Goal: Information Seeking & Learning: Learn about a topic

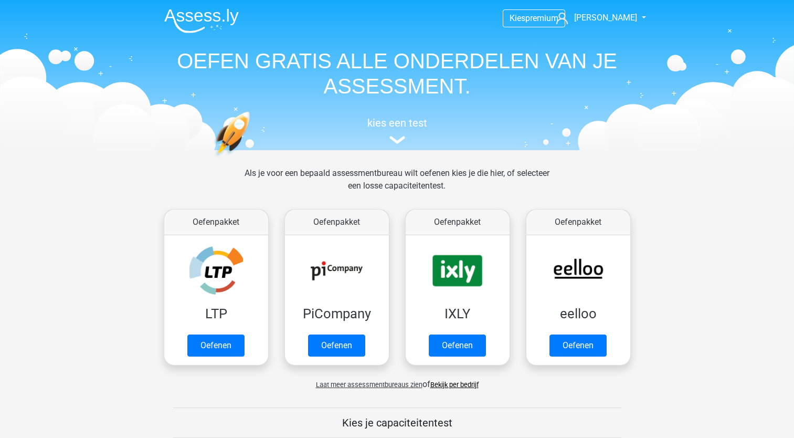
scroll to position [488, 0]
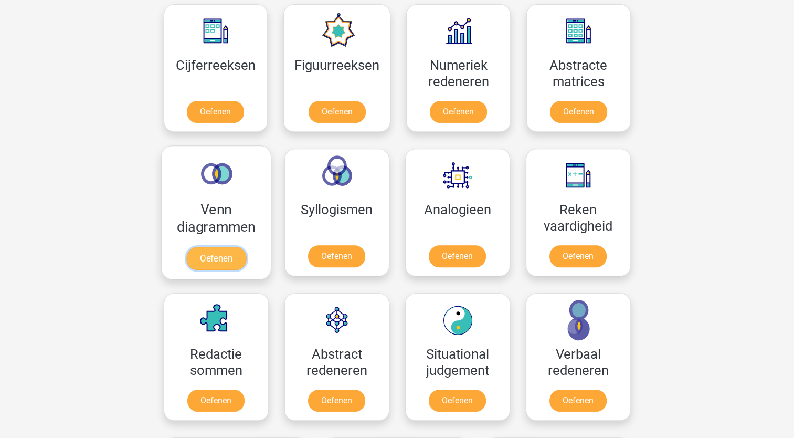
click at [246, 247] on link "Oefenen" at bounding box center [216, 258] width 60 height 23
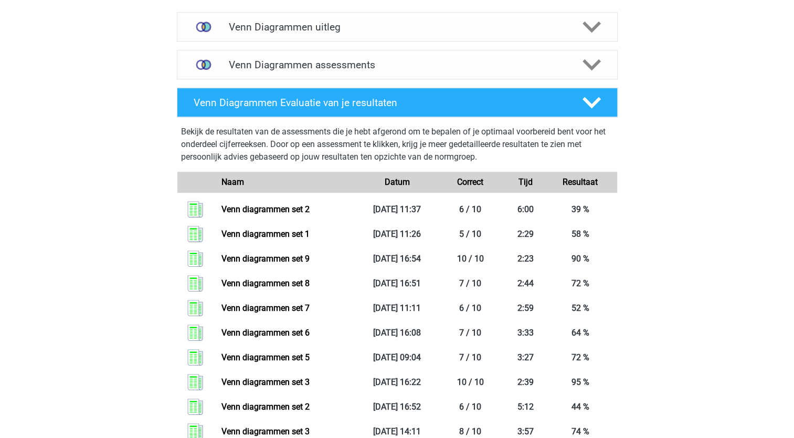
scroll to position [644, 0]
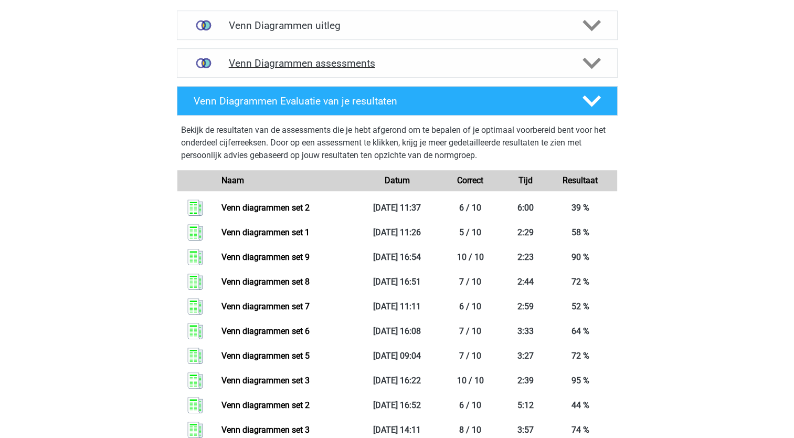
click at [302, 65] on h4 "Venn Diagrammen assessments" at bounding box center [397, 63] width 337 height 12
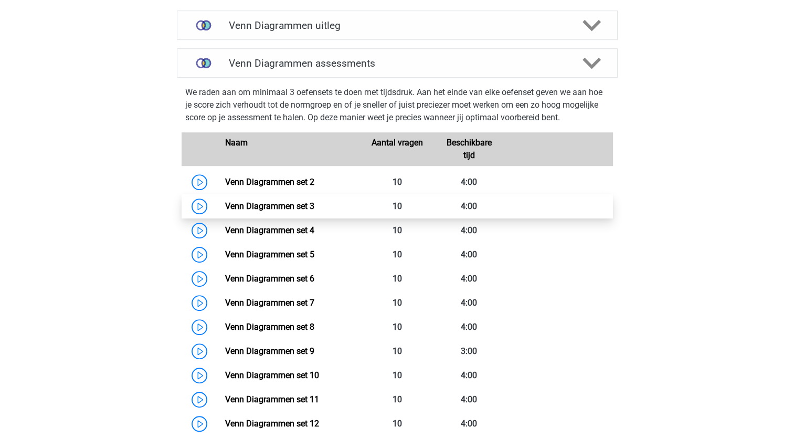
click at [281, 207] on link "Venn Diagrammen set 3" at bounding box center [269, 206] width 89 height 10
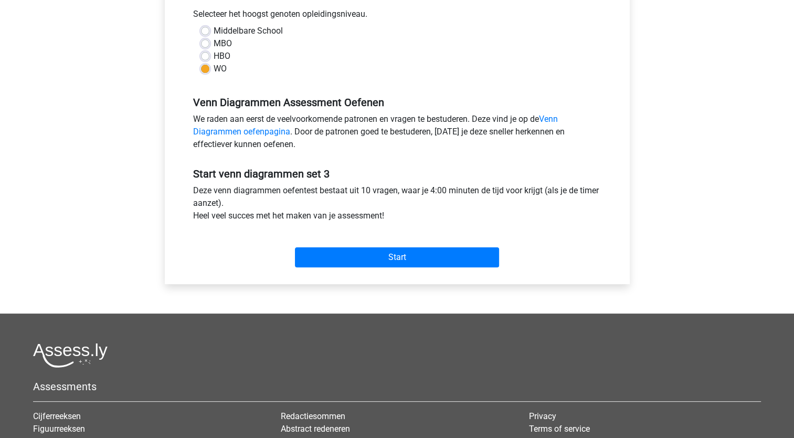
scroll to position [239, 0]
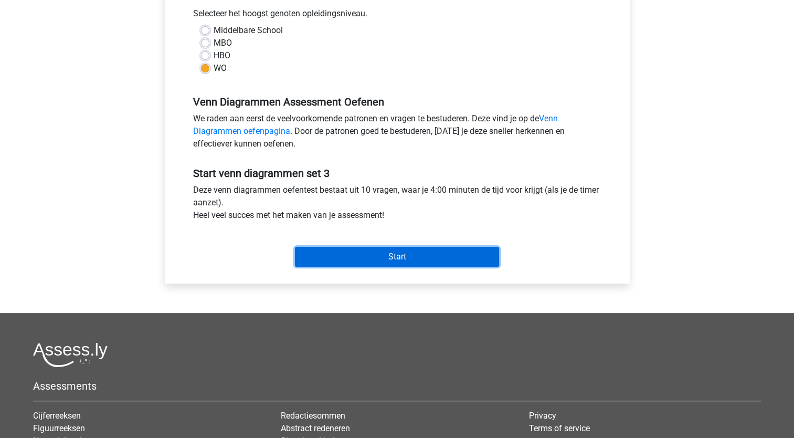
click at [405, 258] on input "Start" at bounding box center [397, 257] width 204 height 20
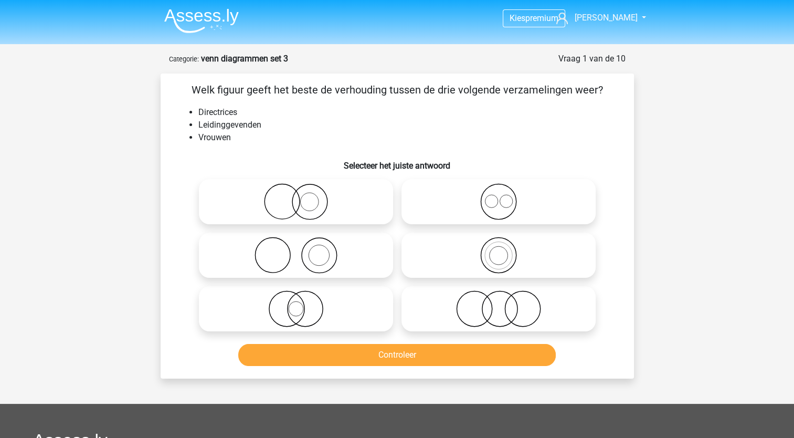
click at [343, 213] on icon at bounding box center [296, 201] width 186 height 37
click at [303, 196] on input "radio" at bounding box center [299, 192] width 7 height 7
radio input "true"
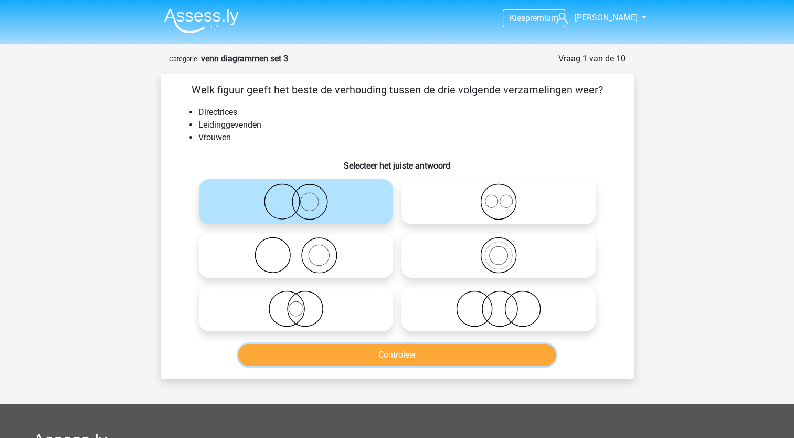
click at [384, 352] on button "Controleer" at bounding box center [397, 355] width 318 height 22
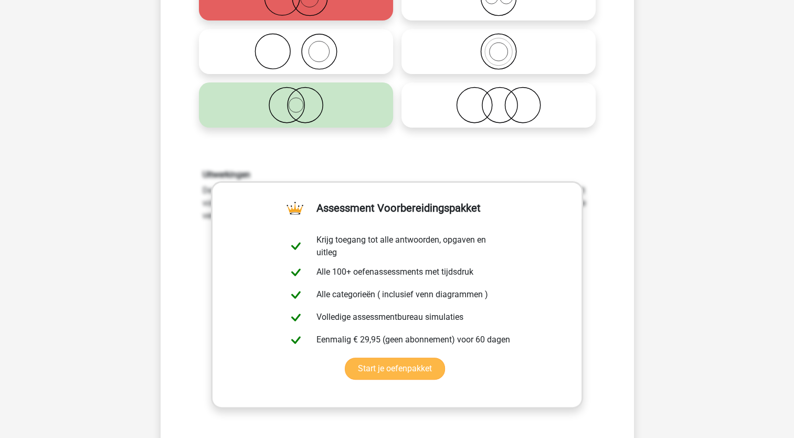
scroll to position [270, 0]
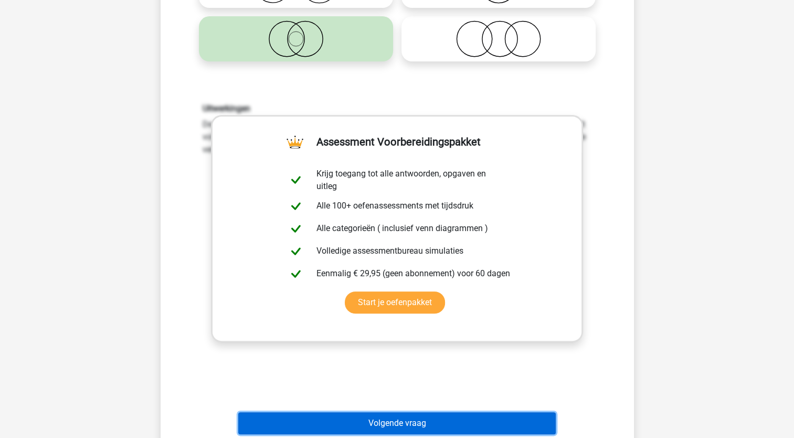
click at [443, 425] on button "Volgende vraag" at bounding box center [397, 423] width 318 height 22
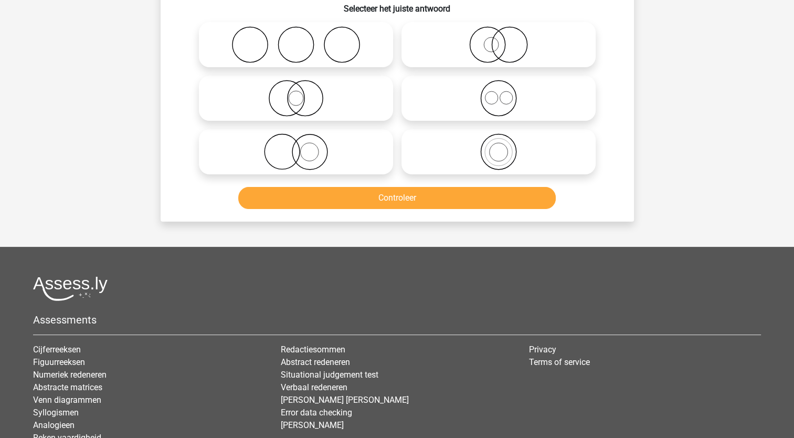
scroll to position [52, 0]
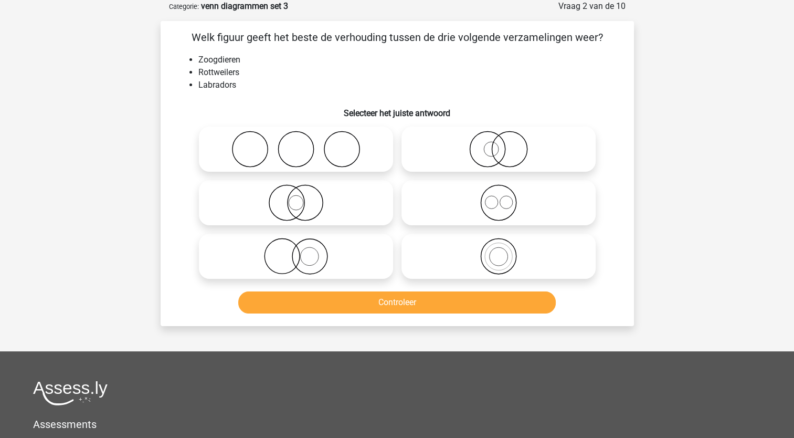
click at [532, 212] on icon at bounding box center [499, 202] width 186 height 37
click at [506, 197] on input "radio" at bounding box center [502, 194] width 7 height 7
radio input "true"
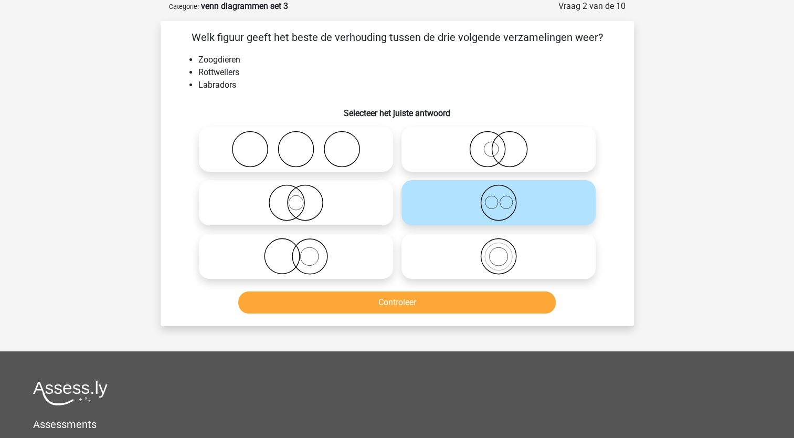
click at [503, 313] on div "Controleer" at bounding box center [397, 304] width 405 height 26
click at [504, 309] on button "Controleer" at bounding box center [397, 302] width 318 height 22
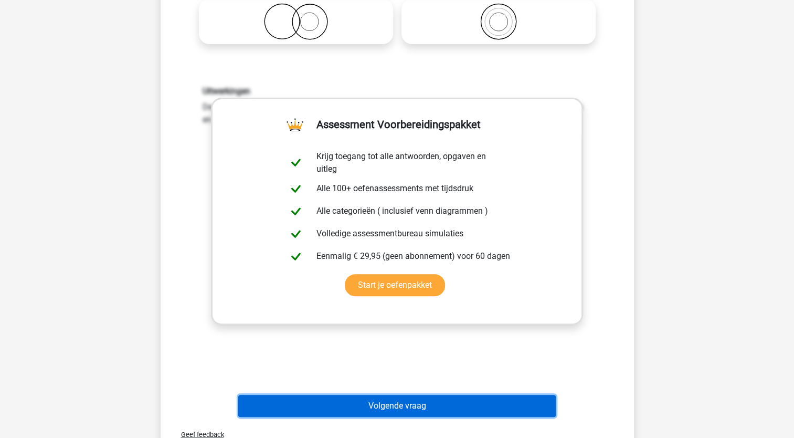
click at [467, 406] on button "Volgende vraag" at bounding box center [397, 406] width 318 height 22
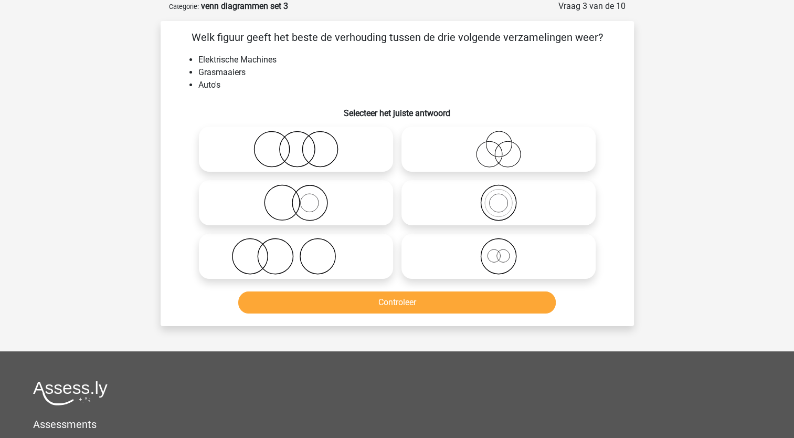
click at [334, 165] on icon at bounding box center [296, 149] width 186 height 37
click at [303, 144] on input "radio" at bounding box center [299, 140] width 7 height 7
radio input "true"
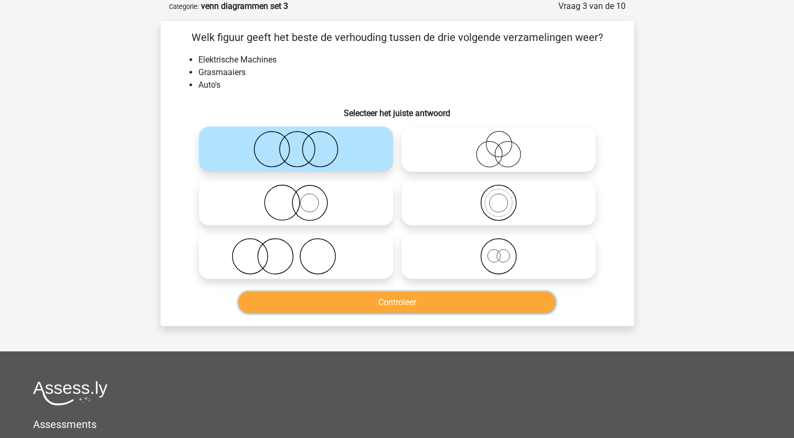
click at [412, 301] on button "Controleer" at bounding box center [397, 302] width 318 height 22
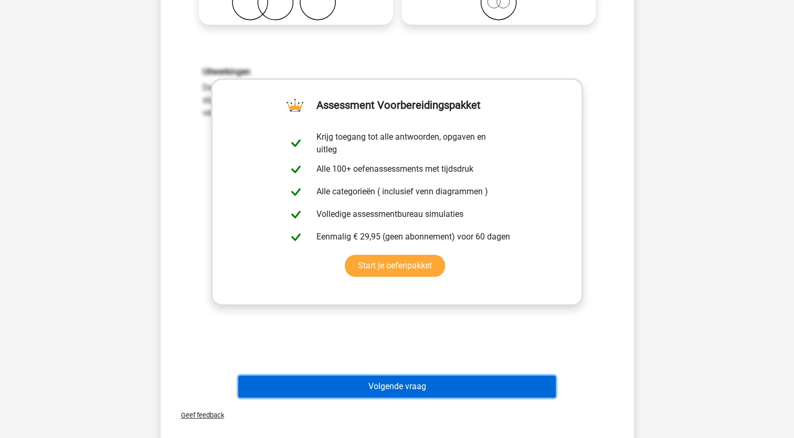
click at [422, 386] on button "Volgende vraag" at bounding box center [397, 386] width 318 height 22
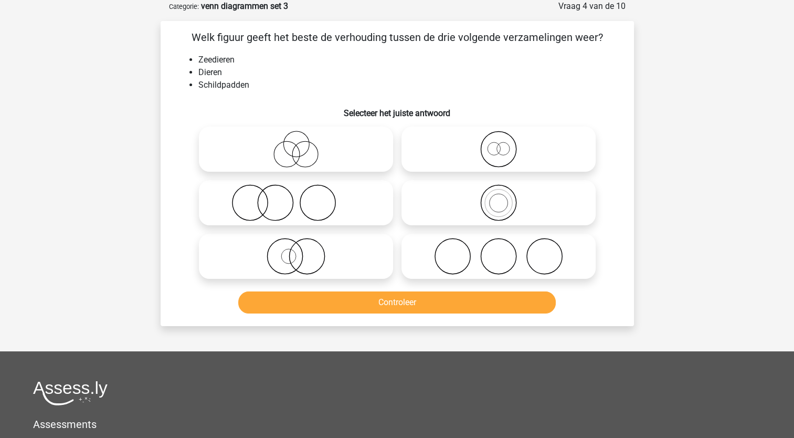
click at [332, 262] on icon at bounding box center [296, 256] width 186 height 37
click at [303, 251] on input "radio" at bounding box center [299, 247] width 7 height 7
radio input "true"
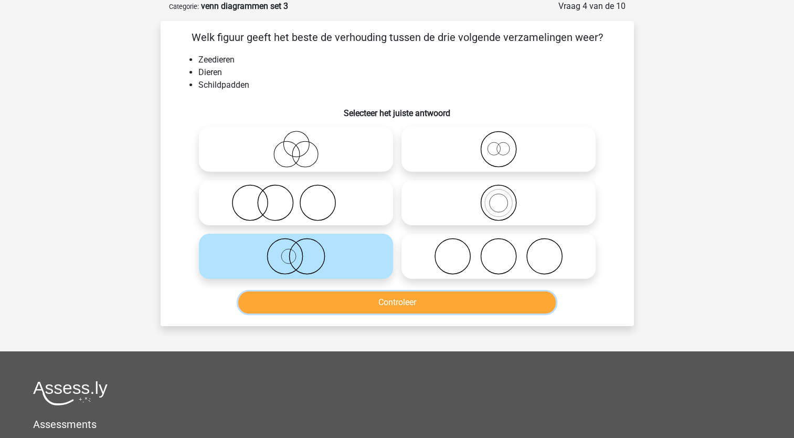
click at [347, 310] on button "Controleer" at bounding box center [397, 302] width 318 height 22
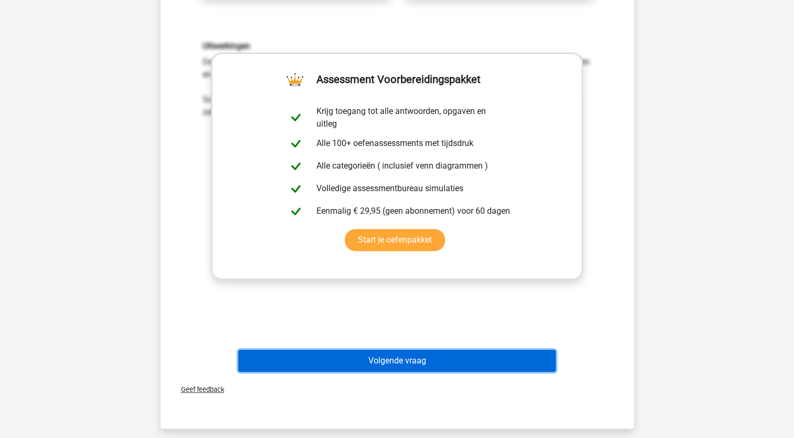
click at [485, 364] on button "Volgende vraag" at bounding box center [397, 361] width 318 height 22
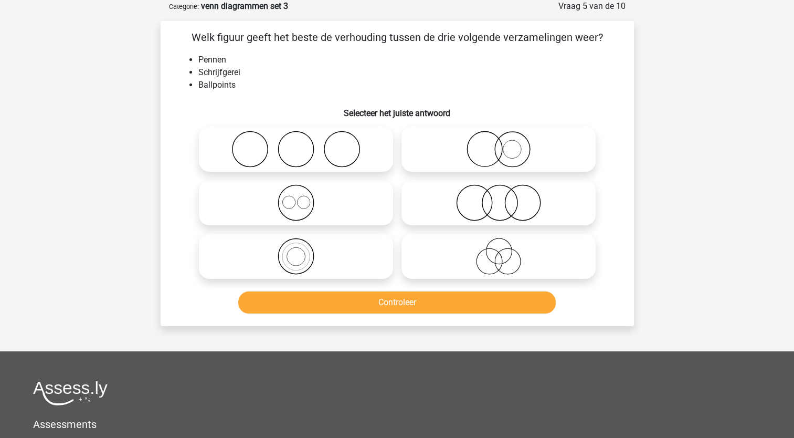
click at [281, 251] on icon at bounding box center [296, 256] width 186 height 37
click at [296, 251] on input "radio" at bounding box center [299, 247] width 7 height 7
radio input "true"
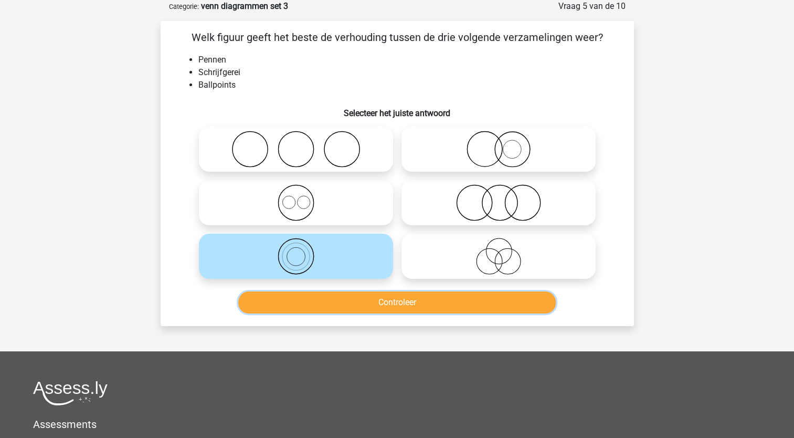
click at [325, 303] on button "Controleer" at bounding box center [397, 302] width 318 height 22
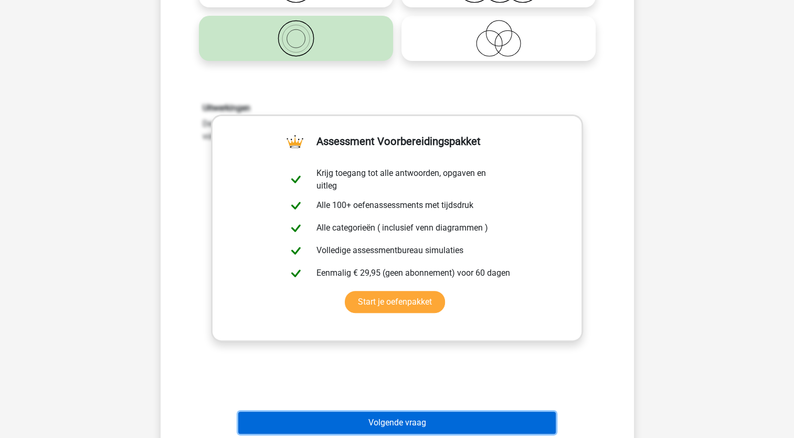
click at [380, 413] on button "Volgende vraag" at bounding box center [397, 423] width 318 height 22
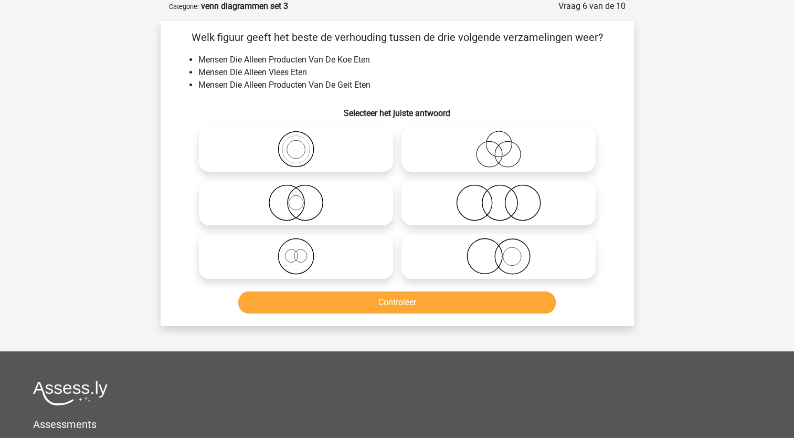
click at [515, 194] on icon at bounding box center [499, 202] width 186 height 37
click at [506, 194] on input "radio" at bounding box center [502, 194] width 7 height 7
radio input "true"
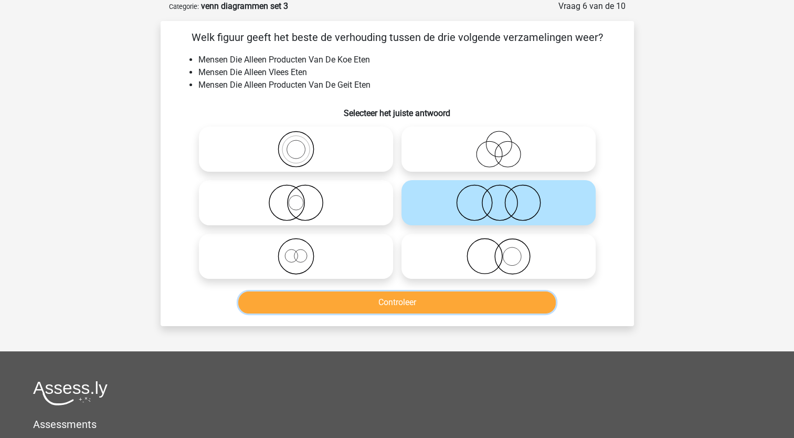
click at [441, 306] on button "Controleer" at bounding box center [397, 302] width 318 height 22
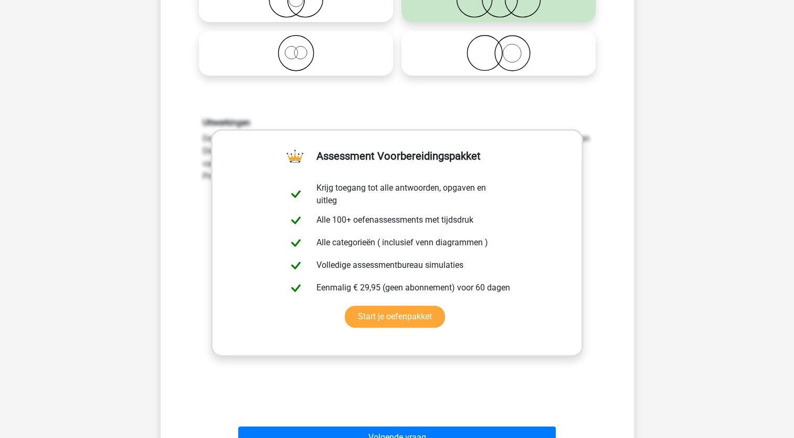
scroll to position [256, 0]
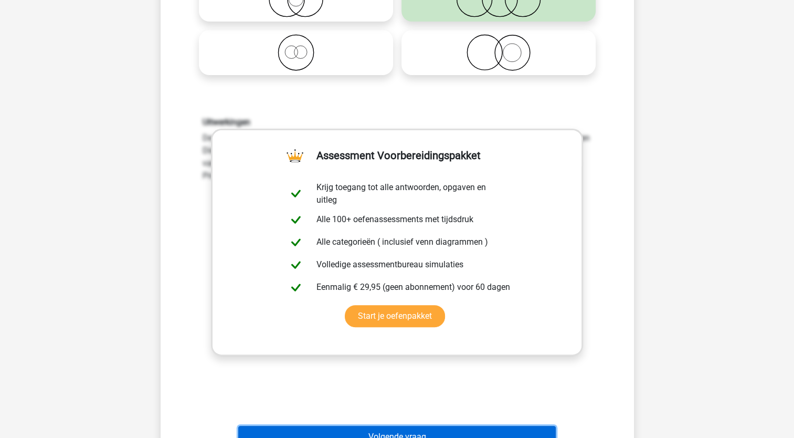
click at [439, 430] on button "Volgende vraag" at bounding box center [397, 437] width 318 height 22
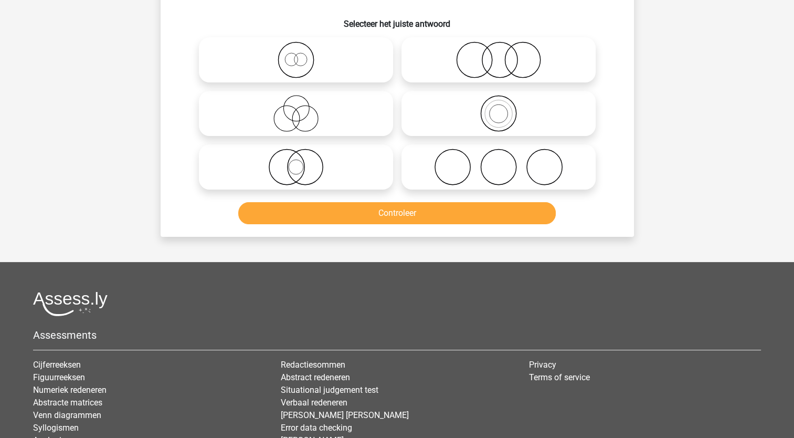
scroll to position [52, 0]
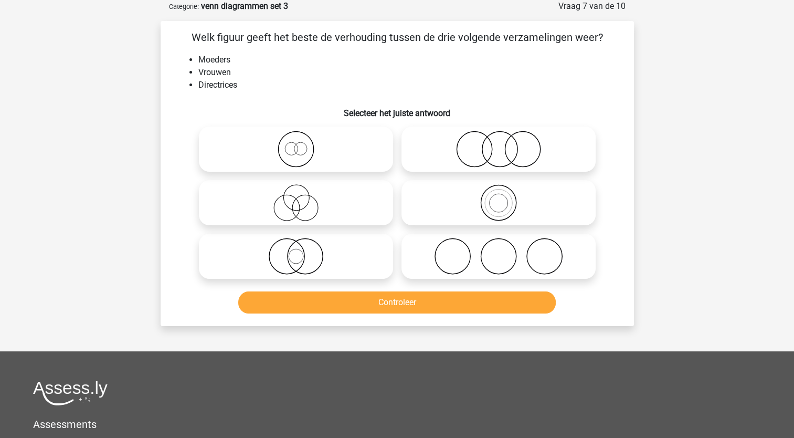
click at [346, 215] on icon at bounding box center [296, 202] width 186 height 37
click at [303, 197] on input "radio" at bounding box center [299, 194] width 7 height 7
radio input "true"
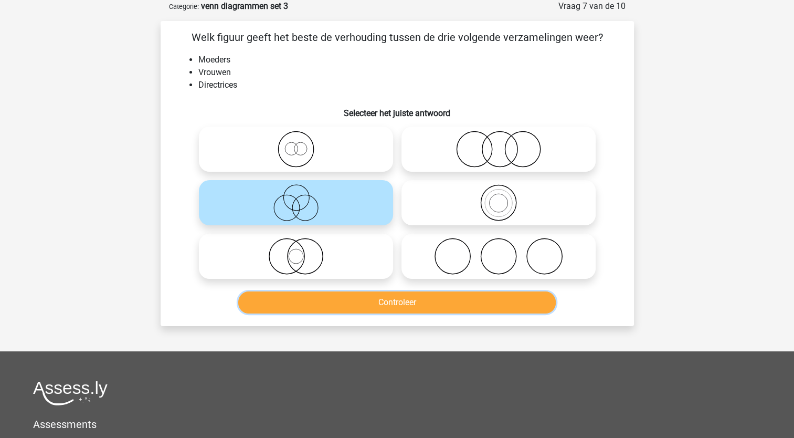
click at [376, 300] on button "Controleer" at bounding box center [397, 302] width 318 height 22
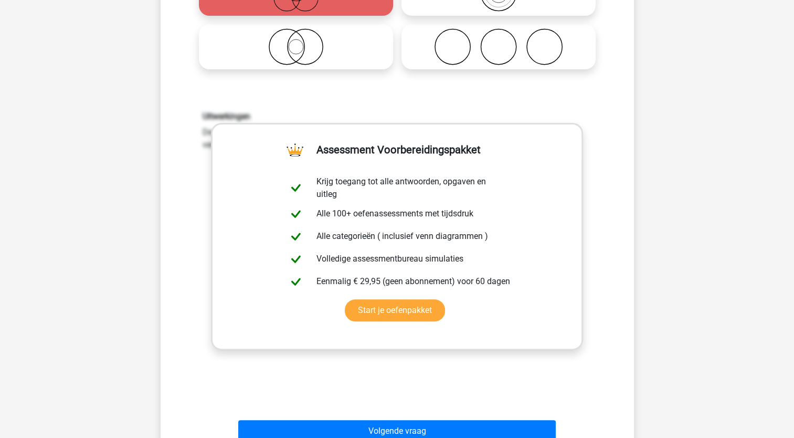
scroll to position [262, 0]
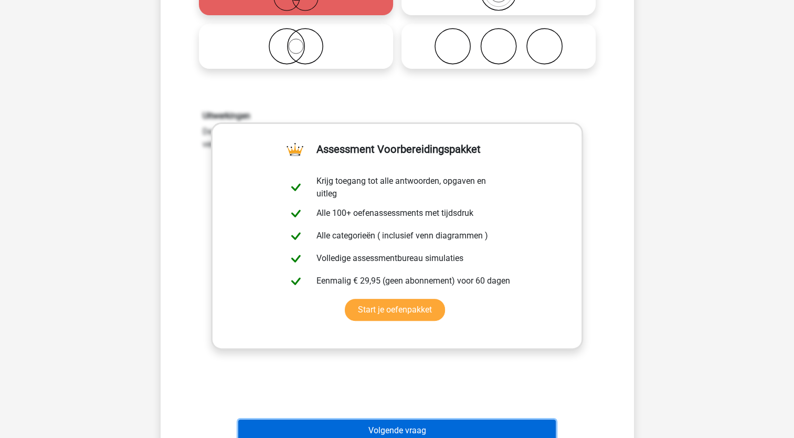
click at [432, 425] on button "Volgende vraag" at bounding box center [397, 430] width 318 height 22
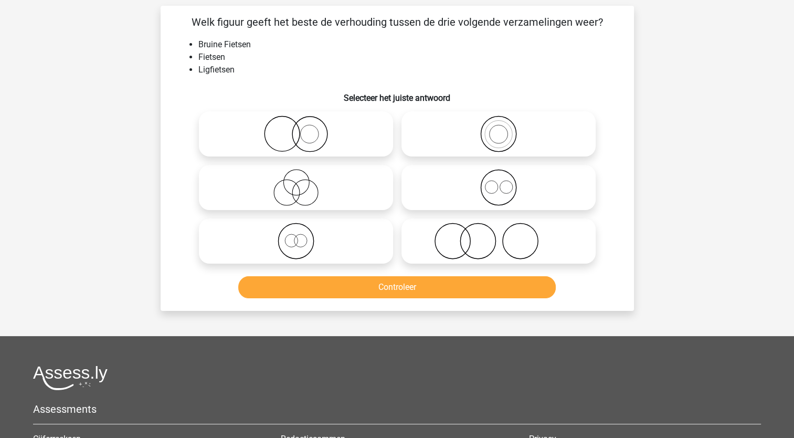
scroll to position [52, 0]
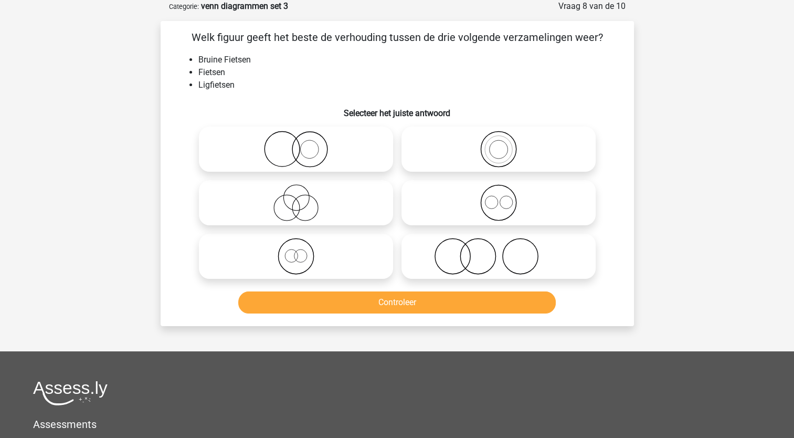
click at [324, 271] on icon at bounding box center [296, 256] width 186 height 37
click at [303, 251] on input "radio" at bounding box center [299, 247] width 7 height 7
radio input "true"
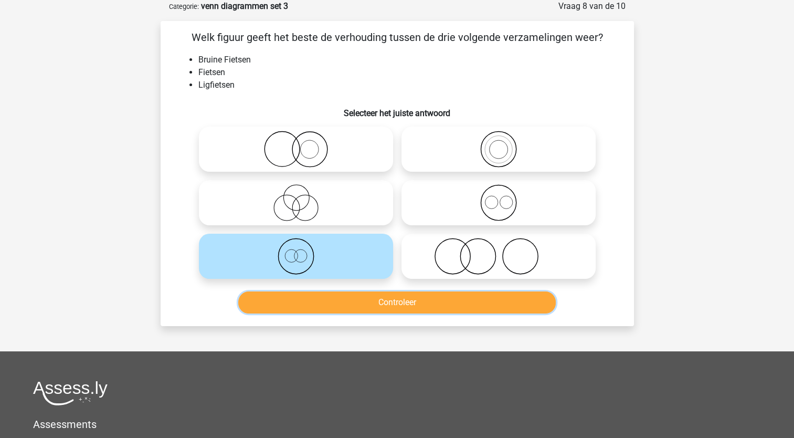
click at [359, 307] on button "Controleer" at bounding box center [397, 302] width 318 height 22
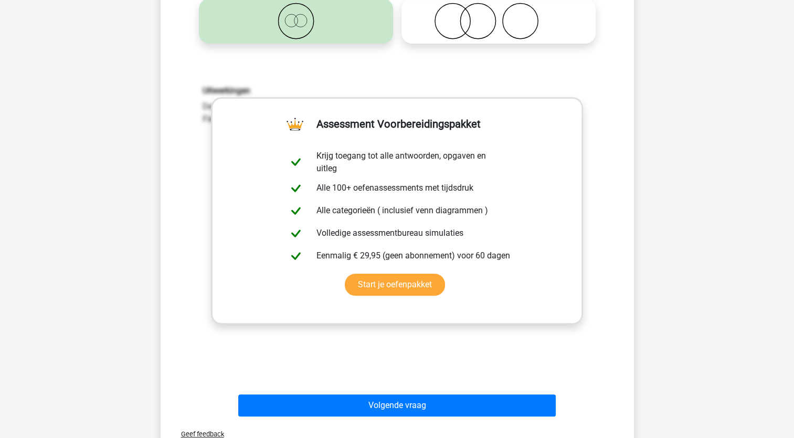
scroll to position [304, 0]
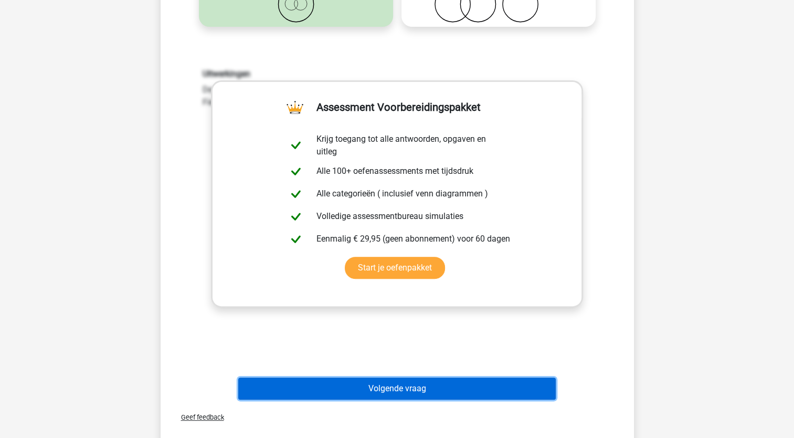
click at [398, 387] on button "Volgende vraag" at bounding box center [397, 388] width 318 height 22
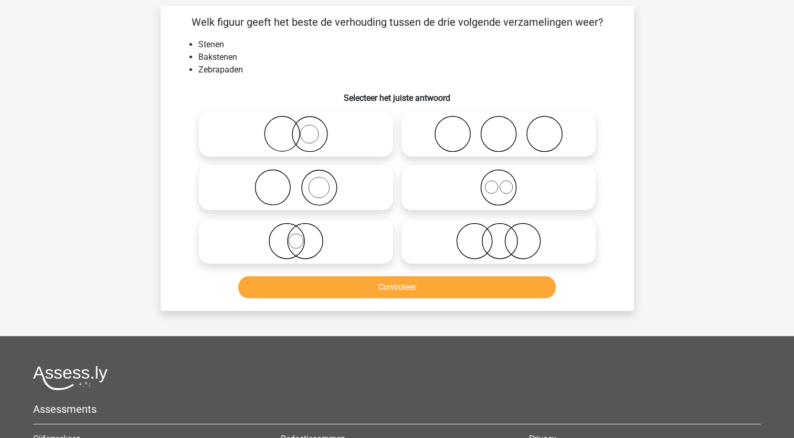
scroll to position [52, 0]
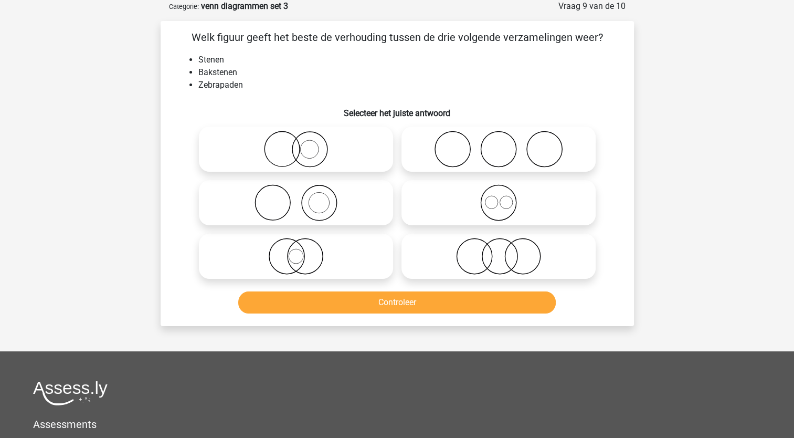
click at [335, 213] on icon at bounding box center [296, 202] width 186 height 37
click at [303, 197] on input "radio" at bounding box center [299, 194] width 7 height 7
radio input "true"
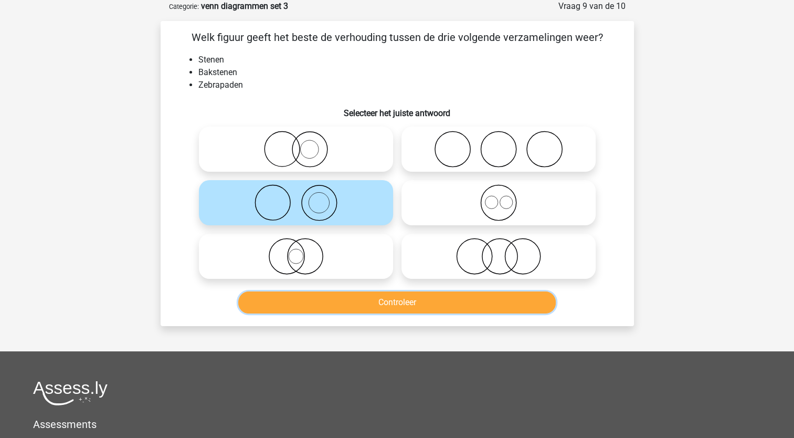
click at [391, 299] on button "Controleer" at bounding box center [397, 302] width 318 height 22
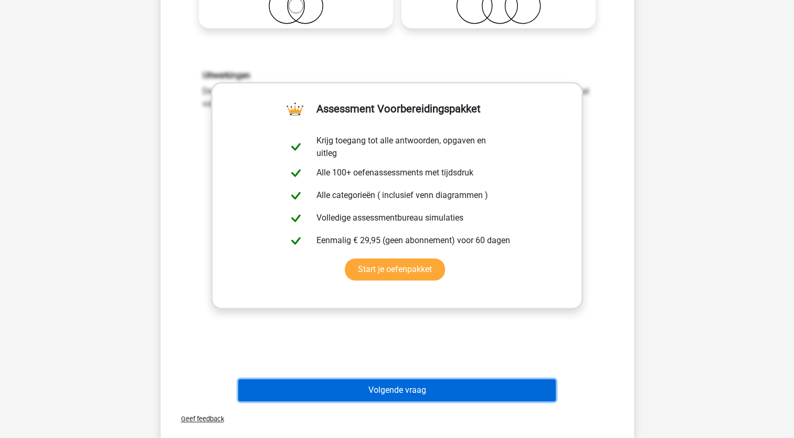
click at [400, 393] on button "Volgende vraag" at bounding box center [397, 390] width 318 height 22
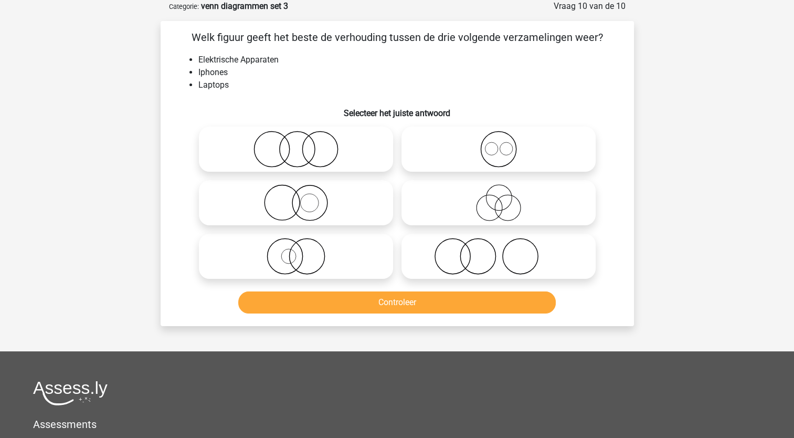
click at [510, 159] on icon at bounding box center [499, 149] width 186 height 37
click at [506, 144] on input "radio" at bounding box center [502, 140] width 7 height 7
radio input "true"
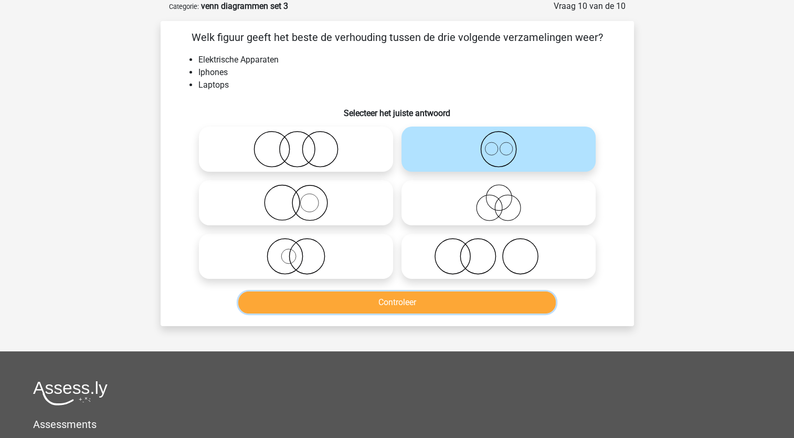
click at [502, 303] on button "Controleer" at bounding box center [397, 302] width 318 height 22
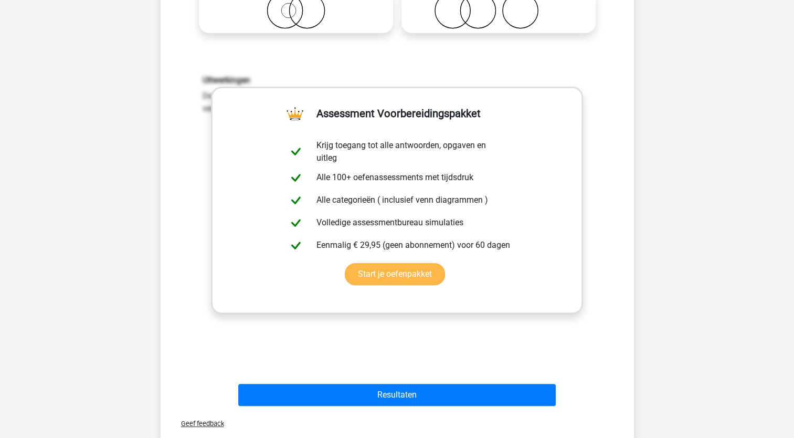
scroll to position [299, 0]
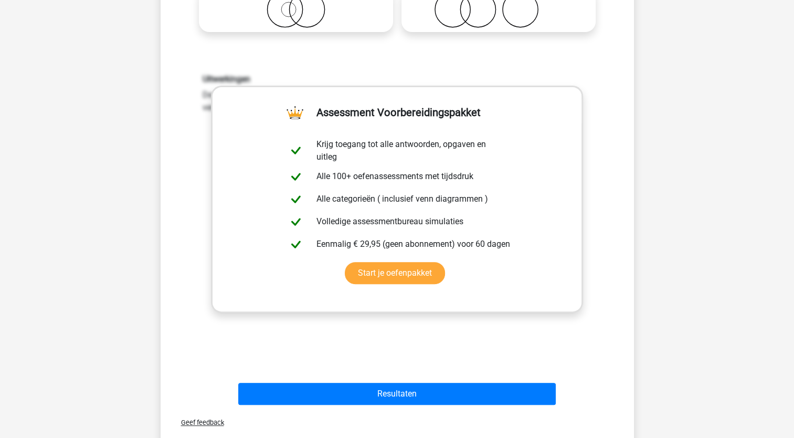
click at [501, 406] on div "Resultaten" at bounding box center [397, 396] width 405 height 26
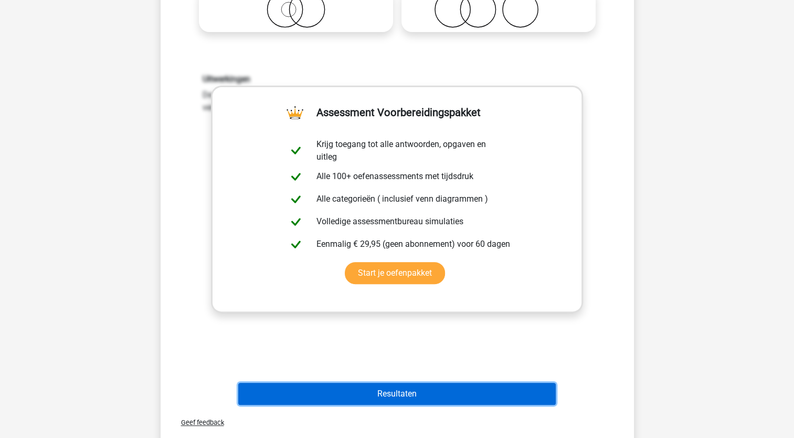
click at [471, 384] on button "Resultaten" at bounding box center [397, 394] width 318 height 22
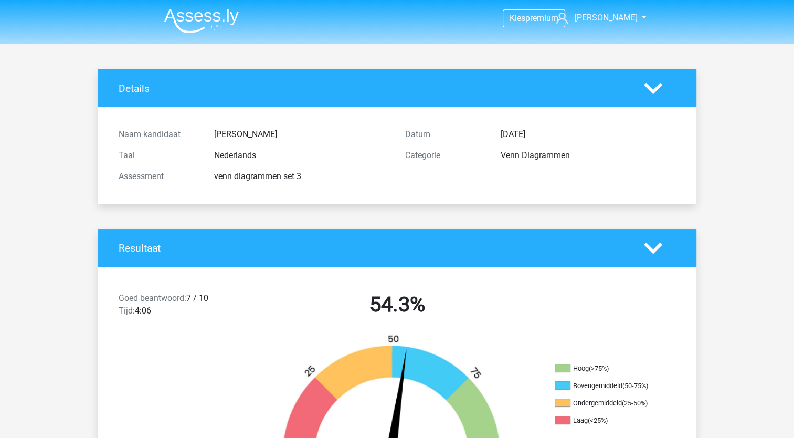
click at [195, 19] on img at bounding box center [201, 20] width 75 height 25
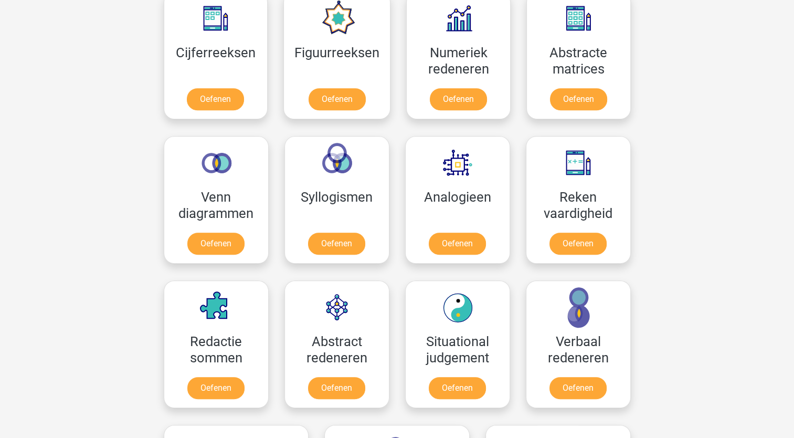
scroll to position [533, 0]
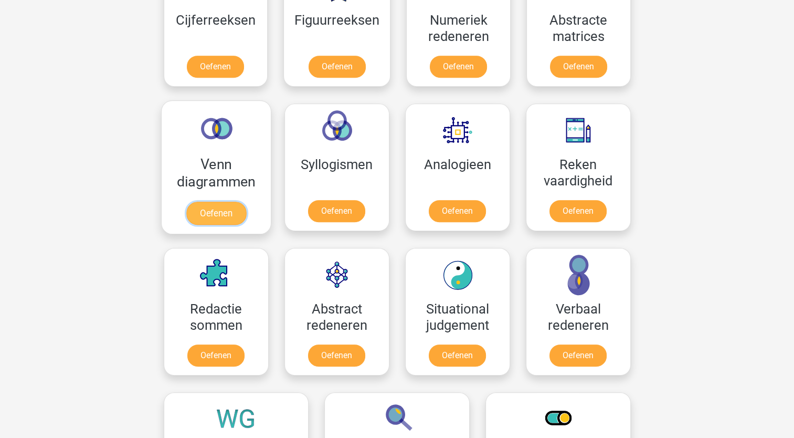
click at [211, 202] on link "Oefenen" at bounding box center [216, 213] width 60 height 23
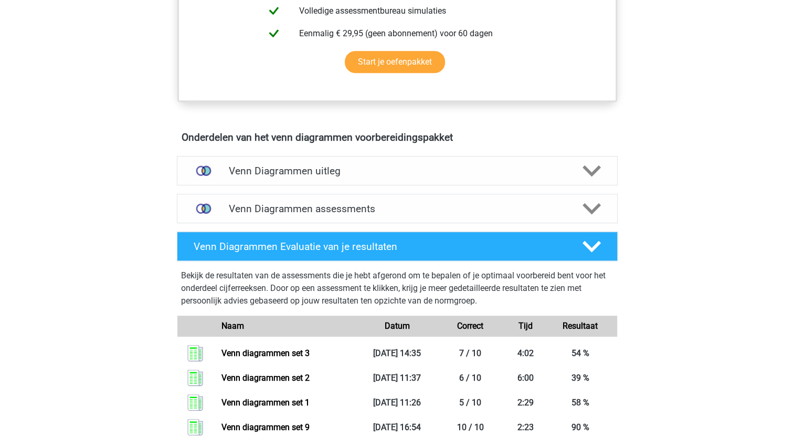
scroll to position [485, 0]
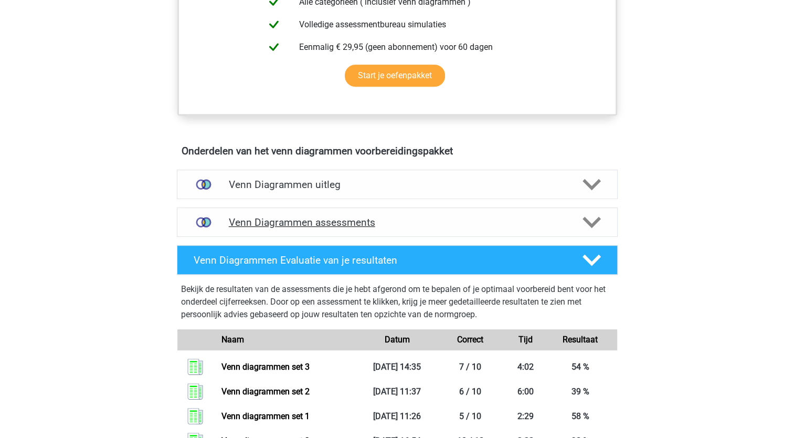
click at [400, 223] on h4 "Venn Diagrammen assessments" at bounding box center [397, 222] width 337 height 12
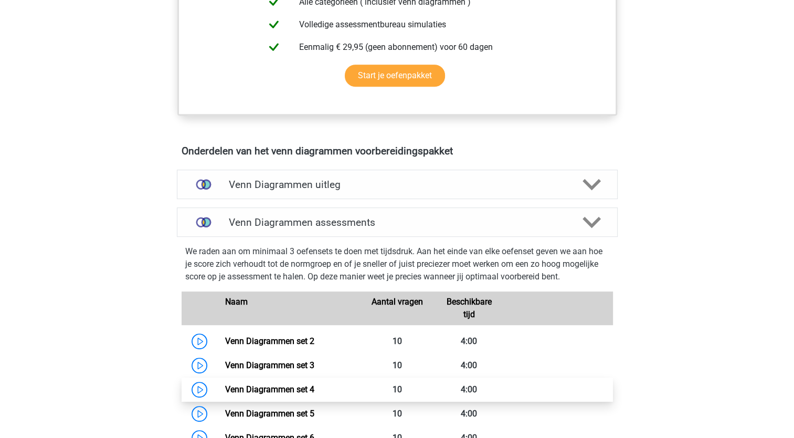
click at [302, 392] on link "Venn Diagrammen set 4" at bounding box center [269, 389] width 89 height 10
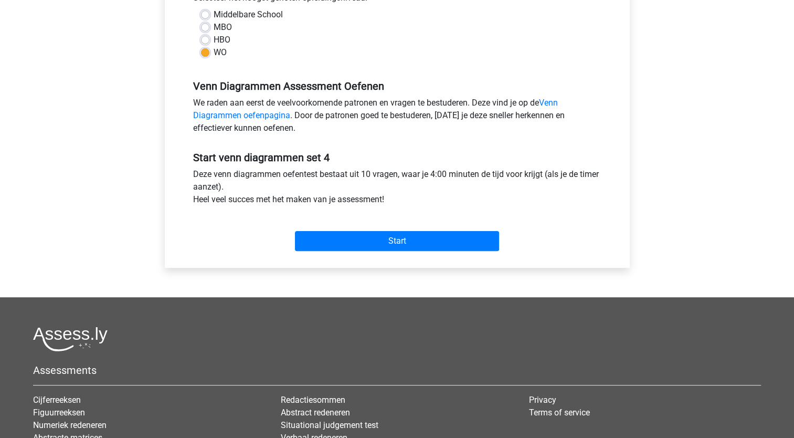
scroll to position [256, 0]
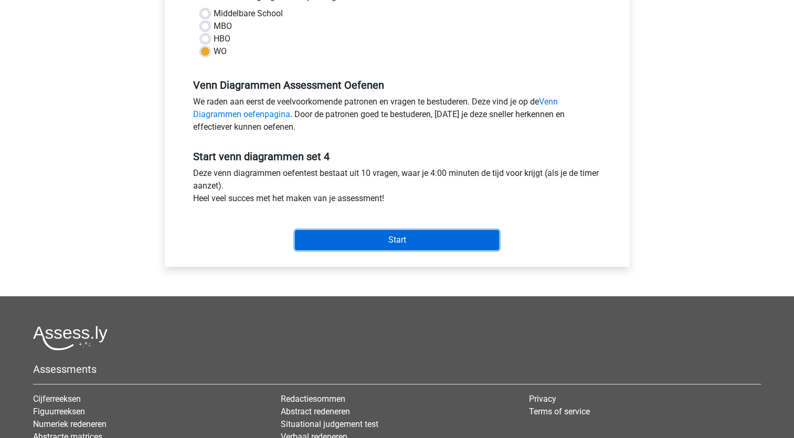
click at [391, 235] on input "Start" at bounding box center [397, 240] width 204 height 20
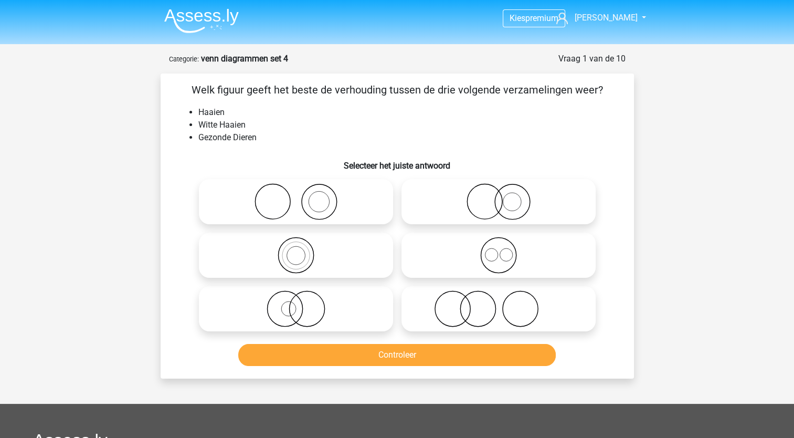
click at [342, 311] on icon at bounding box center [296, 308] width 186 height 37
click at [303, 303] on input "radio" at bounding box center [299, 300] width 7 height 7
radio input "true"
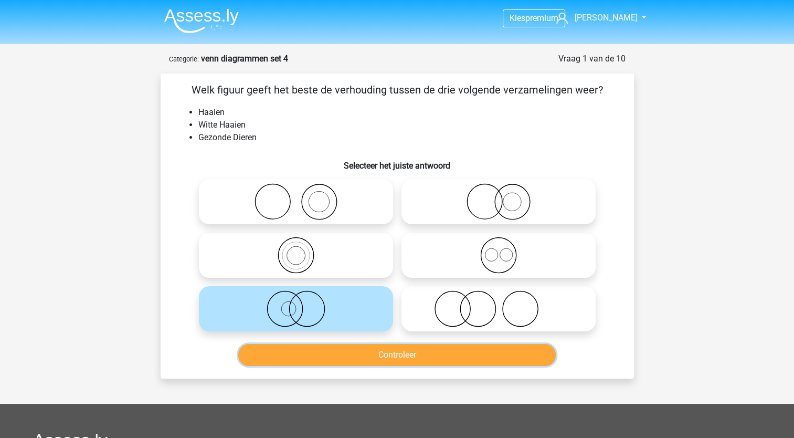
click at [371, 361] on button "Controleer" at bounding box center [397, 355] width 318 height 22
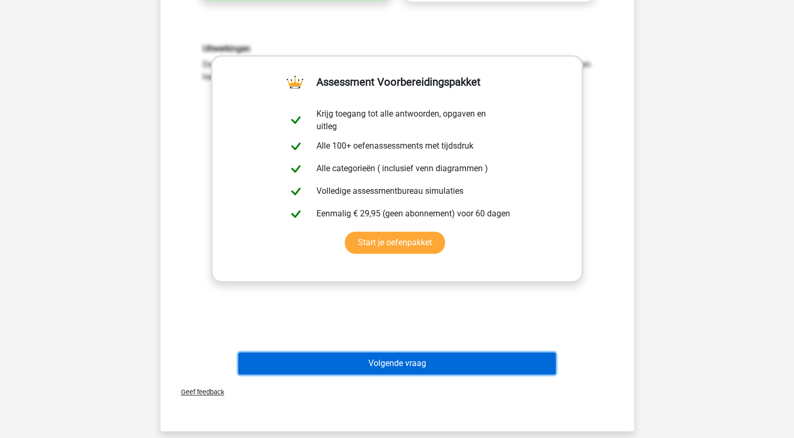
click at [371, 361] on button "Volgende vraag" at bounding box center [397, 363] width 318 height 22
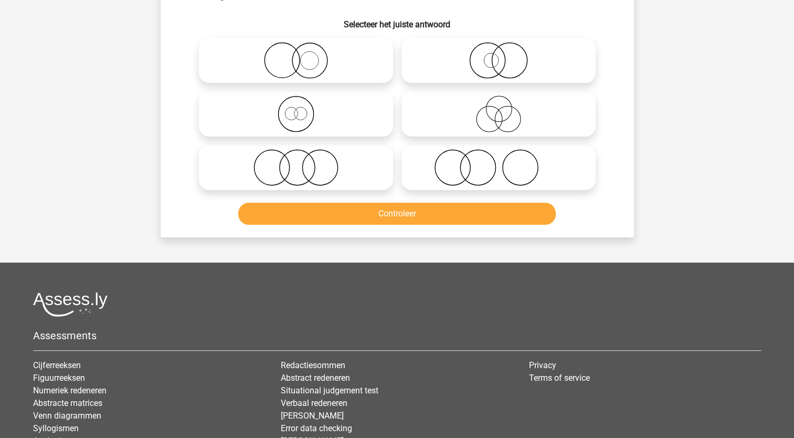
scroll to position [52, 0]
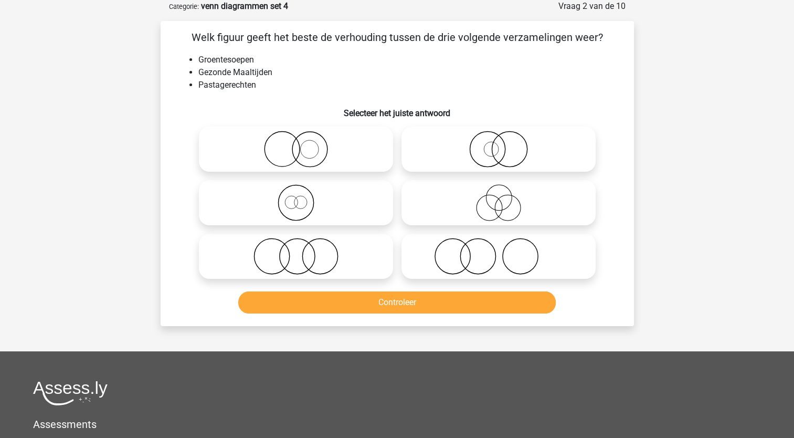
click at [341, 160] on icon at bounding box center [296, 149] width 186 height 37
click at [303, 144] on input "radio" at bounding box center [299, 140] width 7 height 7
radio input "true"
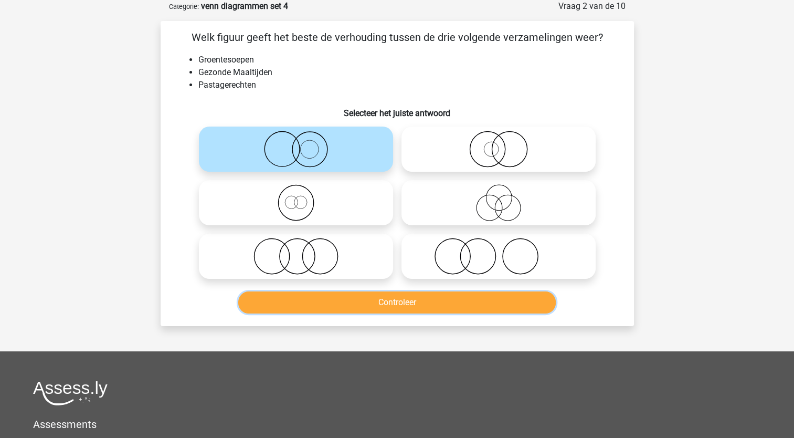
click at [399, 305] on button "Controleer" at bounding box center [397, 302] width 318 height 22
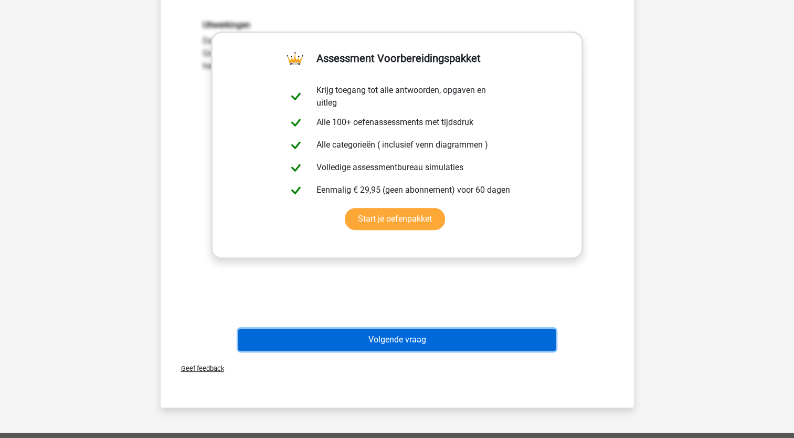
click at [413, 342] on button "Volgende vraag" at bounding box center [397, 340] width 318 height 22
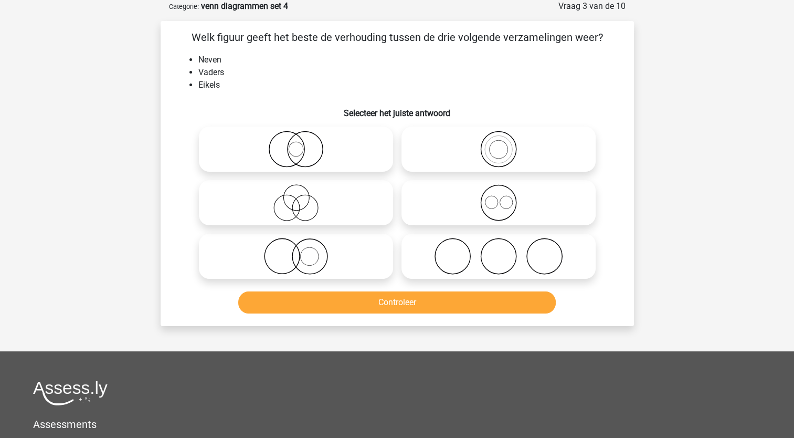
click at [344, 202] on icon at bounding box center [296, 202] width 186 height 37
click at [303, 197] on input "radio" at bounding box center [299, 194] width 7 height 7
radio input "true"
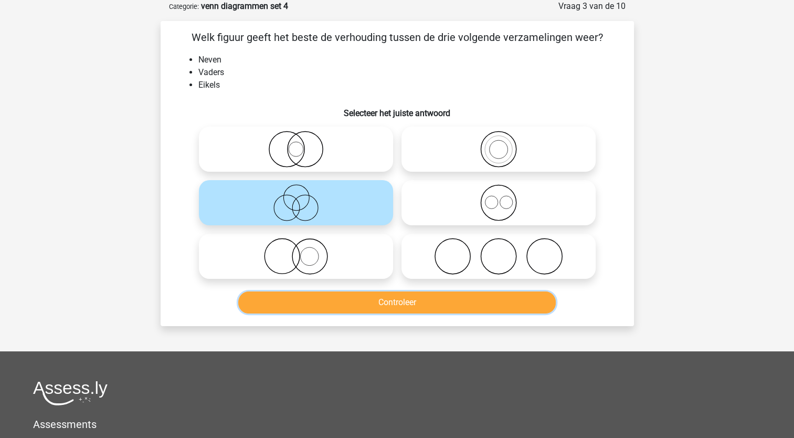
click at [403, 302] on button "Controleer" at bounding box center [397, 302] width 318 height 22
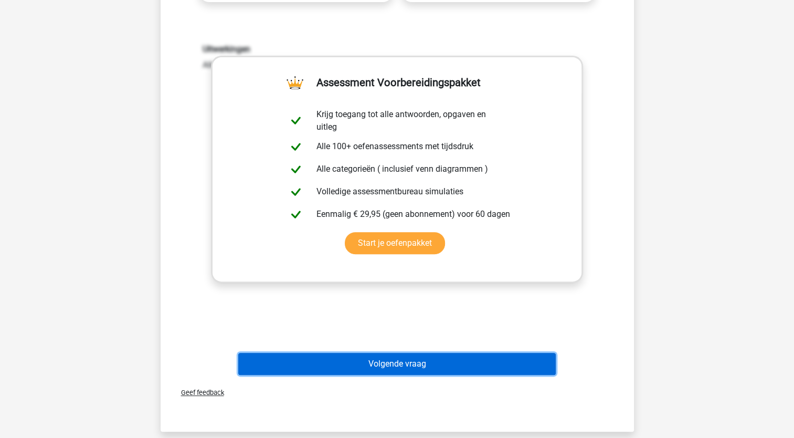
click at [406, 365] on button "Volgende vraag" at bounding box center [397, 364] width 318 height 22
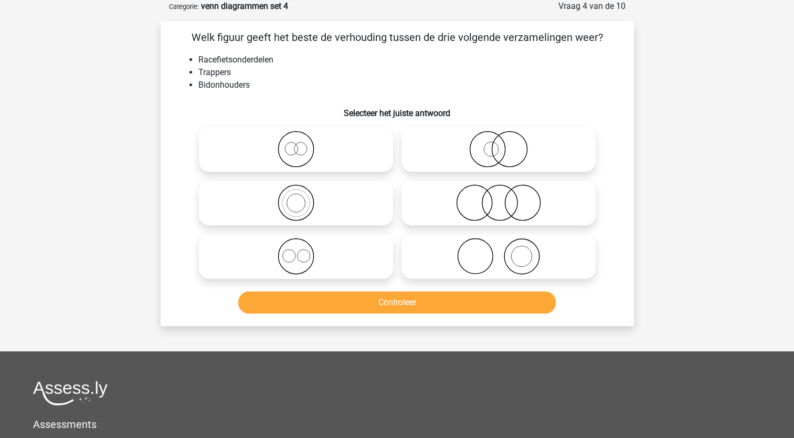
click at [342, 244] on icon at bounding box center [296, 256] width 186 height 37
click at [303, 244] on input "radio" at bounding box center [299, 247] width 7 height 7
radio input "true"
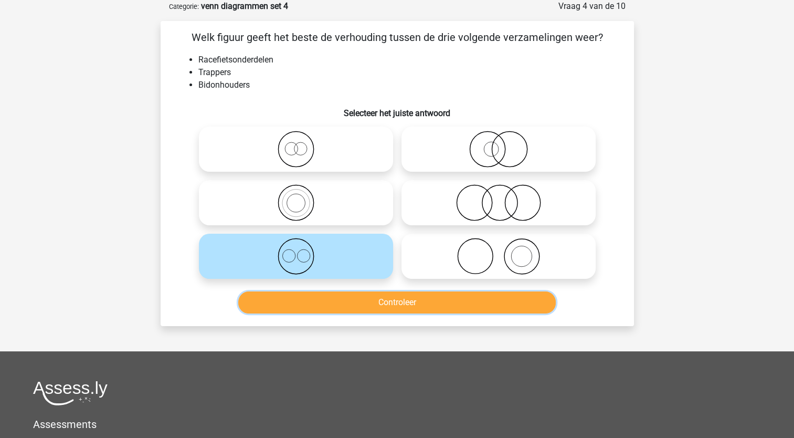
click at [372, 310] on button "Controleer" at bounding box center [397, 302] width 318 height 22
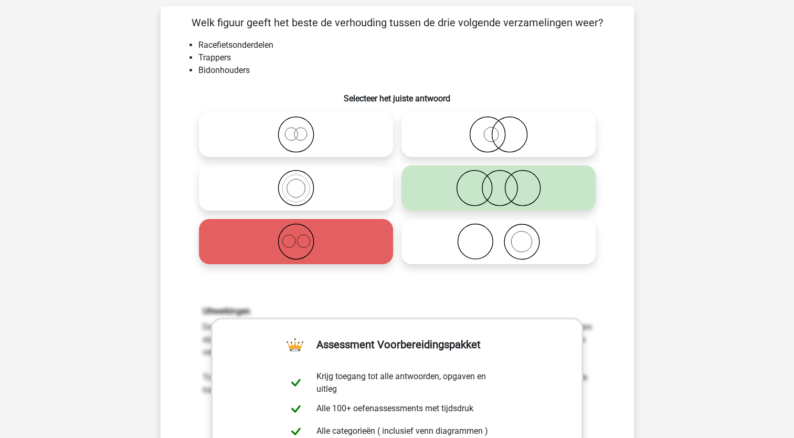
scroll to position [63, 0]
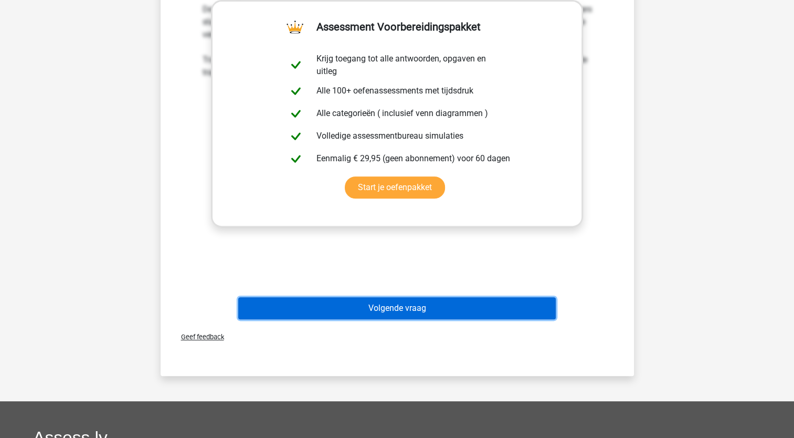
click at [373, 310] on button "Volgende vraag" at bounding box center [397, 308] width 318 height 22
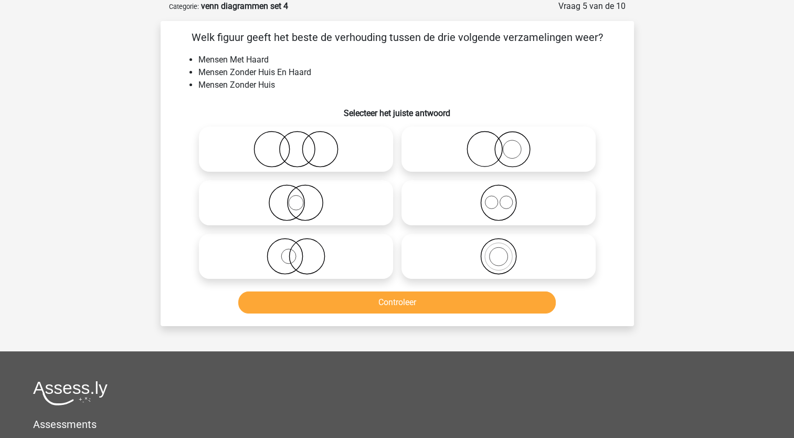
scroll to position [0, 0]
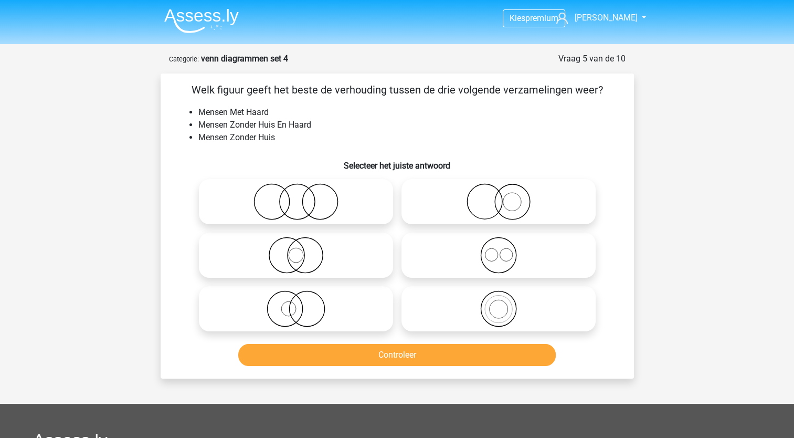
click at [376, 194] on icon at bounding box center [296, 201] width 186 height 37
click at [303, 194] on input "radio" at bounding box center [299, 192] width 7 height 7
radio input "true"
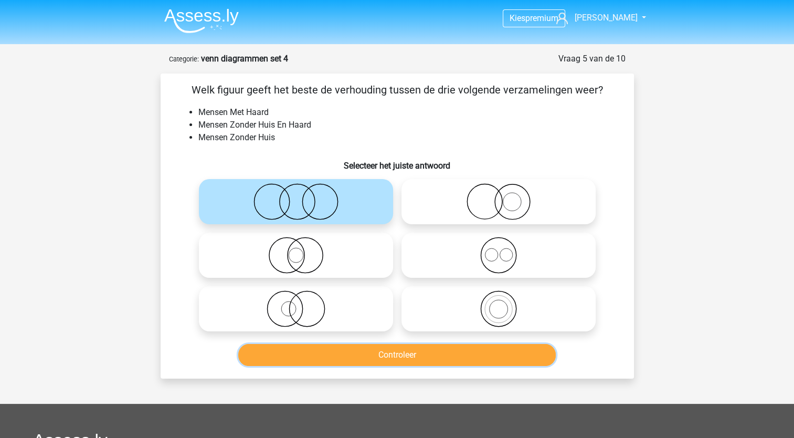
click at [405, 358] on button "Controleer" at bounding box center [397, 355] width 318 height 22
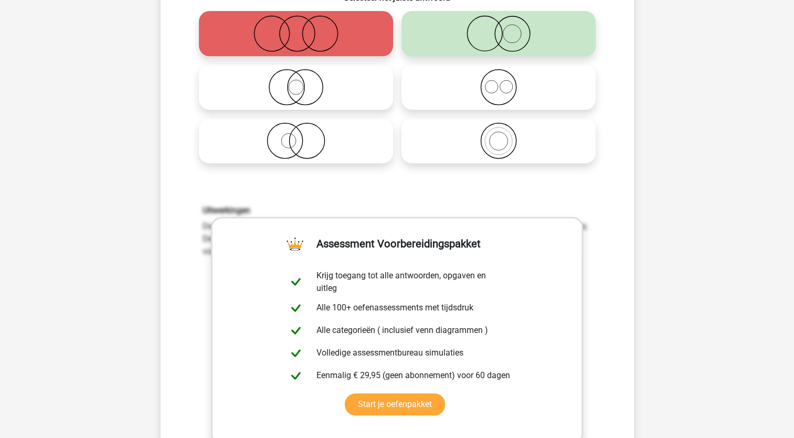
scroll to position [220, 0]
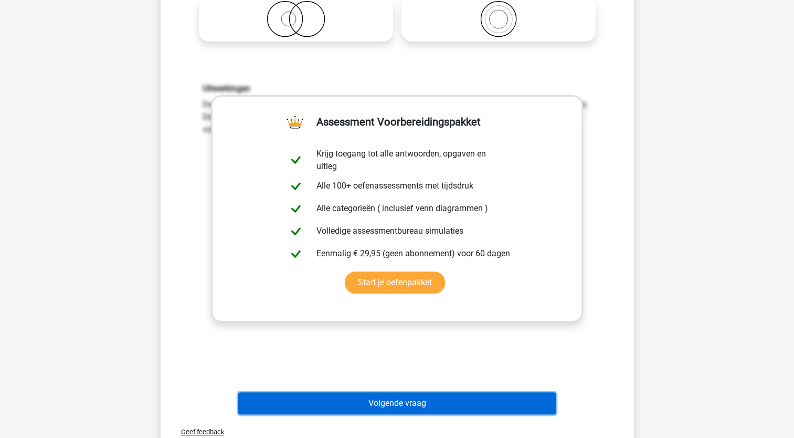
click at [420, 410] on button "Volgende vraag" at bounding box center [397, 403] width 318 height 22
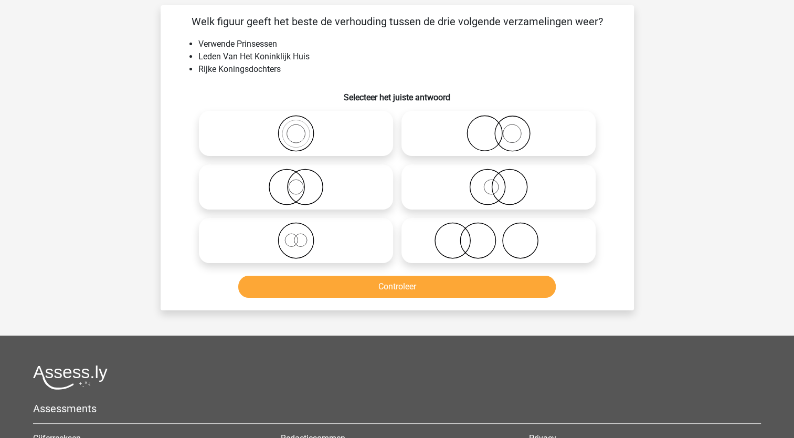
scroll to position [52, 0]
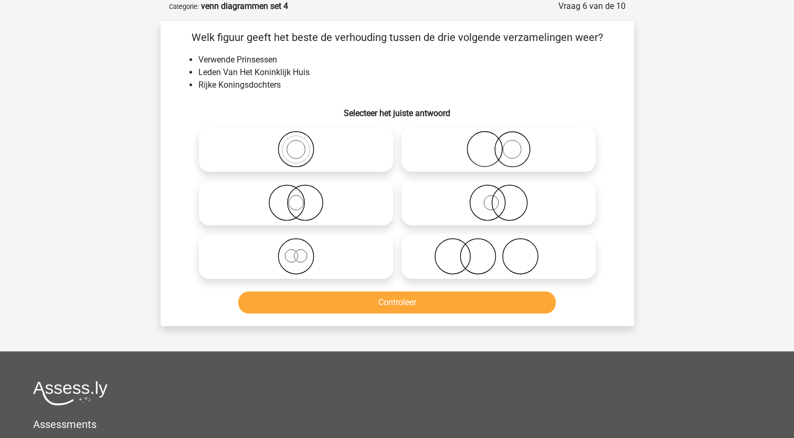
click at [360, 249] on icon at bounding box center [296, 256] width 186 height 37
click at [303, 249] on input "radio" at bounding box center [299, 247] width 7 height 7
radio input "true"
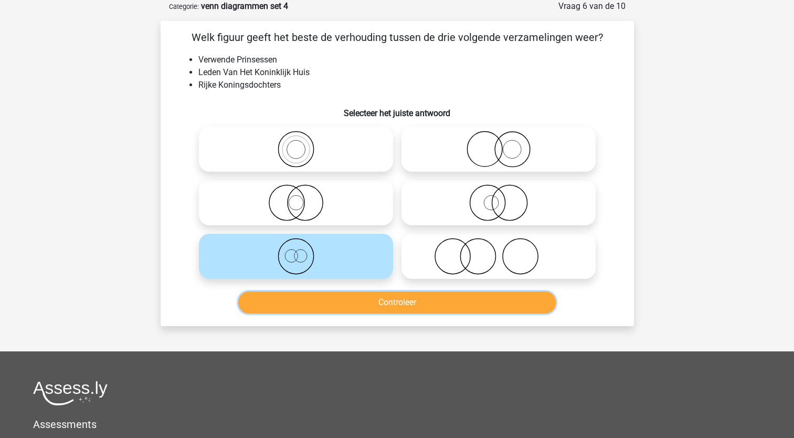
click at [394, 305] on button "Controleer" at bounding box center [397, 302] width 318 height 22
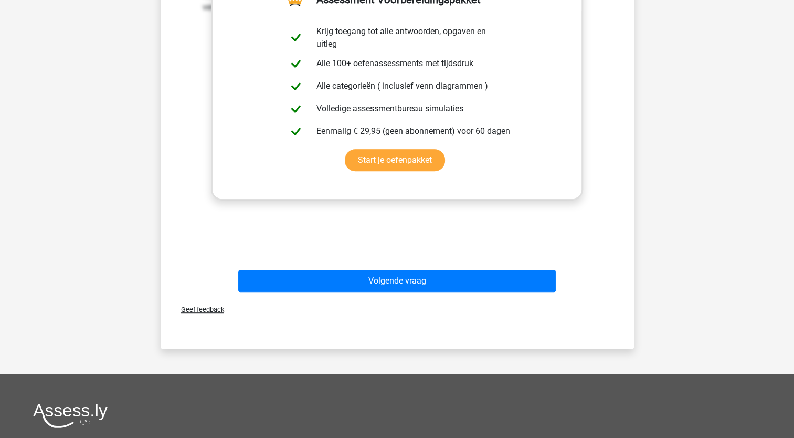
scroll to position [419, 0]
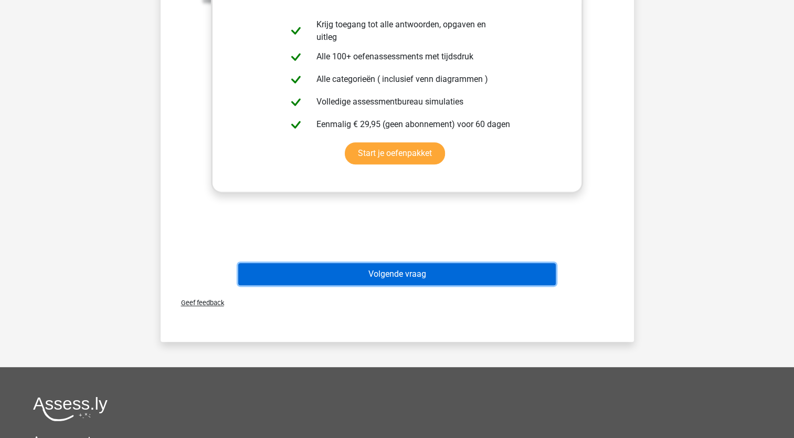
click at [406, 272] on button "Volgende vraag" at bounding box center [397, 274] width 318 height 22
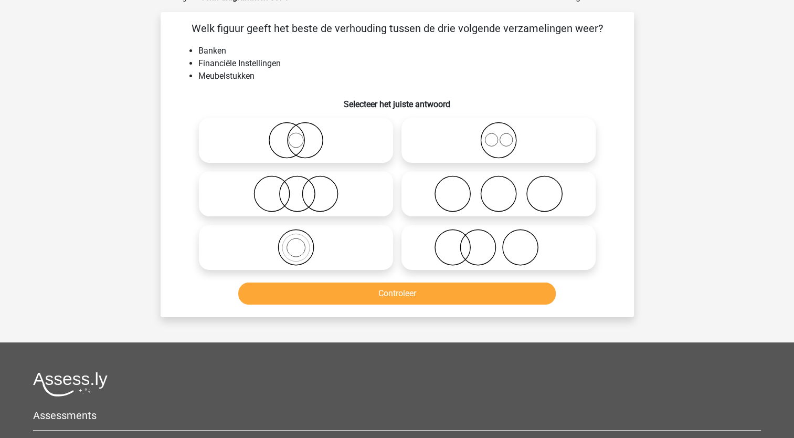
scroll to position [52, 0]
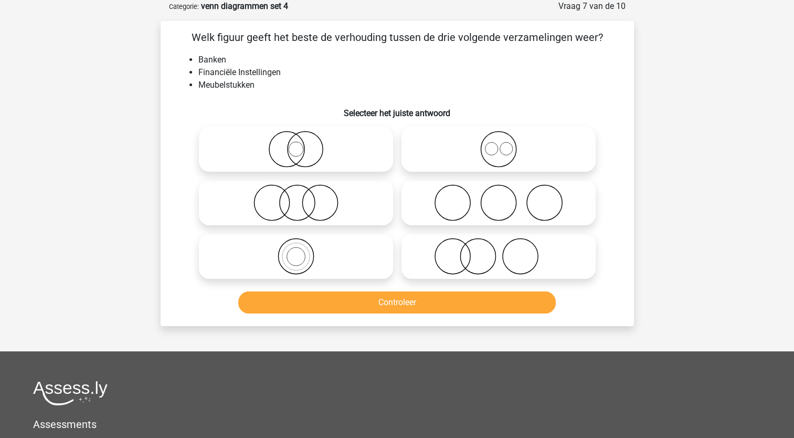
click at [311, 212] on icon at bounding box center [296, 202] width 186 height 37
click at [303, 197] on input "radio" at bounding box center [299, 194] width 7 height 7
radio input "true"
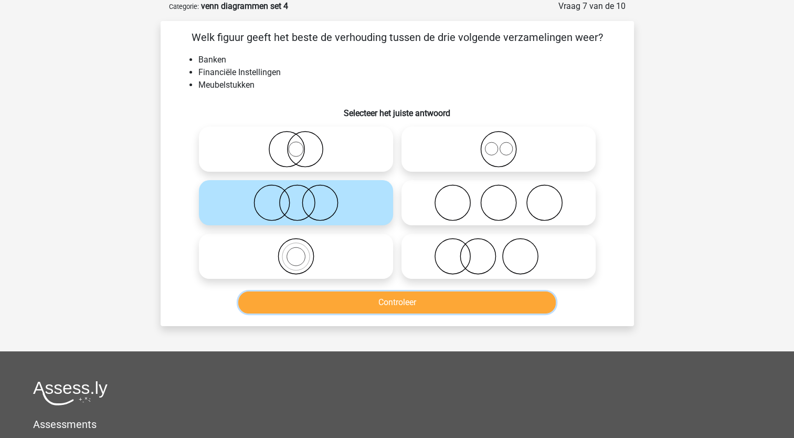
click at [366, 301] on button "Controleer" at bounding box center [397, 302] width 318 height 22
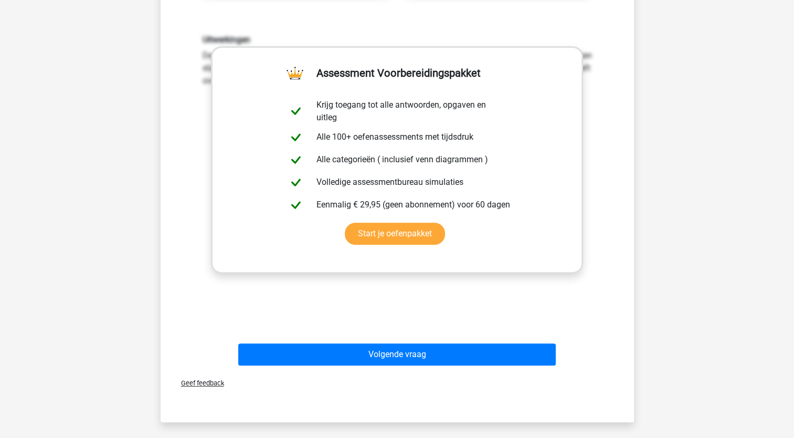
scroll to position [355, 0]
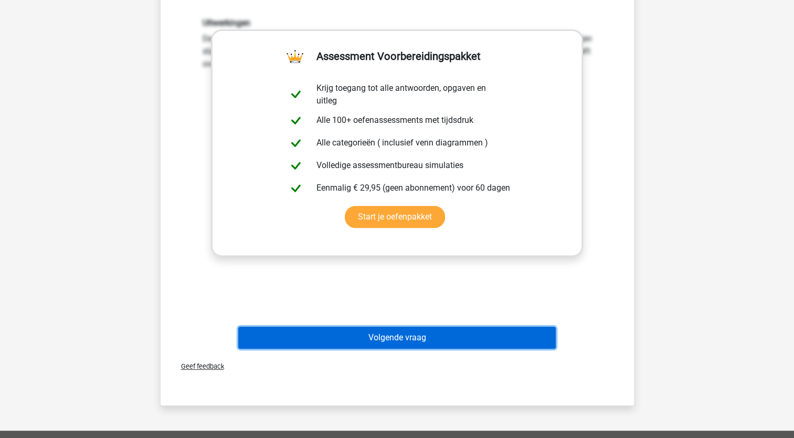
click at [392, 339] on button "Volgende vraag" at bounding box center [397, 338] width 318 height 22
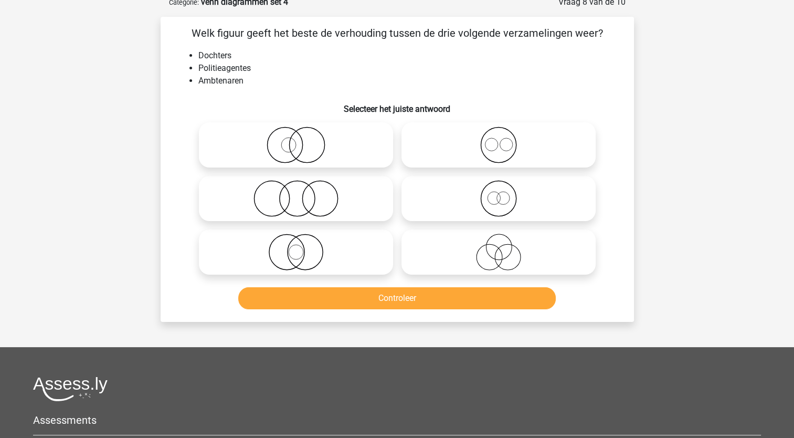
scroll to position [52, 0]
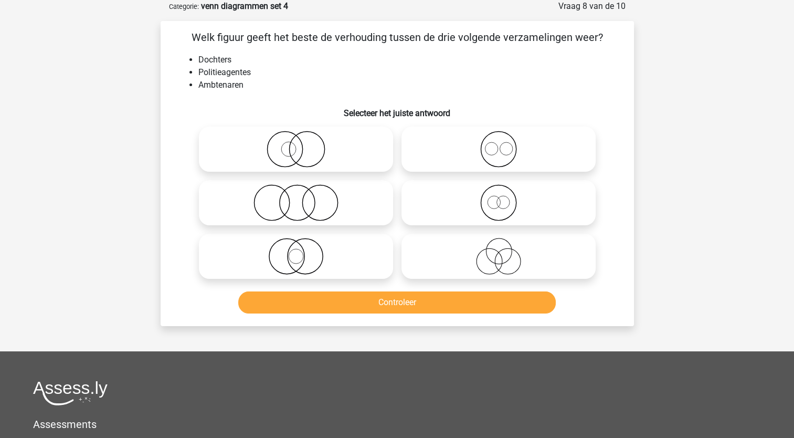
click at [331, 152] on icon at bounding box center [296, 149] width 186 height 37
click at [303, 144] on input "radio" at bounding box center [299, 140] width 7 height 7
radio input "true"
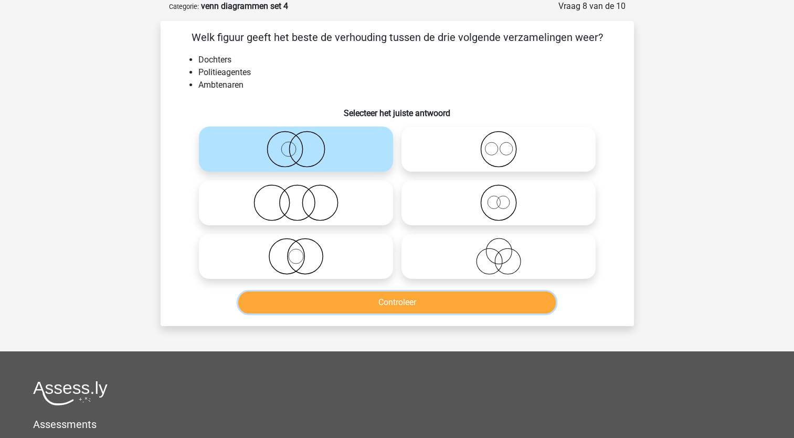
click at [415, 305] on button "Controleer" at bounding box center [397, 302] width 318 height 22
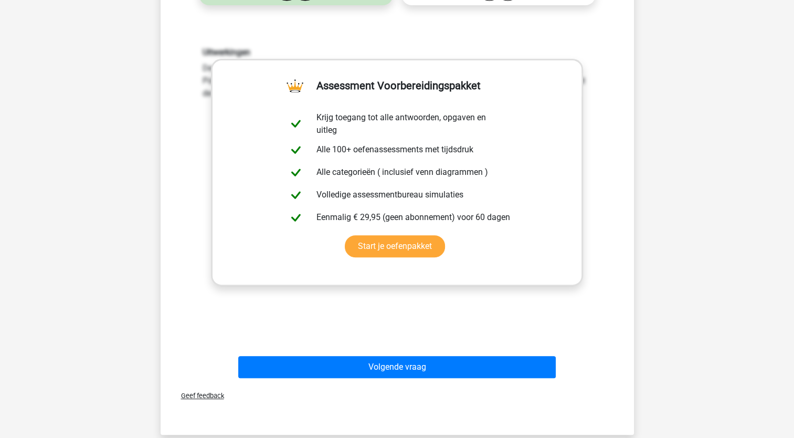
scroll to position [328, 0]
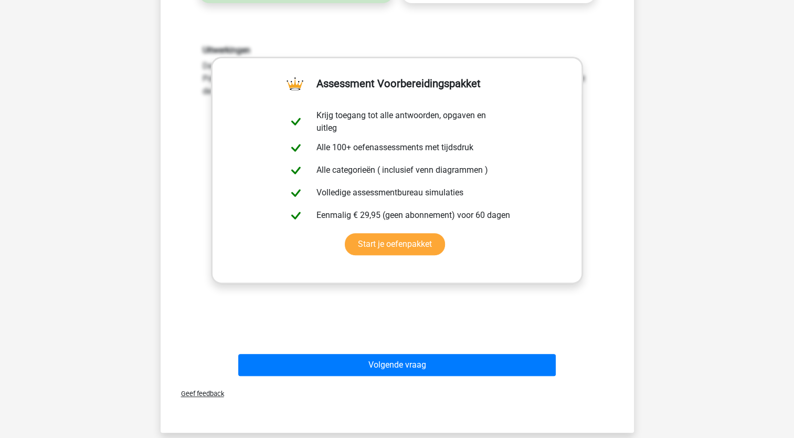
click at [439, 380] on div "Geef feedback" at bounding box center [397, 393] width 465 height 27
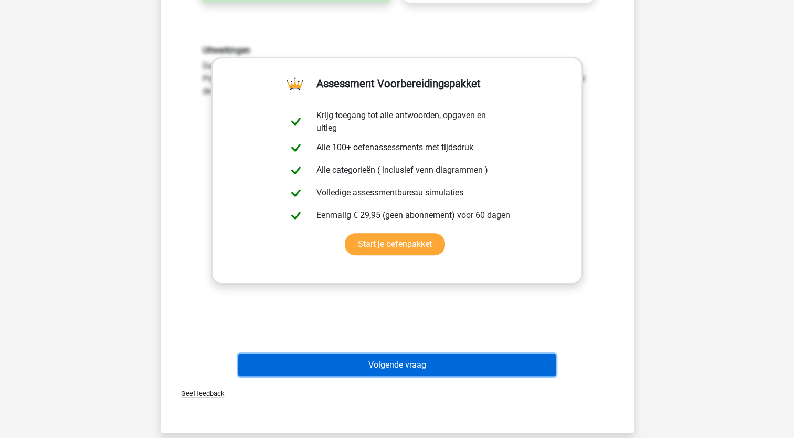
click at [424, 364] on button "Volgende vraag" at bounding box center [397, 365] width 318 height 22
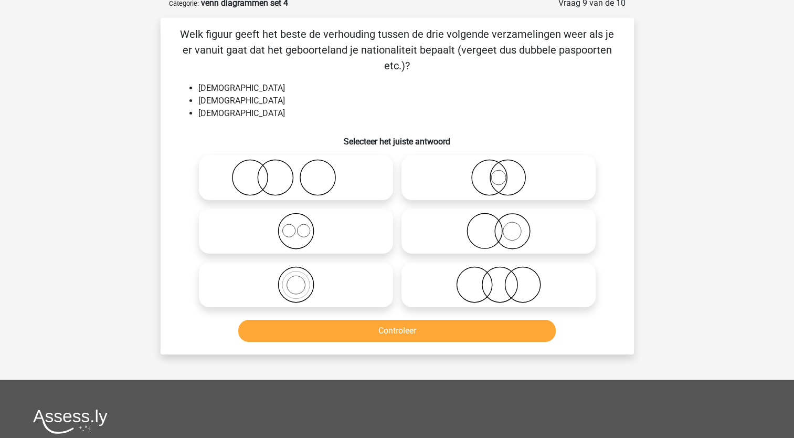
scroll to position [52, 0]
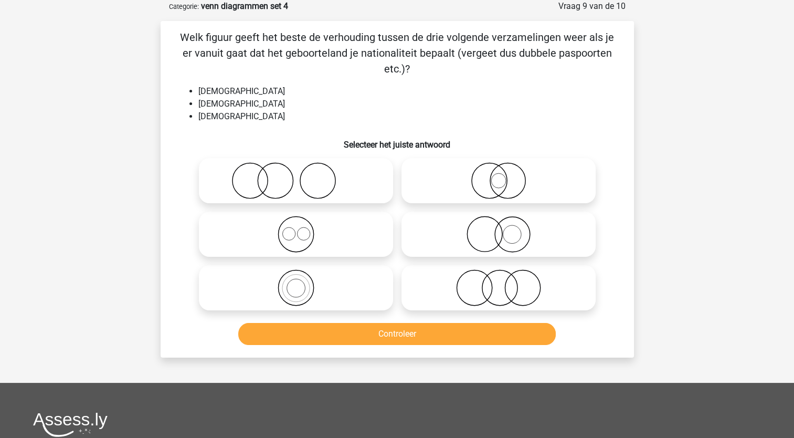
click at [297, 237] on icon at bounding box center [296, 234] width 186 height 37
click at [297, 229] on input "radio" at bounding box center [299, 225] width 7 height 7
radio input "true"
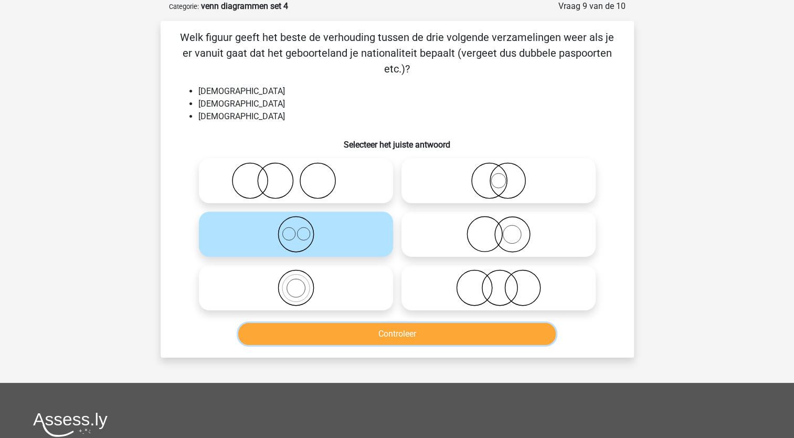
click at [372, 340] on button "Controleer" at bounding box center [397, 334] width 318 height 22
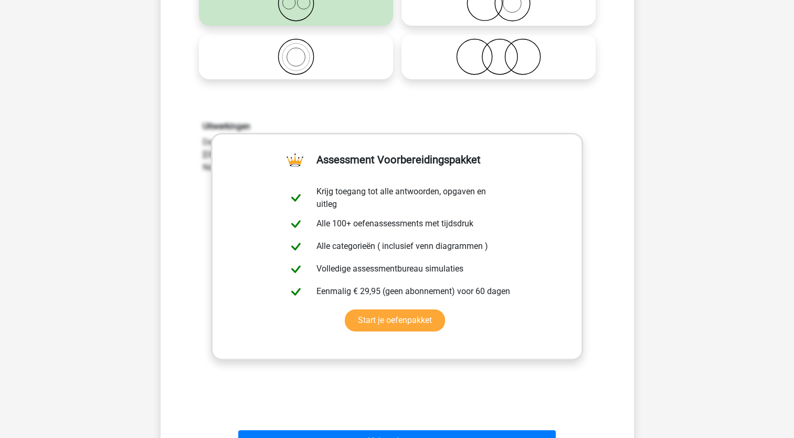
scroll to position [344, 0]
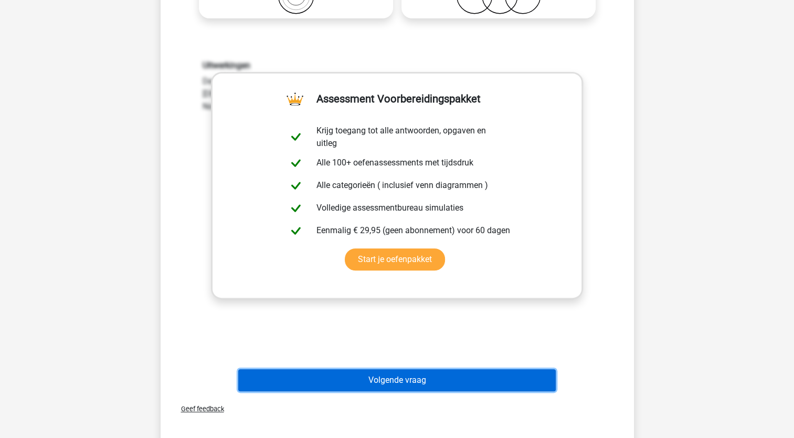
click at [384, 377] on button "Volgende vraag" at bounding box center [397, 380] width 318 height 22
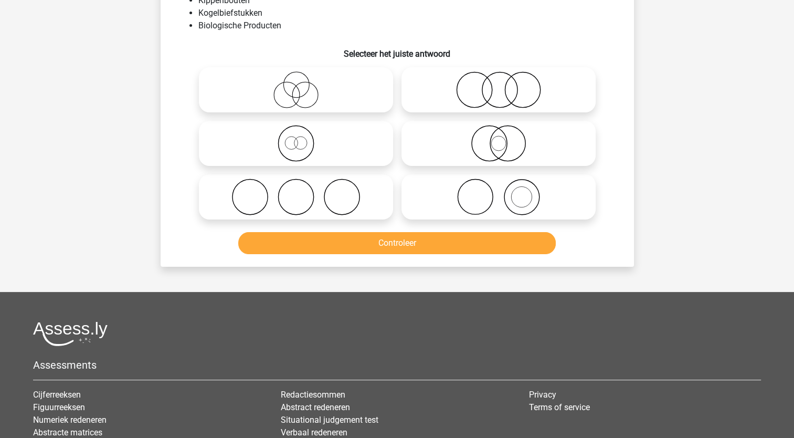
scroll to position [52, 0]
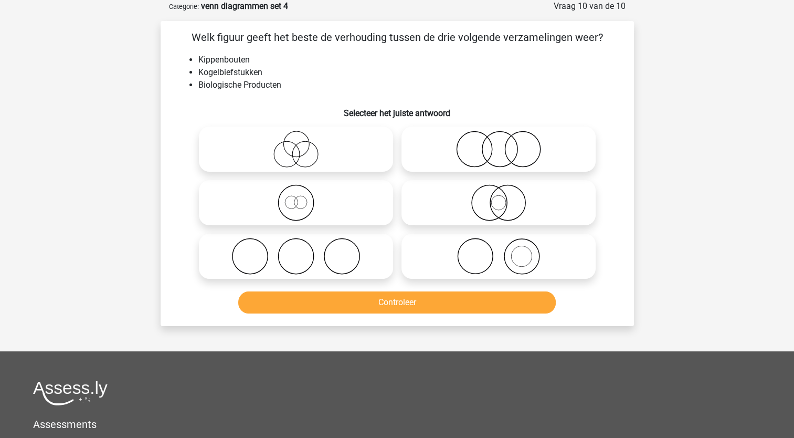
click at [514, 133] on icon at bounding box center [499, 149] width 186 height 37
click at [506, 137] on input "radio" at bounding box center [502, 140] width 7 height 7
radio input "true"
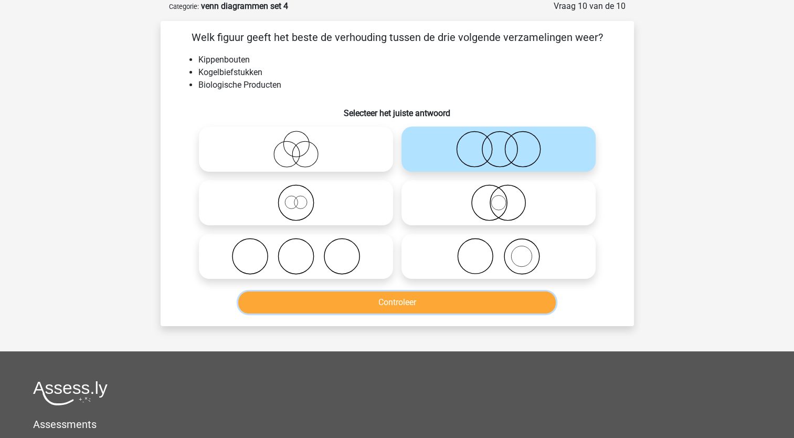
click at [428, 295] on button "Controleer" at bounding box center [397, 302] width 318 height 22
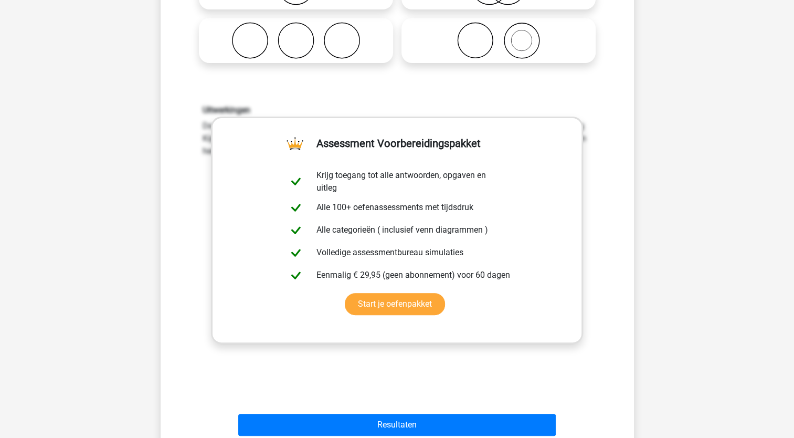
scroll to position [269, 0]
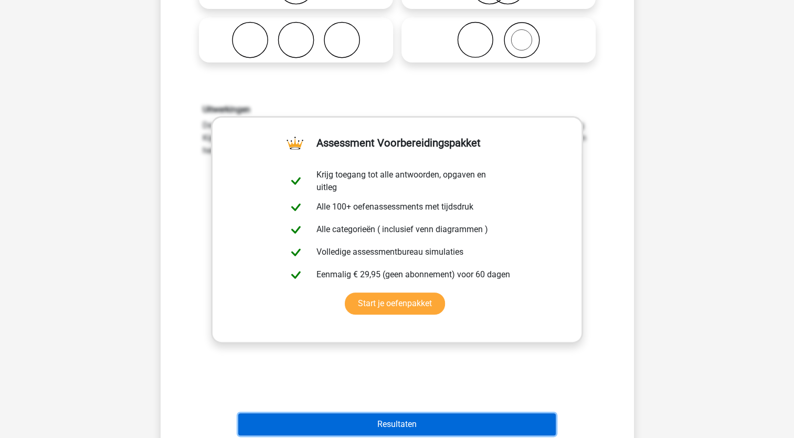
click at [431, 416] on button "Resultaten" at bounding box center [397, 424] width 318 height 22
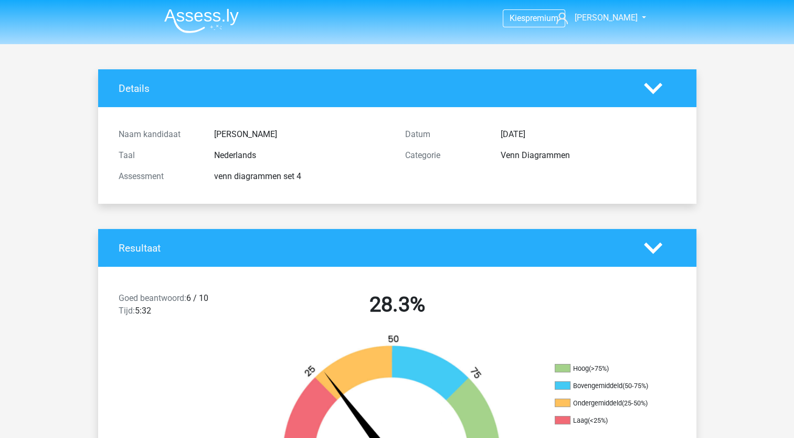
click at [195, 14] on img at bounding box center [201, 20] width 75 height 25
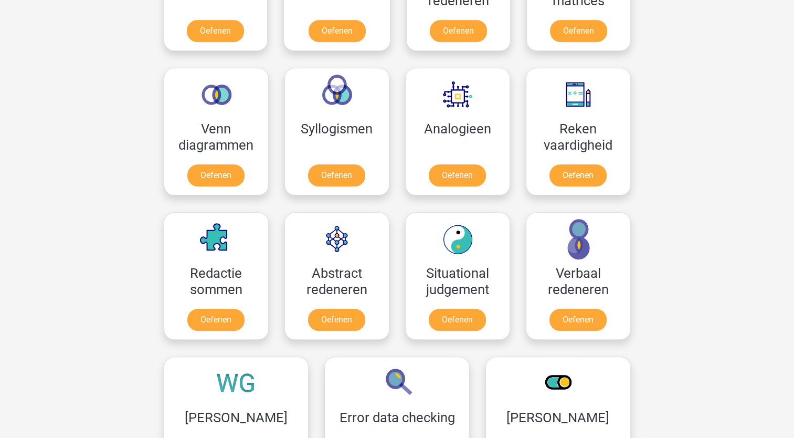
scroll to position [570, 0]
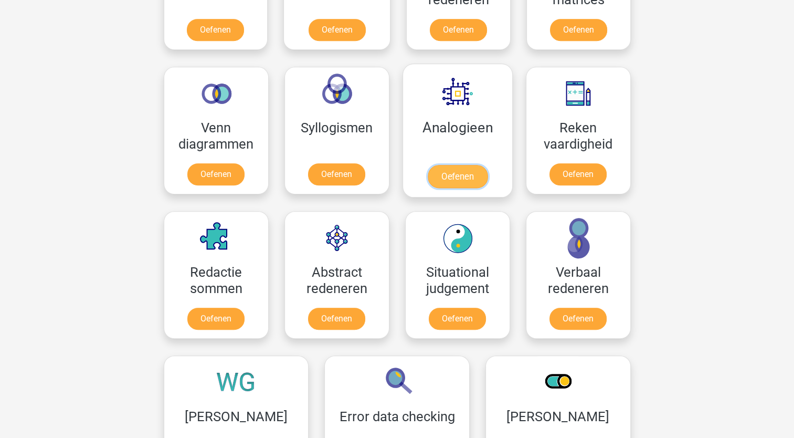
click at [484, 165] on link "Oefenen" at bounding box center [457, 176] width 60 height 23
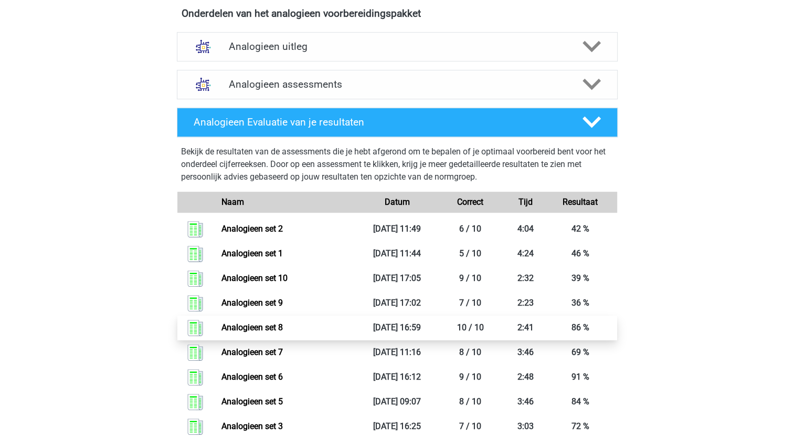
scroll to position [598, 0]
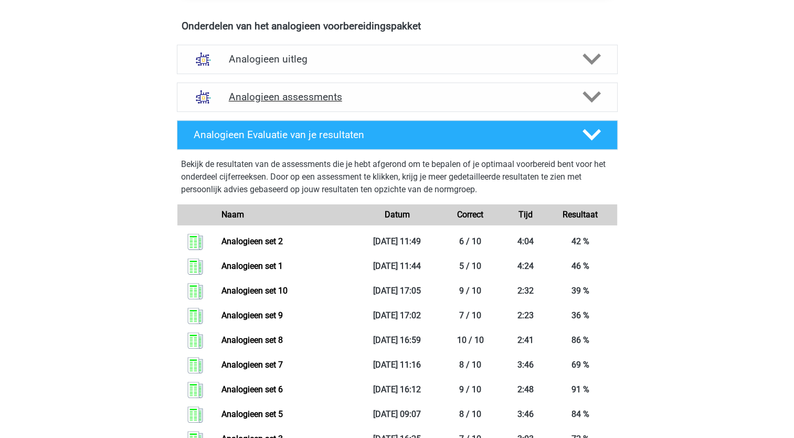
click at [377, 108] on div "Analogieen assessments" at bounding box center [397, 96] width 441 height 29
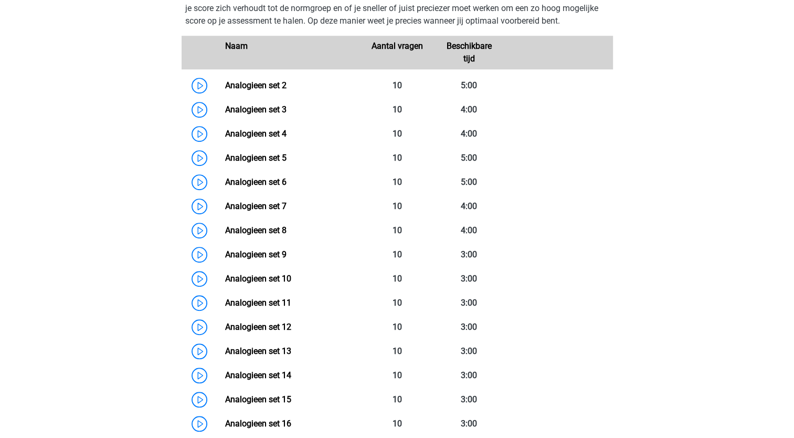
scroll to position [723, 0]
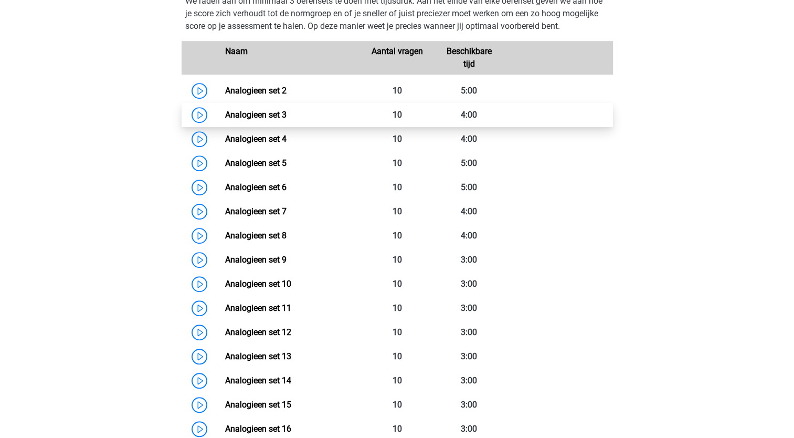
click at [287, 110] on link "Analogieen set 3" at bounding box center [255, 115] width 61 height 10
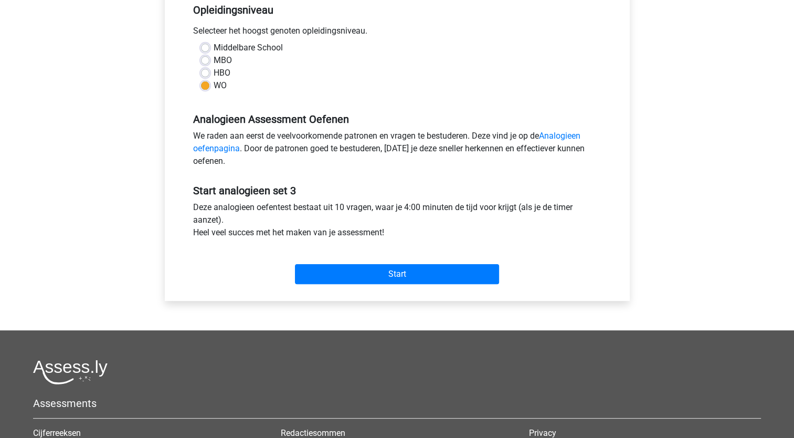
scroll to position [225, 0]
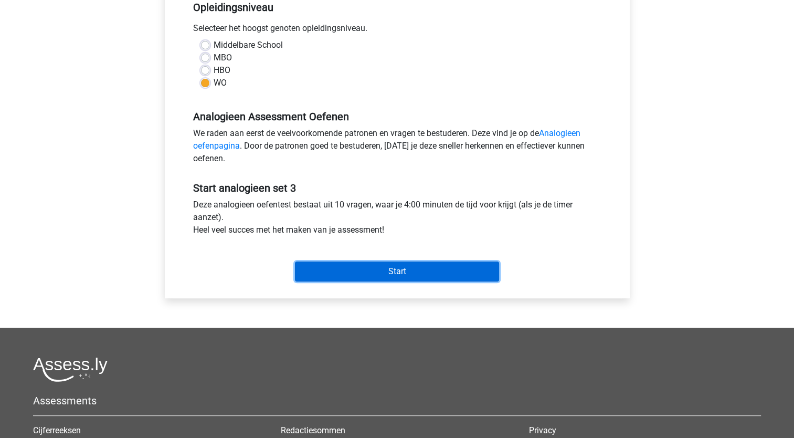
click at [431, 276] on input "Start" at bounding box center [397, 271] width 204 height 20
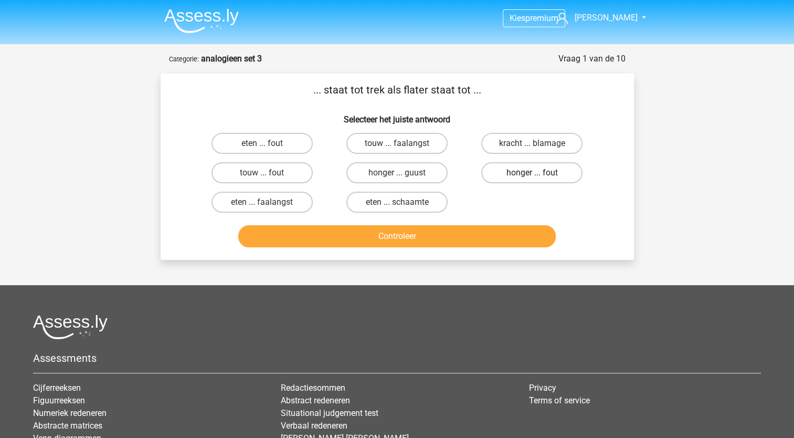
click at [509, 178] on label "honger ... fout" at bounding box center [531, 172] width 101 height 21
click at [532, 178] on input "honger ... fout" at bounding box center [535, 176] width 7 height 7
radio input "true"
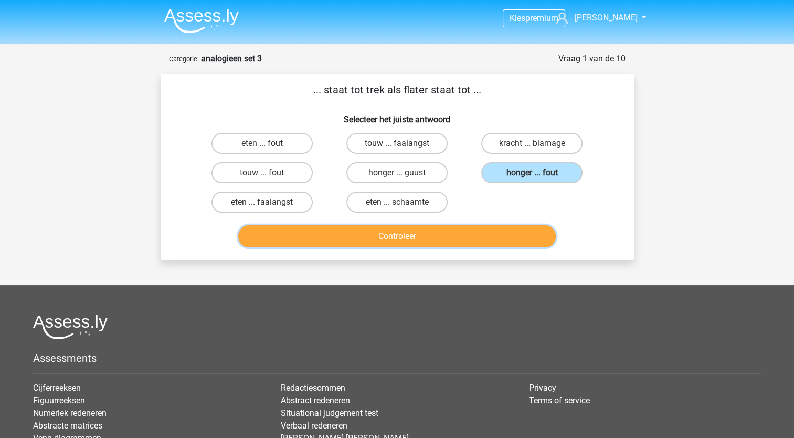
click at [451, 239] on button "Controleer" at bounding box center [397, 236] width 318 height 22
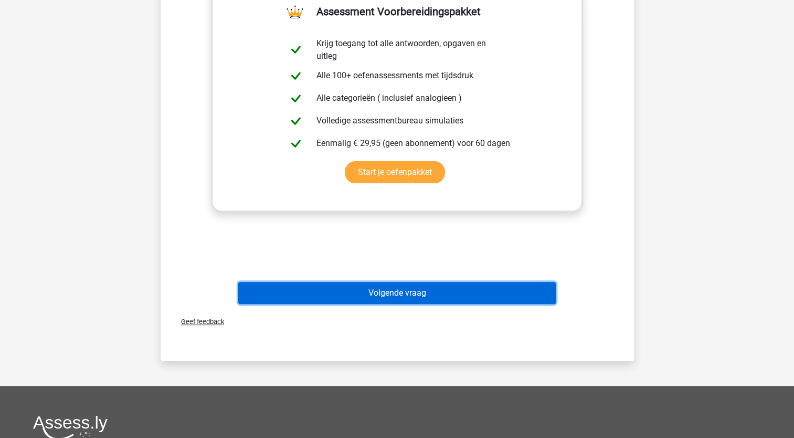
click at [437, 296] on button "Volgende vraag" at bounding box center [397, 293] width 318 height 22
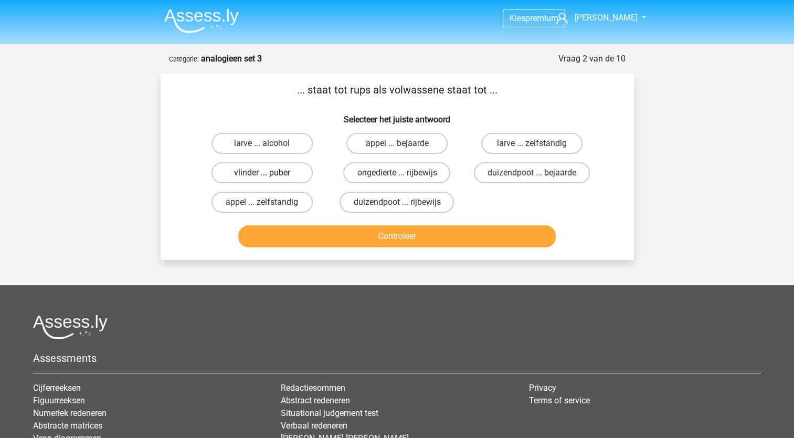
click at [298, 173] on label "vlinder ... puber" at bounding box center [262, 172] width 101 height 21
click at [269, 173] on input "vlinder ... puber" at bounding box center [265, 176] width 7 height 7
radio input "true"
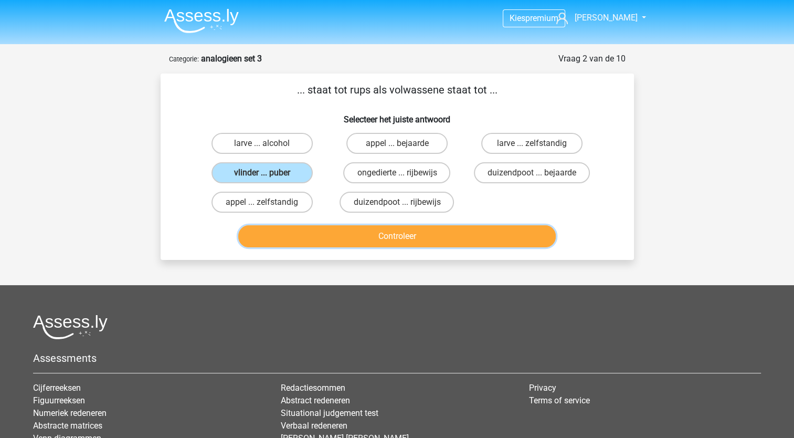
click at [352, 236] on button "Controleer" at bounding box center [397, 236] width 318 height 22
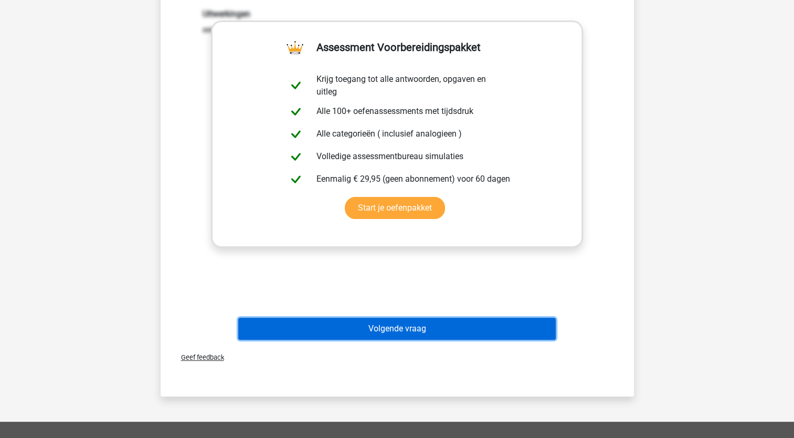
click at [380, 330] on button "Volgende vraag" at bounding box center [397, 329] width 318 height 22
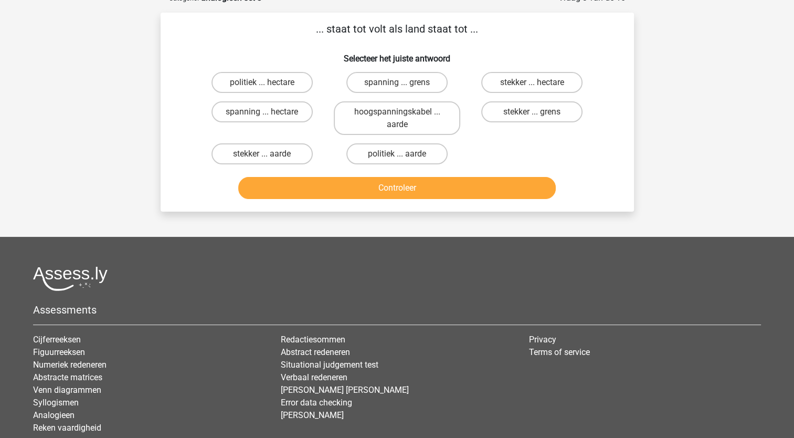
scroll to position [52, 0]
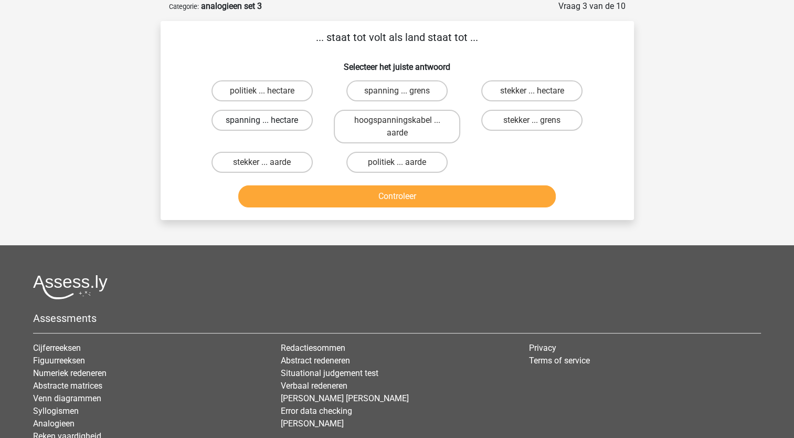
click at [279, 124] on label "spanning ... hectare" at bounding box center [262, 120] width 101 height 21
click at [269, 124] on input "spanning ... hectare" at bounding box center [265, 123] width 7 height 7
radio input "true"
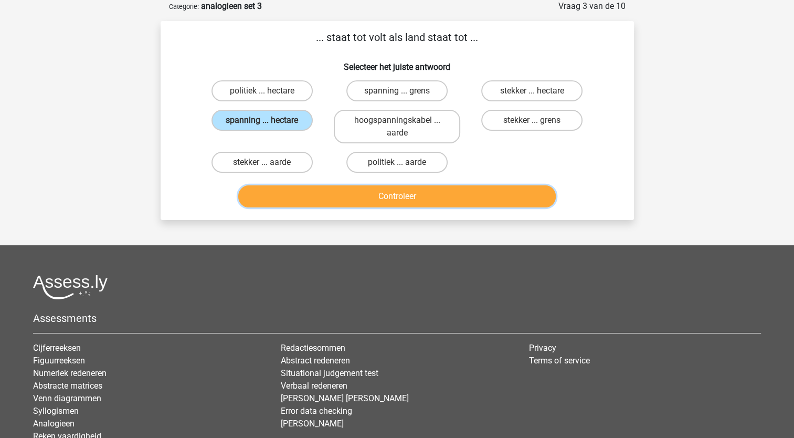
click at [393, 192] on button "Controleer" at bounding box center [397, 196] width 318 height 22
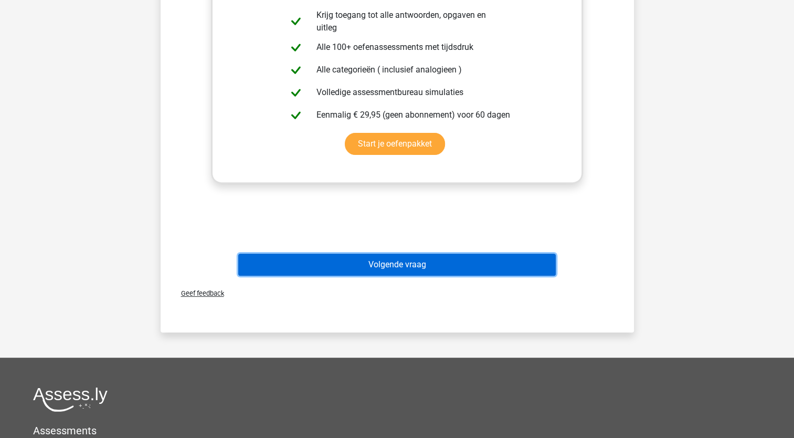
click at [407, 259] on button "Volgende vraag" at bounding box center [397, 265] width 318 height 22
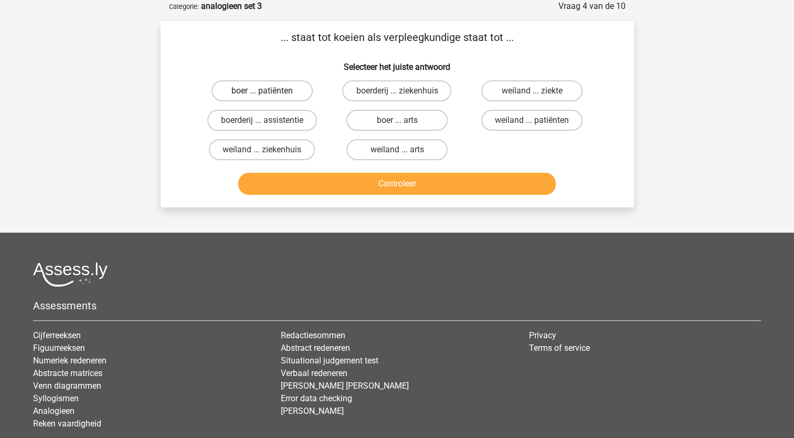
click at [276, 87] on label "boer ... patiënten" at bounding box center [262, 90] width 101 height 21
click at [269, 91] on input "boer ... patiënten" at bounding box center [265, 94] width 7 height 7
radio input "true"
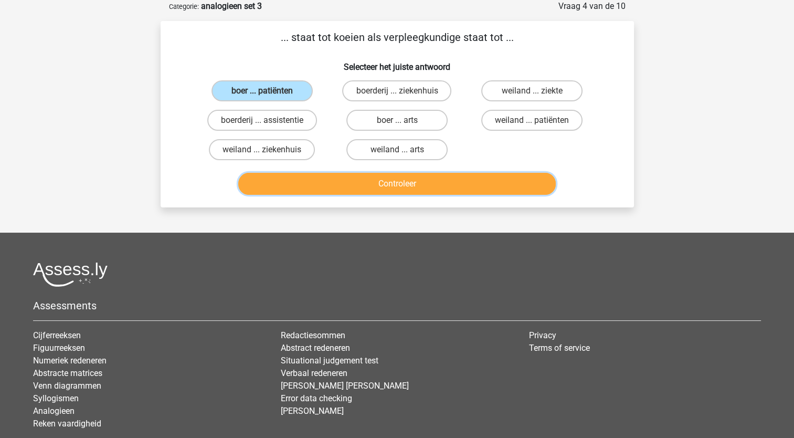
click at [330, 186] on button "Controleer" at bounding box center [397, 184] width 318 height 22
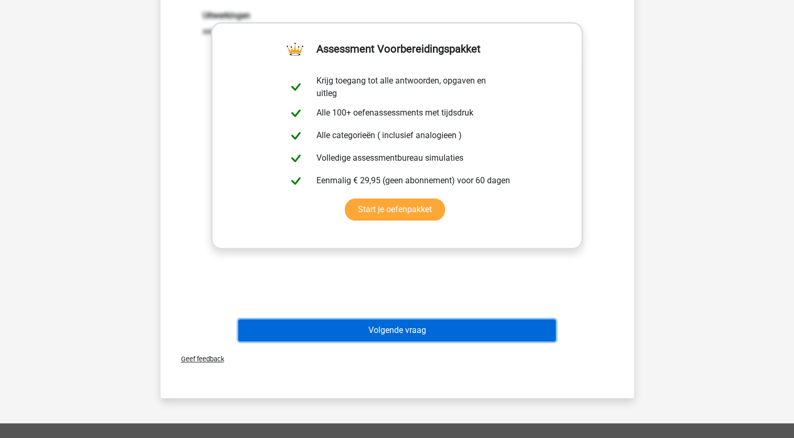
click at [360, 329] on button "Volgende vraag" at bounding box center [397, 330] width 318 height 22
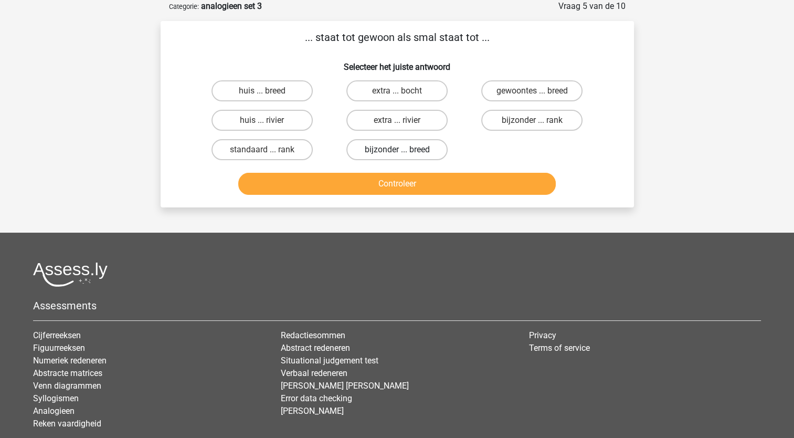
click at [412, 152] on label "bijzonder ... breed" at bounding box center [396, 149] width 101 height 21
click at [404, 152] on input "bijzonder ... breed" at bounding box center [400, 153] width 7 height 7
radio input "true"
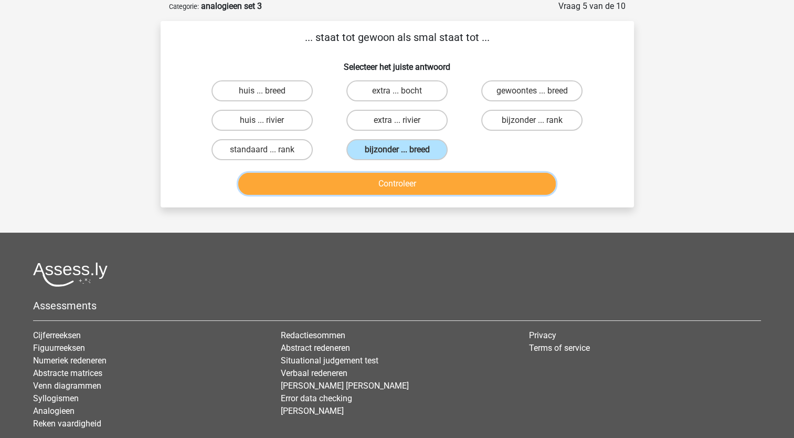
click at [426, 187] on button "Controleer" at bounding box center [397, 184] width 318 height 22
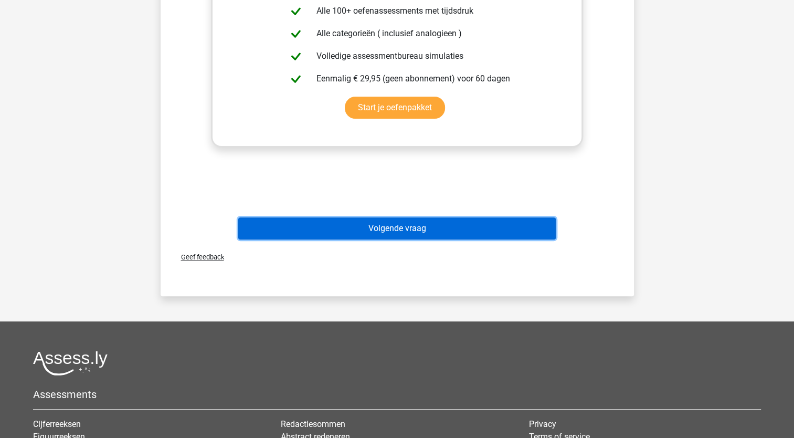
click at [430, 228] on button "Volgende vraag" at bounding box center [397, 228] width 318 height 22
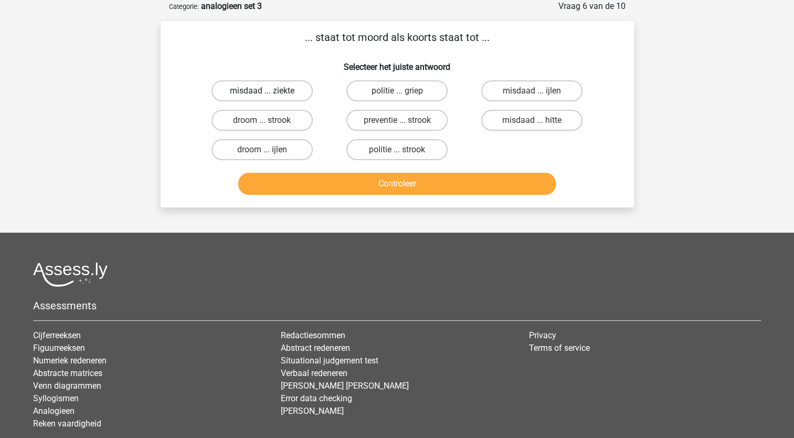
click at [287, 90] on label "misdaad ... ziekte" at bounding box center [262, 90] width 101 height 21
click at [269, 91] on input "misdaad ... ziekte" at bounding box center [265, 94] width 7 height 7
radio input "true"
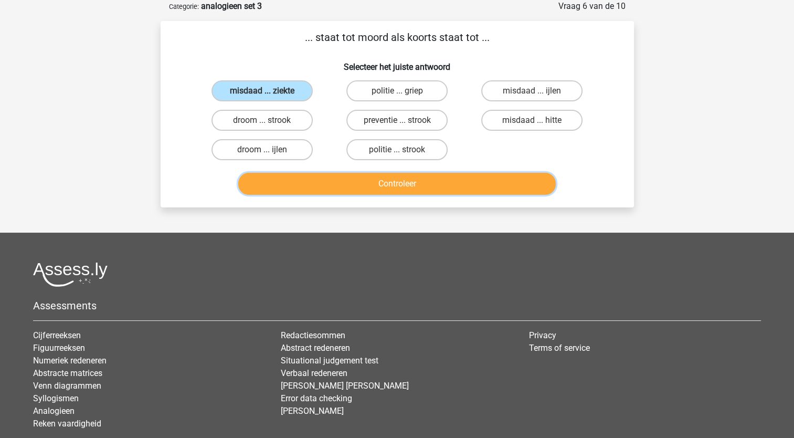
click at [368, 188] on button "Controleer" at bounding box center [397, 184] width 318 height 22
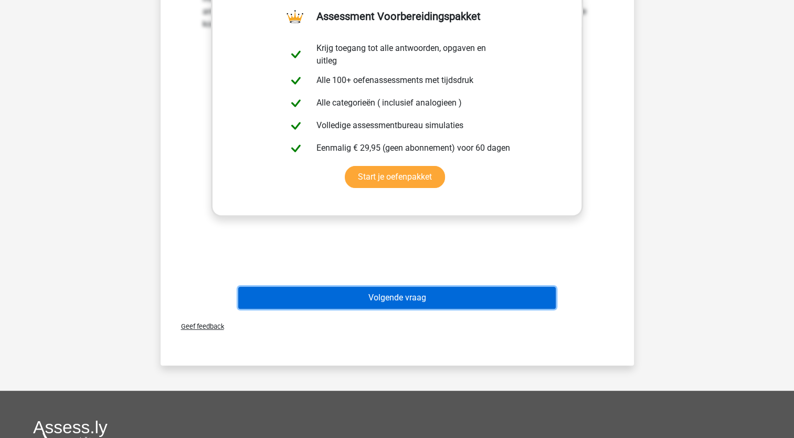
click at [409, 297] on button "Volgende vraag" at bounding box center [397, 298] width 318 height 22
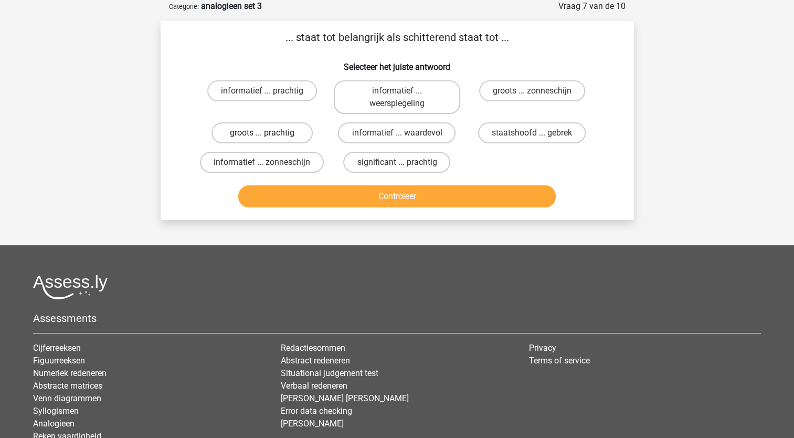
click at [264, 131] on label "groots ... prachtig" at bounding box center [262, 132] width 101 height 21
click at [264, 133] on input "groots ... prachtig" at bounding box center [265, 136] width 7 height 7
radio input "true"
click at [383, 164] on label "significant ... prachtig" at bounding box center [396, 162] width 107 height 21
click at [397, 164] on input "significant ... prachtig" at bounding box center [400, 165] width 7 height 7
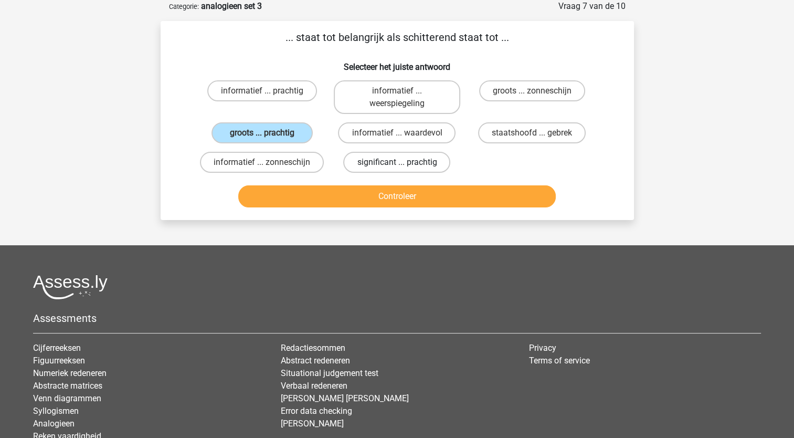
radio input "true"
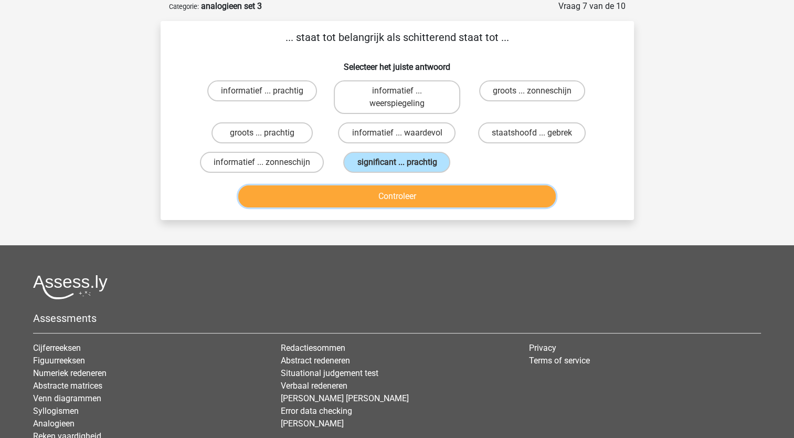
click at [417, 196] on button "Controleer" at bounding box center [397, 196] width 318 height 22
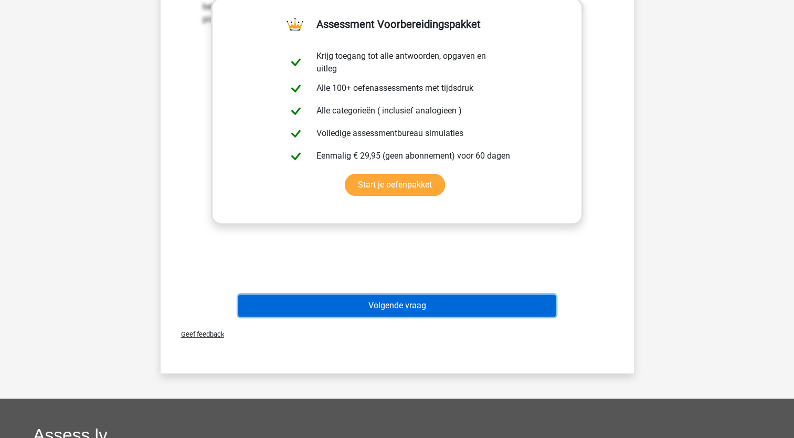
click at [422, 314] on button "Volgende vraag" at bounding box center [397, 305] width 318 height 22
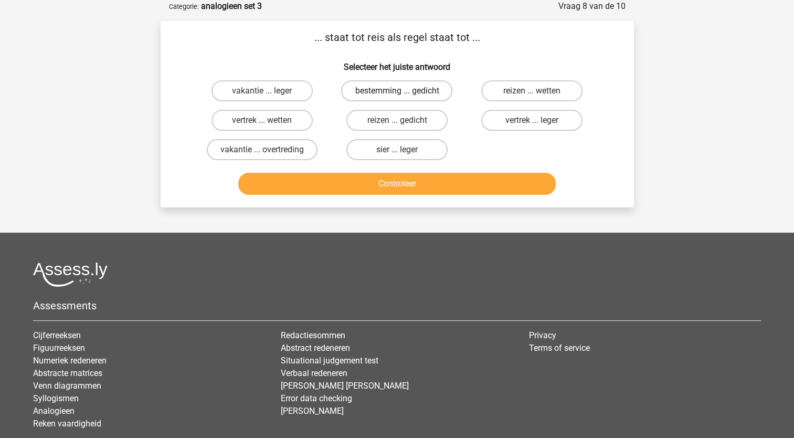
click at [380, 95] on label "bestemming ... gedicht" at bounding box center [396, 90] width 111 height 21
click at [397, 95] on input "bestemming ... gedicht" at bounding box center [400, 94] width 7 height 7
radio input "true"
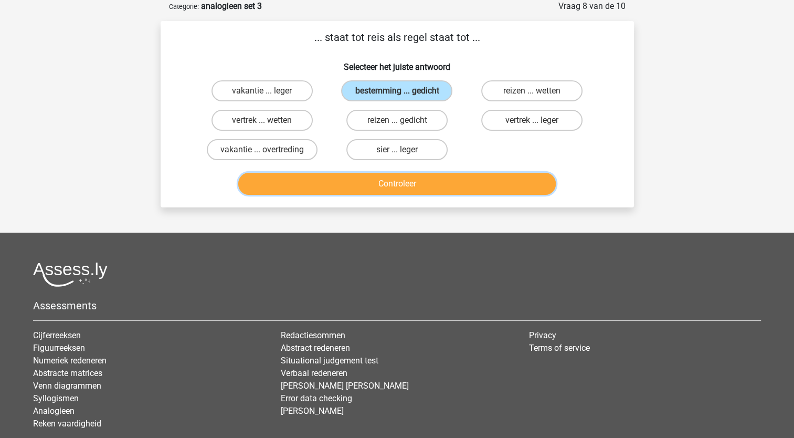
click at [405, 183] on button "Controleer" at bounding box center [397, 184] width 318 height 22
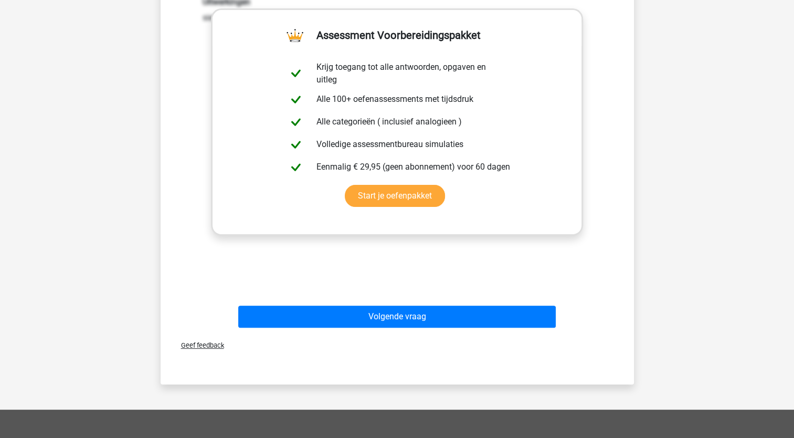
scroll to position [291, 0]
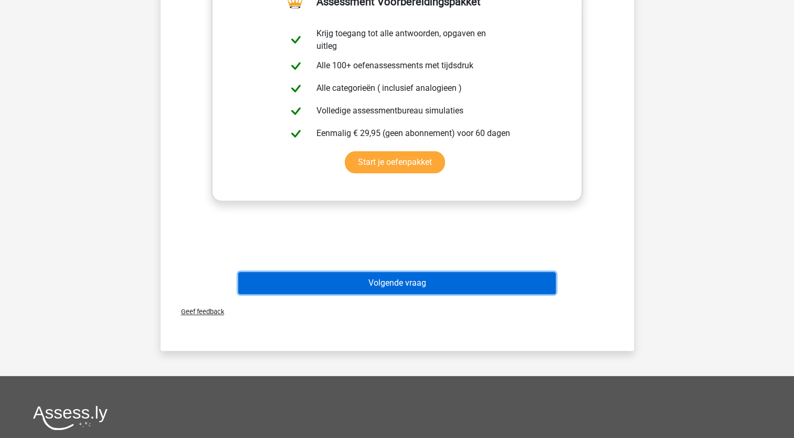
click at [403, 285] on button "Volgende vraag" at bounding box center [397, 283] width 318 height 22
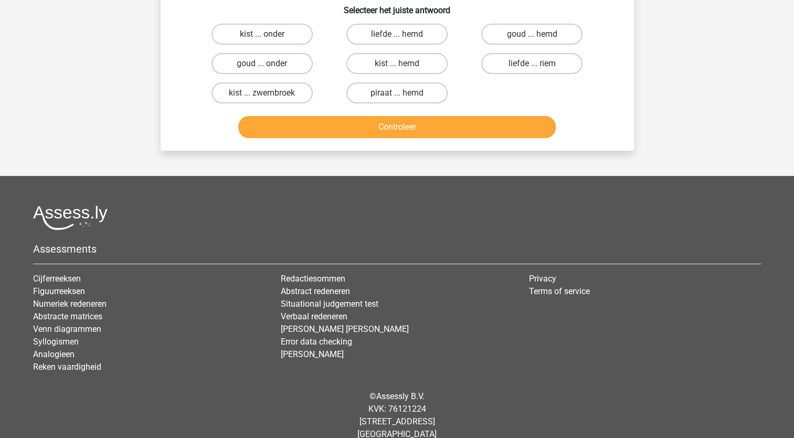
scroll to position [52, 0]
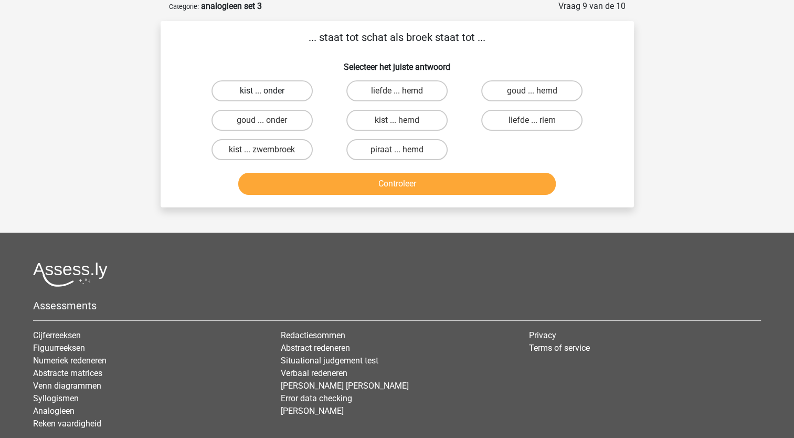
click at [269, 92] on label "kist ... onder" at bounding box center [262, 90] width 101 height 21
click at [269, 92] on input "kist ... onder" at bounding box center [265, 94] width 7 height 7
radio input "true"
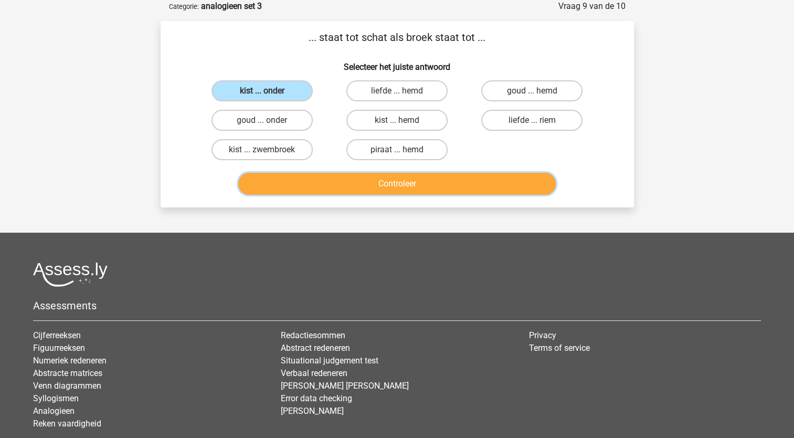
click at [325, 180] on button "Controleer" at bounding box center [397, 184] width 318 height 22
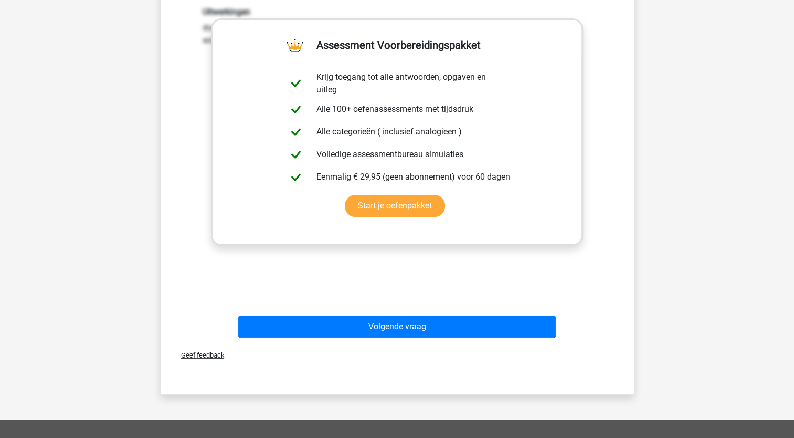
scroll to position [248, 0]
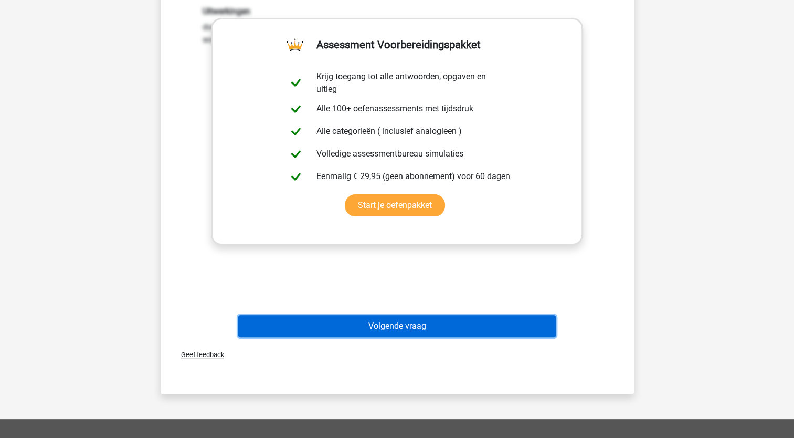
click at [380, 329] on button "Volgende vraag" at bounding box center [397, 326] width 318 height 22
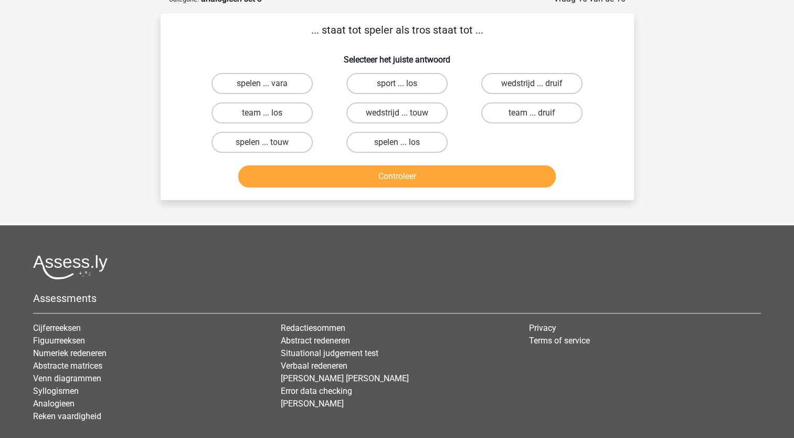
scroll to position [52, 0]
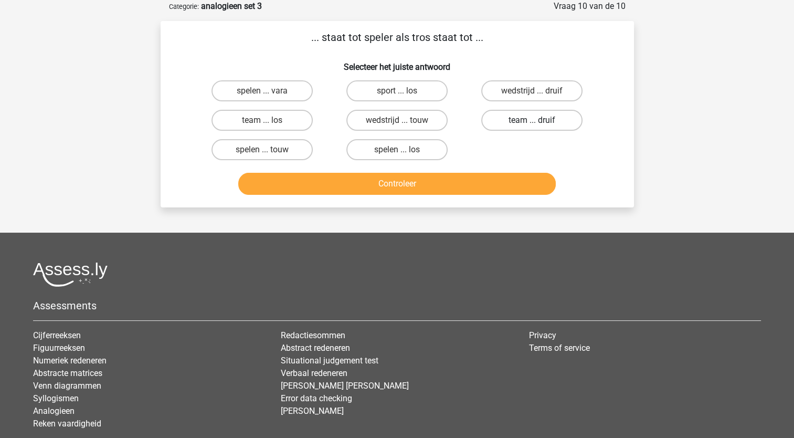
click at [534, 118] on label "team ... druif" at bounding box center [531, 120] width 101 height 21
click at [534, 120] on input "team ... druif" at bounding box center [535, 123] width 7 height 7
radio input "true"
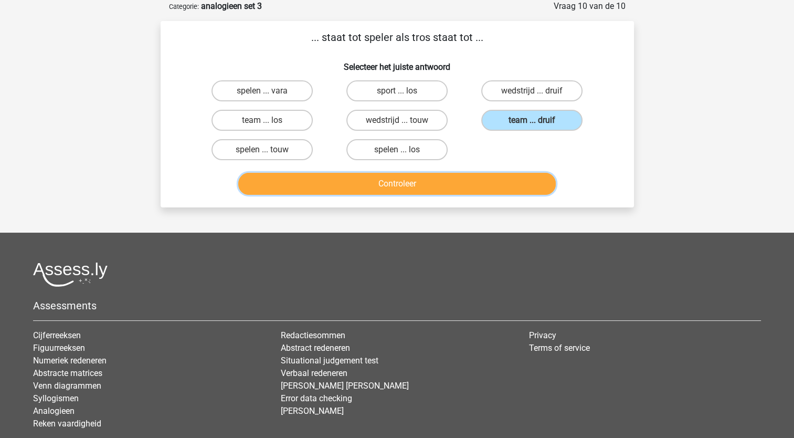
click at [493, 177] on button "Controleer" at bounding box center [397, 184] width 318 height 22
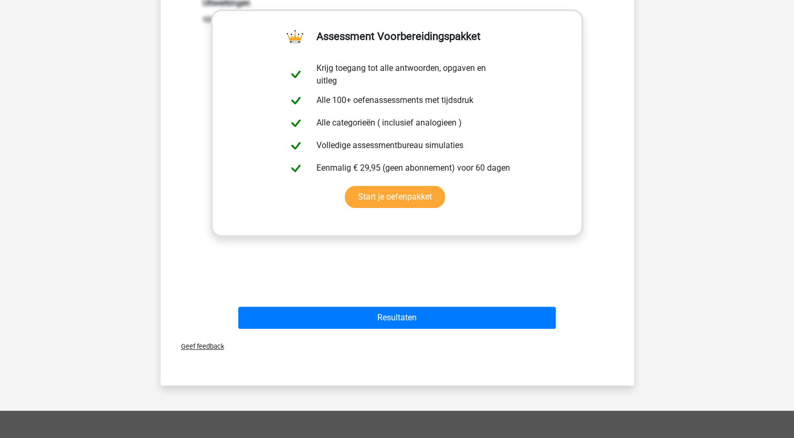
scroll to position [257, 0]
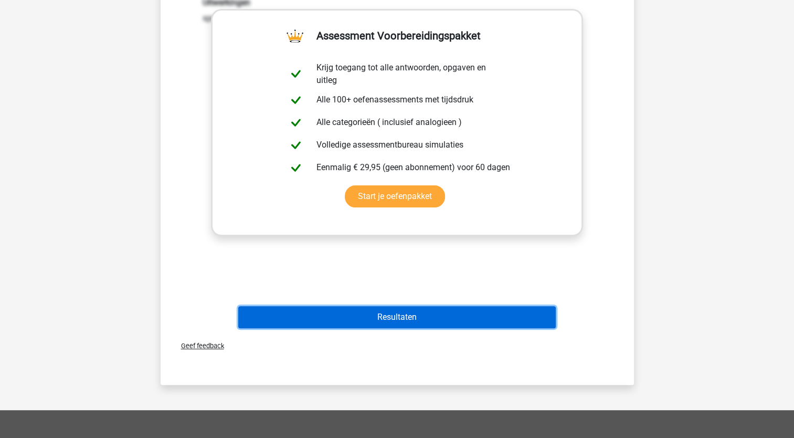
click at [418, 314] on button "Resultaten" at bounding box center [397, 317] width 318 height 22
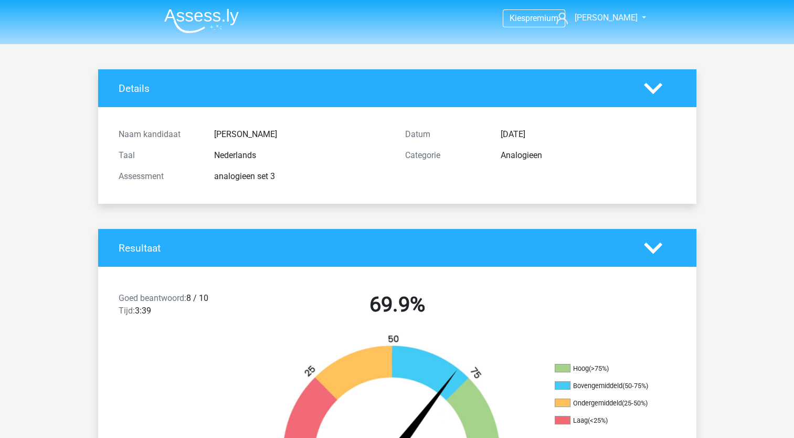
click at [208, 12] on img at bounding box center [201, 20] width 75 height 25
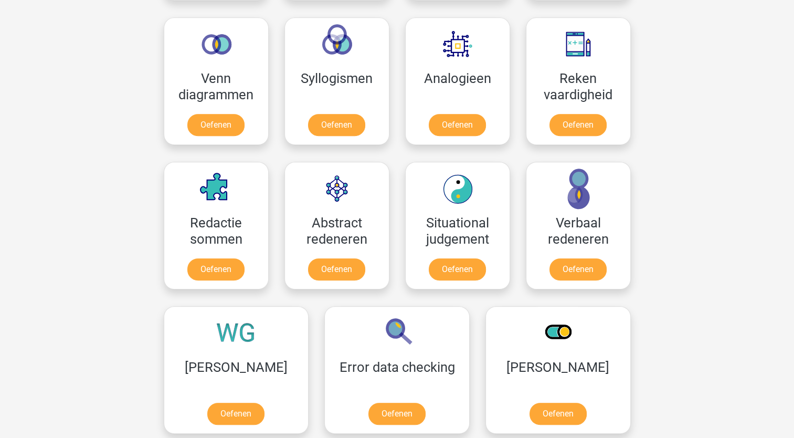
scroll to position [631, 0]
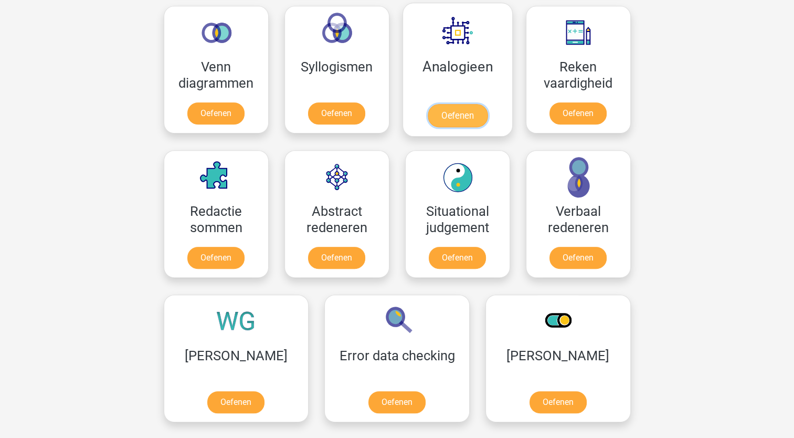
click at [477, 104] on link "Oefenen" at bounding box center [457, 115] width 60 height 23
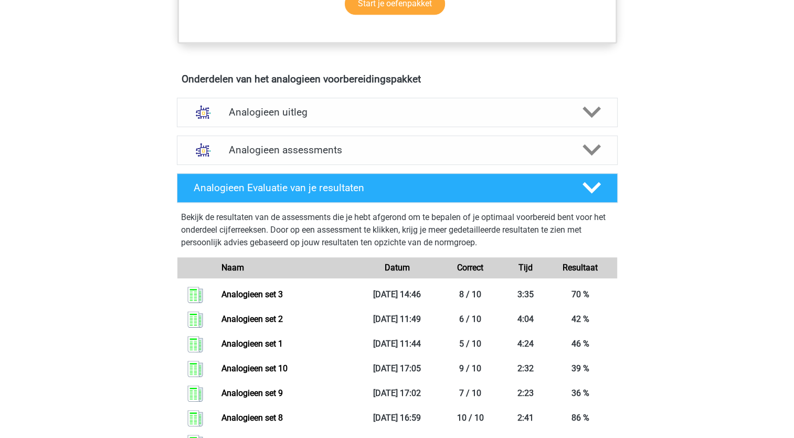
scroll to position [541, 0]
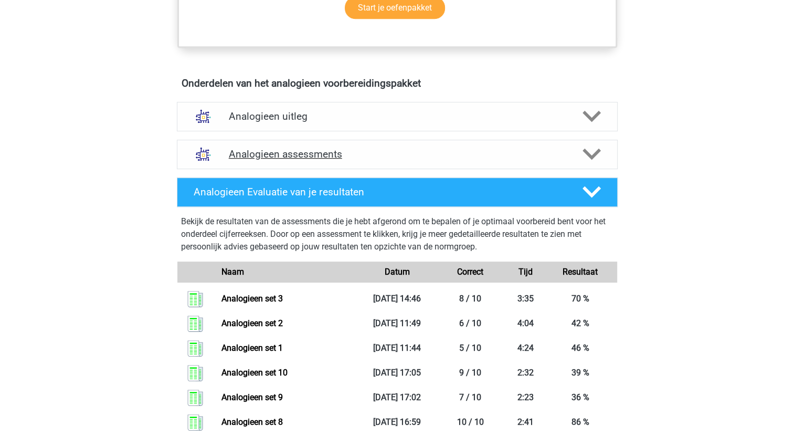
click at [367, 153] on h4 "Analogieen assessments" at bounding box center [397, 154] width 337 height 12
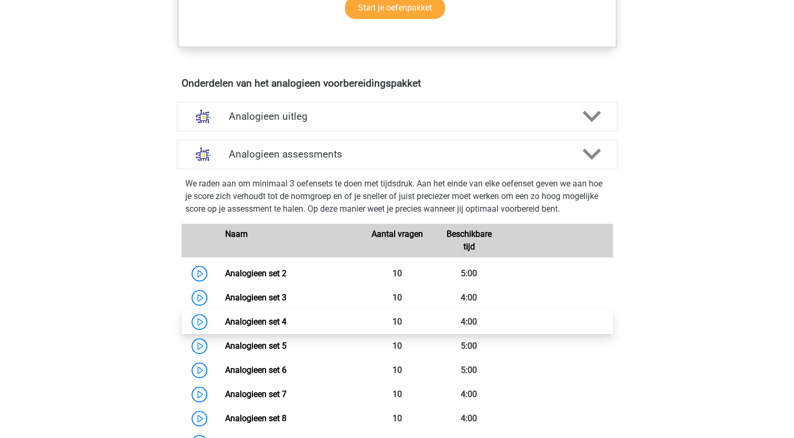
click at [287, 318] on link "Analogieen set 4" at bounding box center [255, 322] width 61 height 10
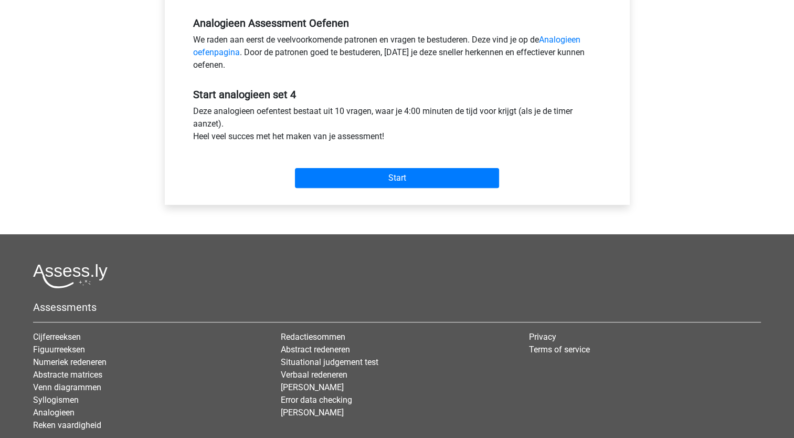
scroll to position [330, 0]
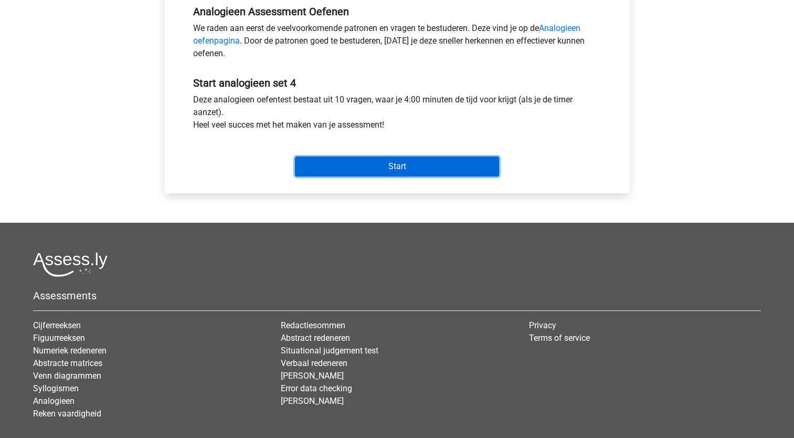
click at [407, 165] on input "Start" at bounding box center [397, 166] width 204 height 20
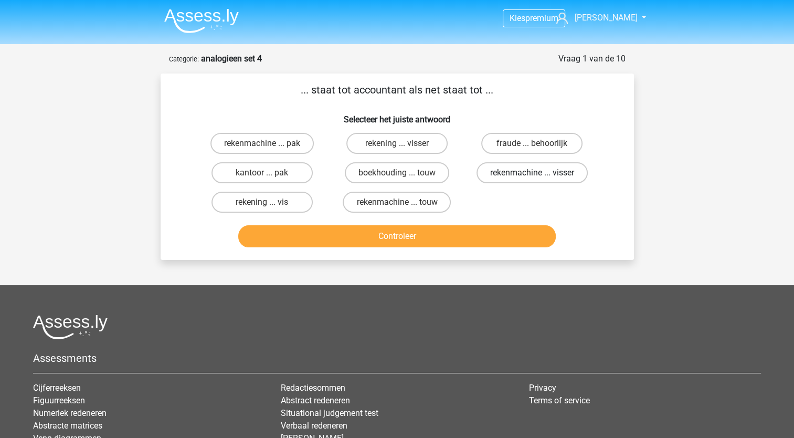
click at [520, 170] on label "rekenmachine ... visser" at bounding box center [532, 172] width 111 height 21
click at [532, 173] on input "rekenmachine ... visser" at bounding box center [535, 176] width 7 height 7
radio input "true"
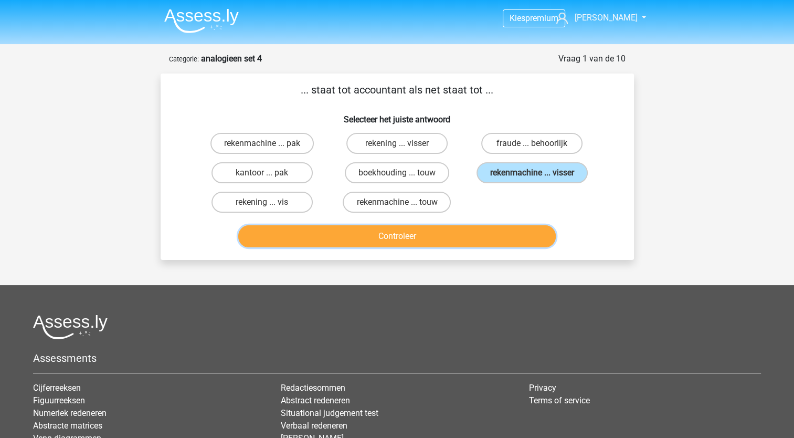
click at [445, 230] on button "Controleer" at bounding box center [397, 236] width 318 height 22
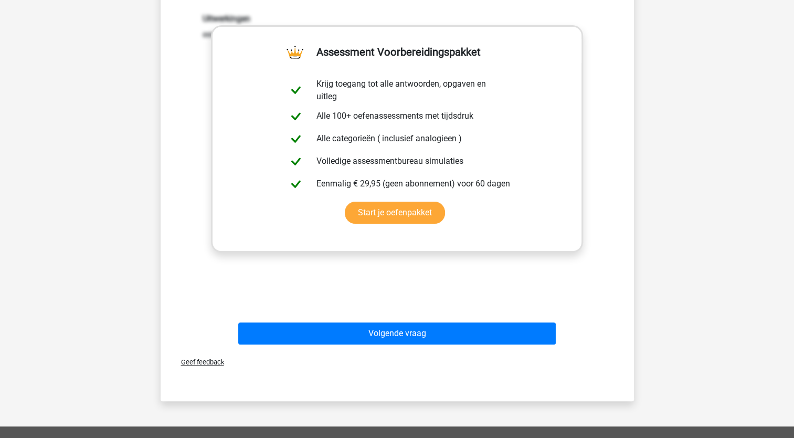
scroll to position [244, 0]
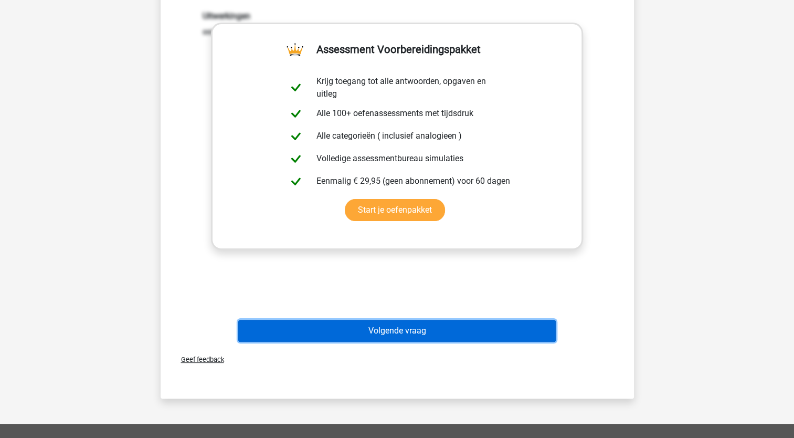
click at [432, 332] on button "Volgende vraag" at bounding box center [397, 331] width 318 height 22
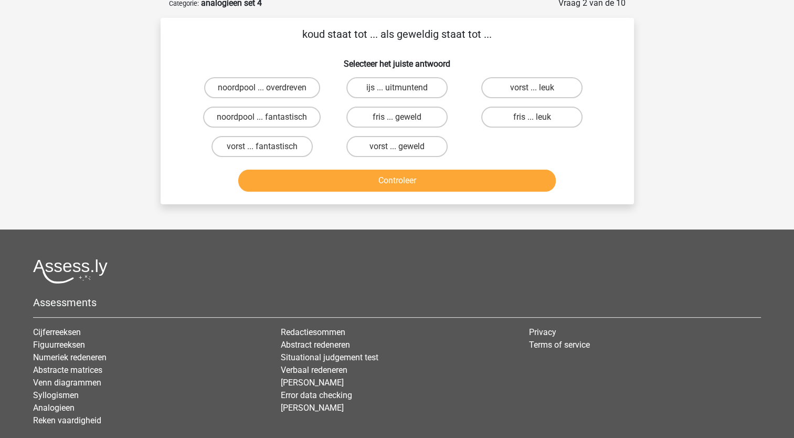
scroll to position [52, 0]
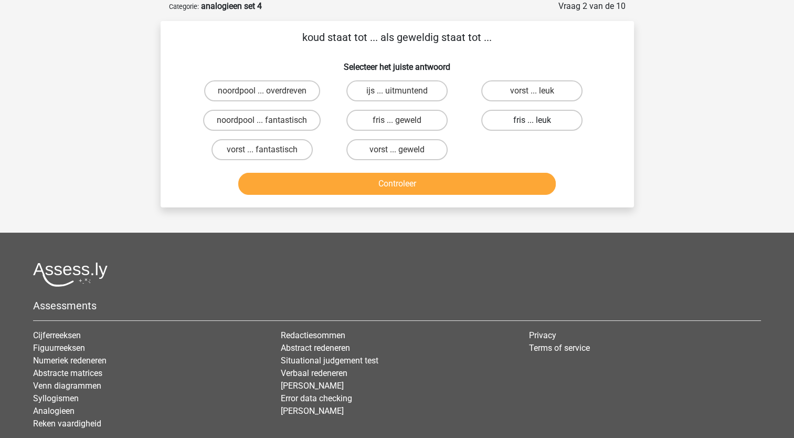
click at [528, 123] on label "fris ... leuk" at bounding box center [531, 120] width 101 height 21
click at [532, 123] on input "fris ... leuk" at bounding box center [535, 123] width 7 height 7
radio input "true"
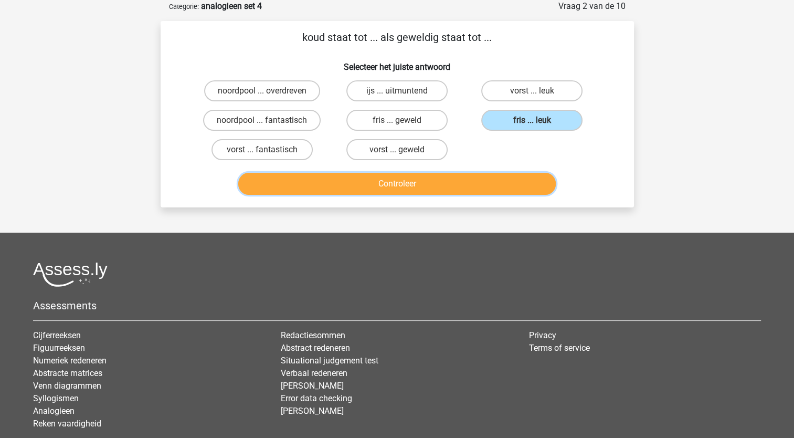
click at [464, 185] on button "Controleer" at bounding box center [397, 184] width 318 height 22
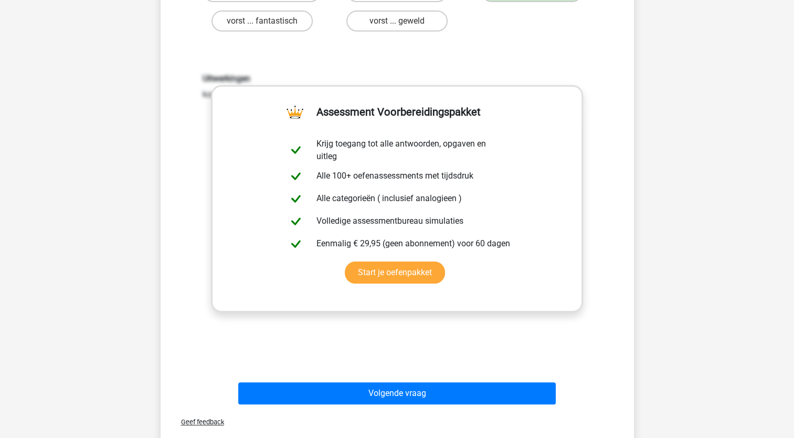
scroll to position [251, 0]
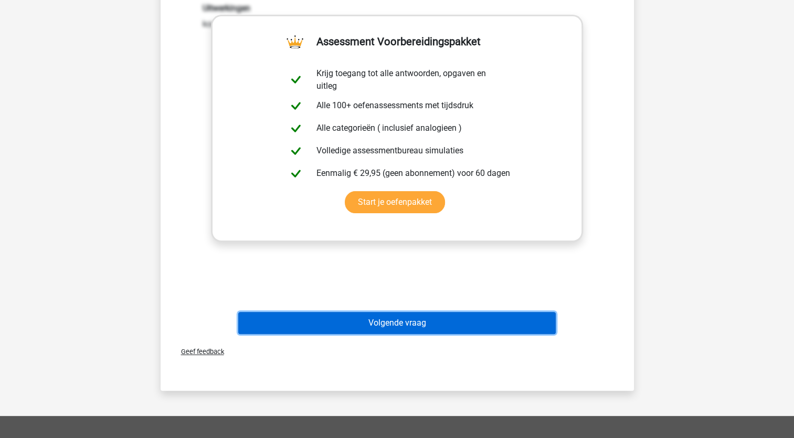
click at [434, 324] on button "Volgende vraag" at bounding box center [397, 323] width 318 height 22
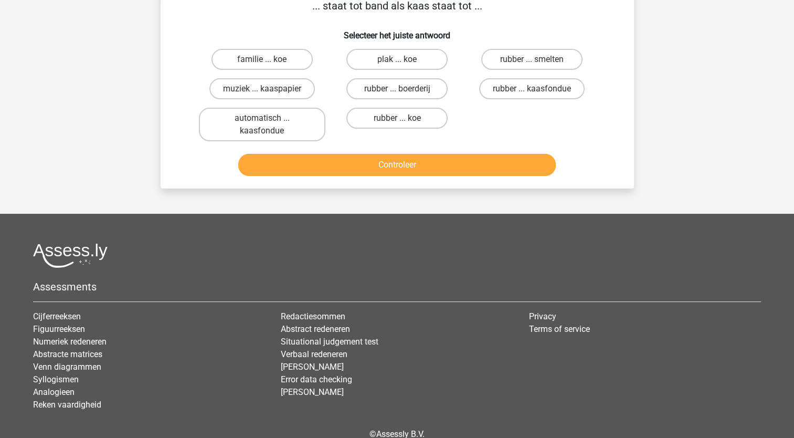
scroll to position [52, 0]
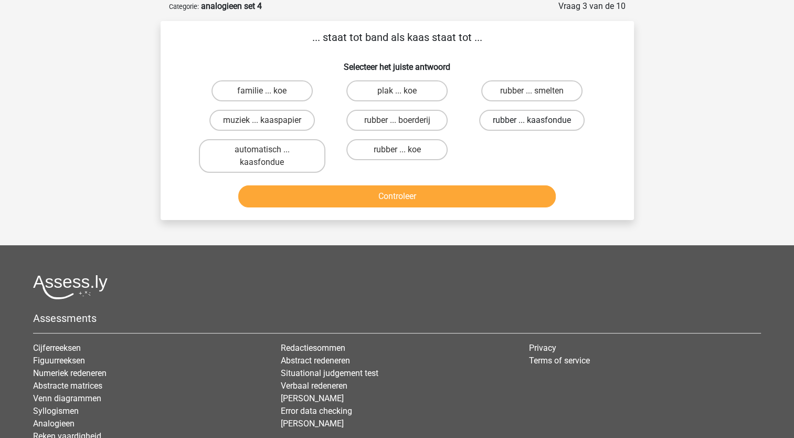
click at [521, 121] on label "rubber ... kaasfondue" at bounding box center [532, 120] width 106 height 21
click at [532, 121] on input "rubber ... kaasfondue" at bounding box center [535, 123] width 7 height 7
radio input "true"
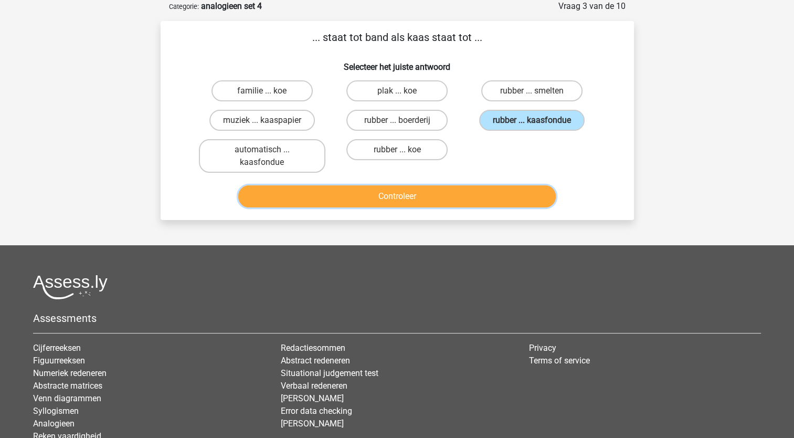
click at [451, 200] on button "Controleer" at bounding box center [397, 196] width 318 height 22
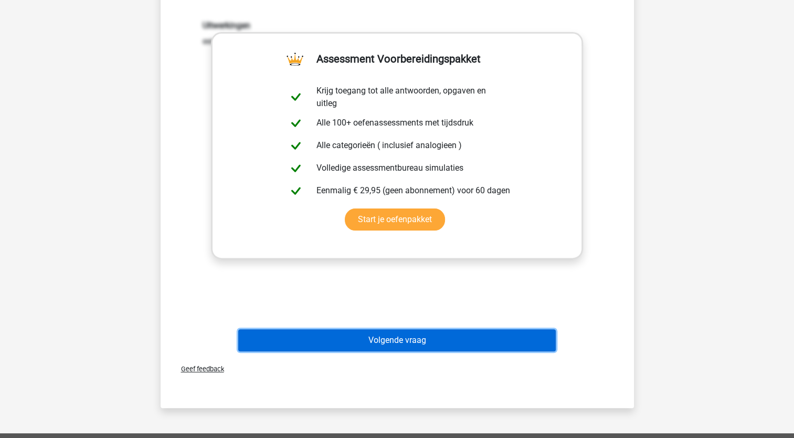
click at [417, 337] on button "Volgende vraag" at bounding box center [397, 340] width 318 height 22
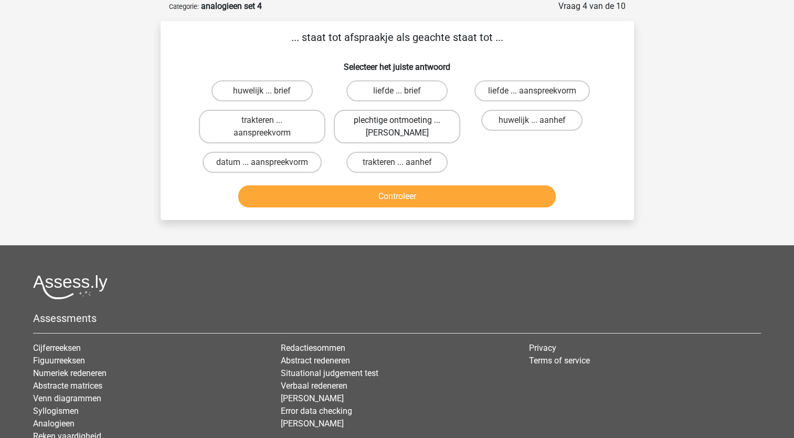
click at [420, 131] on label "plechtige ontmoeting ... hoi" at bounding box center [397, 127] width 127 height 34
click at [404, 127] on input "plechtige ontmoeting ... hoi" at bounding box center [400, 123] width 7 height 7
radio input "true"
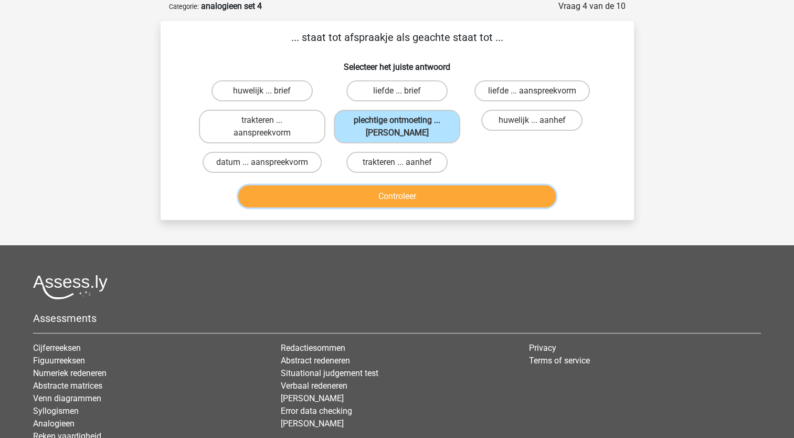
click at [433, 198] on button "Controleer" at bounding box center [397, 196] width 318 height 22
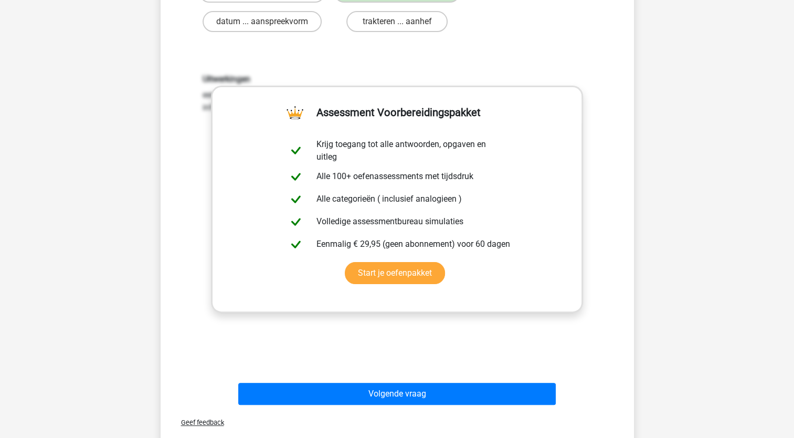
scroll to position [195, 0]
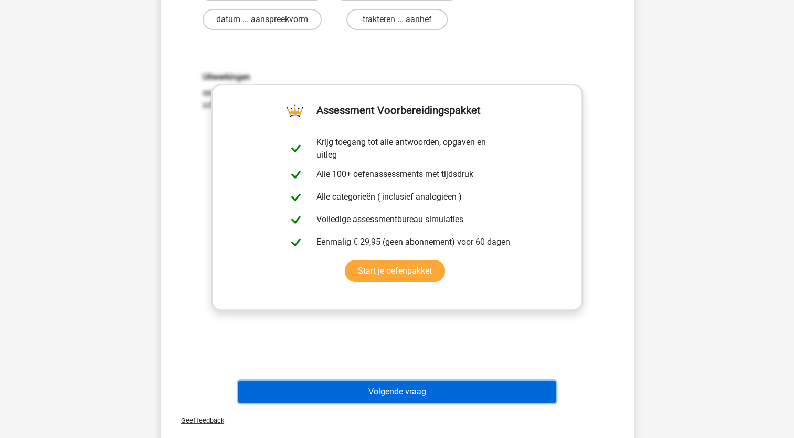
click at [412, 391] on button "Volgende vraag" at bounding box center [397, 392] width 318 height 22
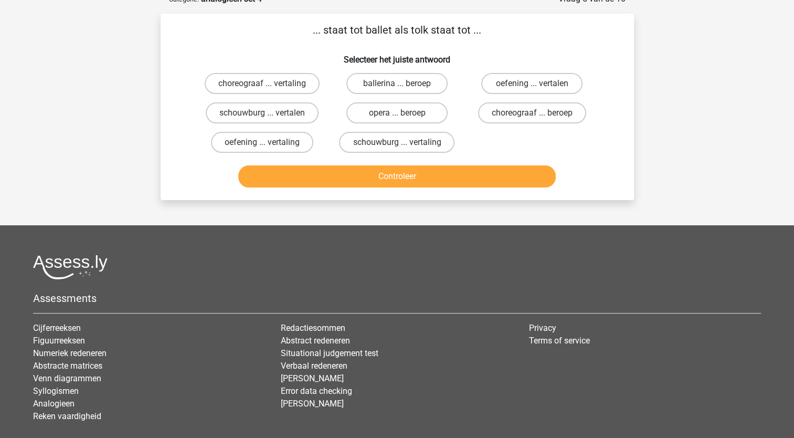
scroll to position [52, 0]
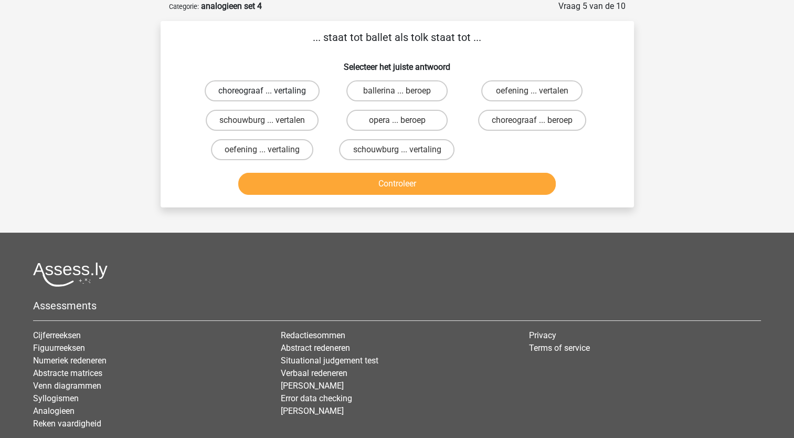
click at [261, 93] on label "choreograaf ... vertaling" at bounding box center [262, 90] width 115 height 21
click at [262, 93] on input "choreograaf ... vertaling" at bounding box center [265, 94] width 7 height 7
radio input "true"
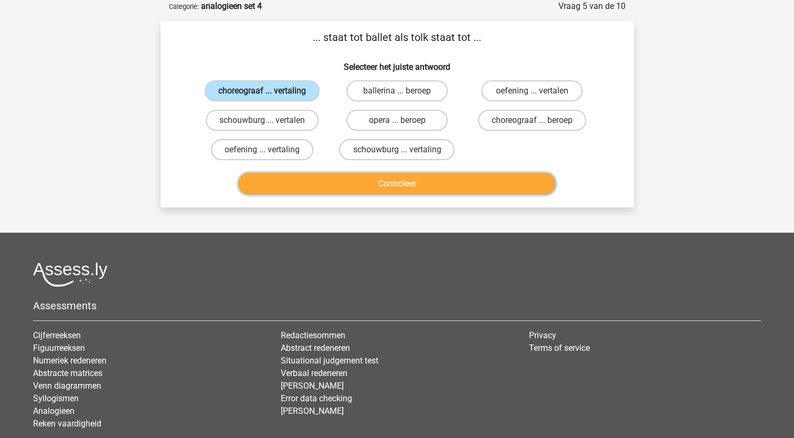
click at [345, 192] on button "Controleer" at bounding box center [397, 184] width 318 height 22
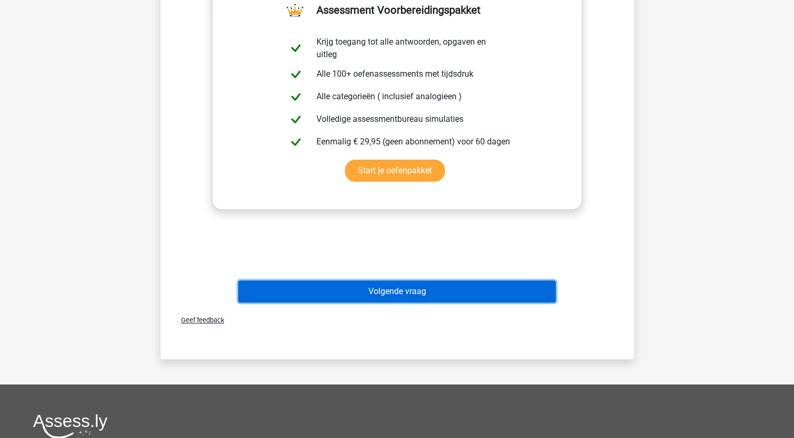
click at [382, 293] on button "Volgende vraag" at bounding box center [397, 291] width 318 height 22
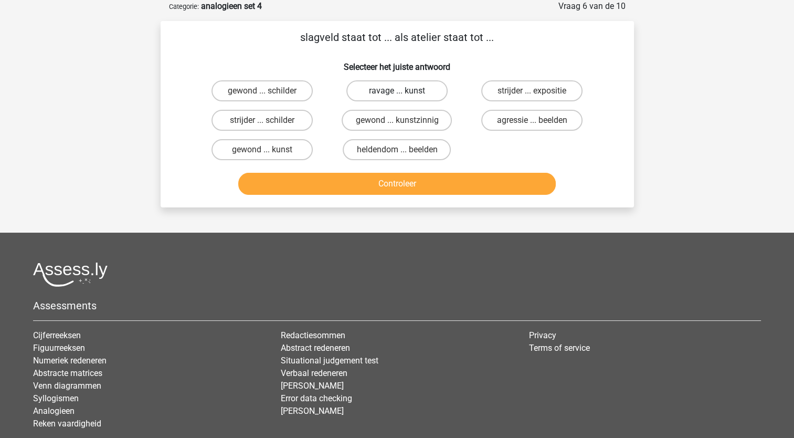
click at [401, 90] on label "ravage ... kunst" at bounding box center [396, 90] width 101 height 21
click at [401, 91] on input "ravage ... kunst" at bounding box center [400, 94] width 7 height 7
radio input "true"
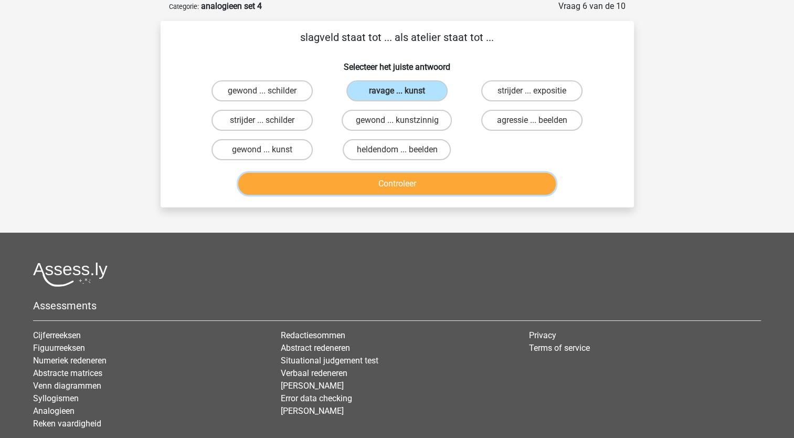
click at [395, 173] on button "Controleer" at bounding box center [397, 184] width 318 height 22
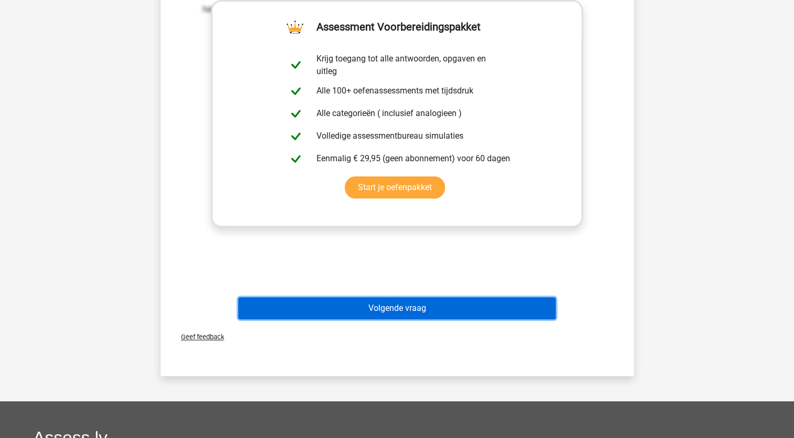
click at [412, 306] on button "Volgende vraag" at bounding box center [397, 308] width 318 height 22
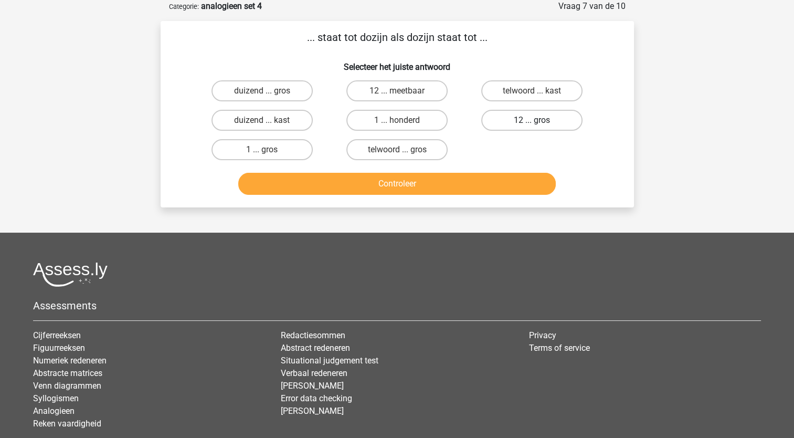
click at [515, 117] on label "12 ... gros" at bounding box center [531, 120] width 101 height 21
click at [532, 120] on input "12 ... gros" at bounding box center [535, 123] width 7 height 7
radio input "true"
click at [397, 111] on label "1 ... honderd" at bounding box center [396, 120] width 101 height 21
click at [397, 120] on input "1 ... honderd" at bounding box center [400, 123] width 7 height 7
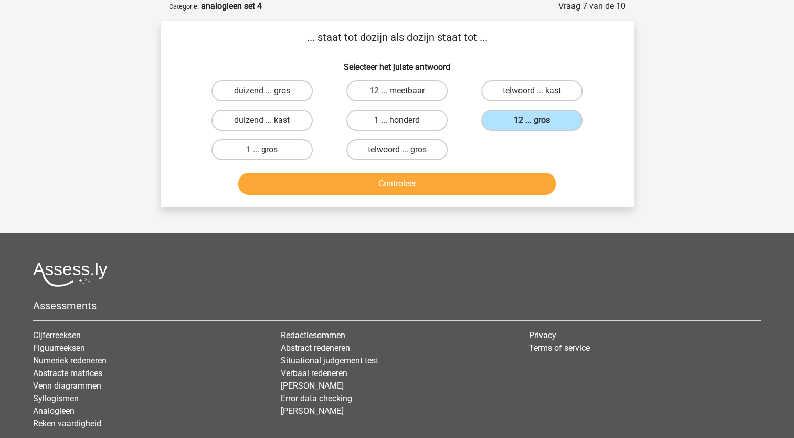
radio input "true"
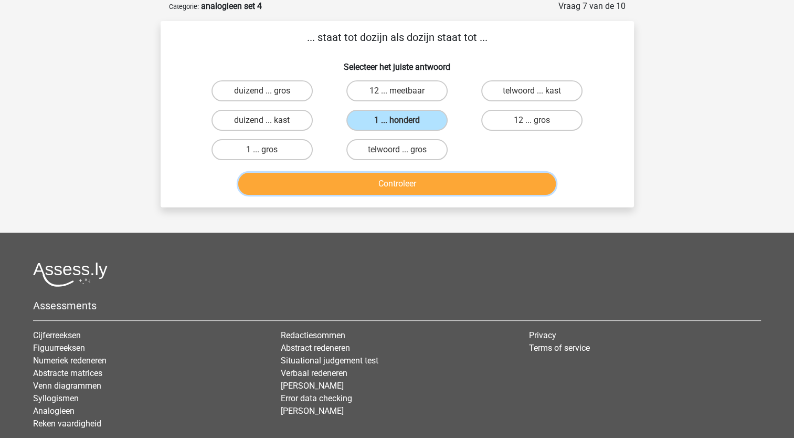
click at [399, 185] on button "Controleer" at bounding box center [397, 184] width 318 height 22
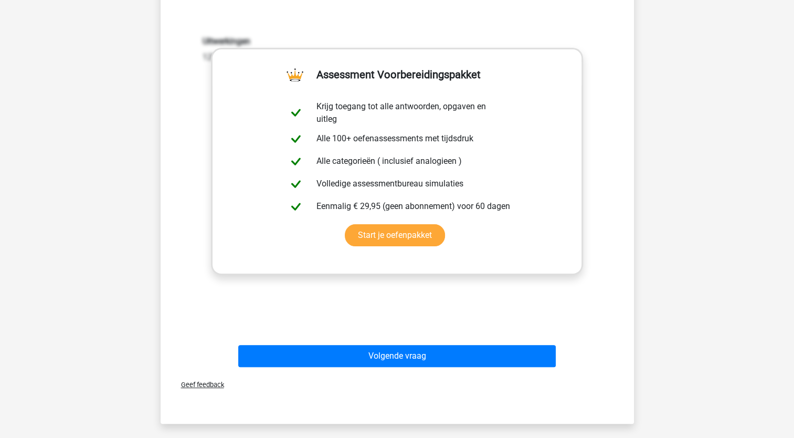
scroll to position [219, 0]
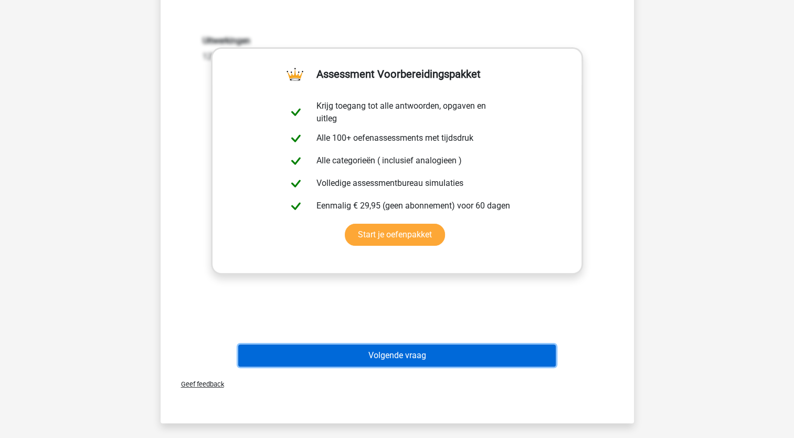
click at [423, 357] on button "Volgende vraag" at bounding box center [397, 355] width 318 height 22
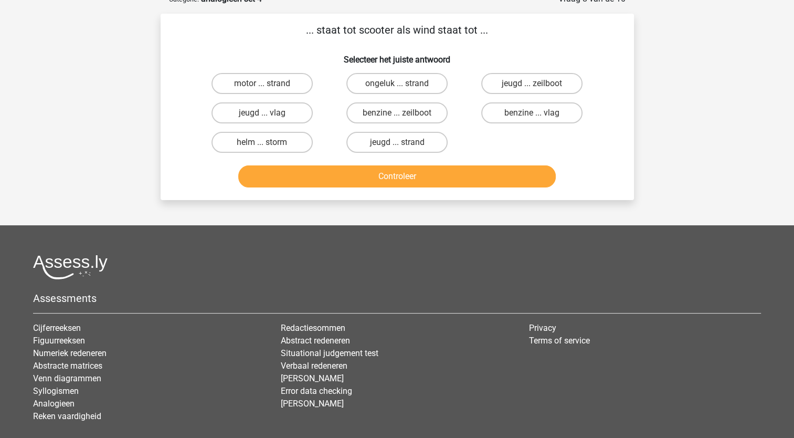
scroll to position [52, 0]
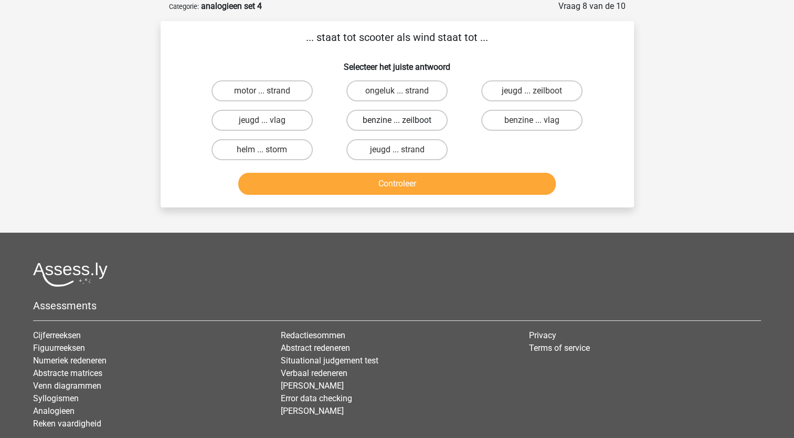
click at [401, 114] on label "benzine ... zeilboot" at bounding box center [396, 120] width 101 height 21
click at [401, 120] on input "benzine ... zeilboot" at bounding box center [400, 123] width 7 height 7
radio input "true"
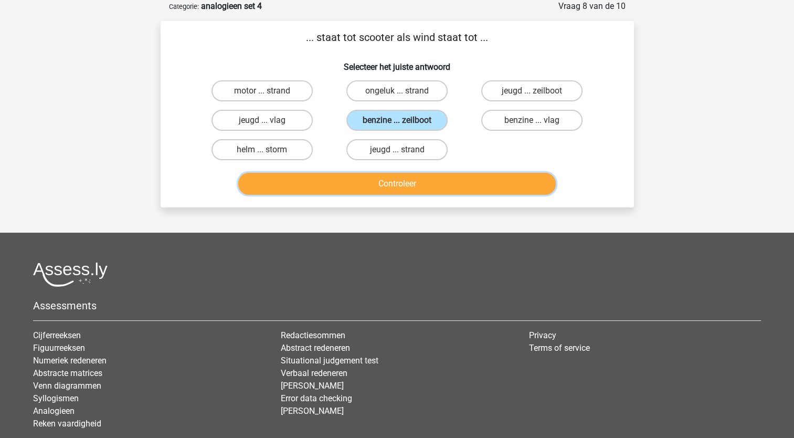
click at [424, 187] on button "Controleer" at bounding box center [397, 184] width 318 height 22
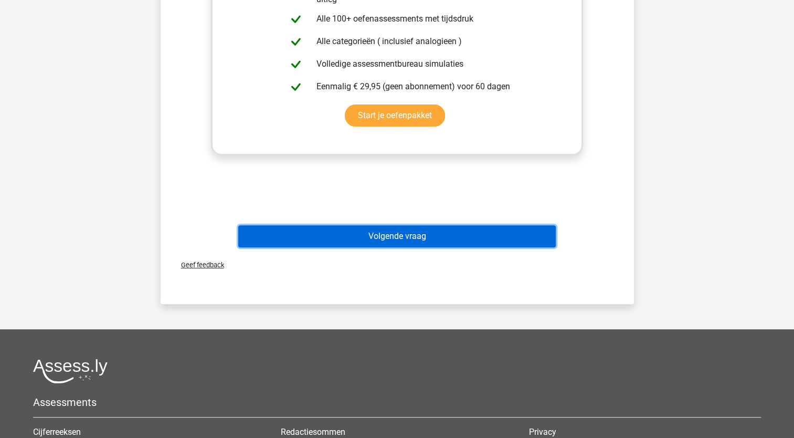
click at [422, 240] on button "Volgende vraag" at bounding box center [397, 236] width 318 height 22
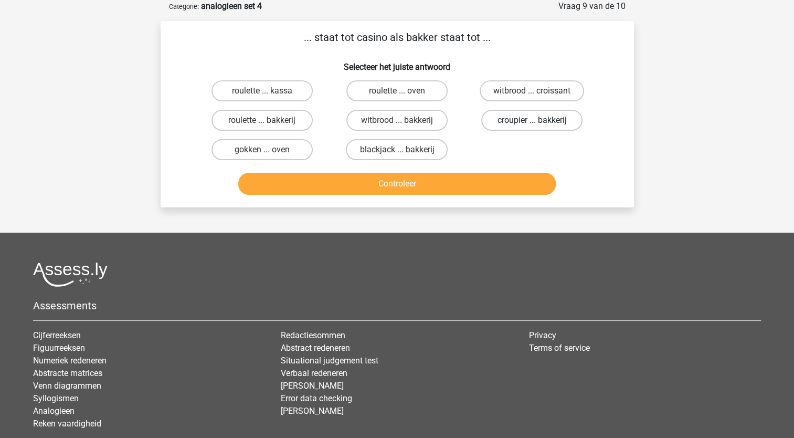
click at [524, 122] on label "croupier ... bakkerij" at bounding box center [531, 120] width 101 height 21
click at [532, 122] on input "croupier ... bakkerij" at bounding box center [535, 123] width 7 height 7
radio input "true"
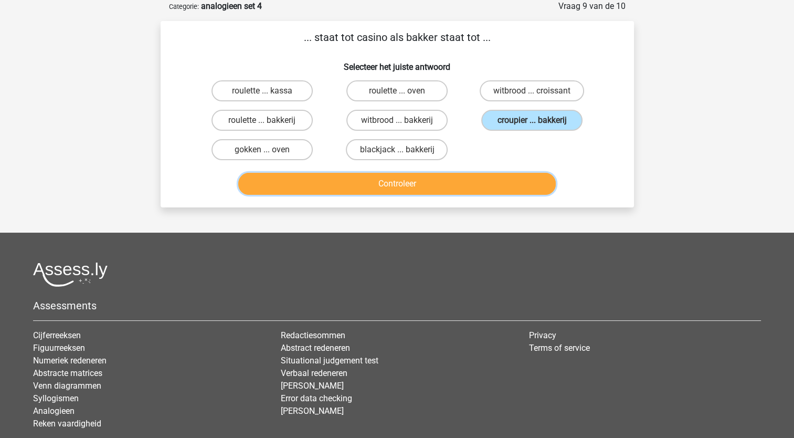
click at [485, 180] on button "Controleer" at bounding box center [397, 184] width 318 height 22
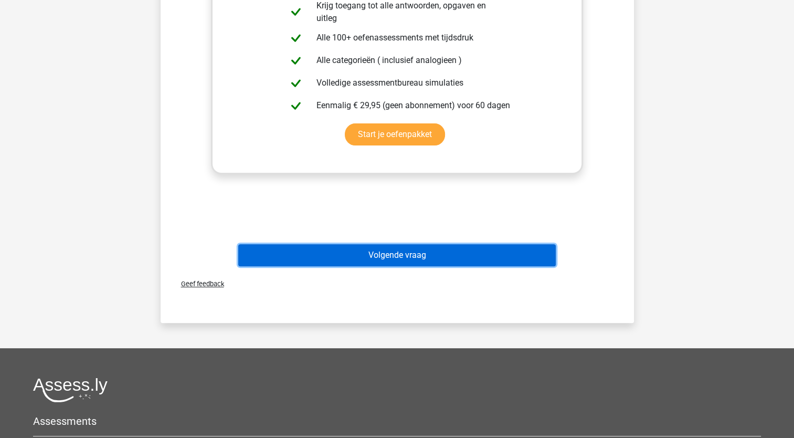
click at [463, 251] on button "Volgende vraag" at bounding box center [397, 255] width 318 height 22
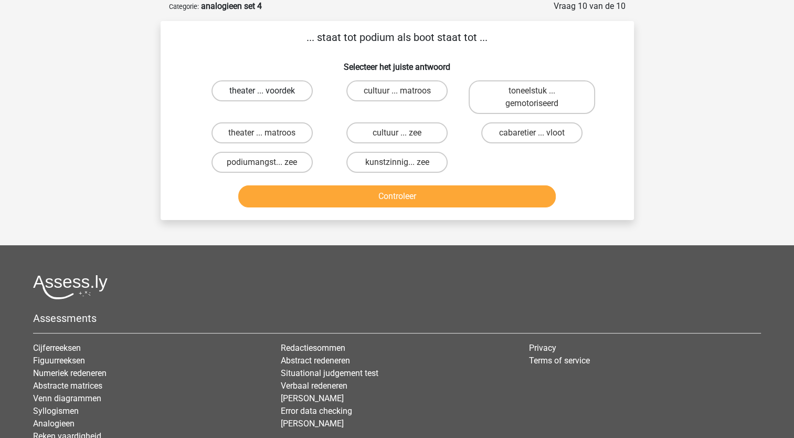
click at [280, 89] on label "theater ... voordek" at bounding box center [262, 90] width 101 height 21
click at [269, 91] on input "theater ... voordek" at bounding box center [265, 94] width 7 height 7
radio input "true"
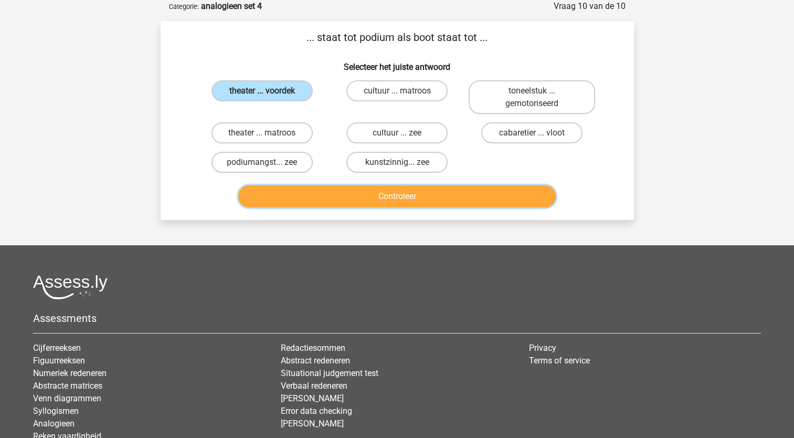
click at [351, 193] on button "Controleer" at bounding box center [397, 196] width 318 height 22
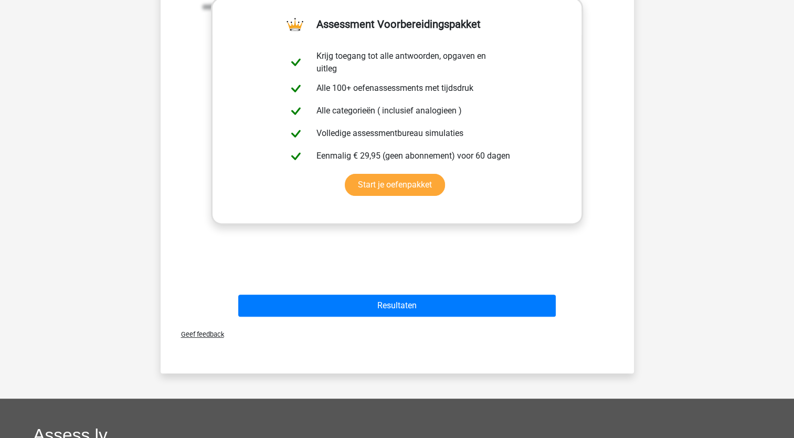
scroll to position [317, 0]
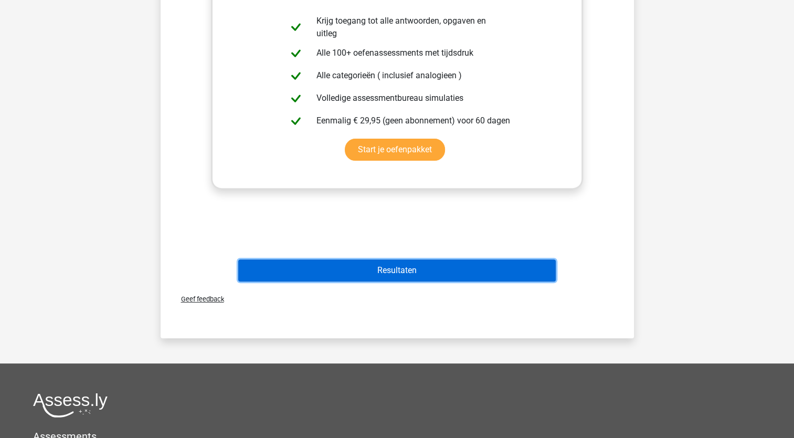
click at [371, 272] on button "Resultaten" at bounding box center [397, 270] width 318 height 22
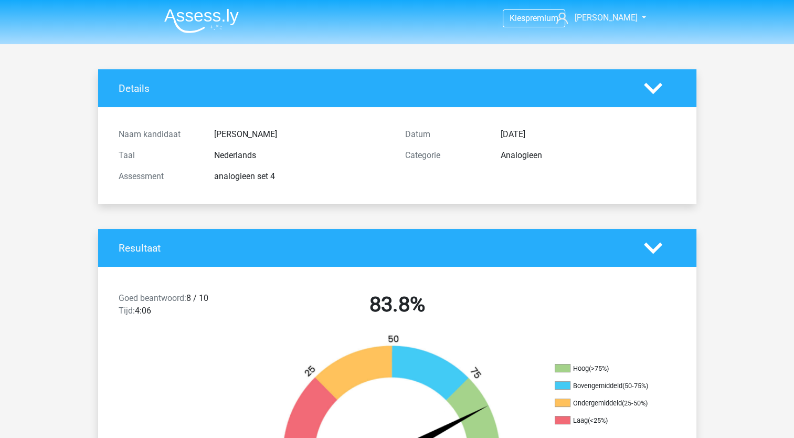
click at [213, 22] on img at bounding box center [201, 20] width 75 height 25
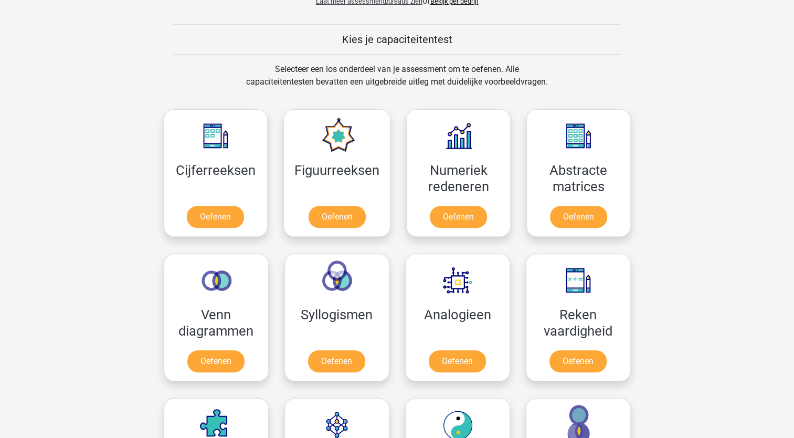
scroll to position [382, 0]
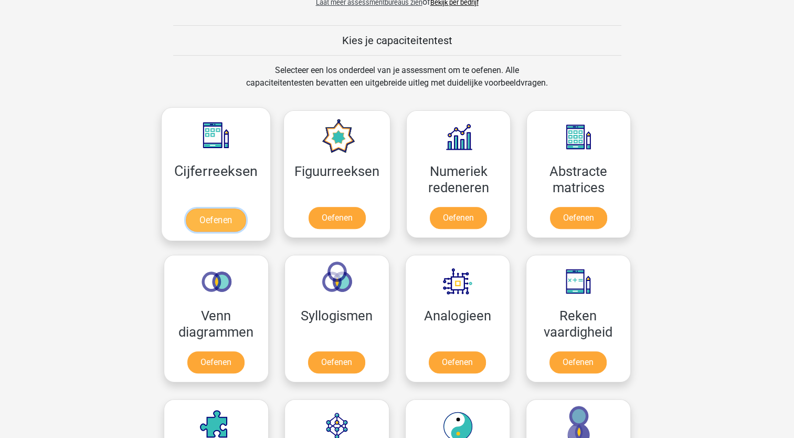
click at [240, 208] on link "Oefenen" at bounding box center [216, 219] width 60 height 23
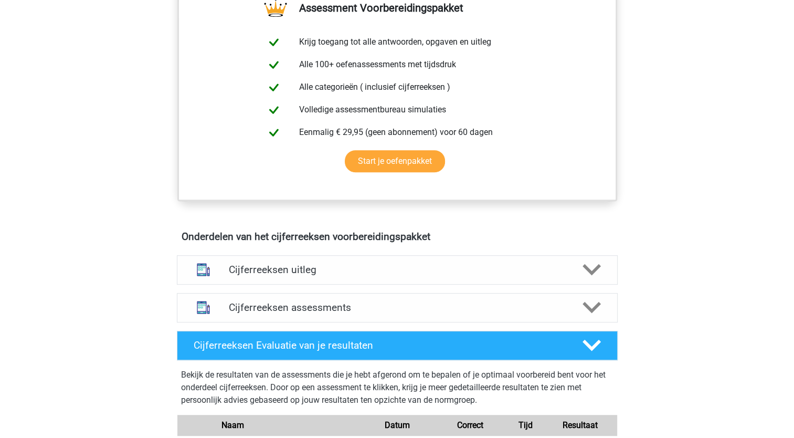
scroll to position [395, 0]
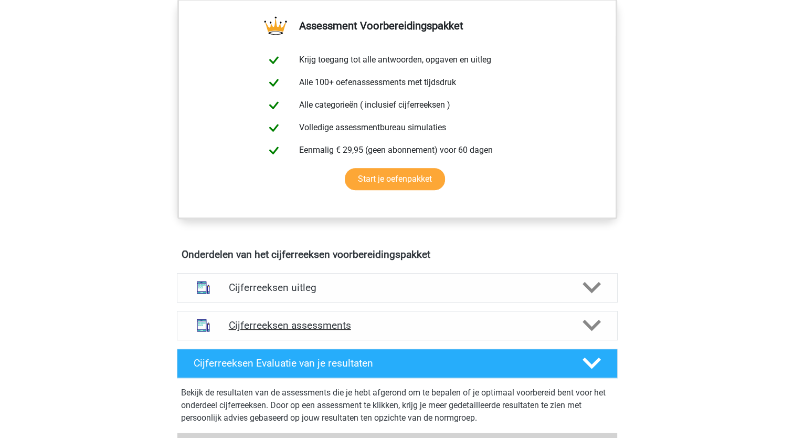
click at [315, 329] on div "Cijferreeksen assessments" at bounding box center [397, 325] width 441 height 29
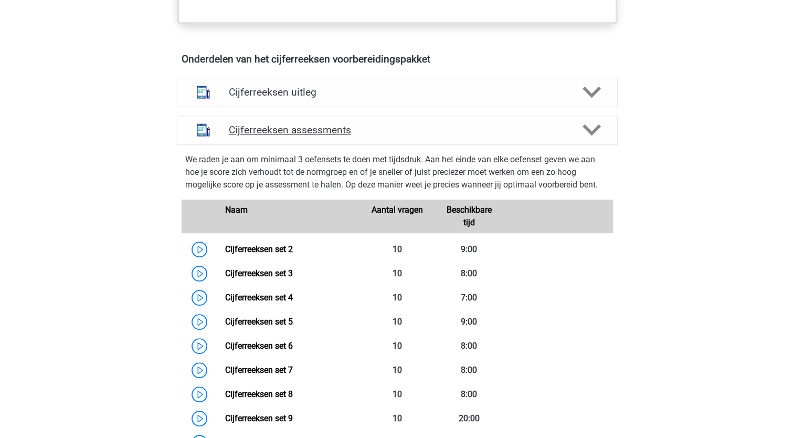
scroll to position [609, 0]
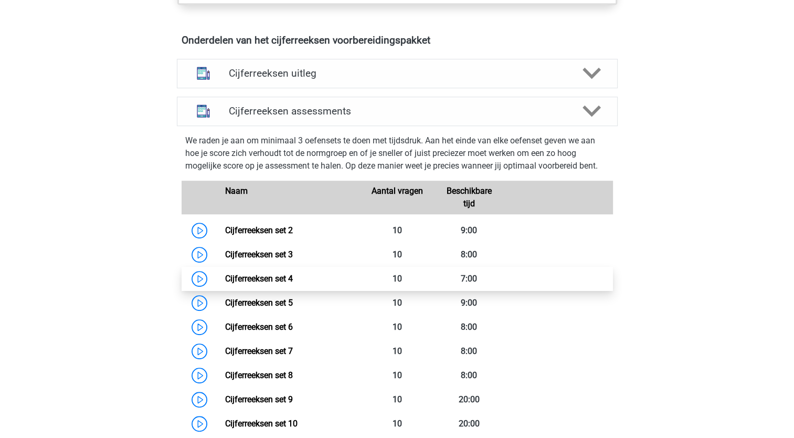
click at [292, 283] on link "Cijferreeksen set 4" at bounding box center [259, 278] width 68 height 10
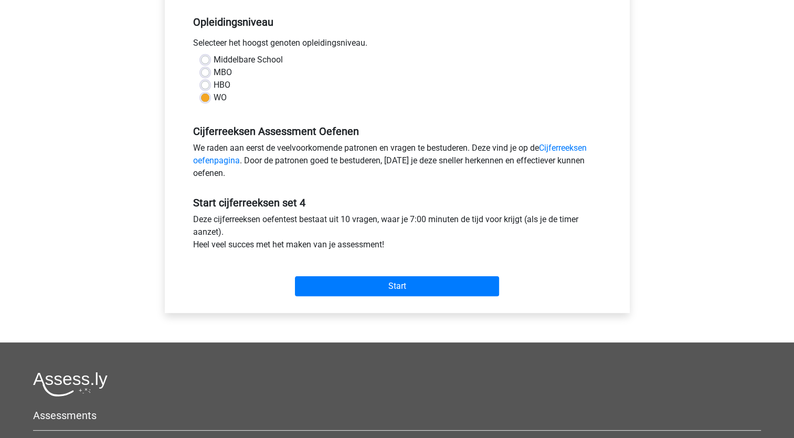
scroll to position [211, 0]
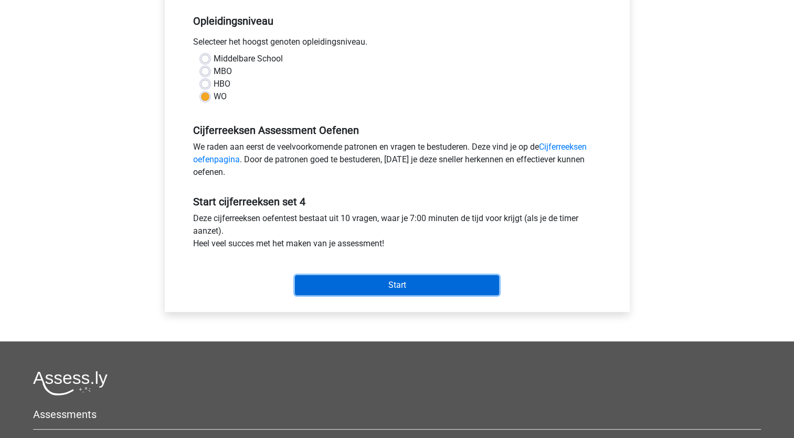
click at [439, 287] on input "Start" at bounding box center [397, 285] width 204 height 20
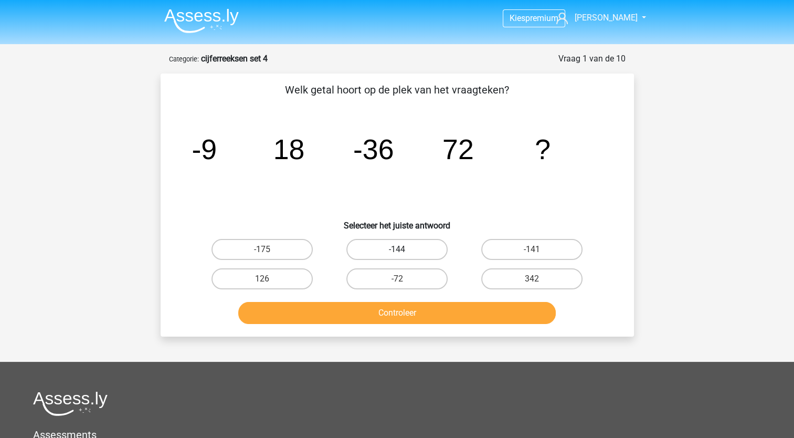
click at [418, 247] on label "-144" at bounding box center [396, 249] width 101 height 21
click at [404, 249] on input "-144" at bounding box center [400, 252] width 7 height 7
radio input "true"
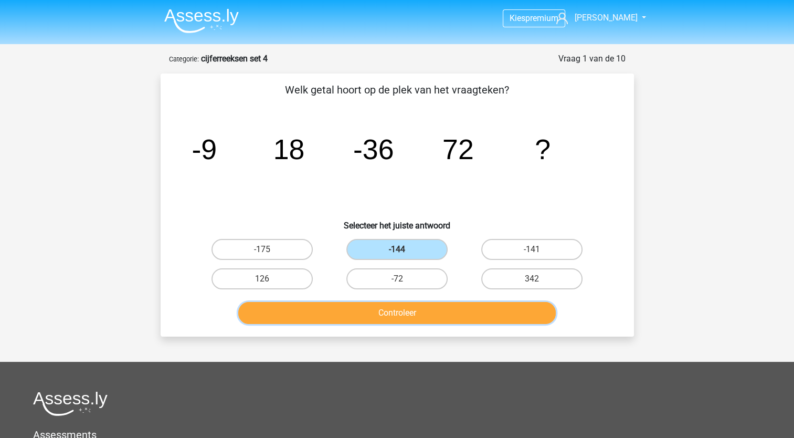
click at [445, 314] on button "Controleer" at bounding box center [397, 313] width 318 height 22
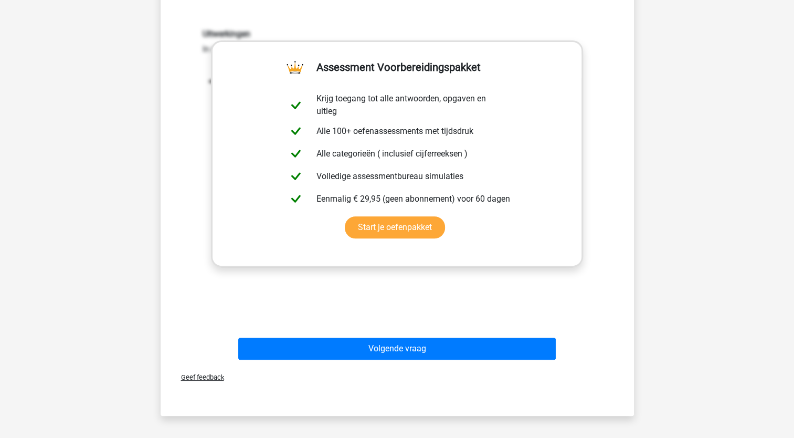
scroll to position [307, 0]
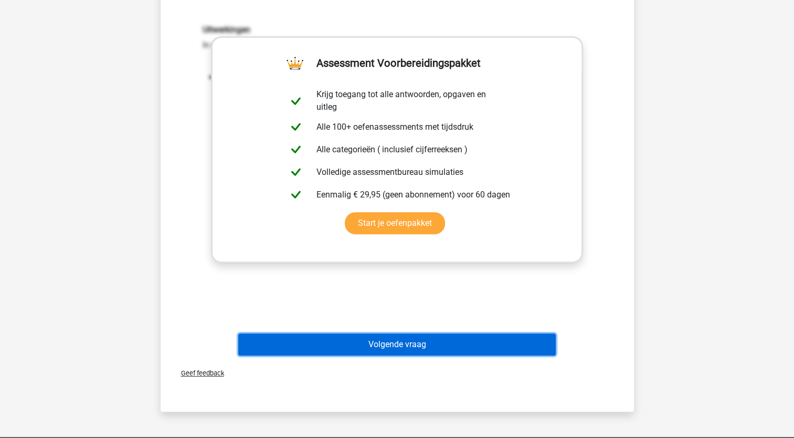
click at [407, 345] on button "Volgende vraag" at bounding box center [397, 344] width 318 height 22
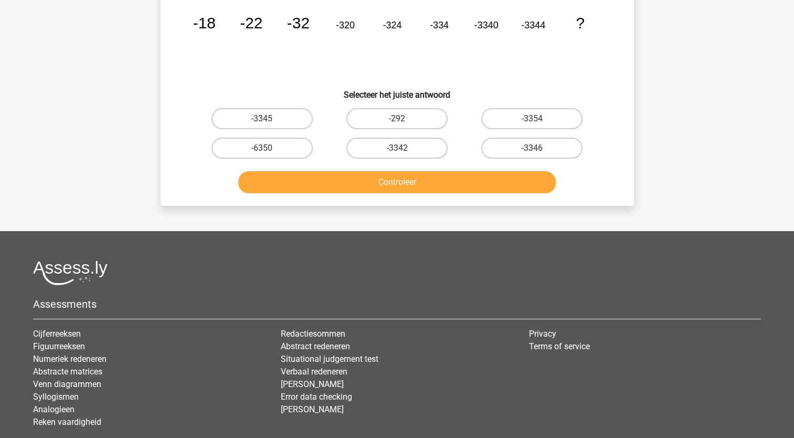
scroll to position [52, 0]
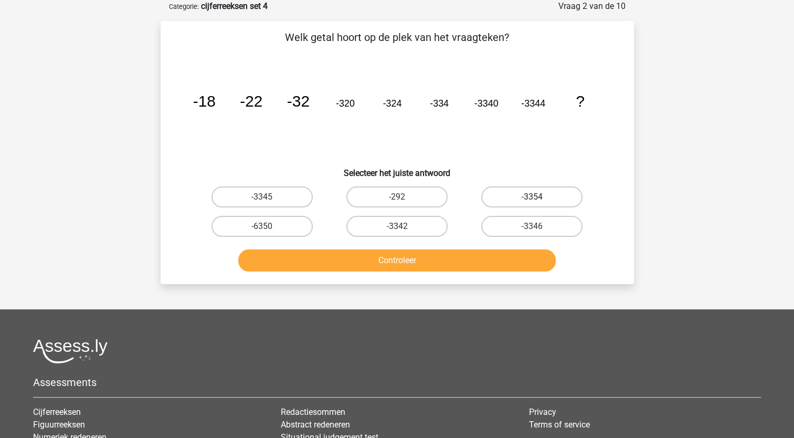
click at [517, 188] on label "-3354" at bounding box center [531, 196] width 101 height 21
click at [532, 197] on input "-3354" at bounding box center [535, 200] width 7 height 7
radio input "true"
click at [445, 251] on button "Controleer" at bounding box center [397, 260] width 318 height 22
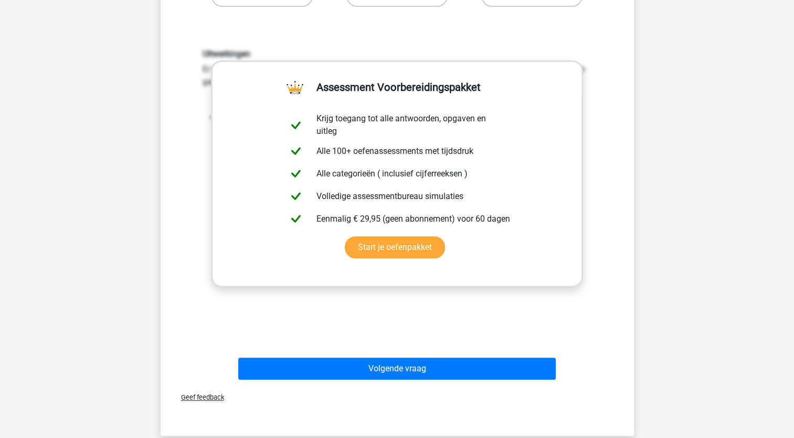
scroll to position [303, 0]
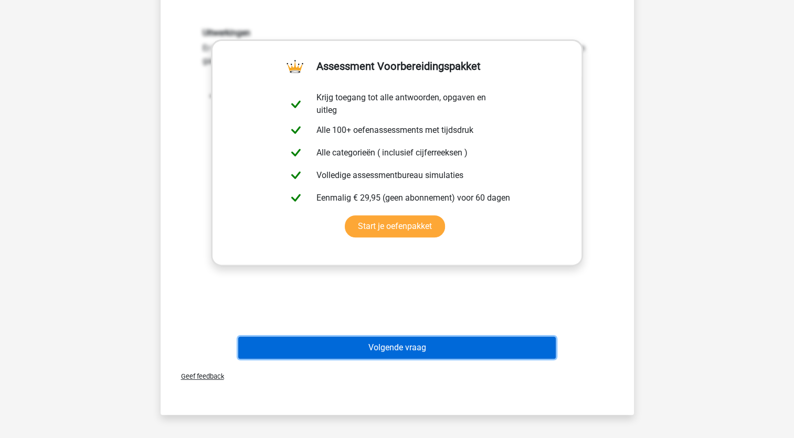
click at [443, 350] on button "Volgende vraag" at bounding box center [397, 347] width 318 height 22
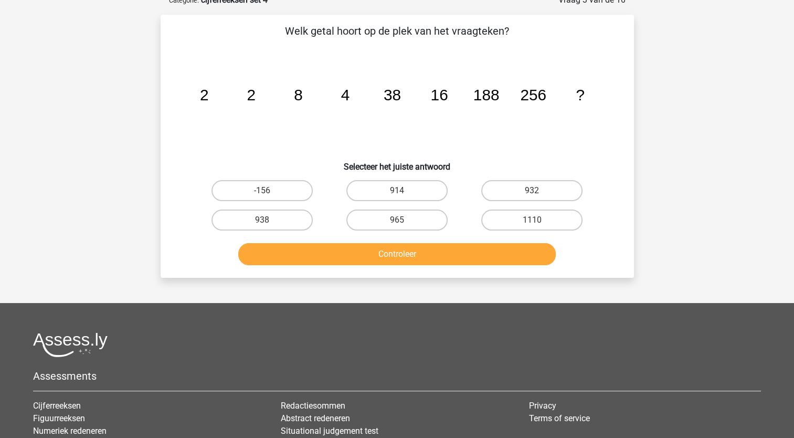
scroll to position [52, 0]
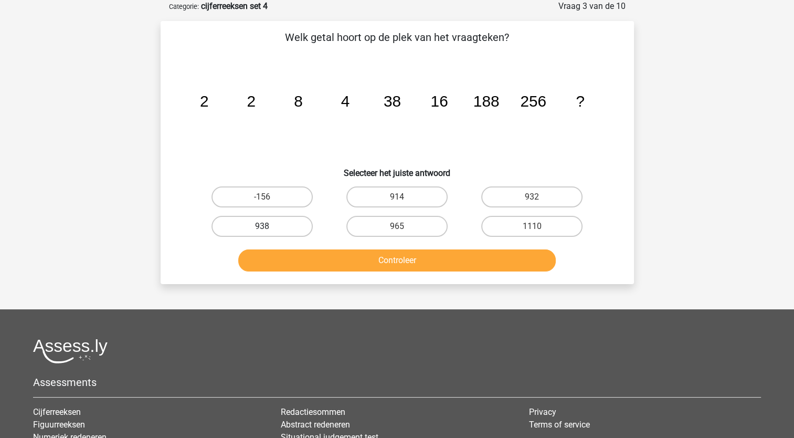
click at [295, 224] on label "938" at bounding box center [262, 226] width 101 height 21
click at [269, 226] on input "938" at bounding box center [265, 229] width 7 height 7
radio input "true"
click at [347, 258] on button "Controleer" at bounding box center [397, 260] width 318 height 22
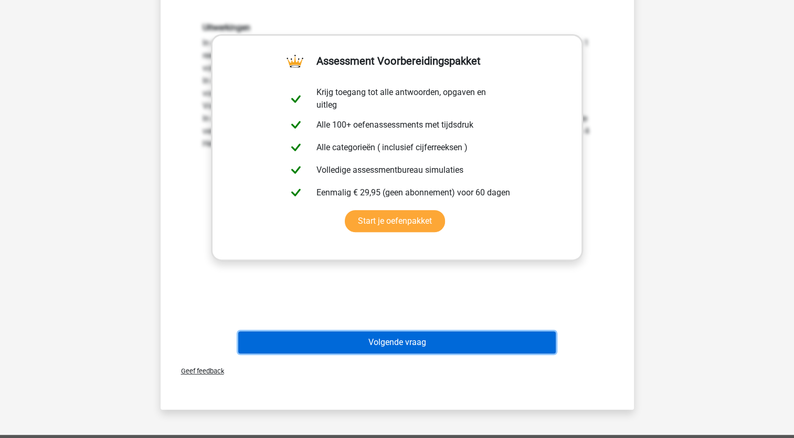
click at [392, 334] on button "Volgende vraag" at bounding box center [397, 342] width 318 height 22
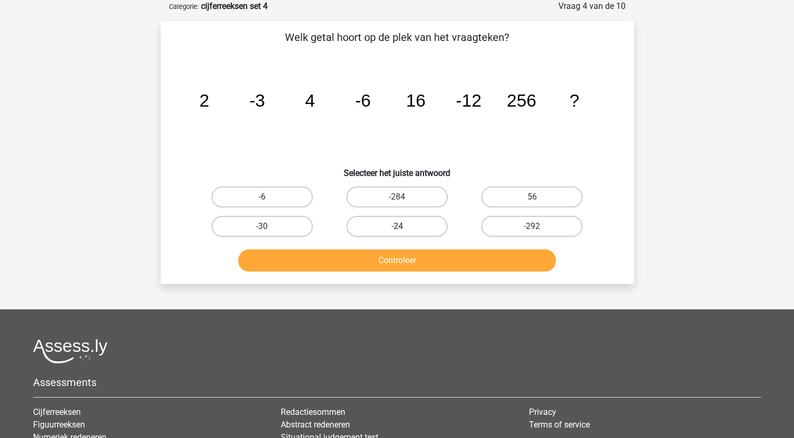
click at [421, 222] on label "-24" at bounding box center [396, 226] width 101 height 21
click at [404, 226] on input "-24" at bounding box center [400, 229] width 7 height 7
radio input "true"
click at [428, 259] on button "Controleer" at bounding box center [397, 260] width 318 height 22
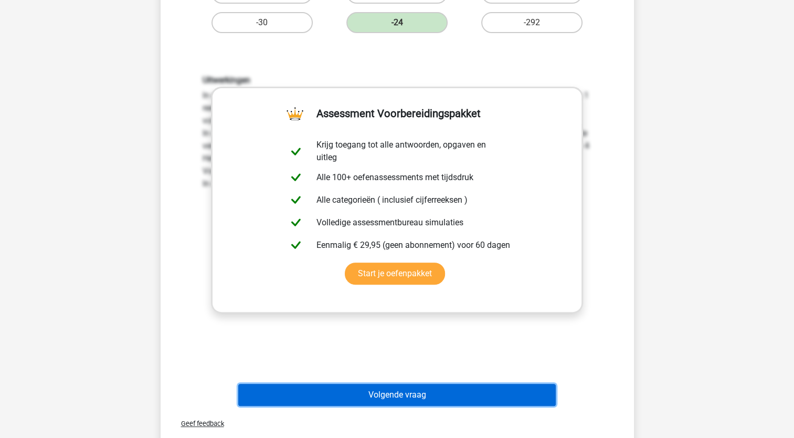
click at [428, 384] on button "Volgende vraag" at bounding box center [397, 395] width 318 height 22
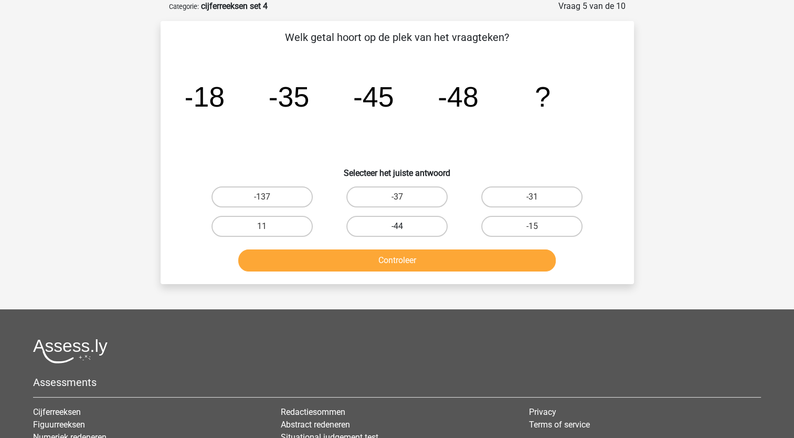
click at [414, 222] on label "-44" at bounding box center [396, 226] width 101 height 21
click at [404, 226] on input "-44" at bounding box center [400, 229] width 7 height 7
radio input "true"
click at [422, 259] on button "Controleer" at bounding box center [397, 260] width 318 height 22
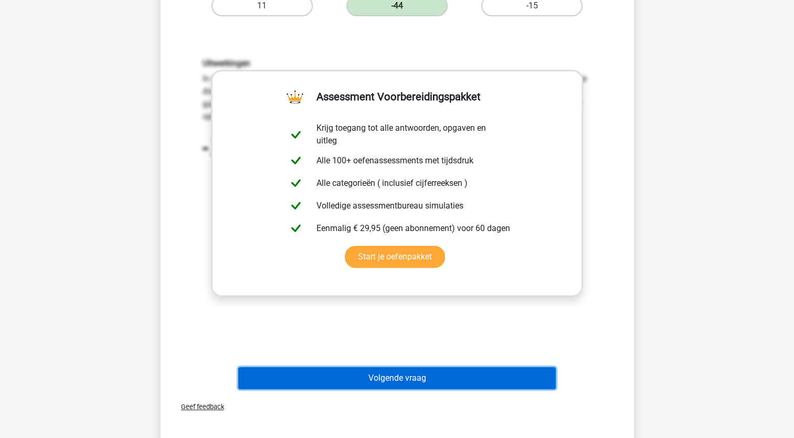
click at [407, 382] on button "Volgende vraag" at bounding box center [397, 378] width 318 height 22
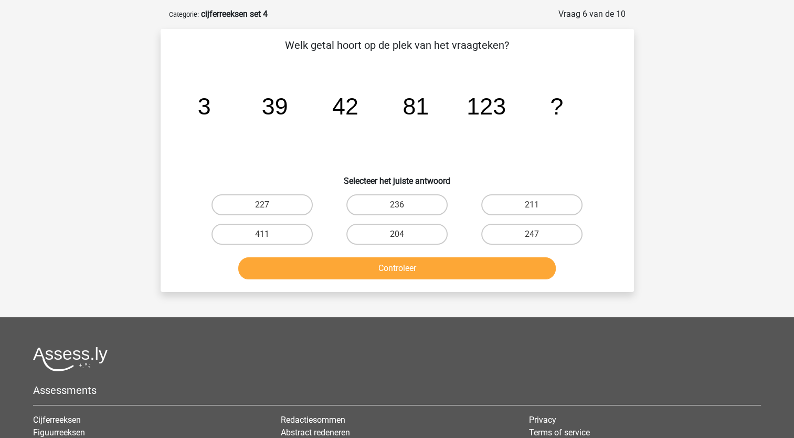
scroll to position [44, 0]
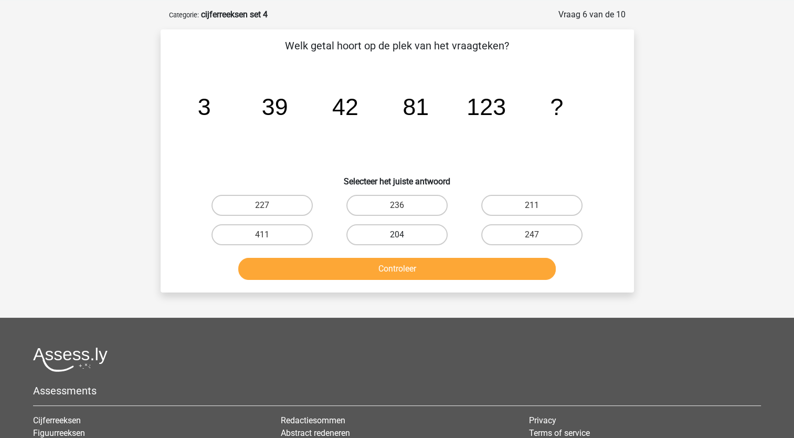
click at [414, 232] on label "204" at bounding box center [396, 234] width 101 height 21
click at [404, 235] on input "204" at bounding box center [400, 238] width 7 height 7
radio input "true"
click at [427, 267] on button "Controleer" at bounding box center [397, 269] width 318 height 22
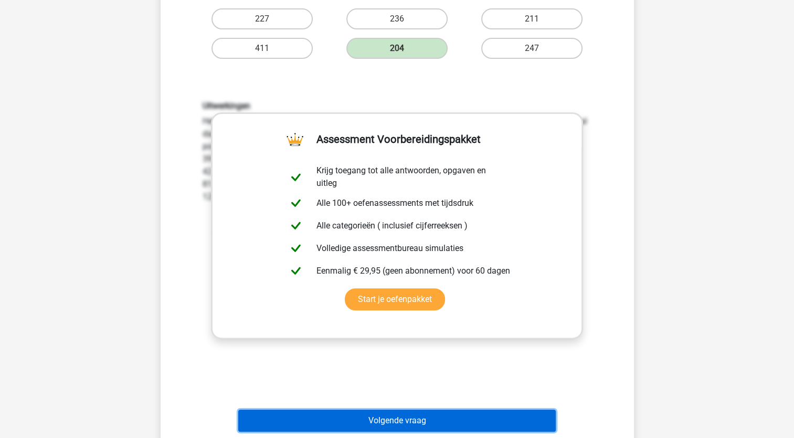
click at [422, 417] on button "Volgende vraag" at bounding box center [397, 420] width 318 height 22
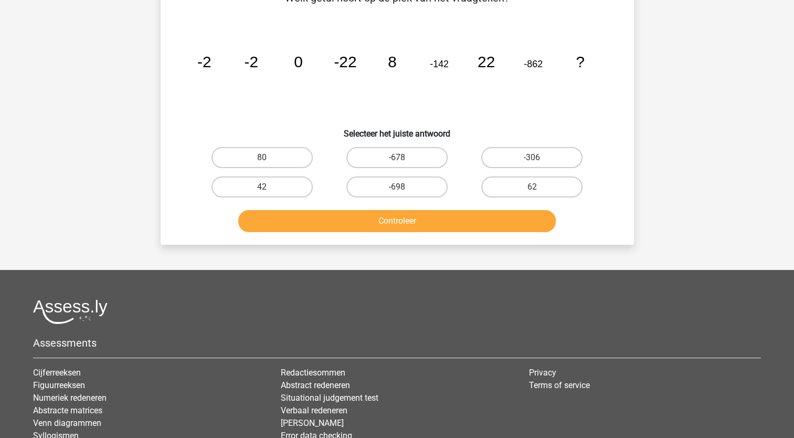
scroll to position [52, 0]
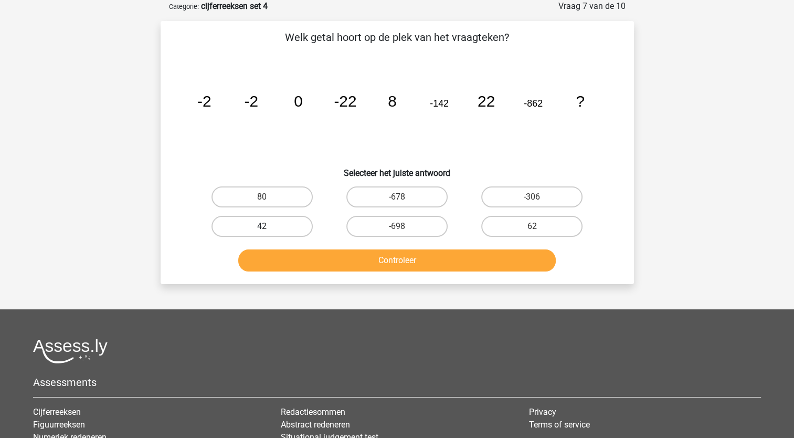
click at [280, 216] on label "42" at bounding box center [262, 226] width 101 height 21
click at [269, 226] on input "42" at bounding box center [265, 229] width 7 height 7
radio input "true"
click at [317, 264] on button "Controleer" at bounding box center [397, 260] width 318 height 22
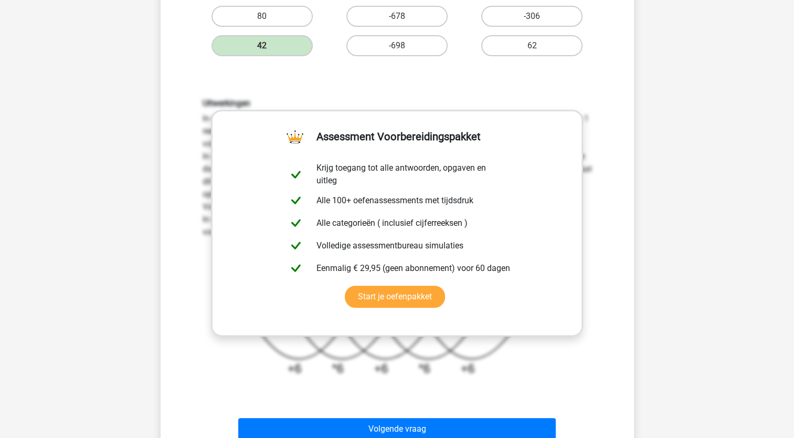
scroll to position [234, 0]
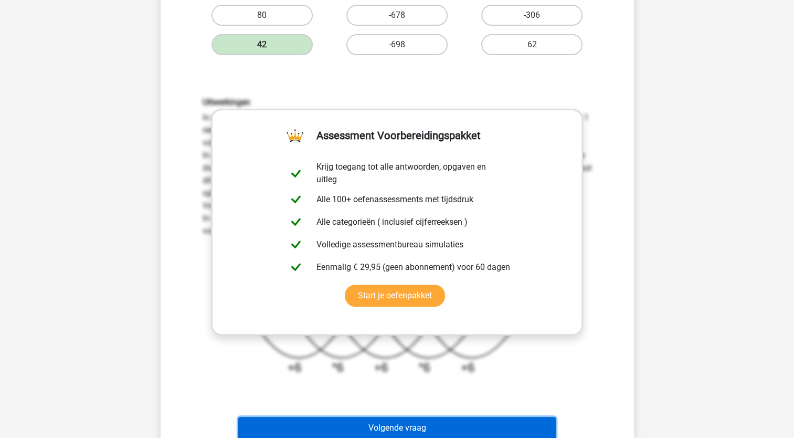
click at [517, 420] on button "Volgende vraag" at bounding box center [397, 428] width 318 height 22
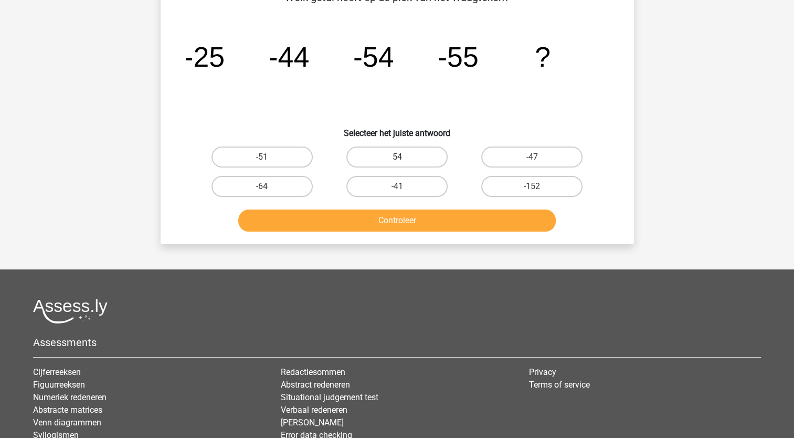
scroll to position [52, 0]
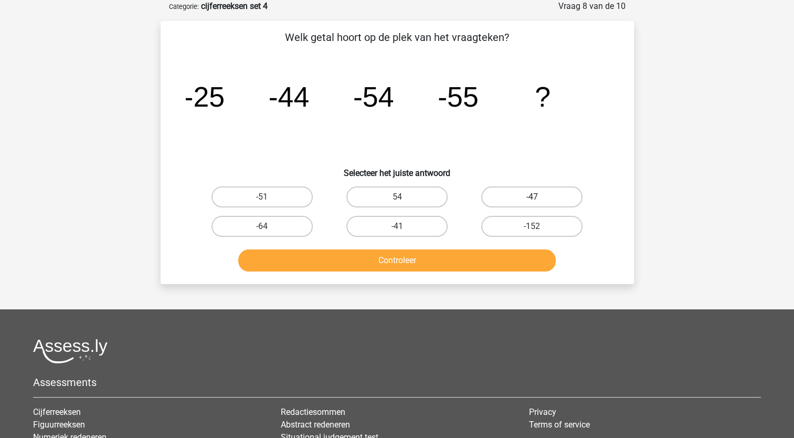
click at [496, 197] on label "-47" at bounding box center [531, 196] width 101 height 21
click at [532, 197] on input "-47" at bounding box center [535, 200] width 7 height 7
radio input "true"
click at [471, 260] on button "Controleer" at bounding box center [397, 260] width 318 height 22
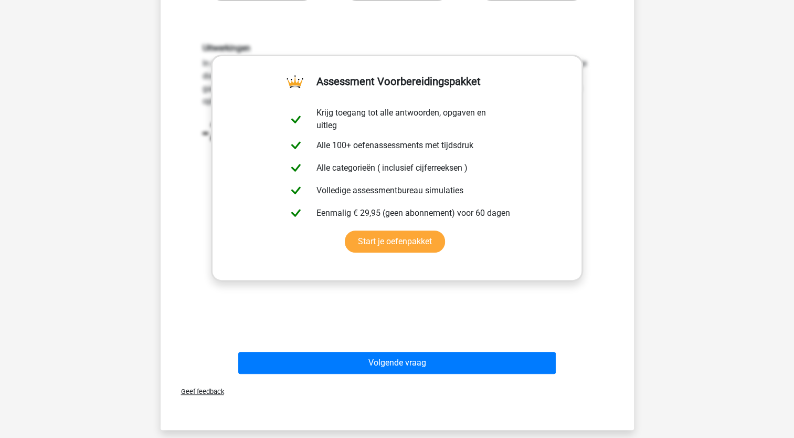
scroll to position [289, 0]
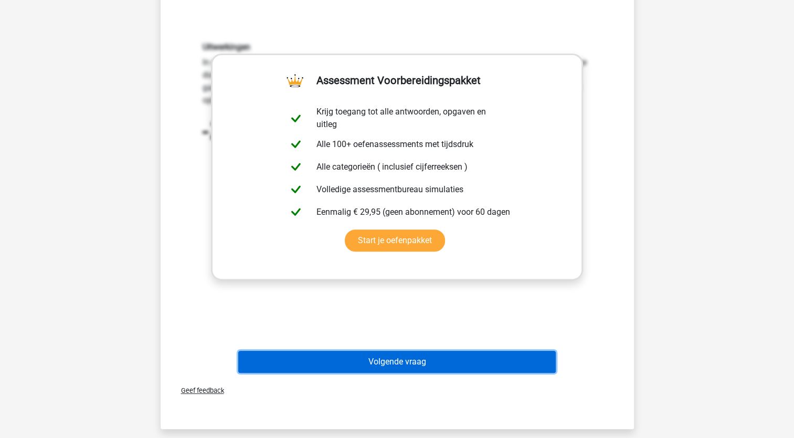
click at [466, 365] on button "Volgende vraag" at bounding box center [397, 362] width 318 height 22
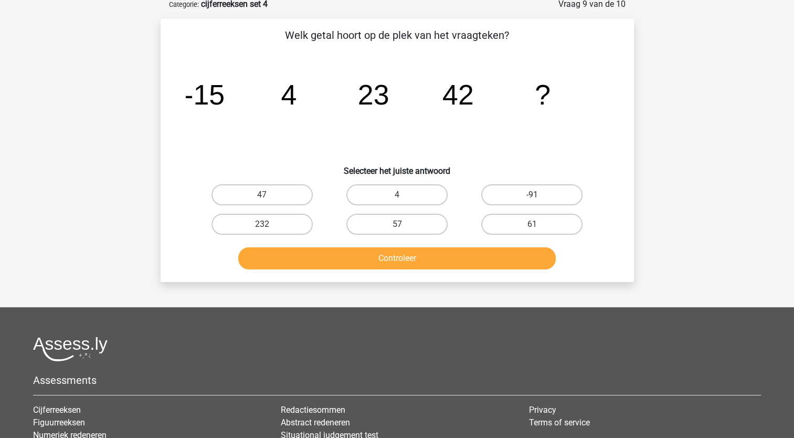
scroll to position [52, 0]
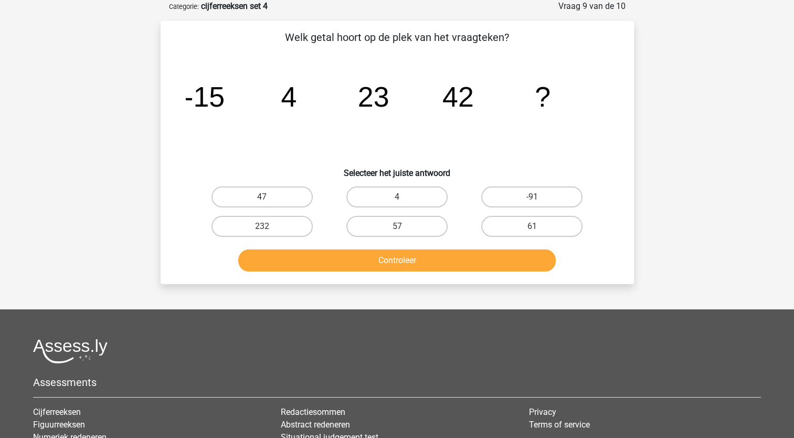
click at [538, 214] on div "61" at bounding box center [532, 226] width 135 height 29
click at [538, 222] on label "61" at bounding box center [531, 226] width 101 height 21
click at [538, 226] on input "61" at bounding box center [535, 229] width 7 height 7
radio input "true"
click at [531, 250] on button "Controleer" at bounding box center [397, 260] width 318 height 22
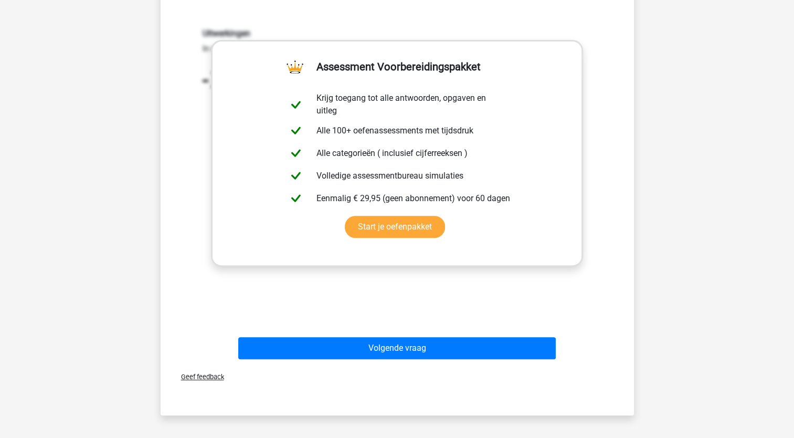
scroll to position [311, 0]
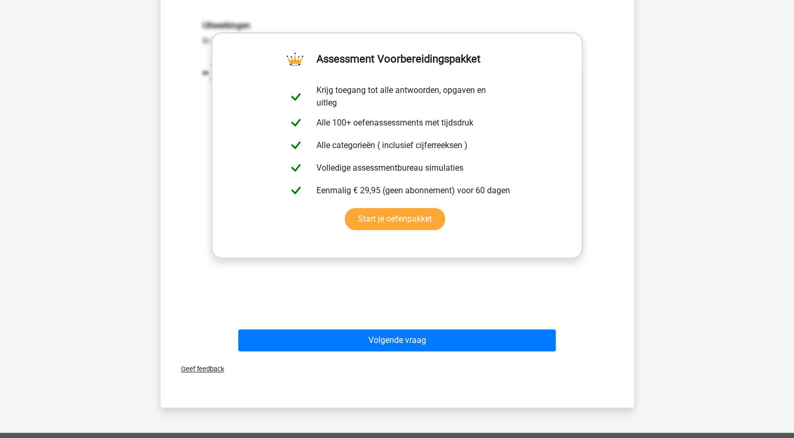
click at [494, 350] on div "Volgende vraag" at bounding box center [397, 342] width 405 height 26
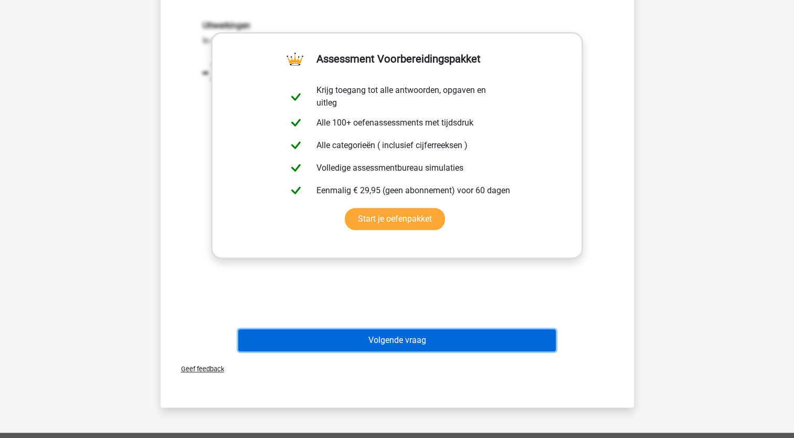
click at [487, 343] on button "Volgende vraag" at bounding box center [397, 340] width 318 height 22
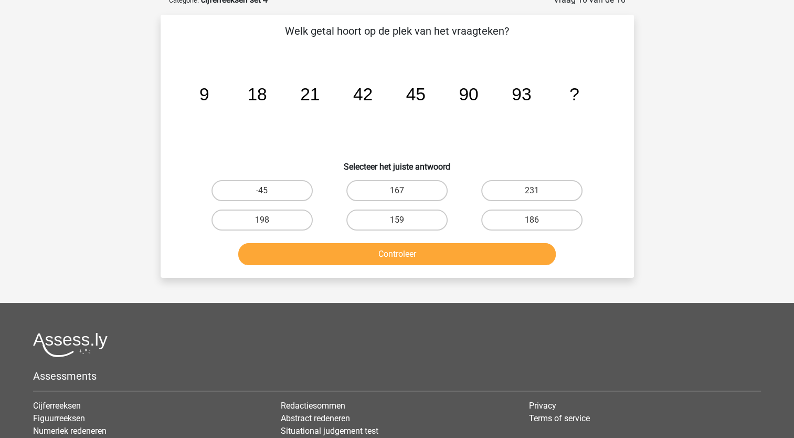
scroll to position [52, 0]
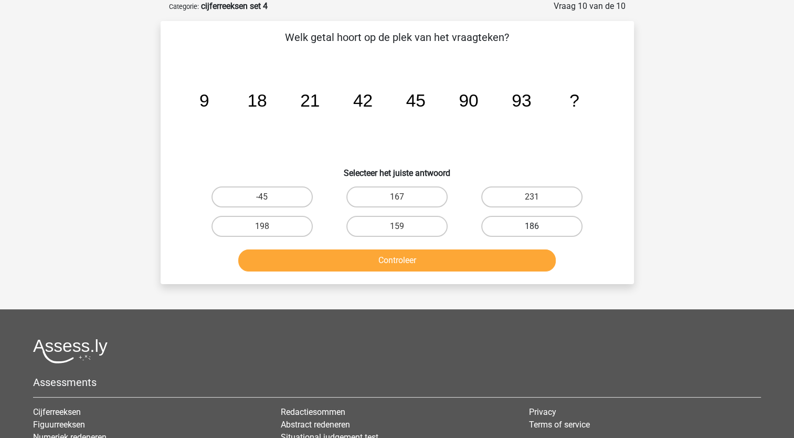
click at [538, 234] on label "186" at bounding box center [531, 226] width 101 height 21
click at [538, 233] on input "186" at bounding box center [535, 229] width 7 height 7
radio input "true"
click at [522, 264] on button "Controleer" at bounding box center [397, 260] width 318 height 22
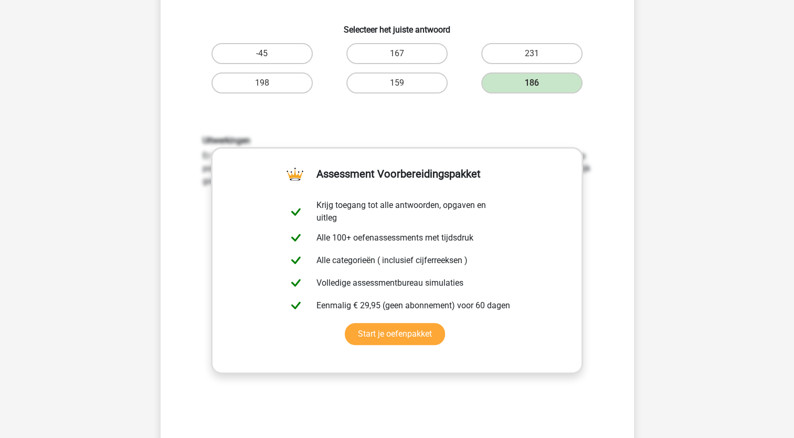
scroll to position [250, 0]
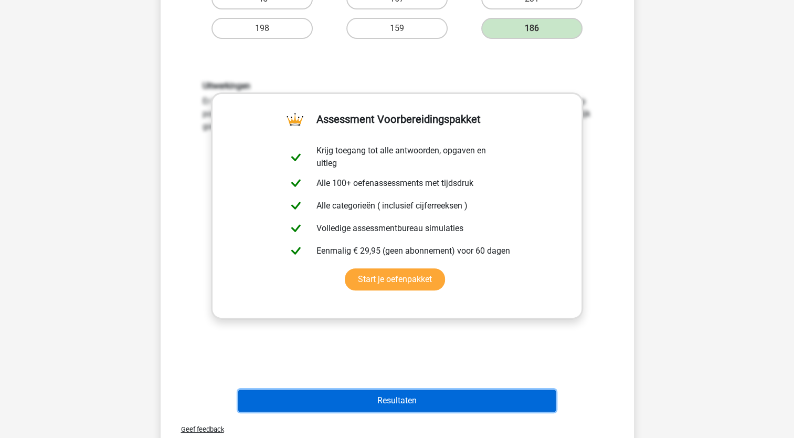
click at [460, 396] on button "Resultaten" at bounding box center [397, 400] width 318 height 22
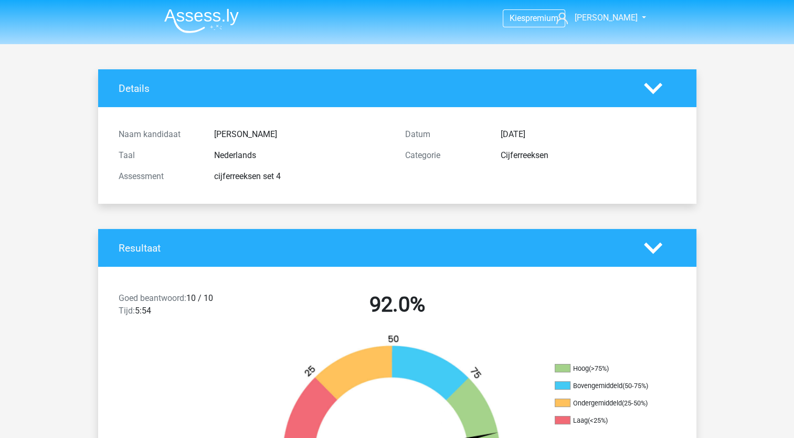
click at [202, 13] on img at bounding box center [201, 20] width 75 height 25
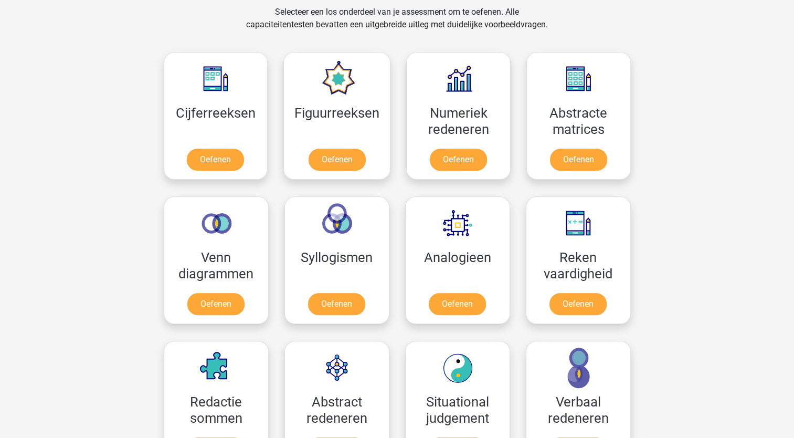
scroll to position [441, 0]
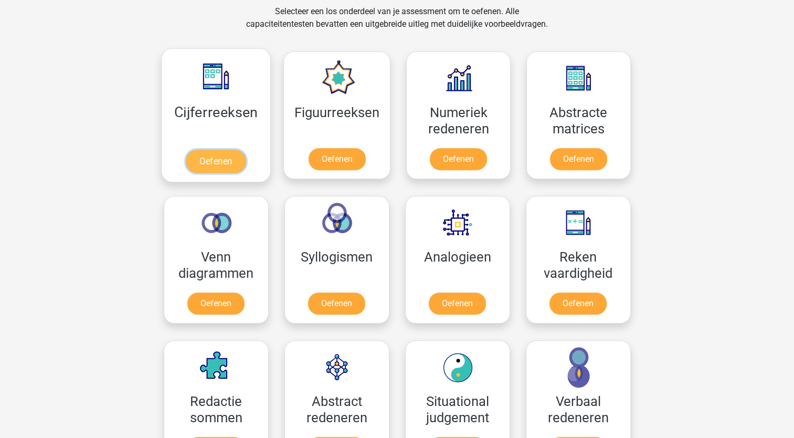
click at [215, 150] on link "Oefenen" at bounding box center [216, 161] width 60 height 23
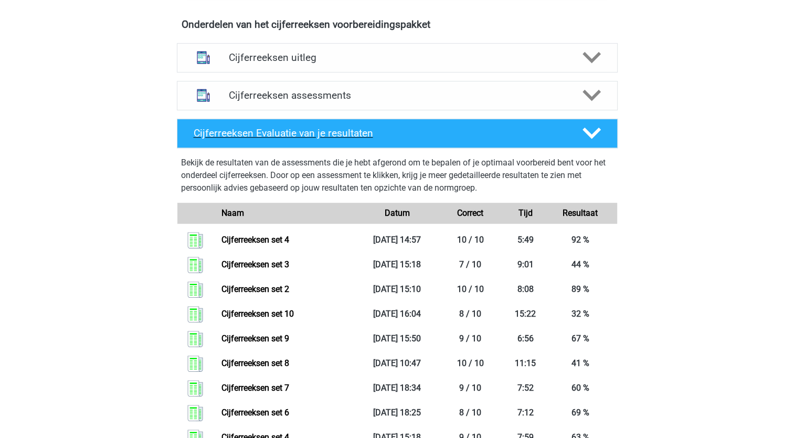
scroll to position [624, 0]
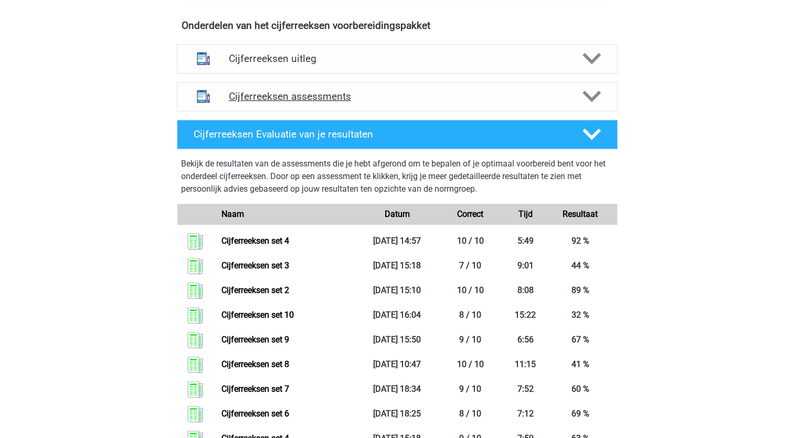
click at [335, 100] on div "Cijferreeksen assessments" at bounding box center [397, 96] width 441 height 29
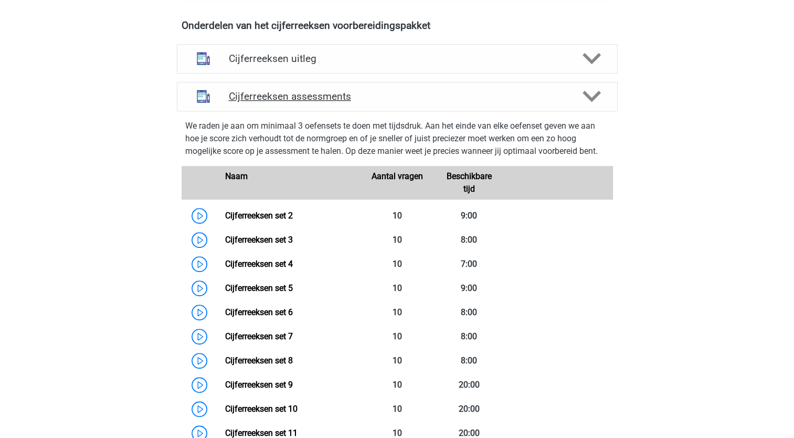
scroll to position [821, 0]
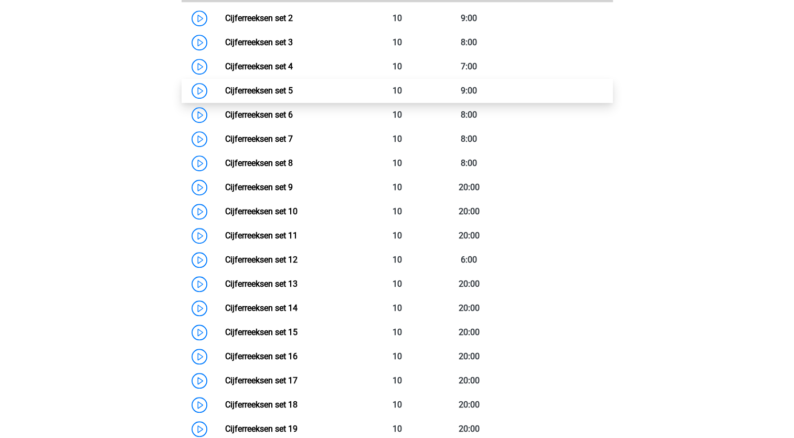
click at [280, 96] on link "Cijferreeksen set 5" at bounding box center [259, 91] width 68 height 10
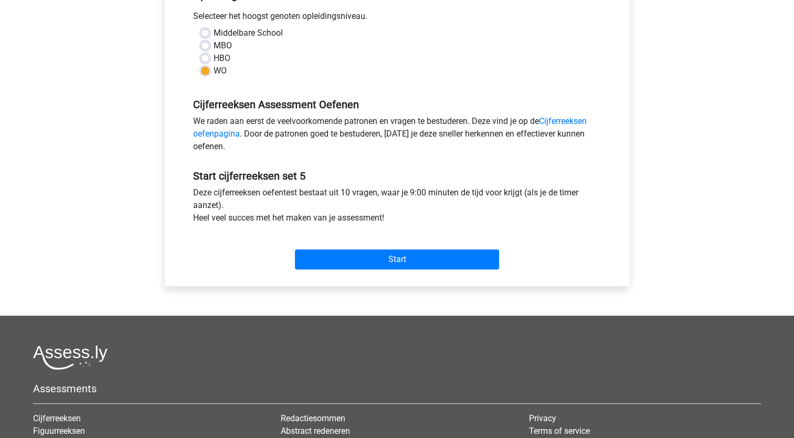
scroll to position [286, 0]
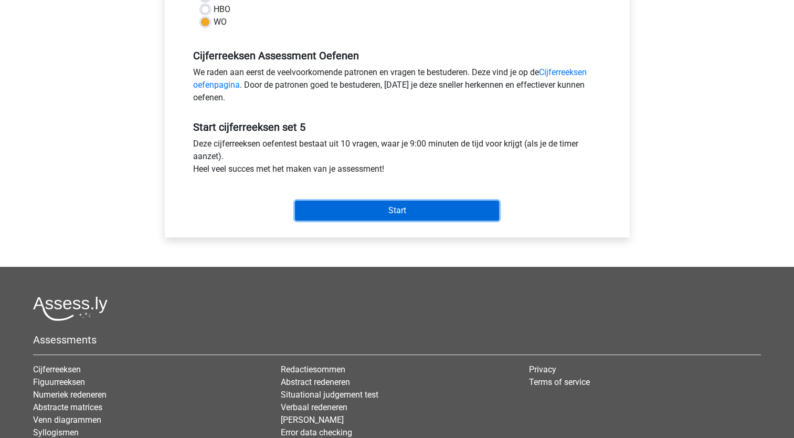
click at [347, 215] on input "Start" at bounding box center [397, 211] width 204 height 20
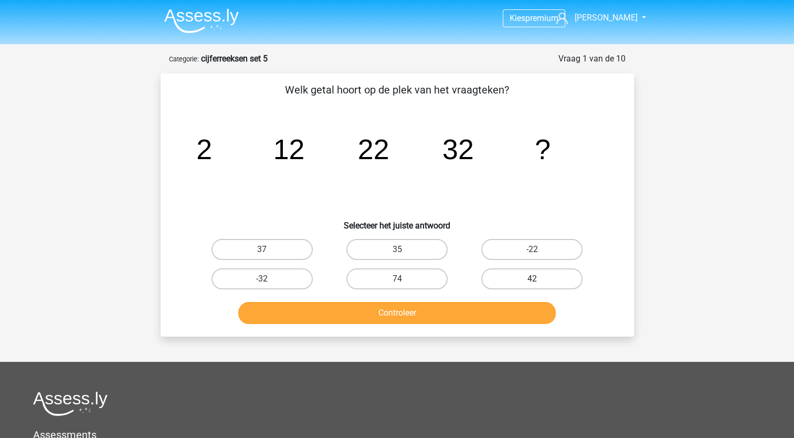
click at [521, 278] on label "42" at bounding box center [531, 278] width 101 height 21
click at [532, 279] on input "42" at bounding box center [535, 282] width 7 height 7
radio input "true"
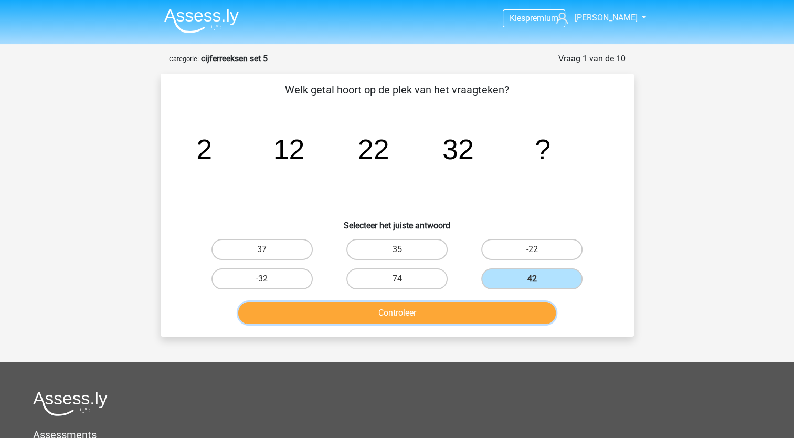
click at [508, 310] on button "Controleer" at bounding box center [397, 313] width 318 height 22
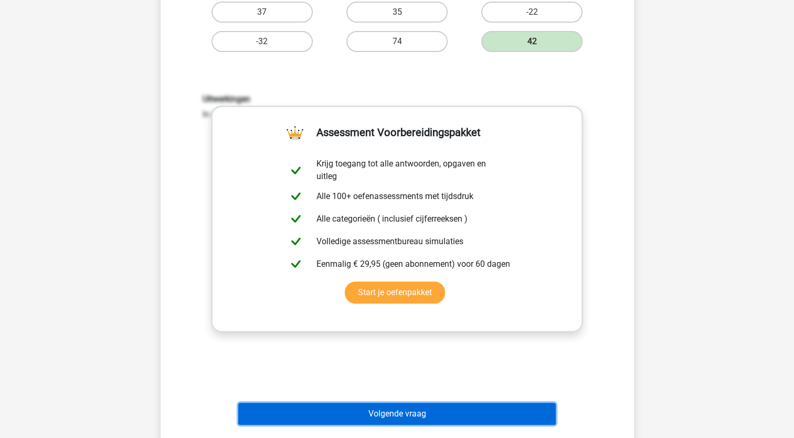
click at [471, 415] on button "Volgende vraag" at bounding box center [397, 414] width 318 height 22
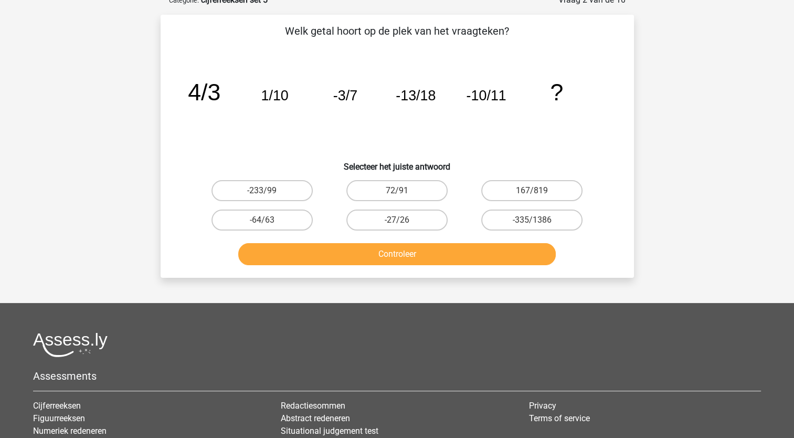
scroll to position [52, 0]
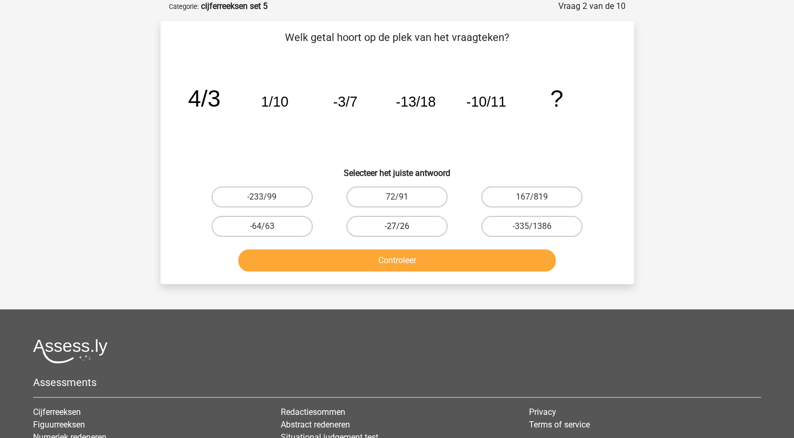
click at [390, 225] on label "-27/26" at bounding box center [396, 226] width 101 height 21
click at [397, 226] on input "-27/26" at bounding box center [400, 229] width 7 height 7
radio input "true"
click at [503, 197] on label "167/819" at bounding box center [531, 196] width 101 height 21
click at [532, 197] on input "167/819" at bounding box center [535, 200] width 7 height 7
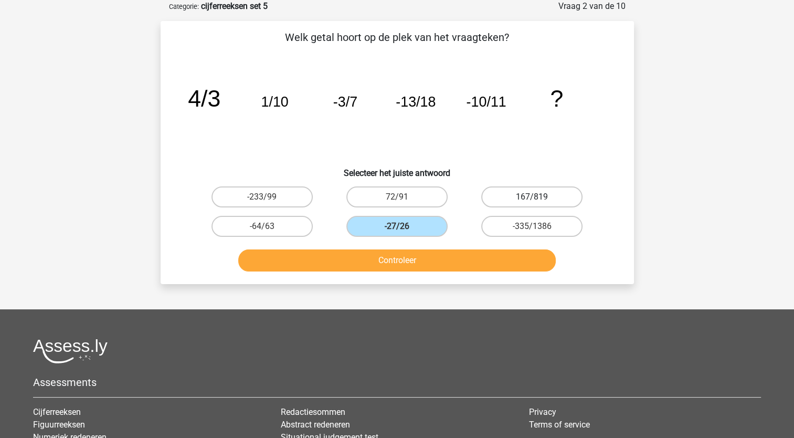
radio input "true"
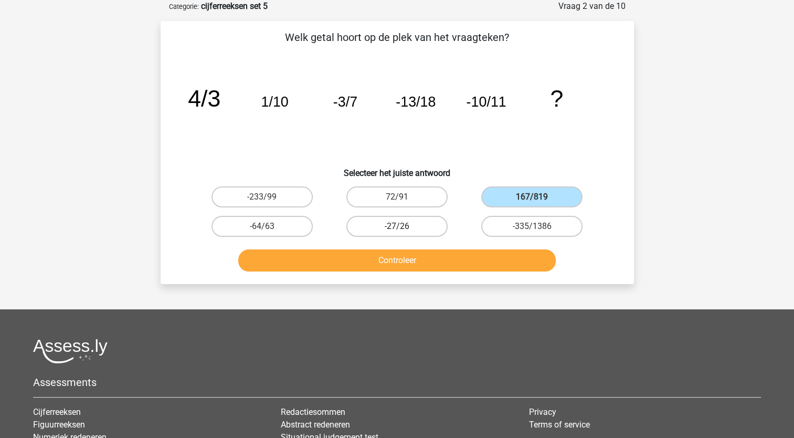
click at [426, 228] on label "-27/26" at bounding box center [396, 226] width 101 height 21
click at [404, 228] on input "-27/26" at bounding box center [400, 229] width 7 height 7
radio input "true"
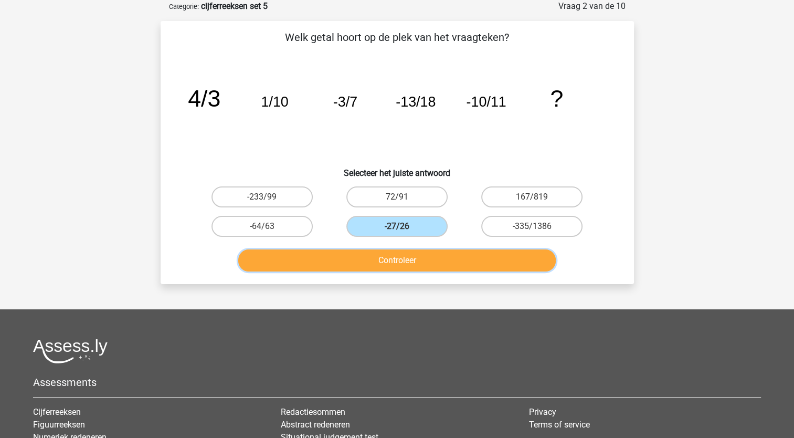
click at [429, 260] on button "Controleer" at bounding box center [397, 260] width 318 height 22
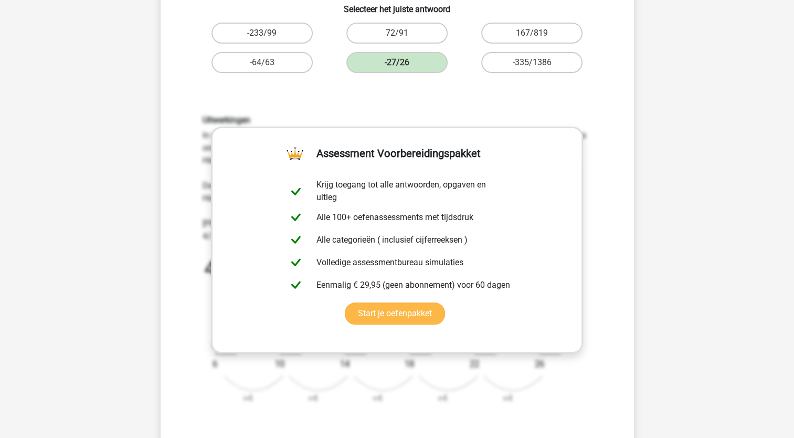
scroll to position [375, 0]
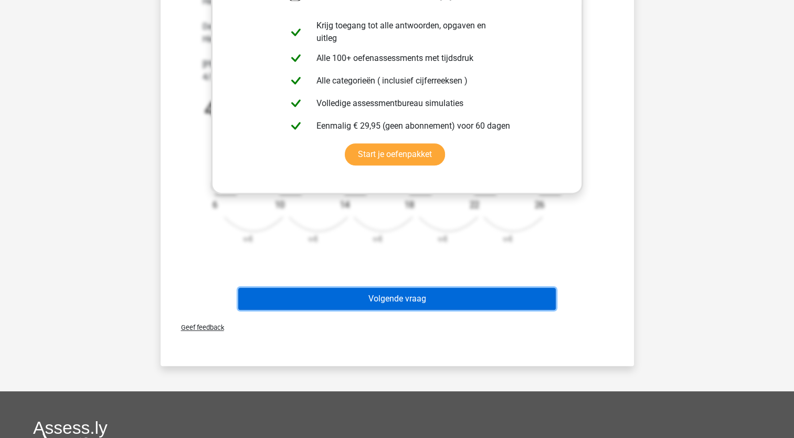
click at [423, 300] on button "Volgende vraag" at bounding box center [397, 299] width 318 height 22
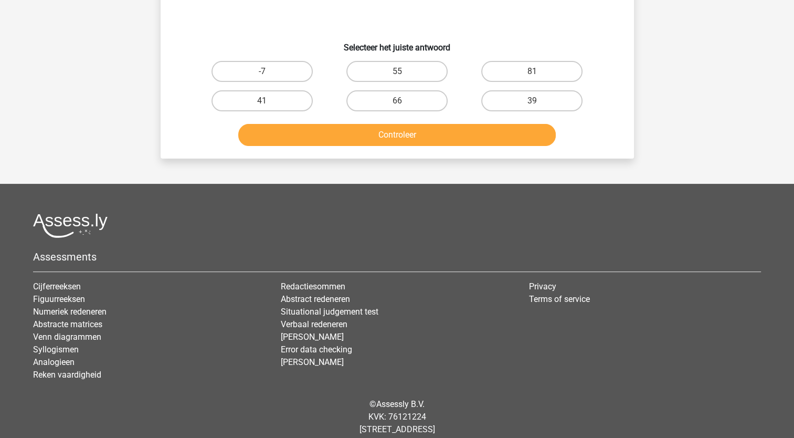
scroll to position [52, 0]
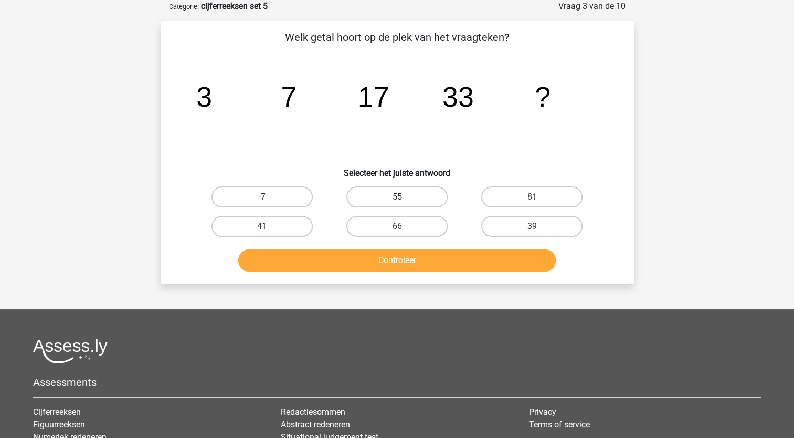
click at [424, 201] on label "55" at bounding box center [396, 196] width 101 height 21
click at [404, 201] on input "55" at bounding box center [400, 200] width 7 height 7
radio input "true"
click at [442, 259] on button "Controleer" at bounding box center [397, 260] width 318 height 22
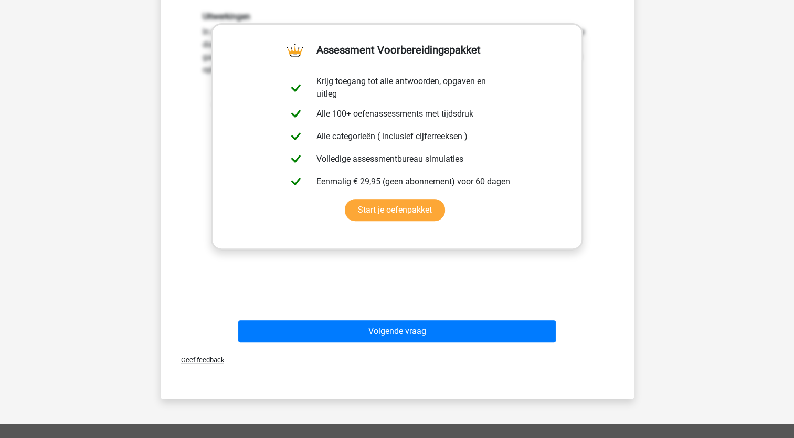
scroll to position [321, 0]
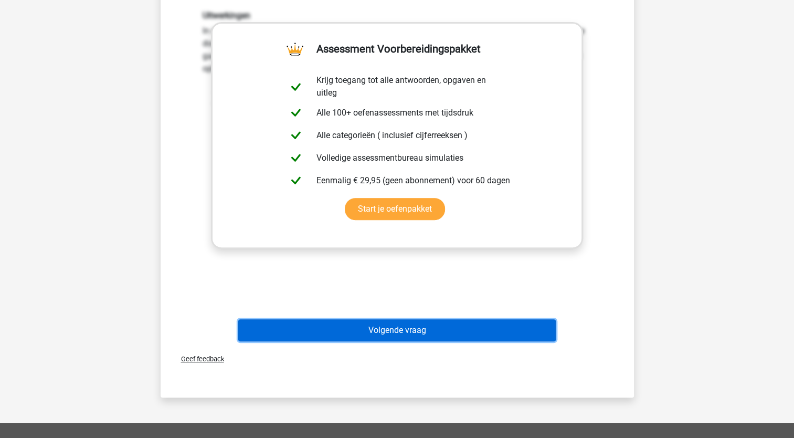
click at [448, 333] on button "Volgende vraag" at bounding box center [397, 330] width 318 height 22
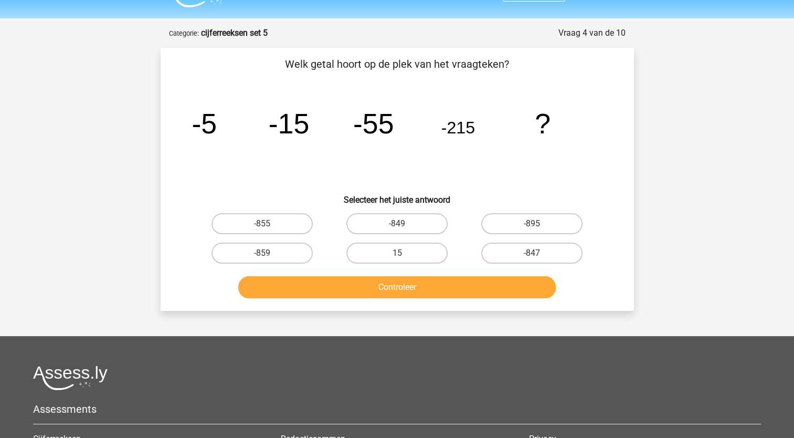
scroll to position [23, 0]
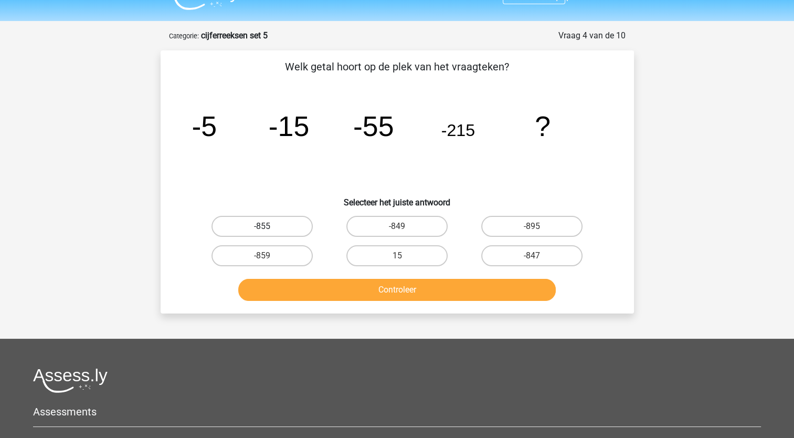
click at [276, 220] on label "-855" at bounding box center [262, 226] width 101 height 21
click at [269, 226] on input "-855" at bounding box center [265, 229] width 7 height 7
radio input "true"
click at [324, 275] on div "Controleer" at bounding box center [397, 287] width 440 height 35
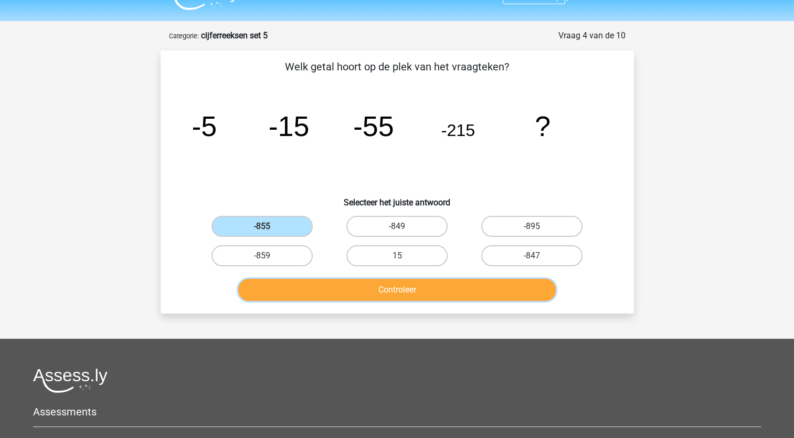
click at [334, 288] on button "Controleer" at bounding box center [397, 290] width 318 height 22
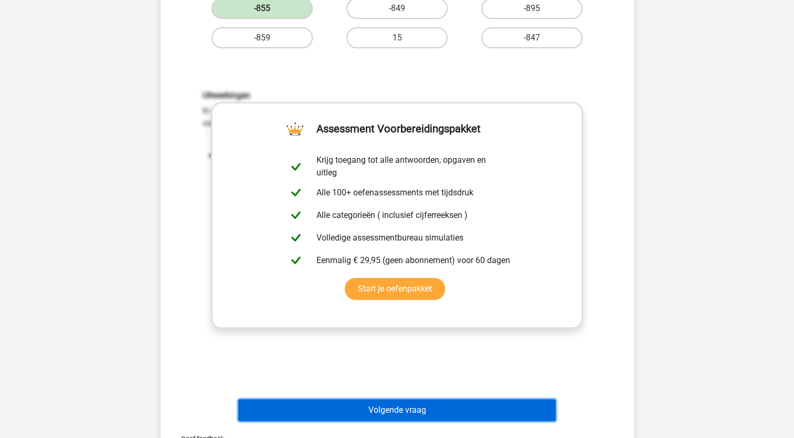
click at [381, 413] on button "Volgende vraag" at bounding box center [397, 410] width 318 height 22
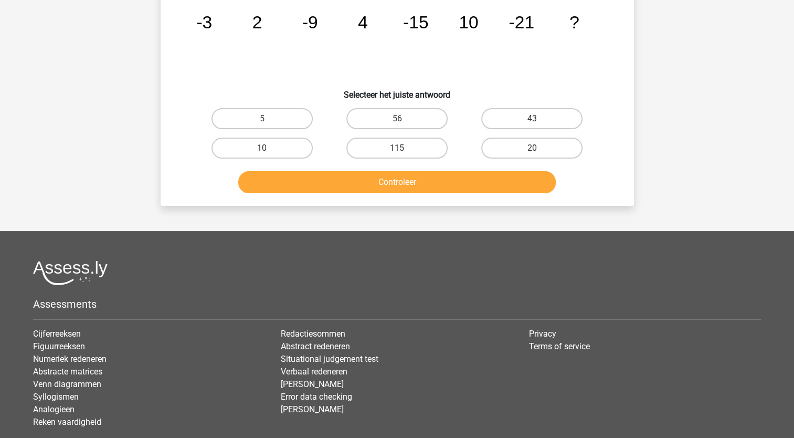
scroll to position [52, 0]
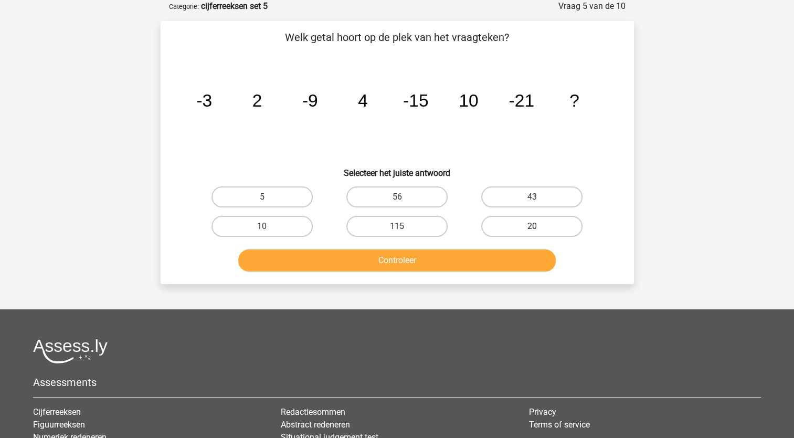
click at [544, 218] on label "20" at bounding box center [531, 226] width 101 height 21
click at [539, 226] on input "20" at bounding box center [535, 229] width 7 height 7
radio input "true"
click at [515, 265] on button "Controleer" at bounding box center [397, 260] width 318 height 22
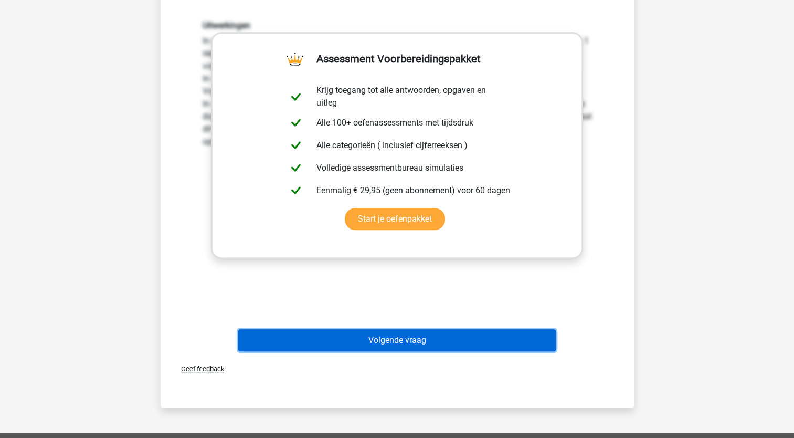
click at [494, 341] on button "Volgende vraag" at bounding box center [397, 340] width 318 height 22
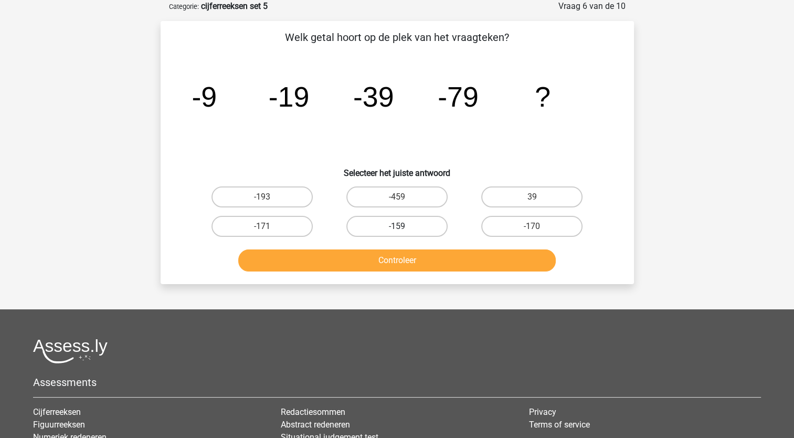
click at [394, 227] on label "-159" at bounding box center [396, 226] width 101 height 21
click at [397, 227] on input "-159" at bounding box center [400, 229] width 7 height 7
radio input "true"
click at [396, 262] on button "Controleer" at bounding box center [397, 260] width 318 height 22
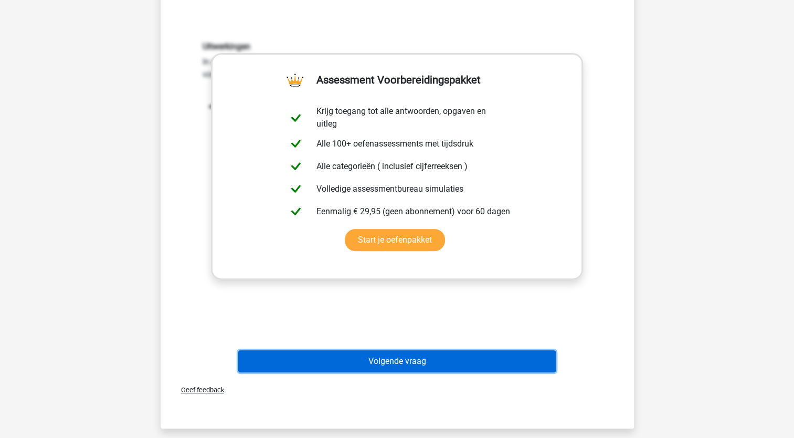
click at [416, 366] on button "Volgende vraag" at bounding box center [397, 361] width 318 height 22
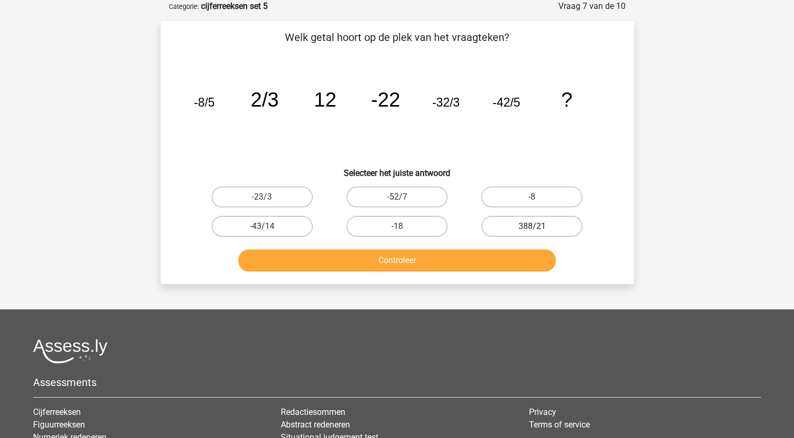
click at [505, 219] on label "388/21" at bounding box center [531, 226] width 101 height 21
click at [532, 226] on input "388/21" at bounding box center [535, 229] width 7 height 7
radio input "true"
click at [496, 259] on button "Controleer" at bounding box center [397, 260] width 318 height 22
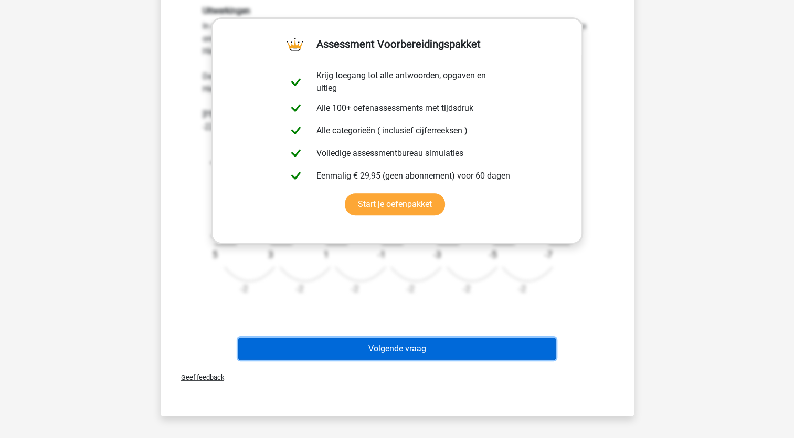
click at [448, 353] on button "Volgende vraag" at bounding box center [397, 349] width 318 height 22
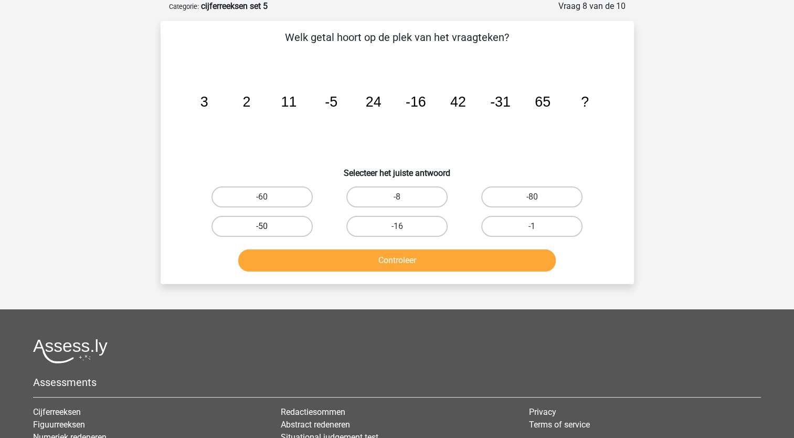
click at [259, 234] on label "-50" at bounding box center [262, 226] width 101 height 21
click at [262, 233] on input "-50" at bounding box center [265, 229] width 7 height 7
radio input "true"
click at [288, 259] on button "Controleer" at bounding box center [397, 260] width 318 height 22
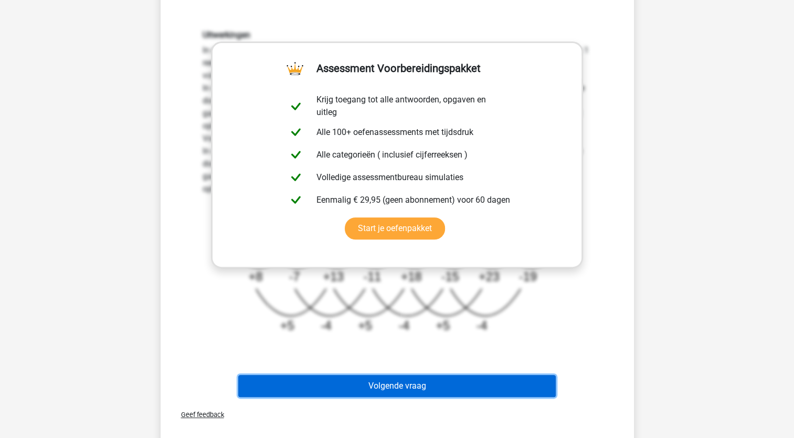
click at [433, 386] on button "Volgende vraag" at bounding box center [397, 386] width 318 height 22
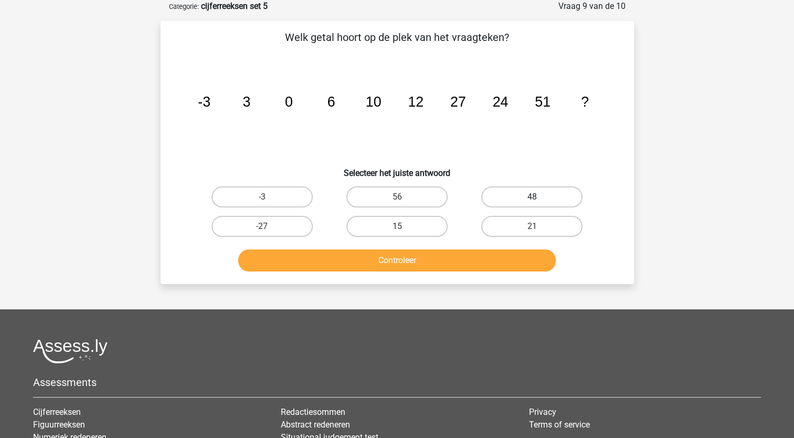
click at [553, 195] on label "48" at bounding box center [531, 196] width 101 height 21
click at [539, 197] on input "48" at bounding box center [535, 200] width 7 height 7
radio input "true"
click at [488, 260] on button "Controleer" at bounding box center [397, 260] width 318 height 22
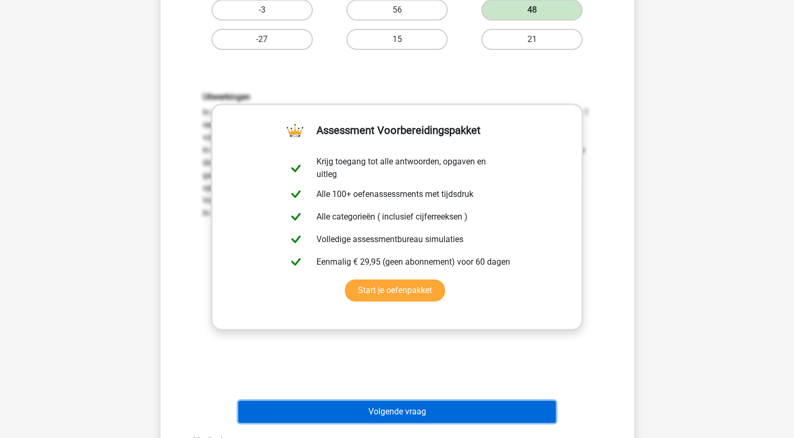
click at [465, 419] on button "Volgende vraag" at bounding box center [397, 412] width 318 height 22
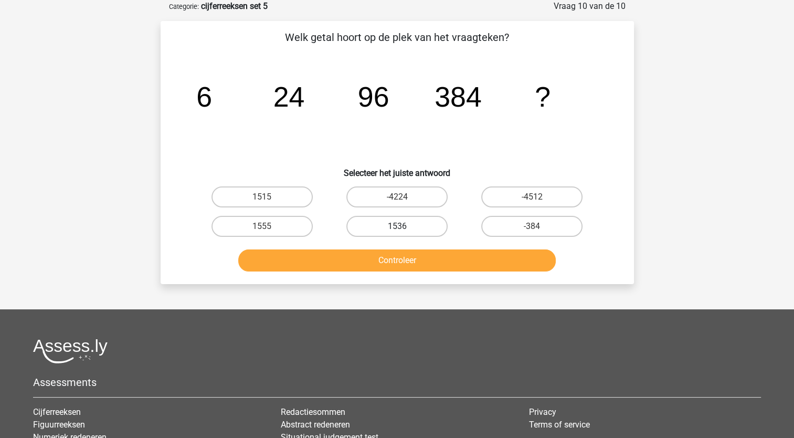
click at [403, 234] on label "1536" at bounding box center [396, 226] width 101 height 21
click at [403, 233] on input "1536" at bounding box center [400, 229] width 7 height 7
radio input "true"
click at [423, 265] on button "Controleer" at bounding box center [397, 260] width 318 height 22
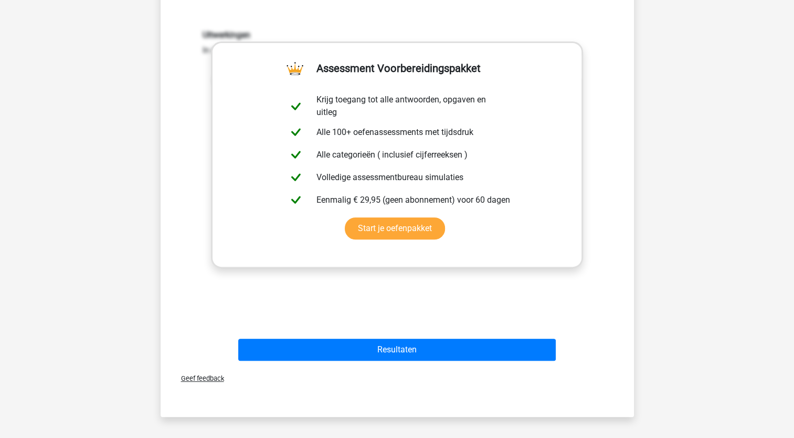
scroll to position [302, 0]
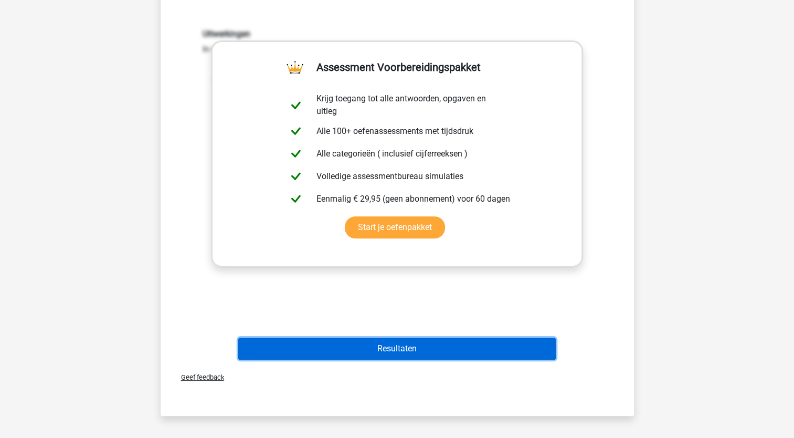
click at [418, 349] on button "Resultaten" at bounding box center [397, 349] width 318 height 22
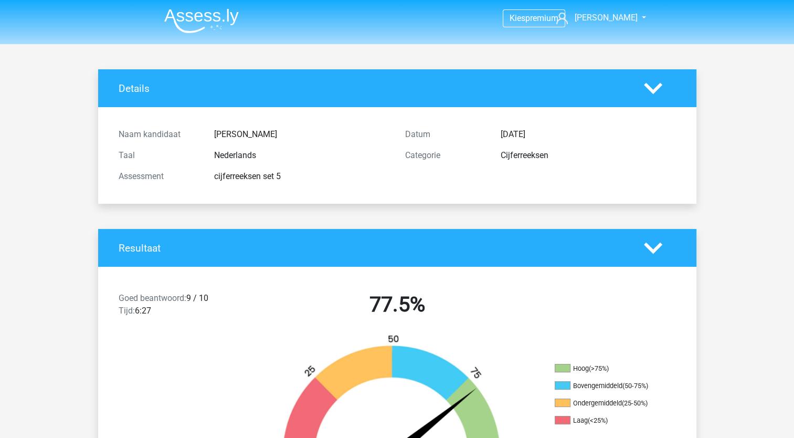
click at [189, 7] on li at bounding box center [197, 18] width 83 height 29
click at [205, 20] on img at bounding box center [201, 20] width 75 height 25
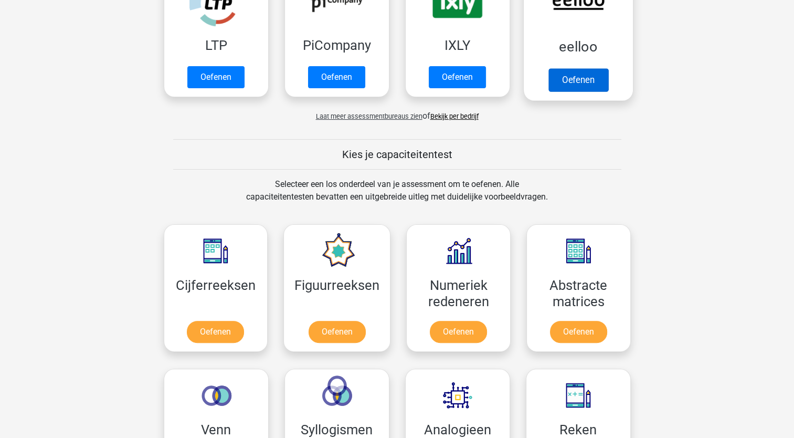
scroll to position [342, 0]
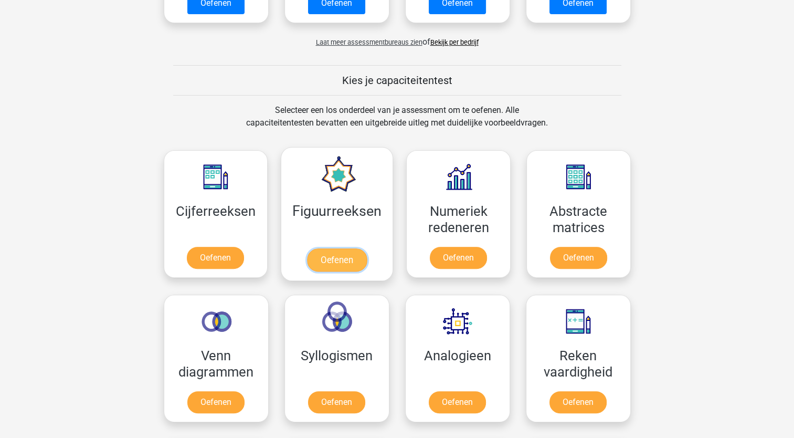
click at [348, 248] on link "Oefenen" at bounding box center [337, 259] width 60 height 23
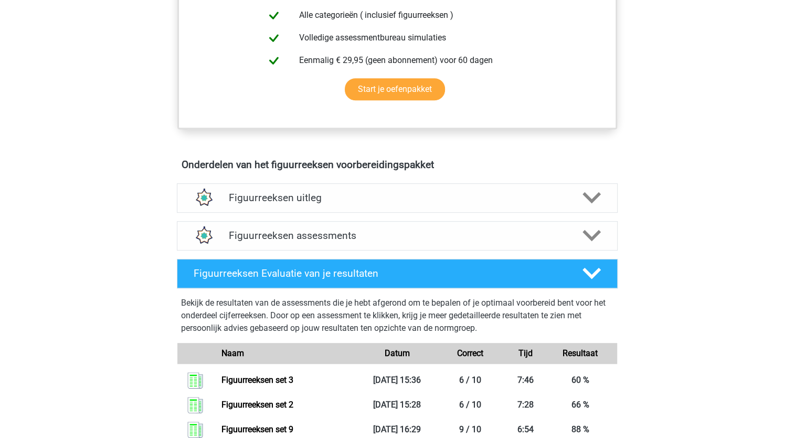
scroll to position [485, 0]
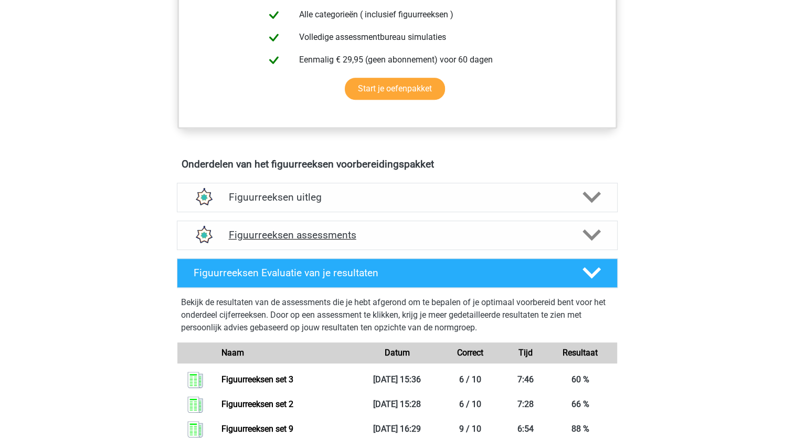
click at [348, 248] on div "Figuurreeksen assessments" at bounding box center [397, 234] width 441 height 29
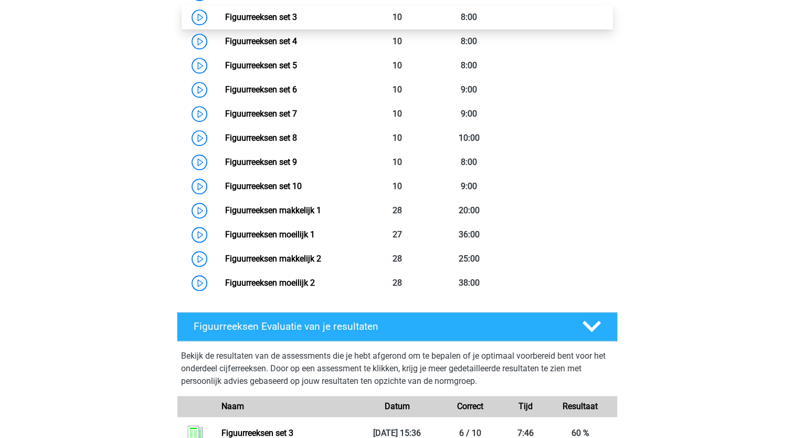
scroll to position [831, 0]
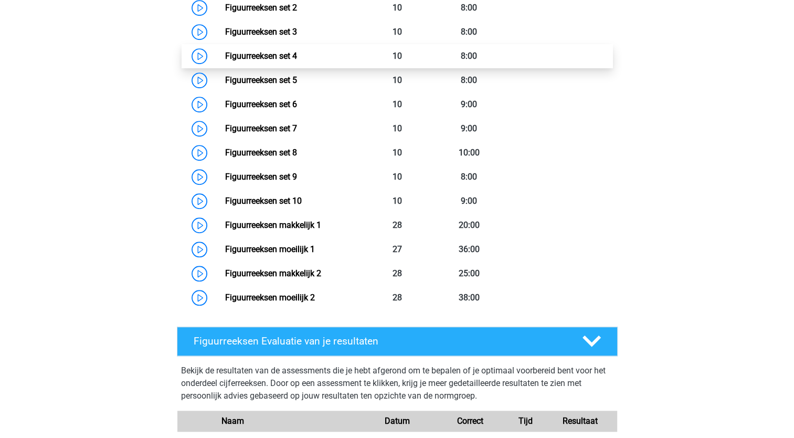
click at [297, 51] on link "Figuurreeksen set 4" at bounding box center [261, 56] width 72 height 10
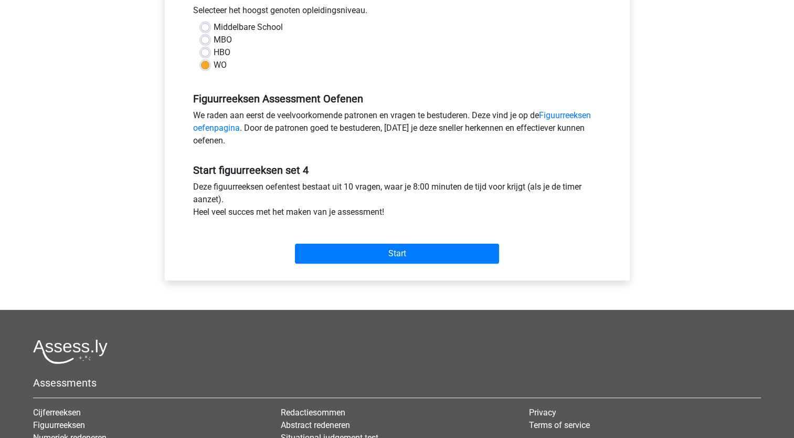
scroll to position [243, 0]
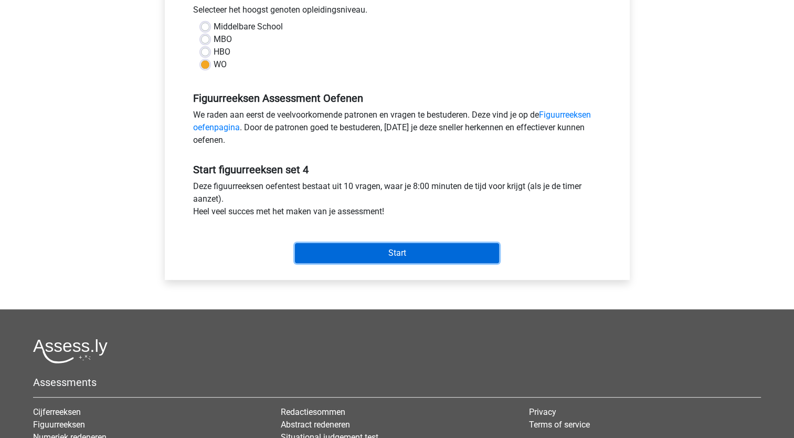
click at [398, 249] on input "Start" at bounding box center [397, 253] width 204 height 20
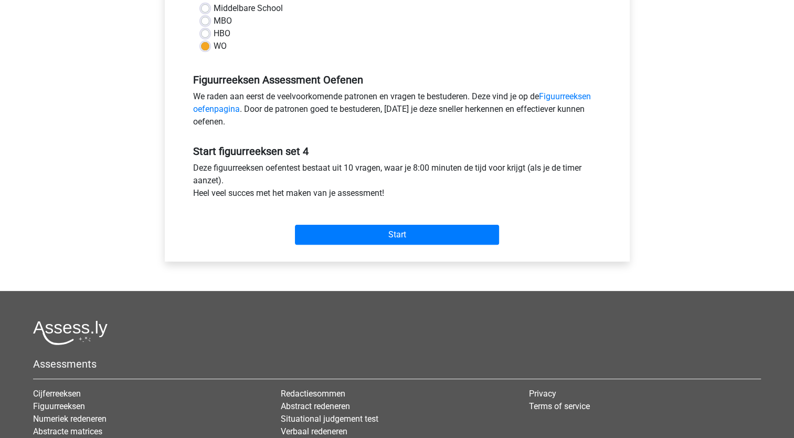
scroll to position [266, 0]
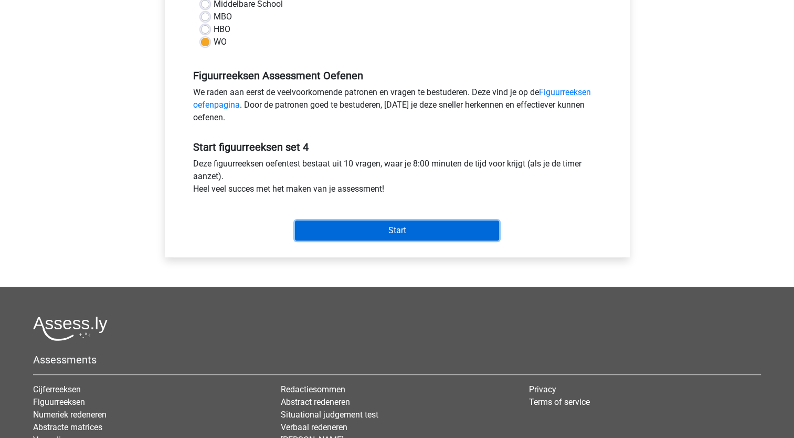
click at [404, 235] on input "Start" at bounding box center [397, 230] width 204 height 20
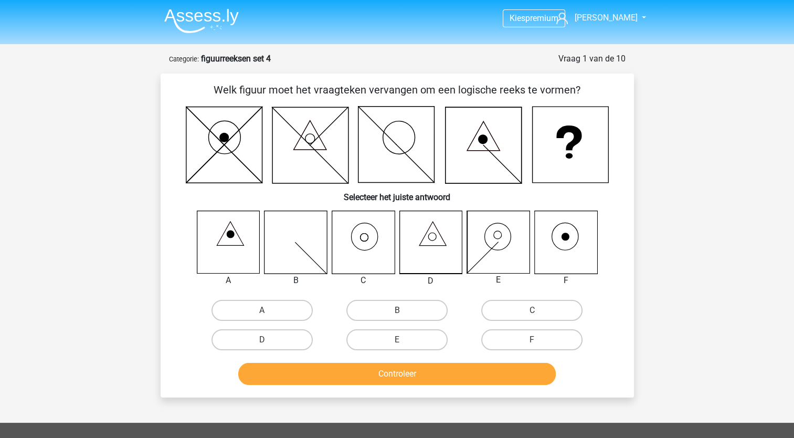
click at [514, 325] on div "F" at bounding box center [532, 339] width 135 height 29
click at [507, 307] on label "C" at bounding box center [531, 310] width 101 height 21
click at [532, 310] on input "C" at bounding box center [535, 313] width 7 height 7
radio input "true"
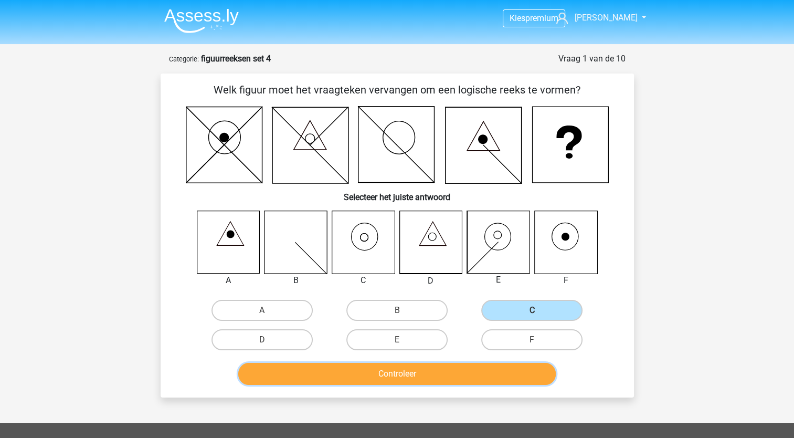
click at [456, 376] on button "Controleer" at bounding box center [397, 374] width 318 height 22
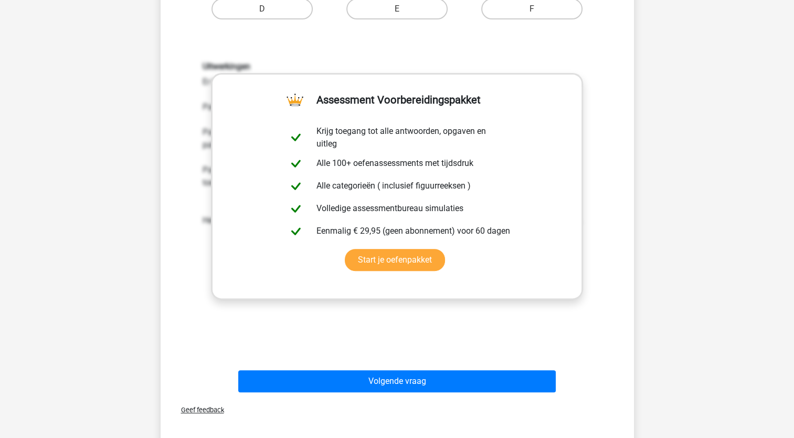
scroll to position [330, 0]
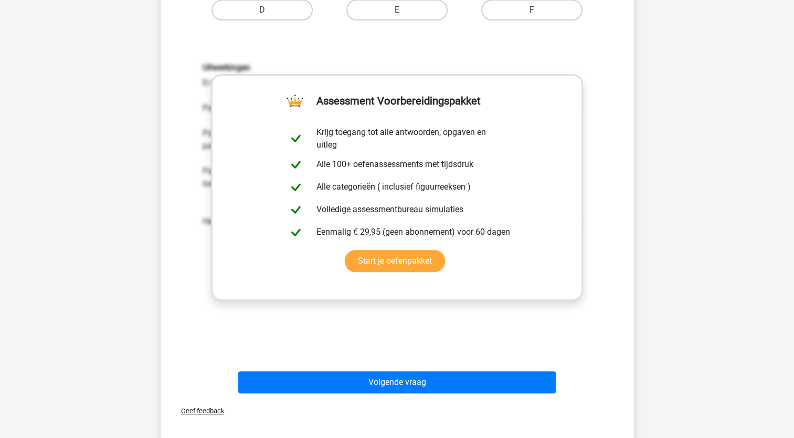
drag, startPoint x: 449, startPoint y: 376, endPoint x: 393, endPoint y: 368, distance: 56.7
click at [393, 368] on div "Volgende vraag" at bounding box center [397, 380] width 440 height 35
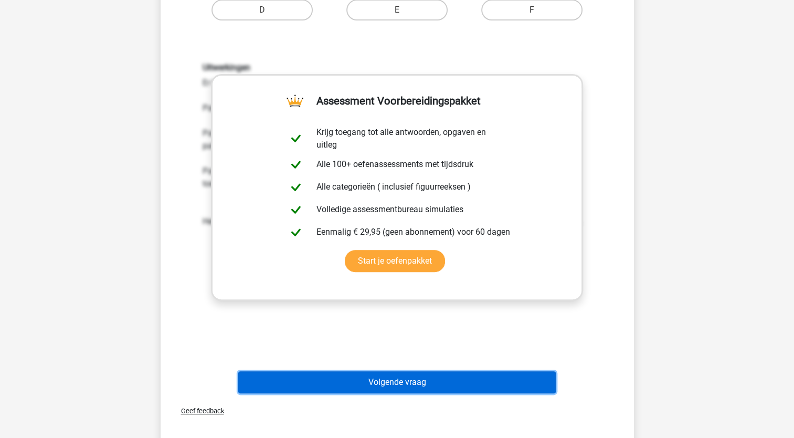
click at [431, 379] on button "Volgende vraag" at bounding box center [397, 382] width 318 height 22
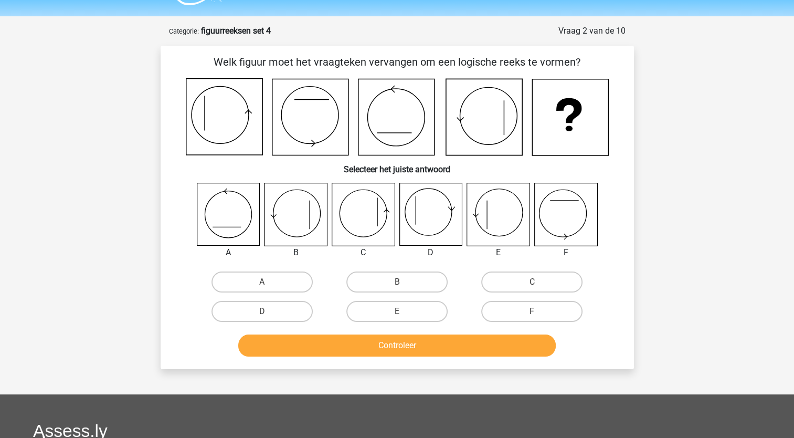
scroll to position [27, 0]
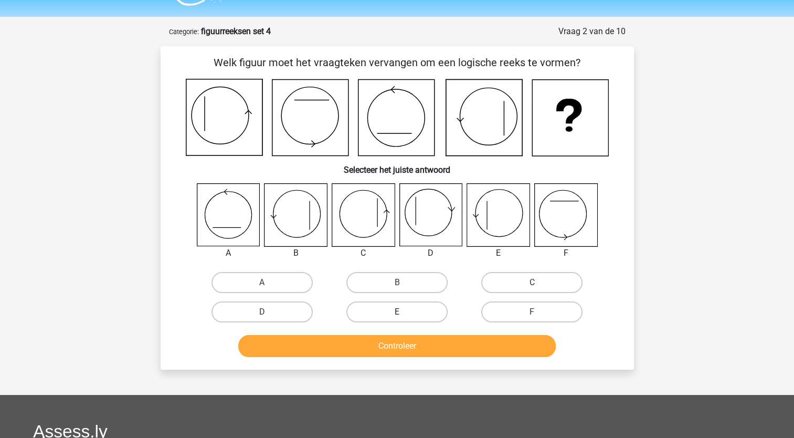
drag, startPoint x: 418, startPoint y: 306, endPoint x: 392, endPoint y: 313, distance: 27.8
click at [392, 313] on label "E" at bounding box center [396, 311] width 101 height 21
click at [397, 313] on input "E" at bounding box center [400, 315] width 7 height 7
radio input "true"
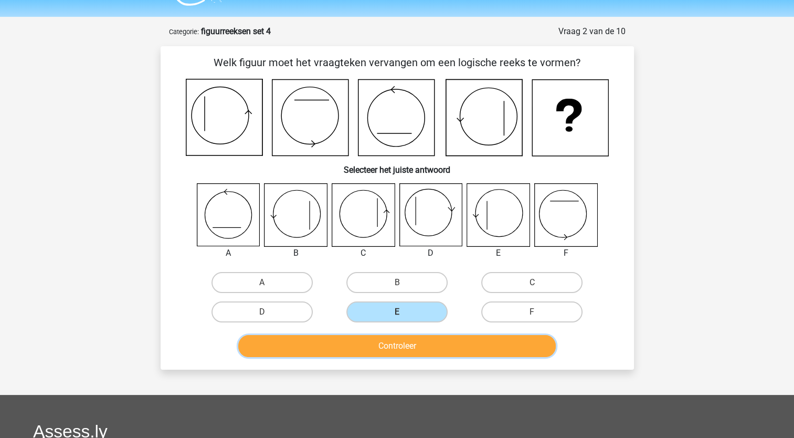
click at [447, 350] on button "Controleer" at bounding box center [397, 346] width 318 height 22
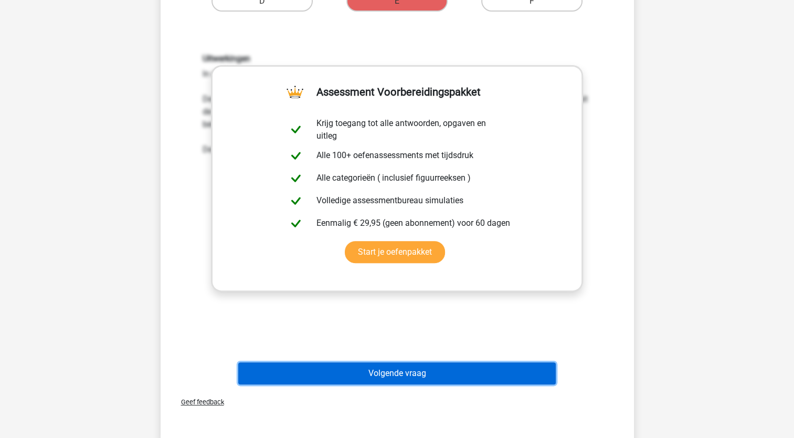
click at [447, 375] on button "Volgende vraag" at bounding box center [397, 373] width 318 height 22
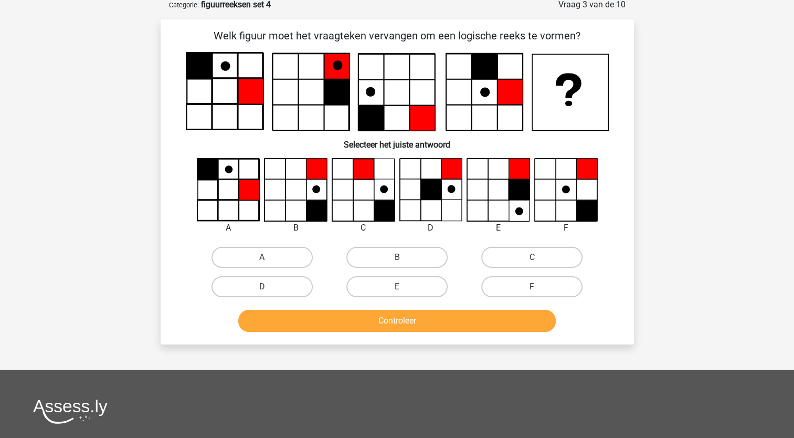
scroll to position [52, 0]
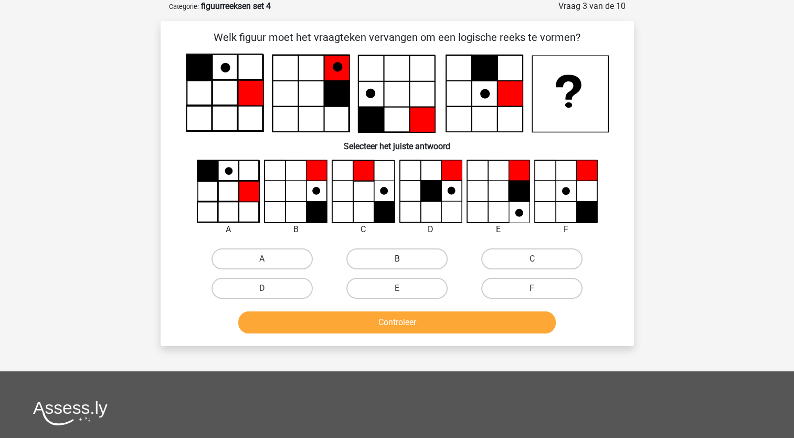
click at [407, 259] on label "B" at bounding box center [396, 258] width 101 height 21
click at [404, 259] on input "B" at bounding box center [400, 262] width 7 height 7
radio input "true"
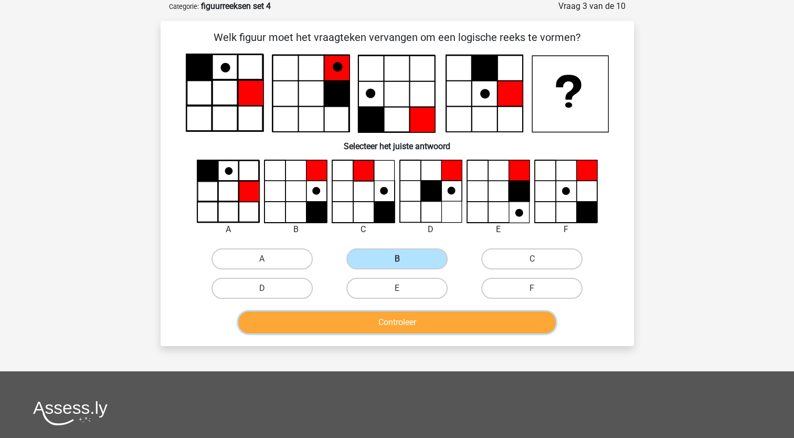
click at [434, 329] on button "Controleer" at bounding box center [397, 322] width 318 height 22
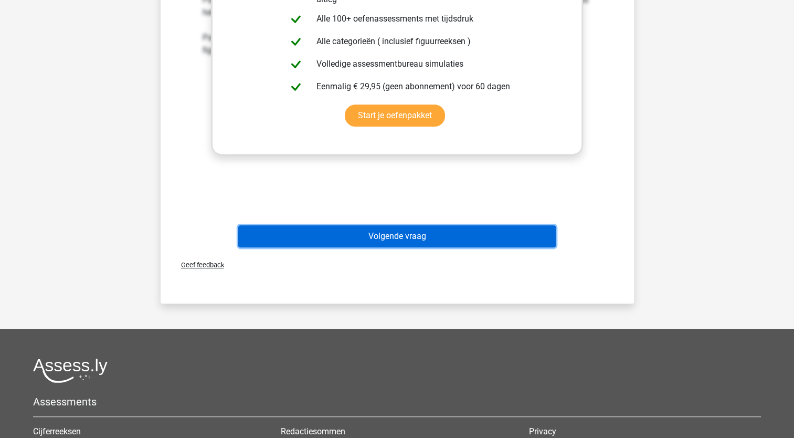
click at [413, 238] on button "Volgende vraag" at bounding box center [397, 236] width 318 height 22
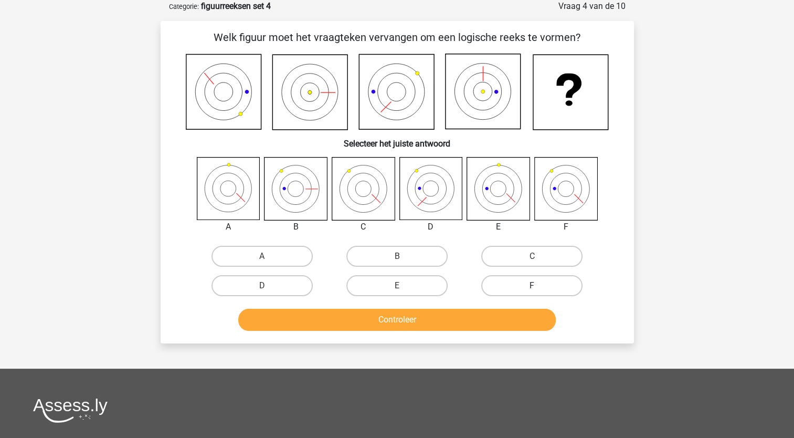
click at [553, 279] on label "F" at bounding box center [531, 285] width 101 height 21
click at [539, 286] on input "F" at bounding box center [535, 289] width 7 height 7
radio input "true"
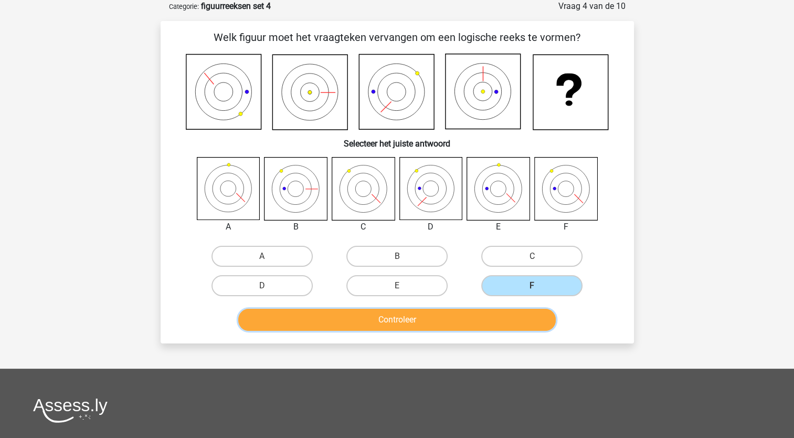
click at [523, 320] on button "Controleer" at bounding box center [397, 320] width 318 height 22
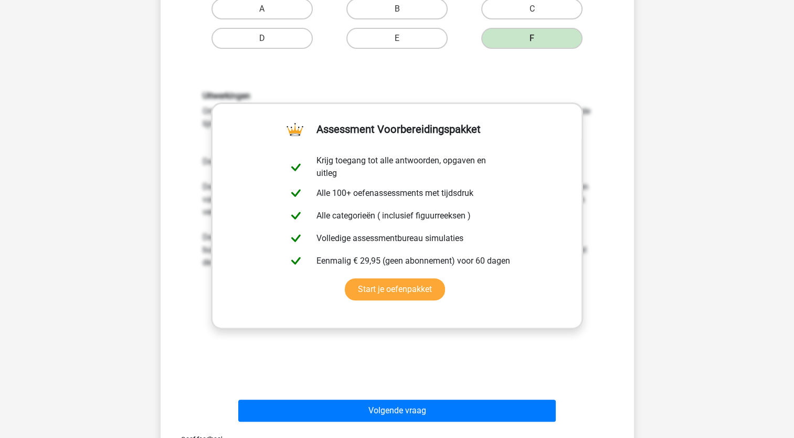
scroll to position [300, 0]
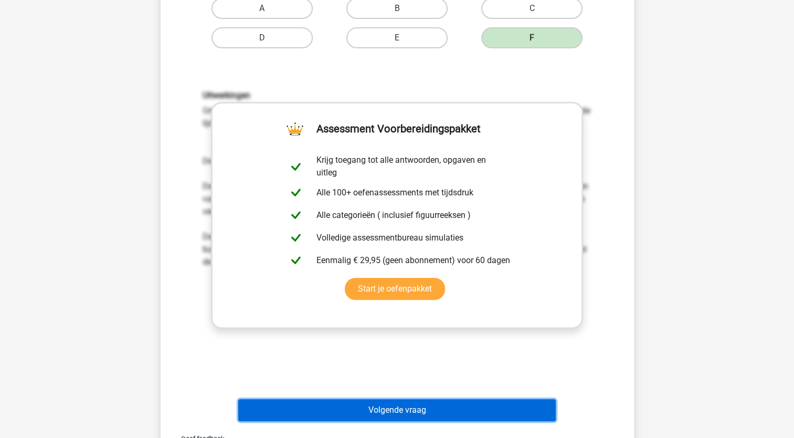
click at [469, 403] on button "Volgende vraag" at bounding box center [397, 410] width 318 height 22
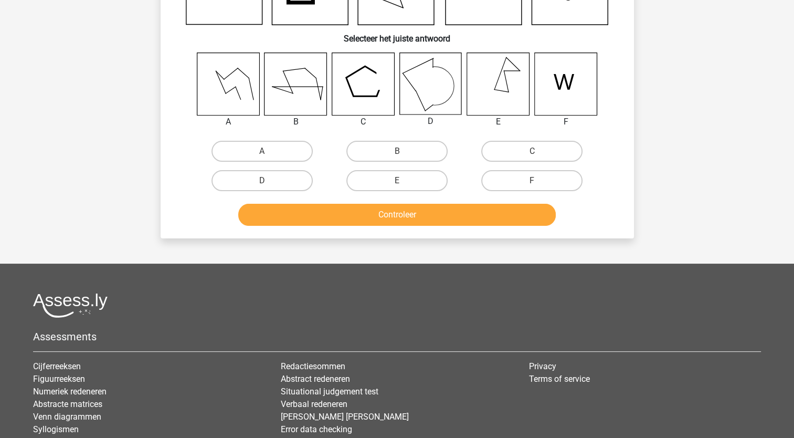
scroll to position [52, 0]
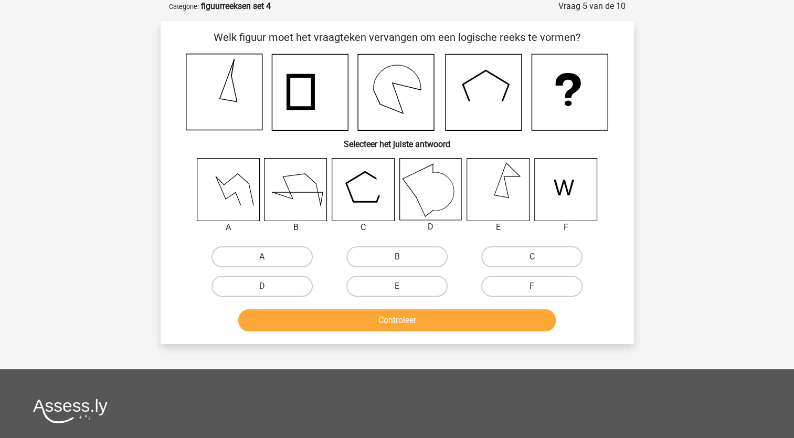
click at [433, 206] on icon at bounding box center [430, 189] width 62 height 62
click at [297, 276] on label "D" at bounding box center [262, 286] width 101 height 21
click at [269, 286] on input "D" at bounding box center [265, 289] width 7 height 7
radio input "true"
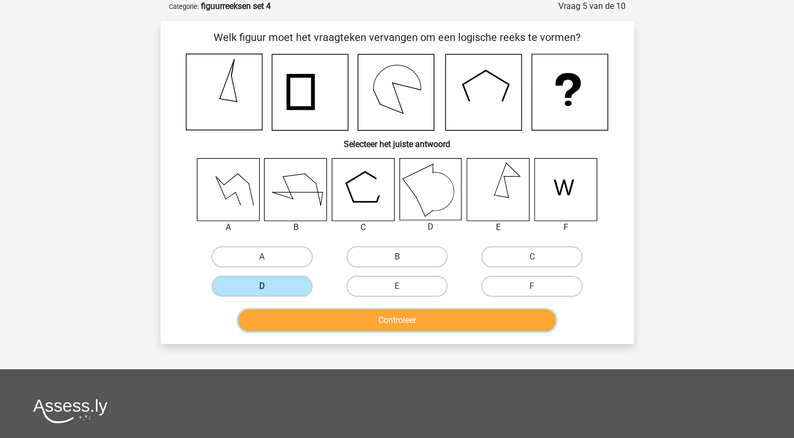
click at [333, 316] on button "Controleer" at bounding box center [397, 320] width 318 height 22
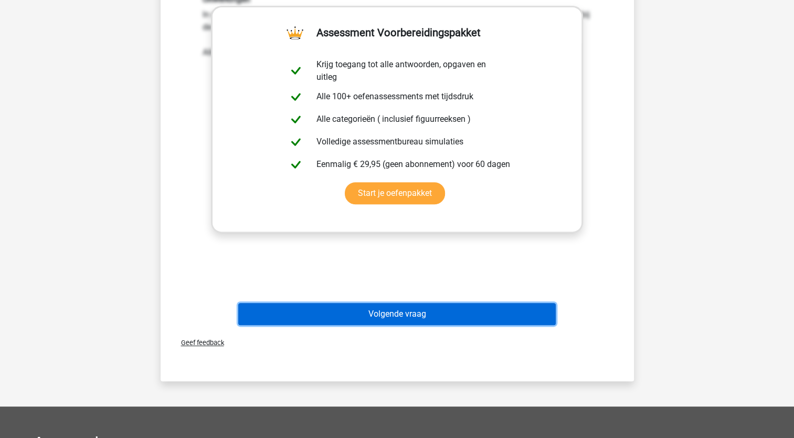
click at [415, 309] on button "Volgende vraag" at bounding box center [397, 314] width 318 height 22
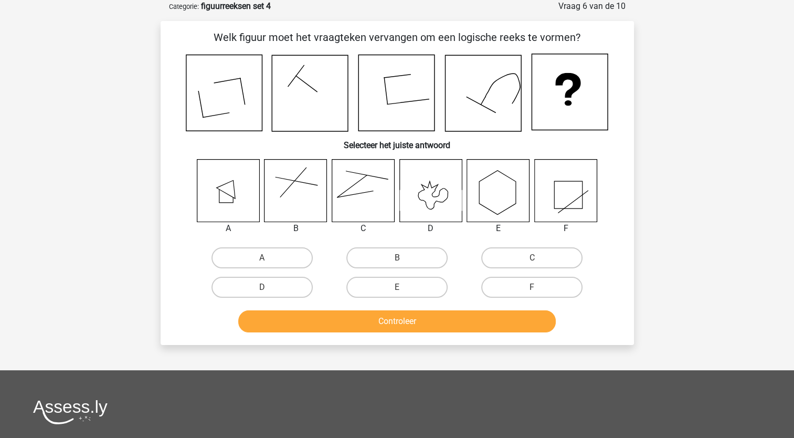
drag, startPoint x: 380, startPoint y: 185, endPoint x: 356, endPoint y: 196, distance: 26.1
click at [356, 196] on icon at bounding box center [363, 190] width 62 height 62
click at [482, 256] on label "C" at bounding box center [531, 257] width 101 height 21
click at [532, 258] on input "C" at bounding box center [535, 261] width 7 height 7
radio input "true"
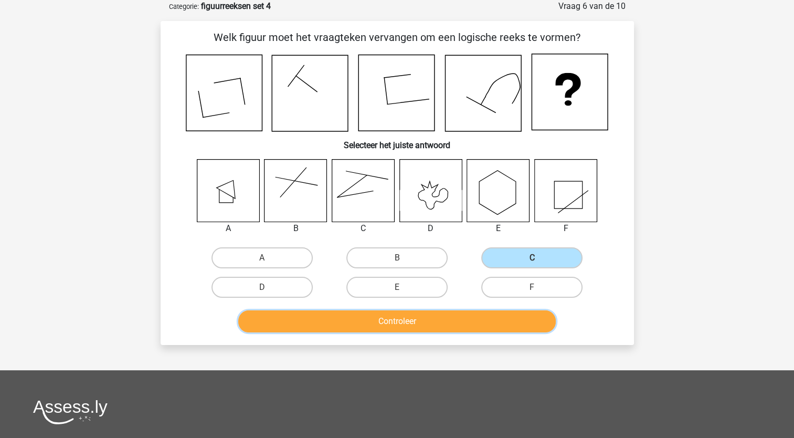
click at [446, 327] on button "Controleer" at bounding box center [397, 321] width 318 height 22
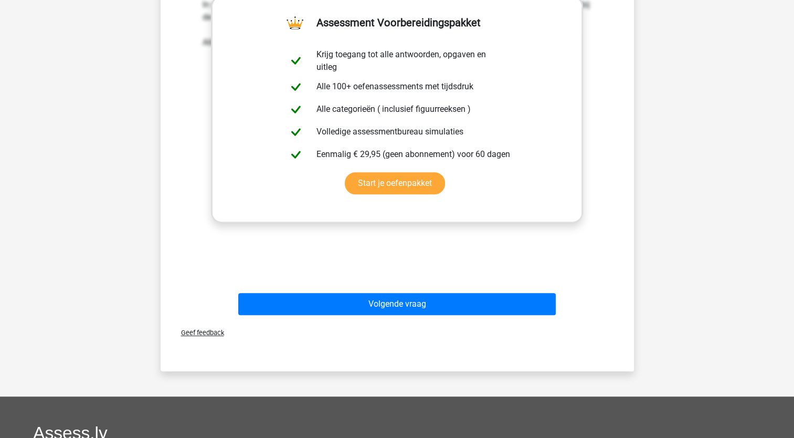
scroll to position [410, 0]
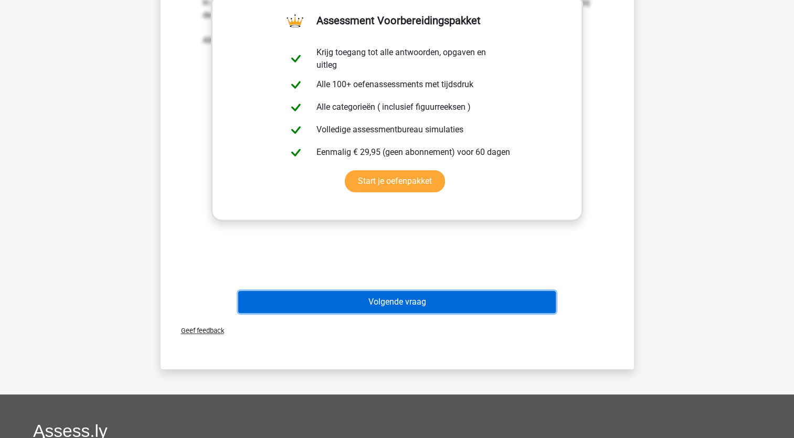
click at [437, 296] on button "Volgende vraag" at bounding box center [397, 302] width 318 height 22
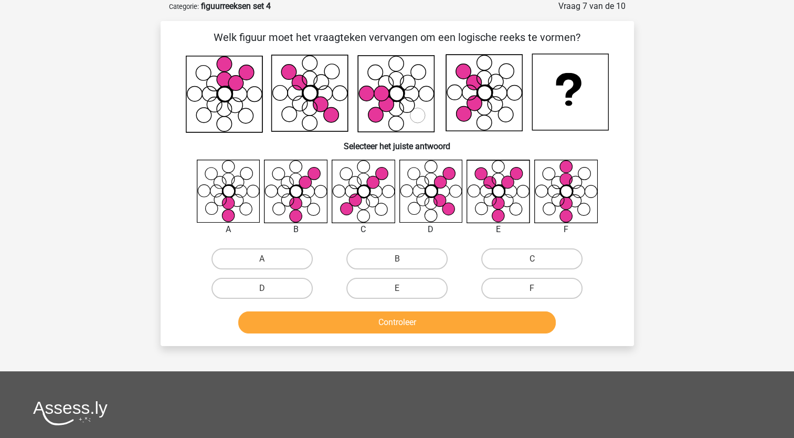
scroll to position [0, 0]
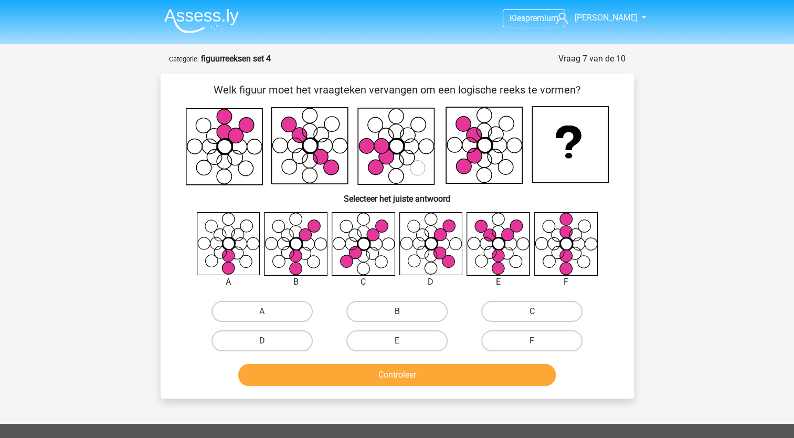
click at [371, 312] on label "B" at bounding box center [396, 311] width 101 height 21
click at [397, 312] on input "B" at bounding box center [400, 314] width 7 height 7
radio input "true"
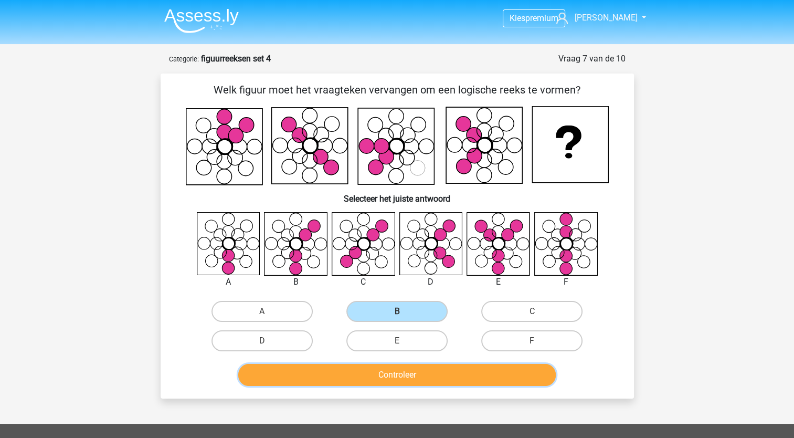
click at [385, 369] on button "Controleer" at bounding box center [397, 375] width 318 height 22
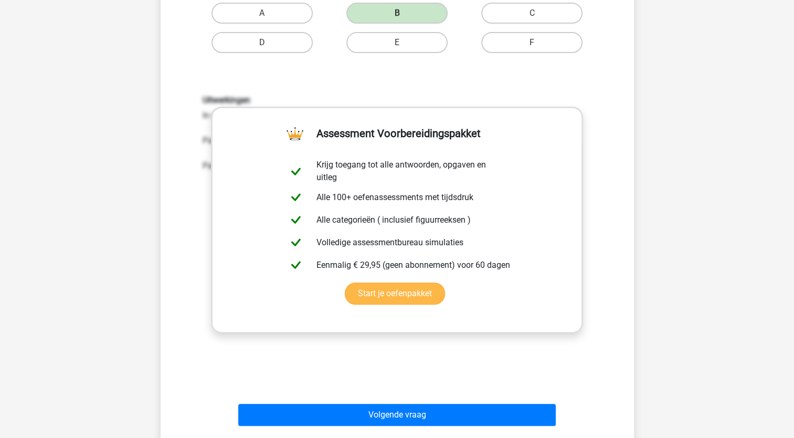
scroll to position [299, 0]
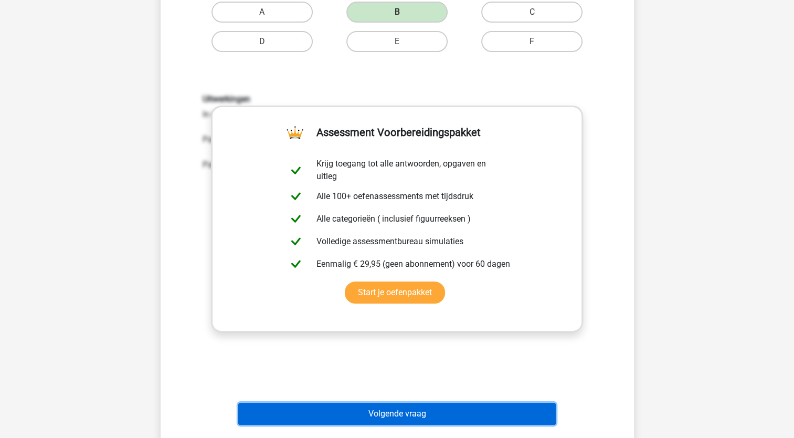
click at [396, 415] on button "Volgende vraag" at bounding box center [397, 414] width 318 height 22
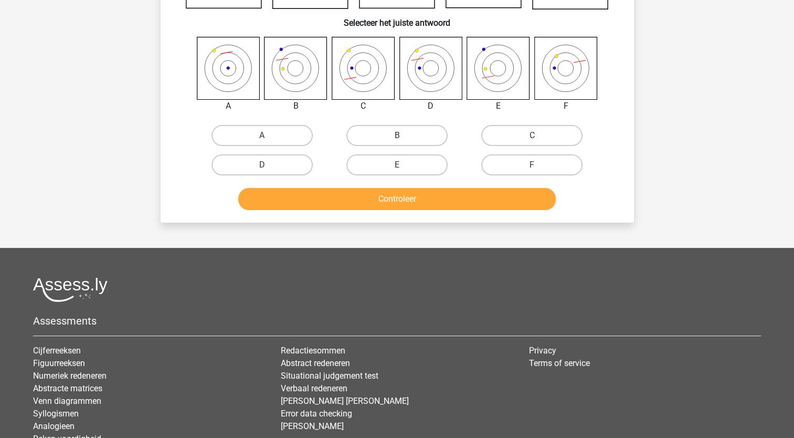
scroll to position [52, 0]
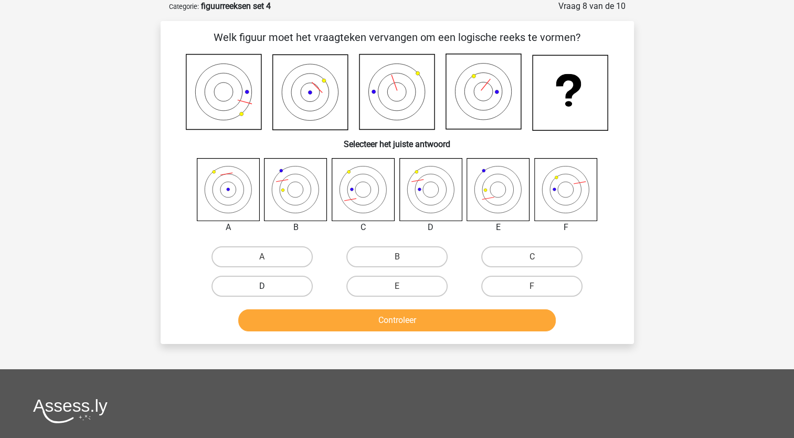
click at [287, 290] on label "D" at bounding box center [262, 286] width 101 height 21
click at [269, 290] on input "D" at bounding box center [265, 289] width 7 height 7
radio input "true"
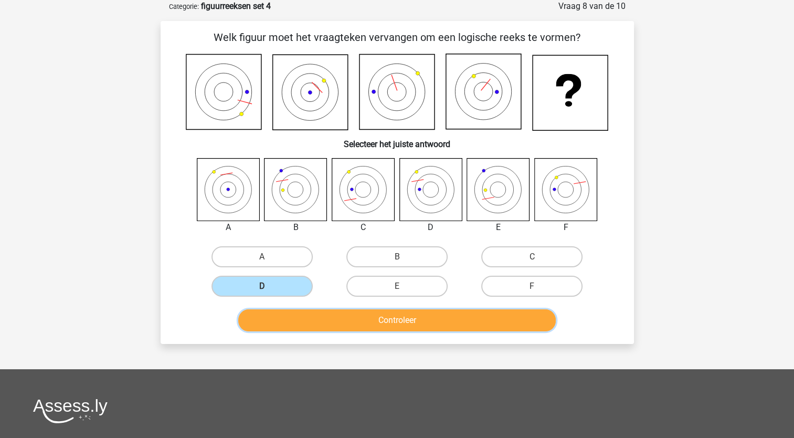
click at [327, 310] on button "Controleer" at bounding box center [397, 320] width 318 height 22
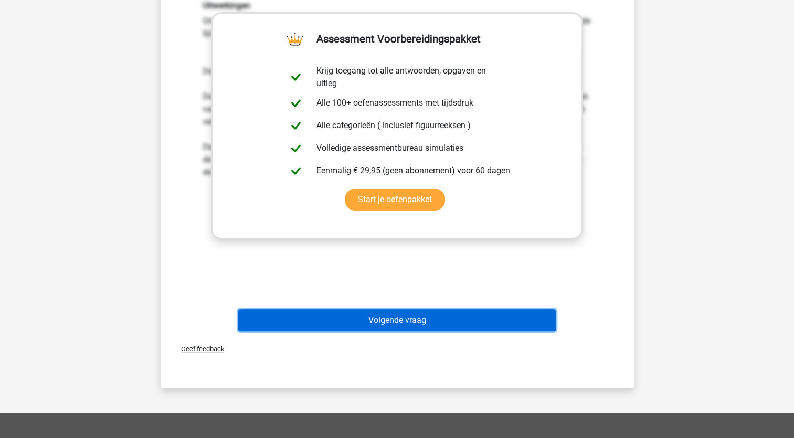
click at [336, 319] on button "Volgende vraag" at bounding box center [397, 320] width 318 height 22
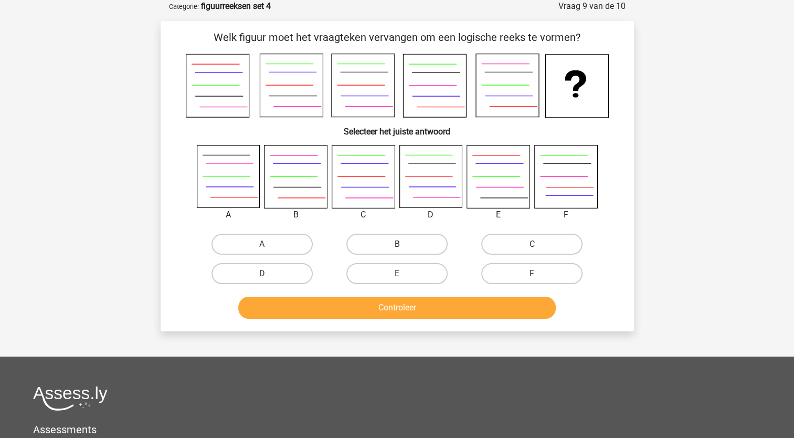
click at [388, 239] on label "B" at bounding box center [396, 244] width 101 height 21
click at [397, 244] on input "B" at bounding box center [400, 247] width 7 height 7
radio input "true"
click at [416, 316] on button "Controleer" at bounding box center [397, 308] width 318 height 22
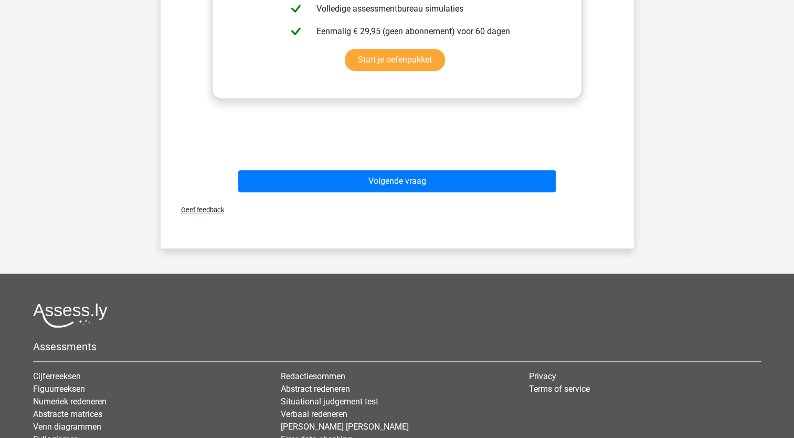
scroll to position [545, 0]
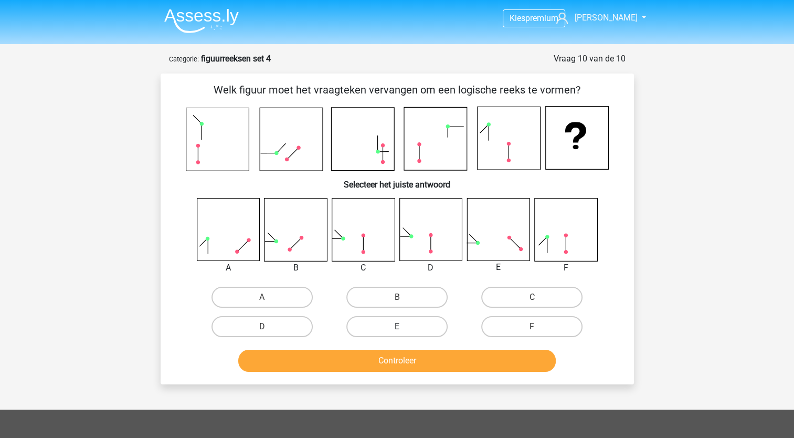
click at [361, 326] on label "E" at bounding box center [396, 326] width 101 height 21
click at [397, 327] on input "E" at bounding box center [400, 330] width 7 height 7
radio input "true"
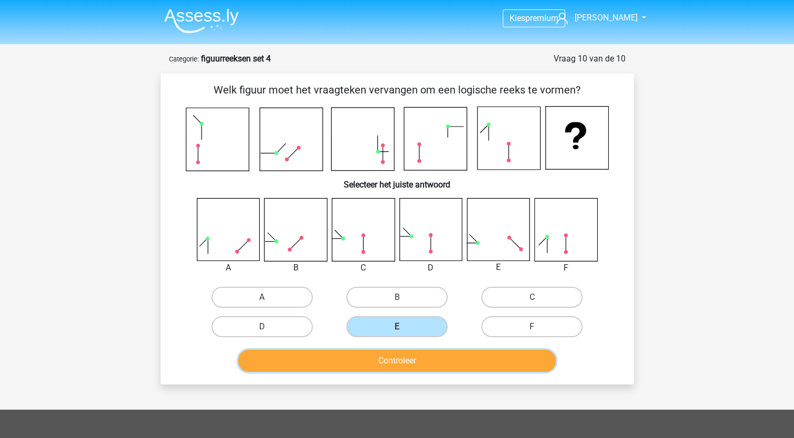
drag, startPoint x: 380, startPoint y: 351, endPoint x: 350, endPoint y: 355, distance: 29.7
click at [350, 355] on button "Controleer" at bounding box center [397, 361] width 318 height 22
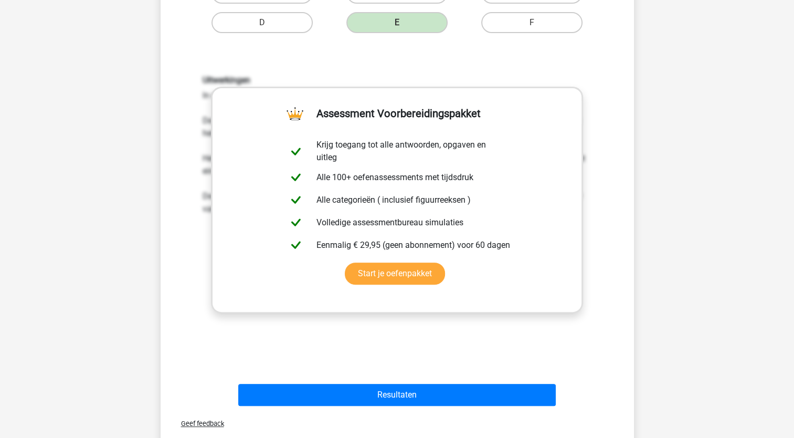
scroll to position [311, 0]
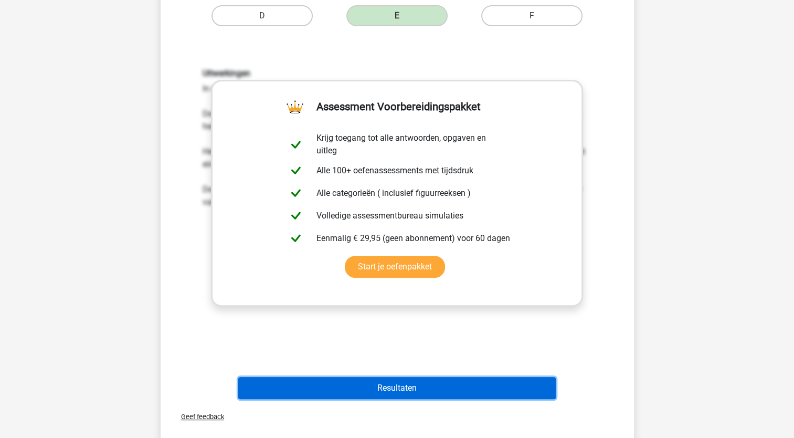
click at [361, 384] on button "Resultaten" at bounding box center [397, 388] width 318 height 22
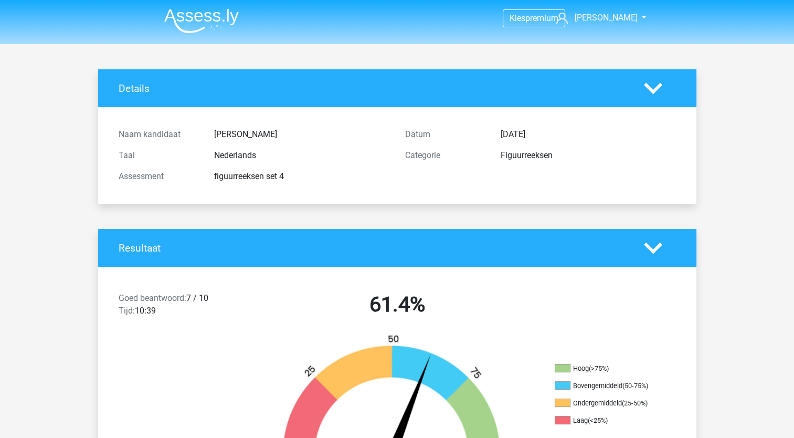
click at [199, 16] on img at bounding box center [201, 20] width 75 height 25
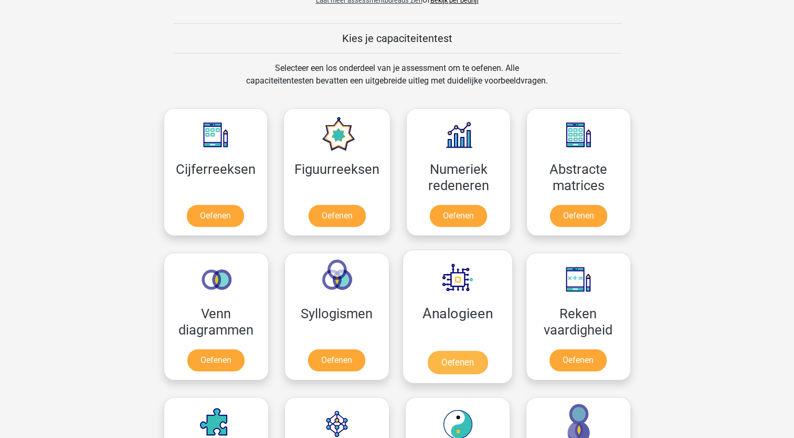
scroll to position [358, 0]
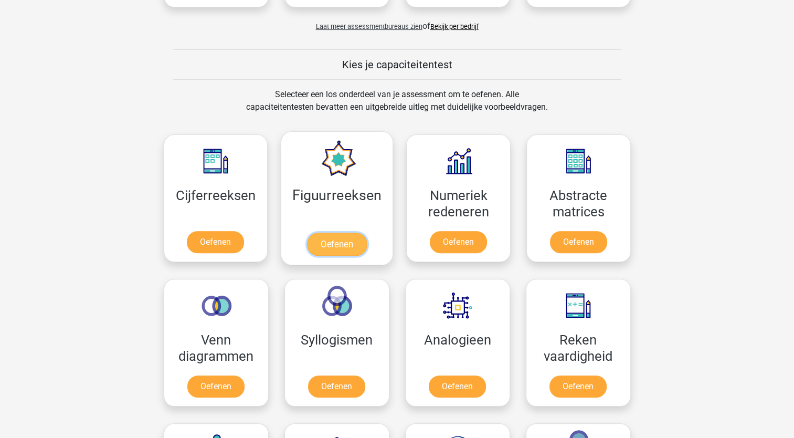
click at [357, 233] on link "Oefenen" at bounding box center [337, 244] width 60 height 23
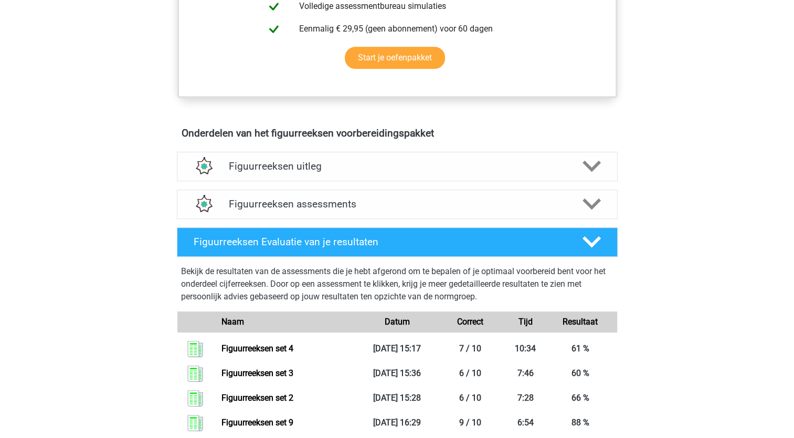
scroll to position [554, 0]
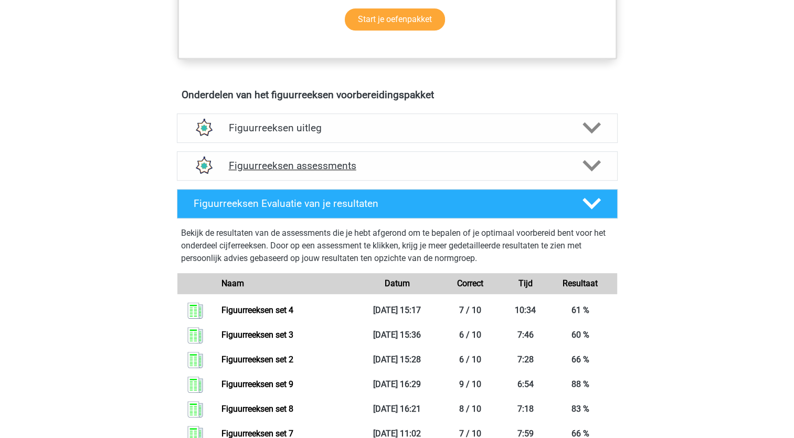
click at [342, 160] on h4 "Figuurreeksen assessments" at bounding box center [397, 166] width 337 height 12
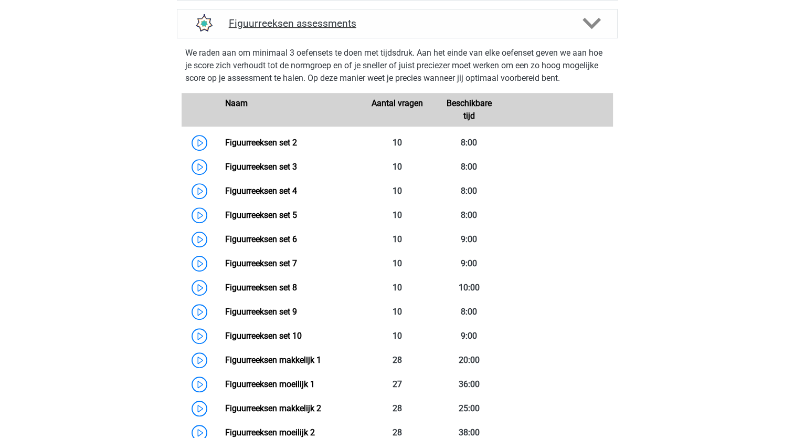
scroll to position [747, 0]
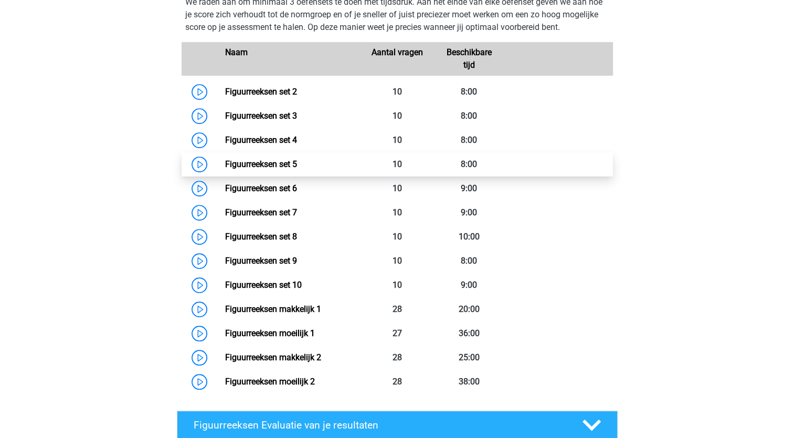
click at [283, 163] on link "Figuurreeksen set 5" at bounding box center [261, 164] width 72 height 10
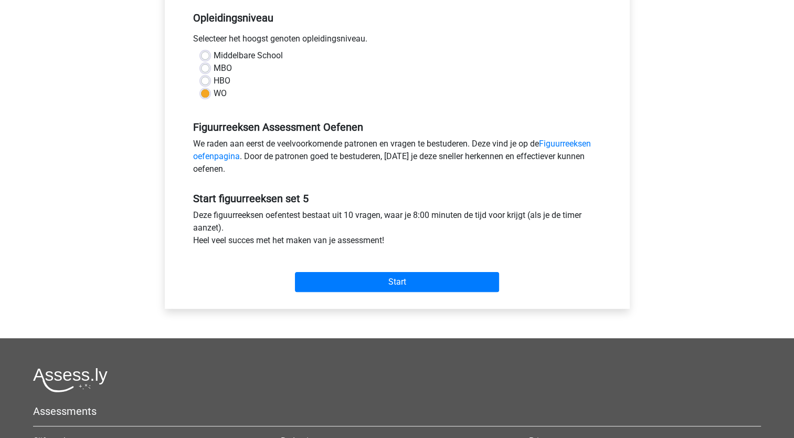
scroll to position [277, 0]
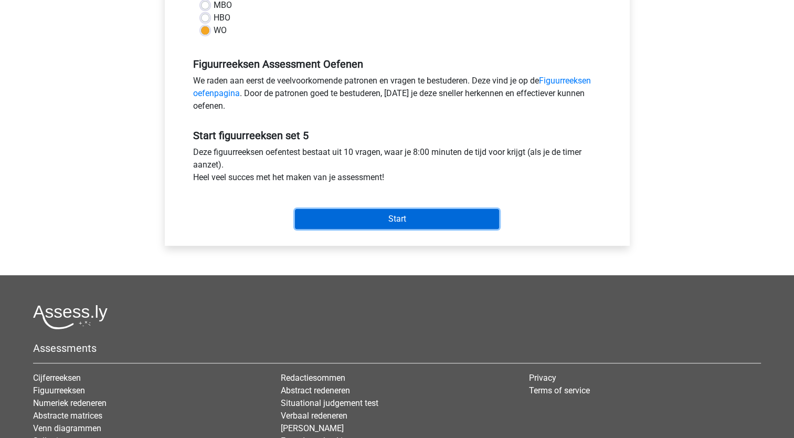
click at [364, 219] on input "Start" at bounding box center [397, 219] width 204 height 20
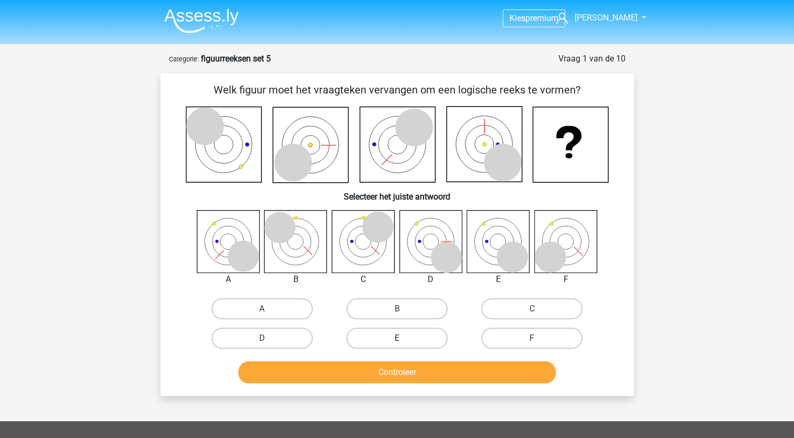
click at [358, 328] on label "E" at bounding box center [396, 338] width 101 height 21
click at [397, 338] on input "E" at bounding box center [400, 341] width 7 height 7
radio input "true"
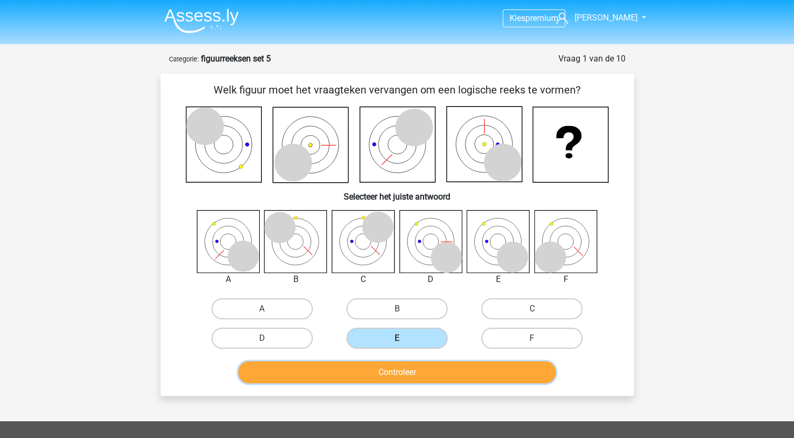
click at [384, 379] on button "Controleer" at bounding box center [397, 372] width 318 height 22
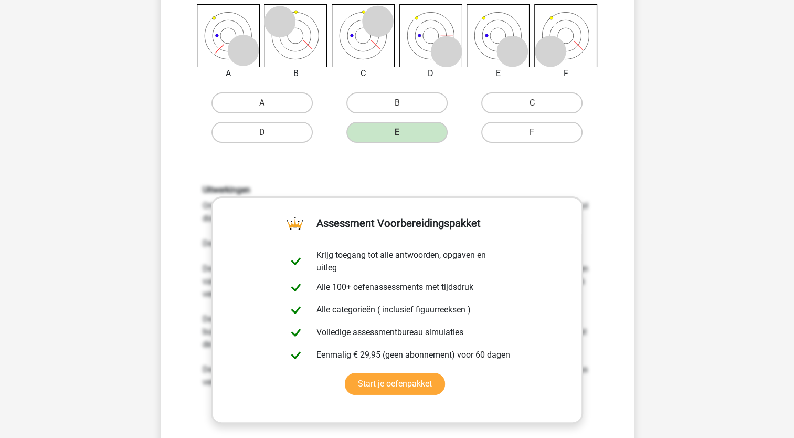
scroll to position [365, 0]
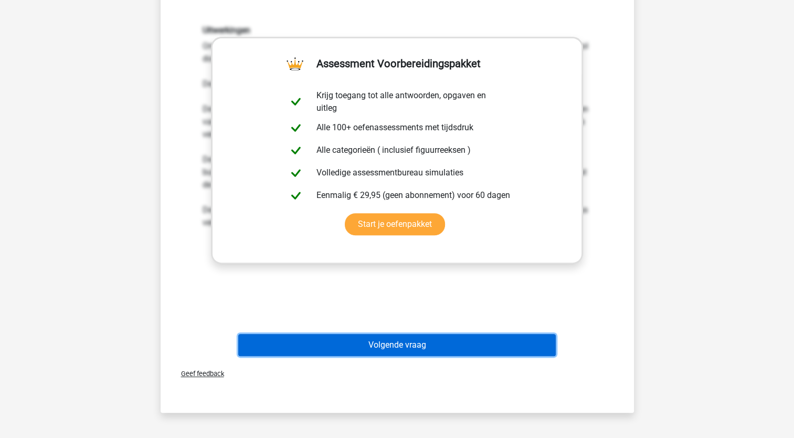
click at [383, 345] on button "Volgende vraag" at bounding box center [397, 345] width 318 height 22
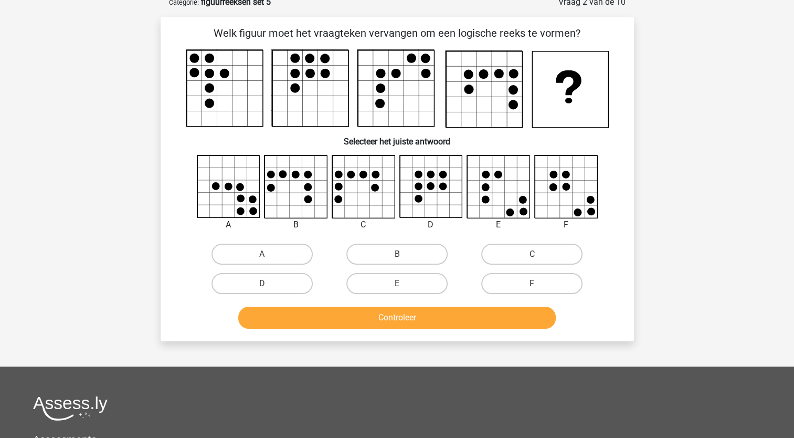
scroll to position [52, 0]
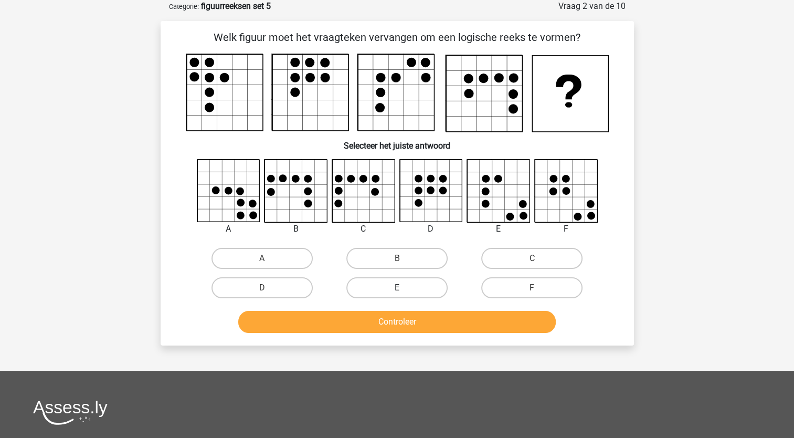
click at [389, 278] on label "E" at bounding box center [396, 287] width 101 height 21
click at [397, 288] on input "E" at bounding box center [400, 291] width 7 height 7
radio input "true"
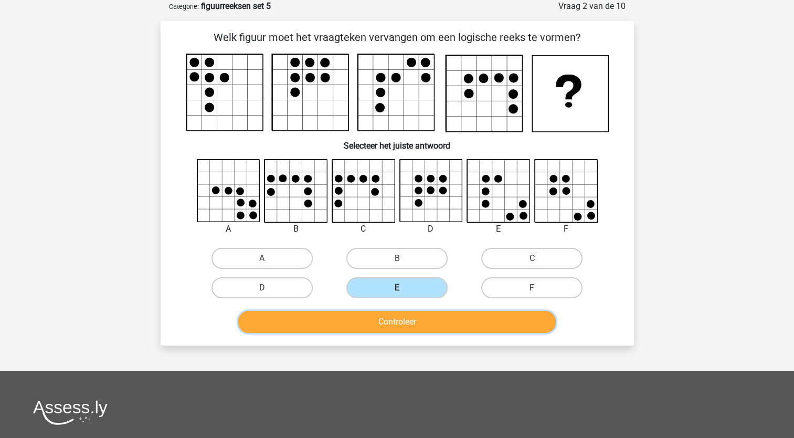
click at [399, 318] on button "Controleer" at bounding box center [397, 322] width 318 height 22
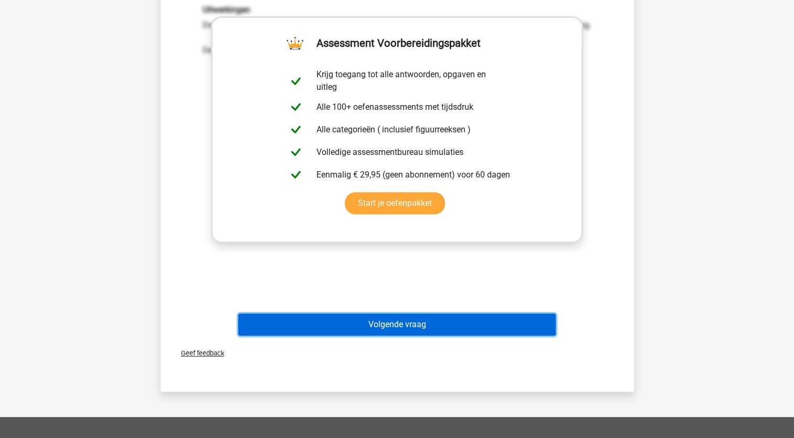
click at [399, 318] on button "Volgende vraag" at bounding box center [397, 324] width 318 height 22
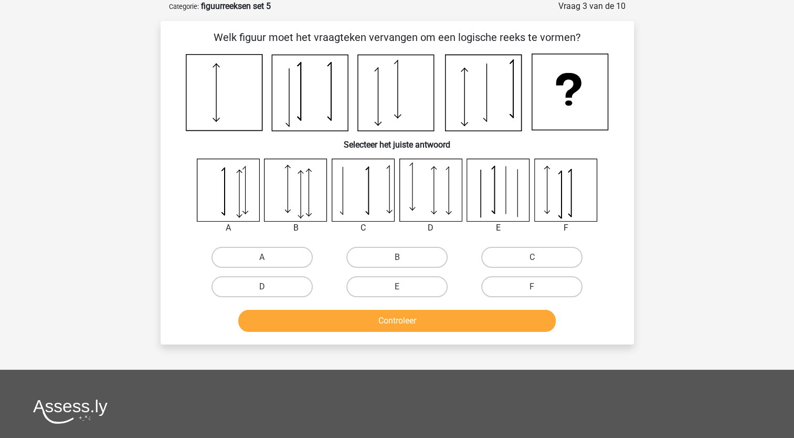
click at [502, 200] on icon at bounding box center [498, 190] width 62 height 62
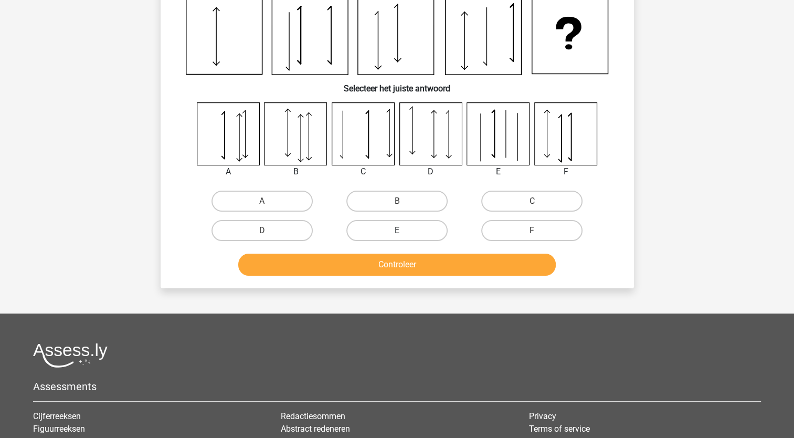
click at [418, 232] on label "E" at bounding box center [396, 230] width 101 height 21
click at [404, 232] on input "E" at bounding box center [400, 233] width 7 height 7
radio input "true"
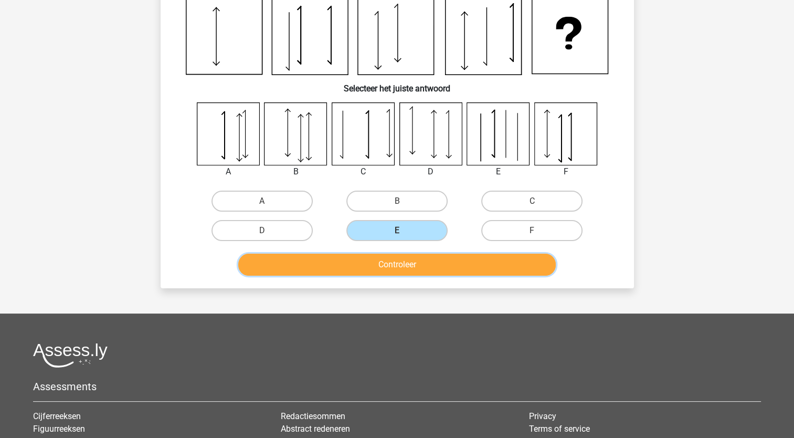
click at [432, 270] on button "Controleer" at bounding box center [397, 265] width 318 height 22
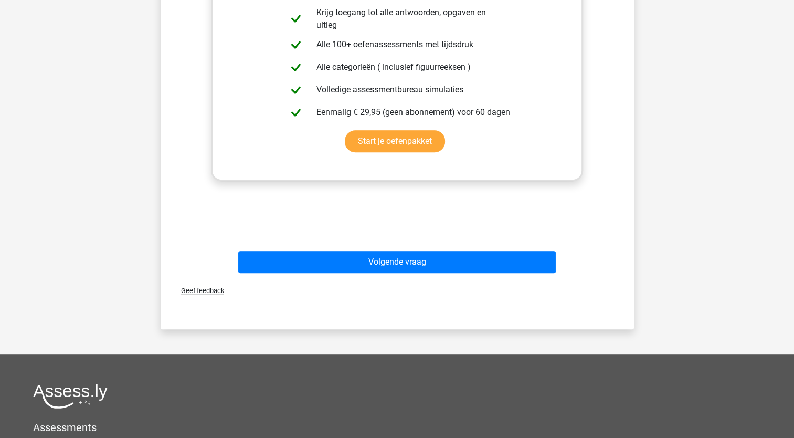
scroll to position [452, 0]
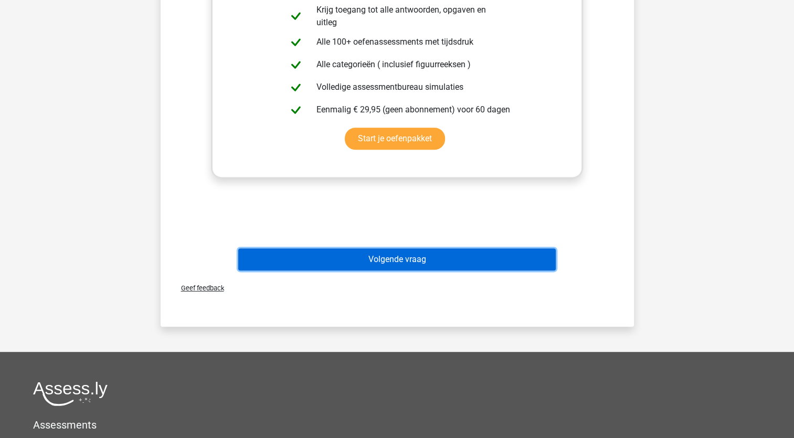
click at [426, 264] on button "Volgende vraag" at bounding box center [397, 259] width 318 height 22
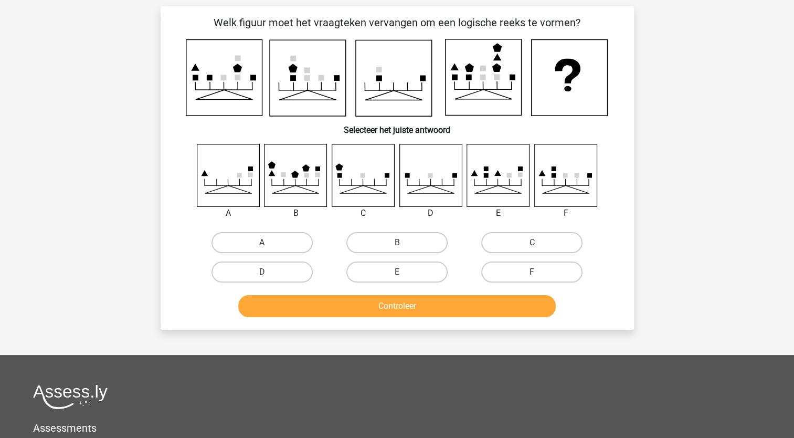
scroll to position [52, 0]
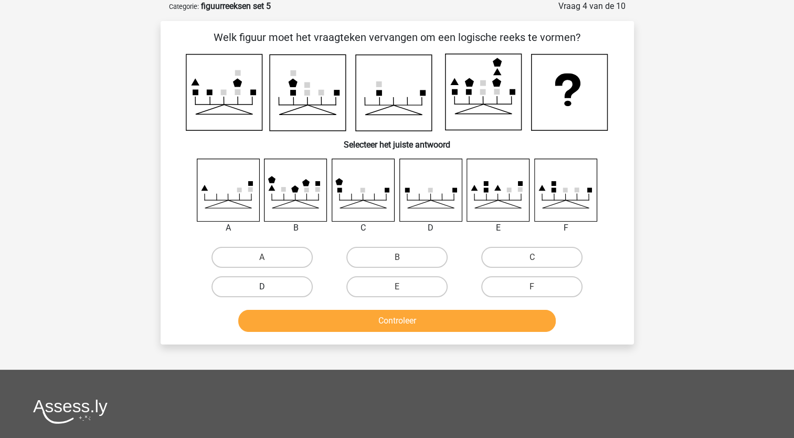
drag, startPoint x: 264, startPoint y: 290, endPoint x: 253, endPoint y: 287, distance: 10.8
click at [253, 287] on label "D" at bounding box center [262, 286] width 101 height 21
click at [262, 287] on input "D" at bounding box center [265, 290] width 7 height 7
radio input "true"
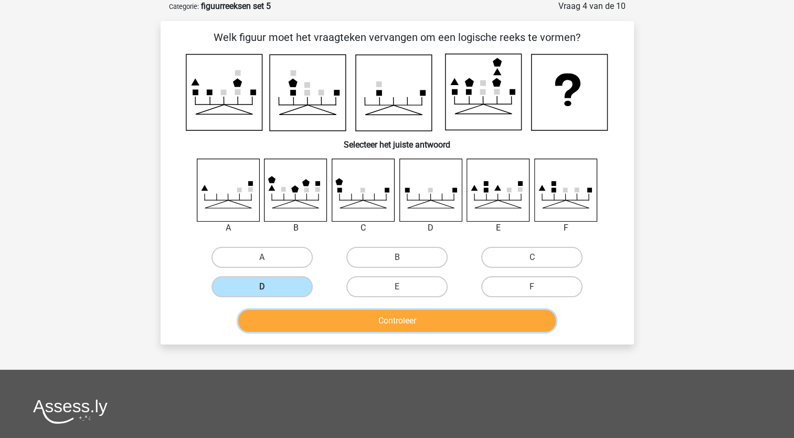
click at [309, 328] on button "Controleer" at bounding box center [397, 321] width 318 height 22
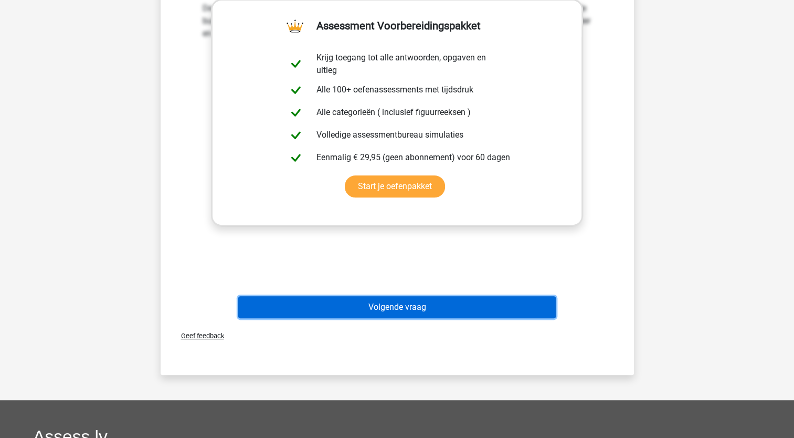
click at [518, 304] on button "Volgende vraag" at bounding box center [397, 307] width 318 height 22
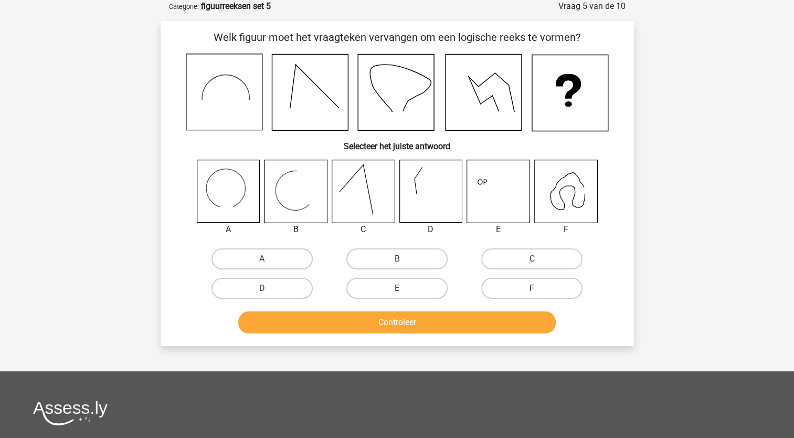
click at [531, 287] on label "F" at bounding box center [531, 288] width 101 height 21
click at [532, 288] on input "F" at bounding box center [535, 291] width 7 height 7
radio input "true"
click at [296, 258] on label "A" at bounding box center [262, 258] width 101 height 21
click at [269, 259] on input "A" at bounding box center [265, 262] width 7 height 7
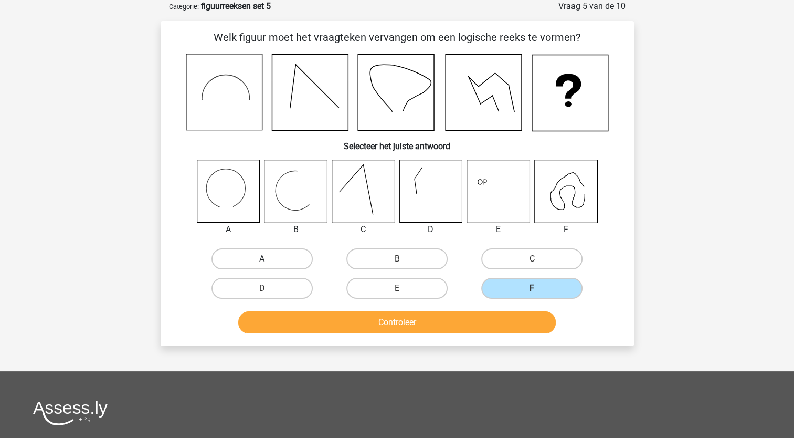
radio input "true"
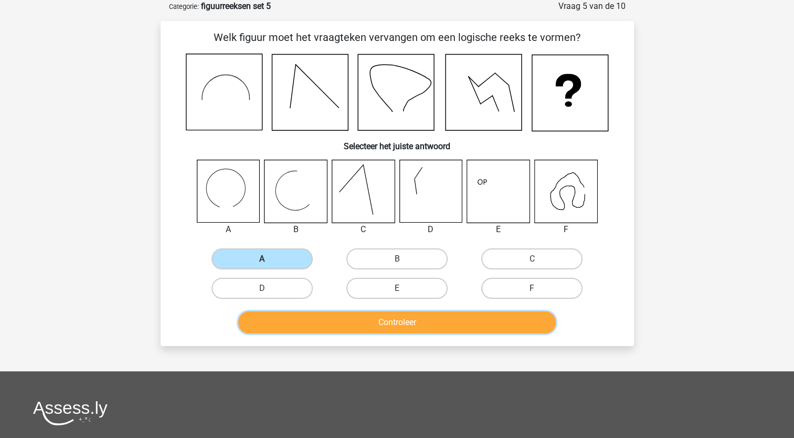
click at [357, 318] on button "Controleer" at bounding box center [397, 322] width 318 height 22
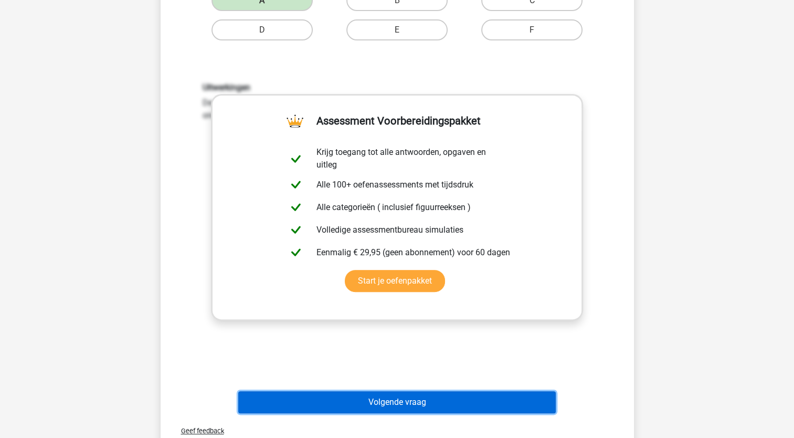
click at [391, 406] on button "Volgende vraag" at bounding box center [397, 402] width 318 height 22
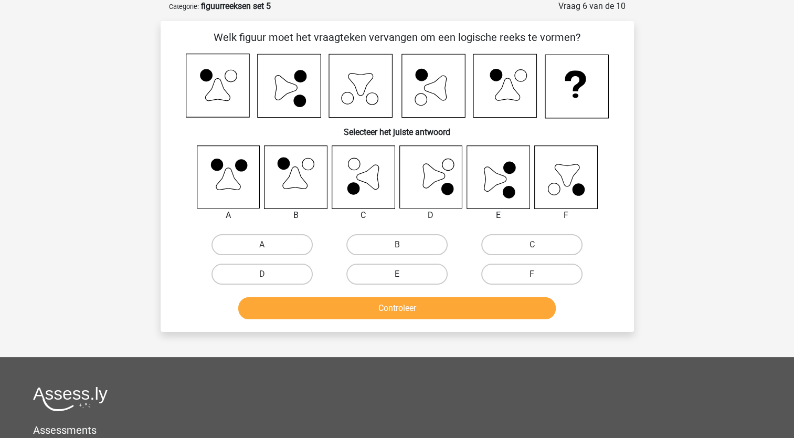
click at [404, 267] on label "E" at bounding box center [396, 274] width 101 height 21
click at [404, 274] on input "E" at bounding box center [400, 277] width 7 height 7
radio input "true"
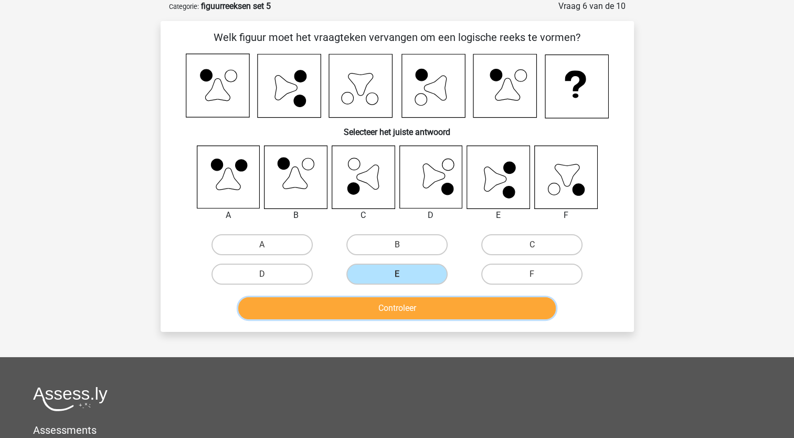
click at [414, 308] on button "Controleer" at bounding box center [397, 308] width 318 height 22
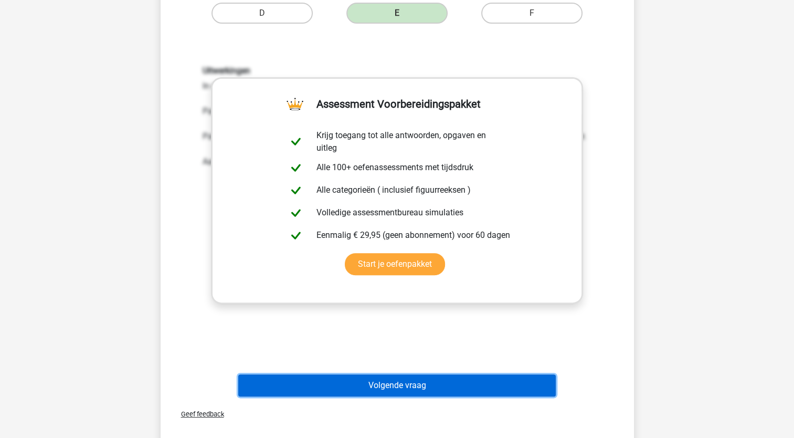
click at [423, 381] on button "Volgende vraag" at bounding box center [397, 385] width 318 height 22
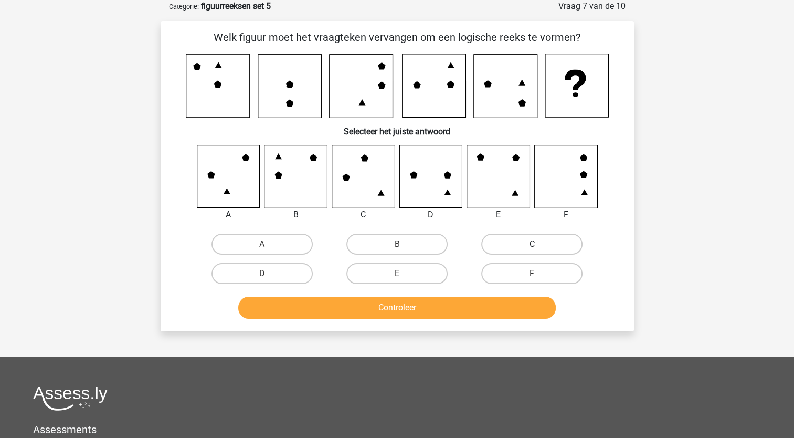
click at [501, 243] on label "C" at bounding box center [531, 244] width 101 height 21
click at [532, 244] on input "C" at bounding box center [535, 247] width 7 height 7
radio input "true"
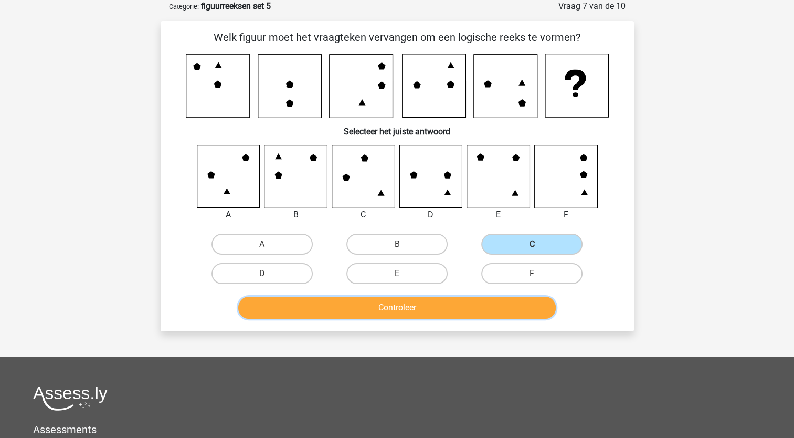
click at [449, 304] on button "Controleer" at bounding box center [397, 308] width 318 height 22
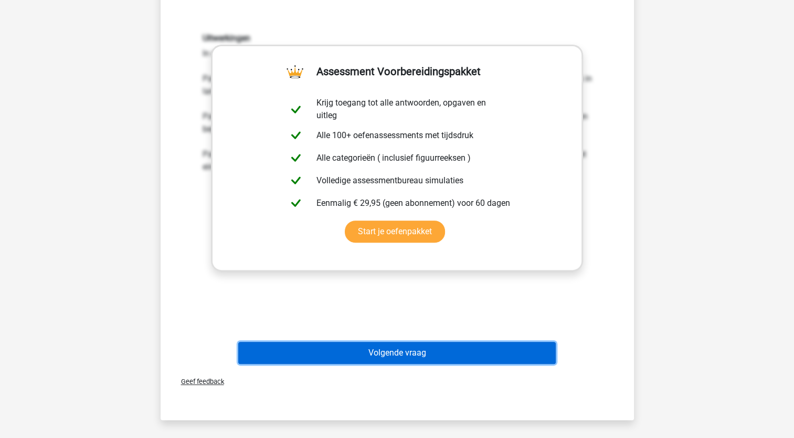
click at [428, 342] on button "Volgende vraag" at bounding box center [397, 353] width 318 height 22
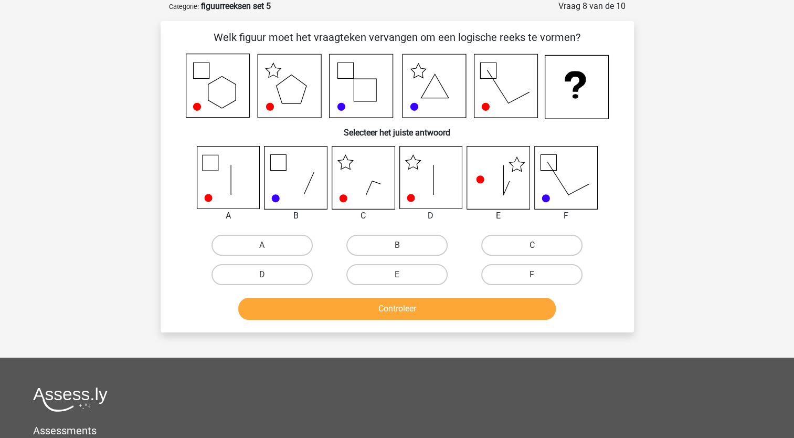
click at [262, 263] on div "D" at bounding box center [262, 274] width 135 height 29
click at [265, 268] on label "D" at bounding box center [262, 274] width 101 height 21
click at [265, 275] on input "D" at bounding box center [265, 278] width 7 height 7
radio input "true"
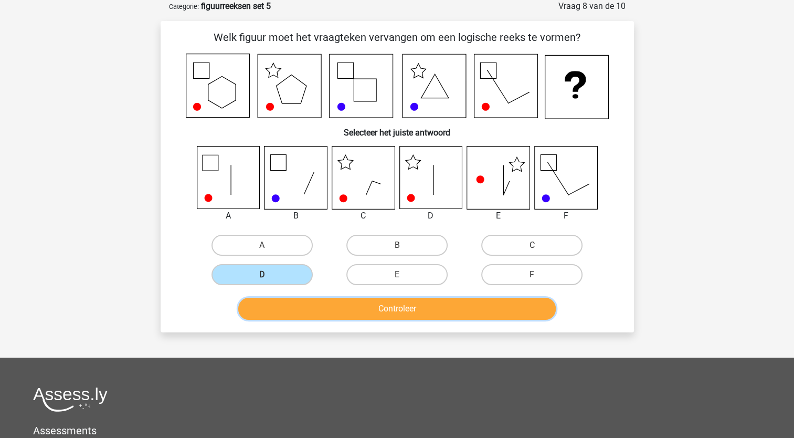
click at [309, 307] on button "Controleer" at bounding box center [397, 309] width 318 height 22
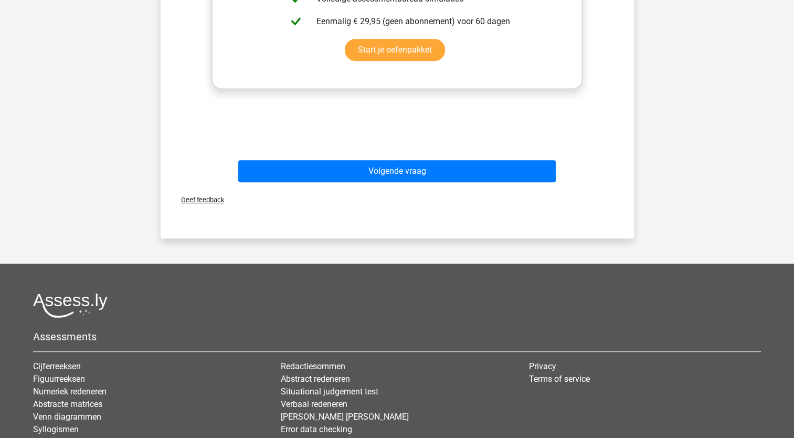
scroll to position [533, 0]
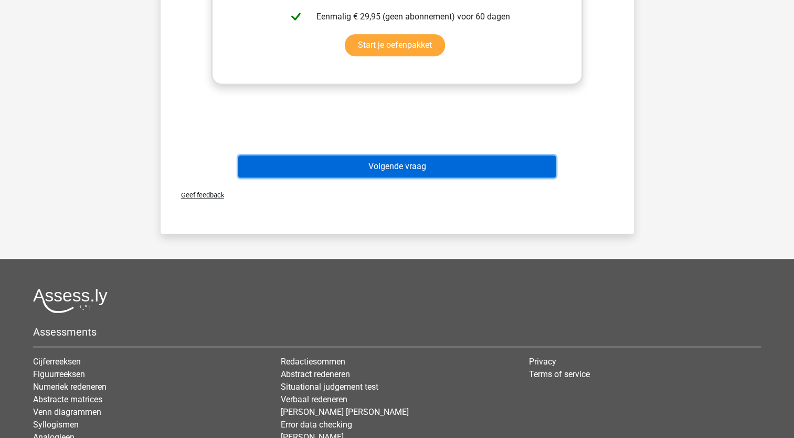
click at [378, 176] on button "Volgende vraag" at bounding box center [397, 166] width 318 height 22
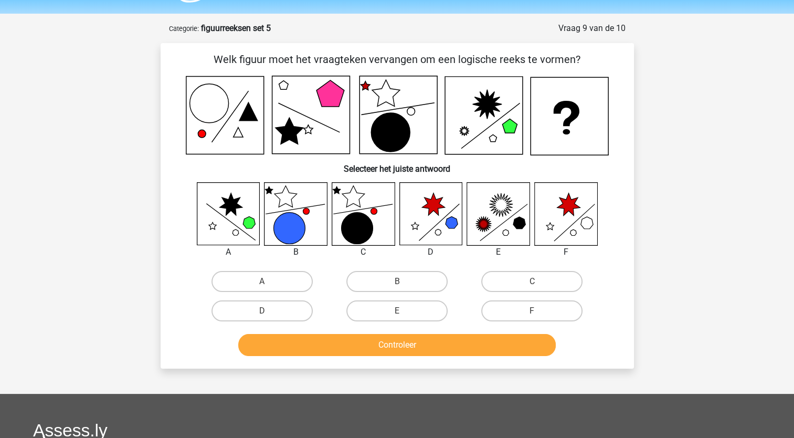
scroll to position [29, 0]
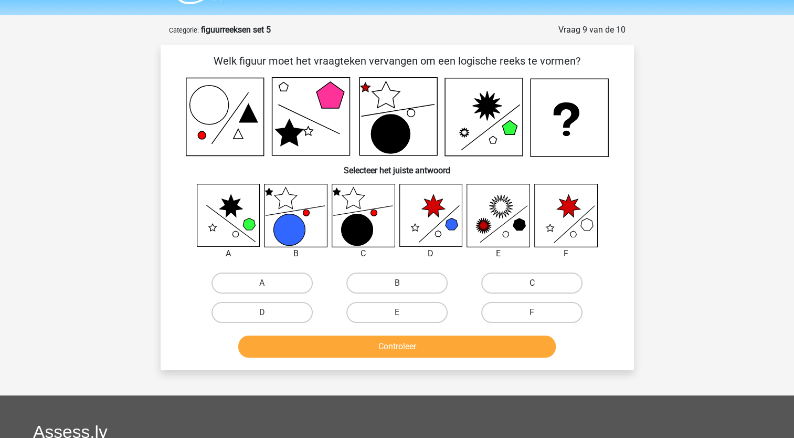
click at [494, 278] on label "C" at bounding box center [531, 282] width 101 height 21
click at [532, 283] on input "C" at bounding box center [535, 286] width 7 height 7
radio input "true"
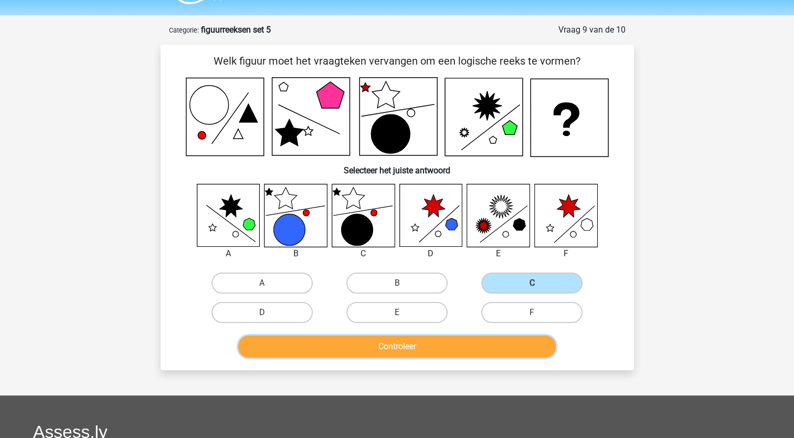
click at [440, 344] on button "Controleer" at bounding box center [397, 346] width 318 height 22
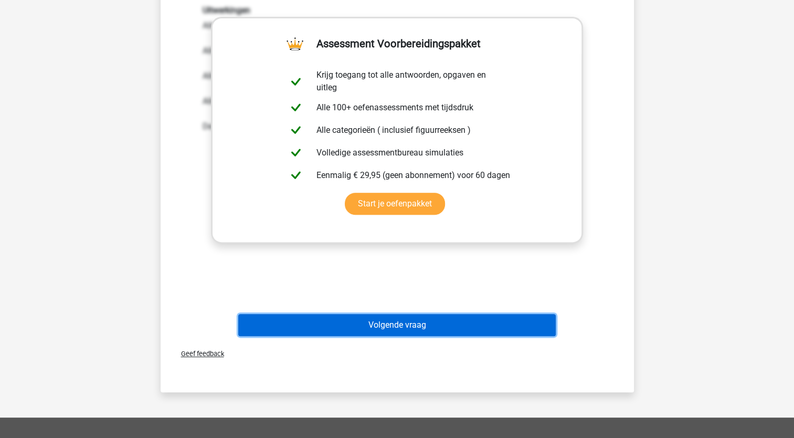
click at [428, 328] on button "Volgende vraag" at bounding box center [397, 325] width 318 height 22
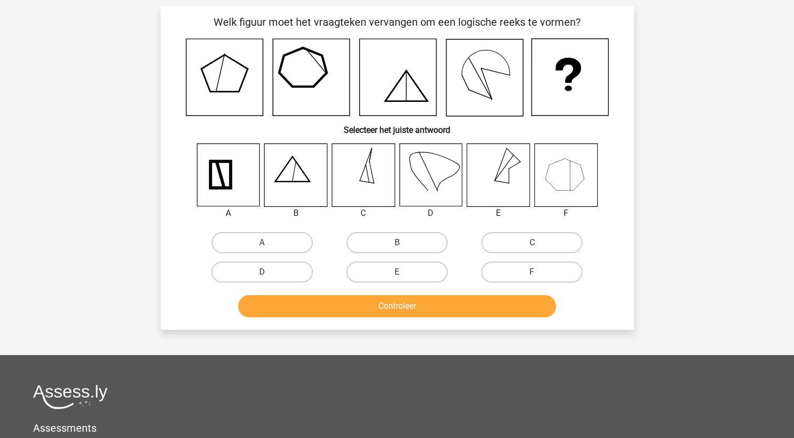
scroll to position [52, 0]
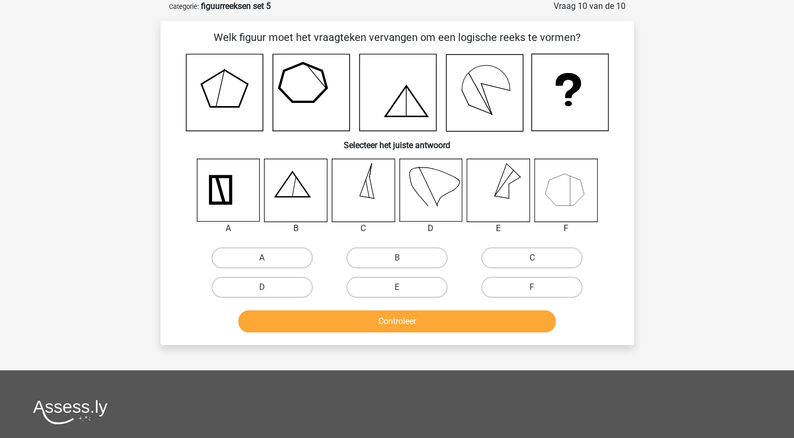
click at [426, 191] on icon at bounding box center [430, 190] width 62 height 62
click at [290, 283] on label "D" at bounding box center [262, 287] width 101 height 21
click at [269, 287] on input "D" at bounding box center [265, 290] width 7 height 7
radio input "true"
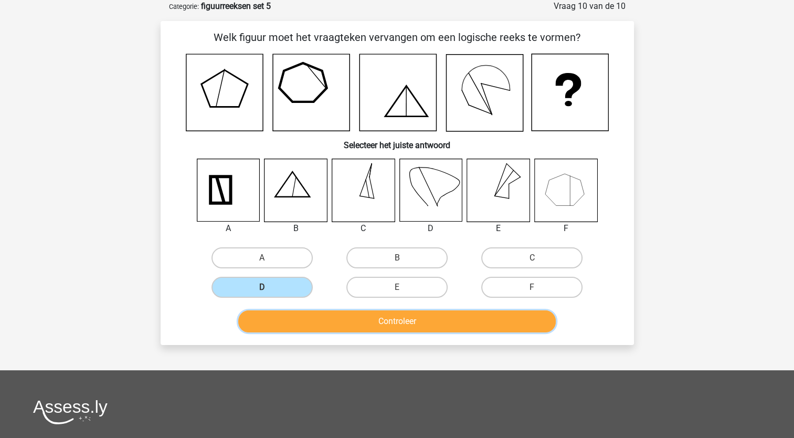
click at [327, 322] on button "Controleer" at bounding box center [397, 321] width 318 height 22
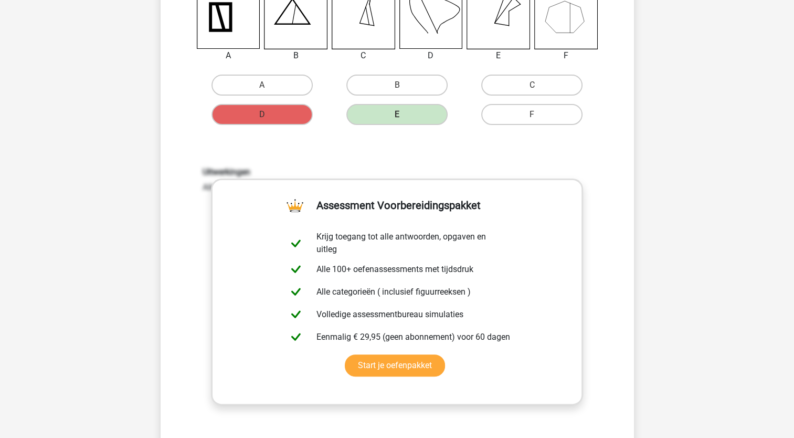
scroll to position [432, 0]
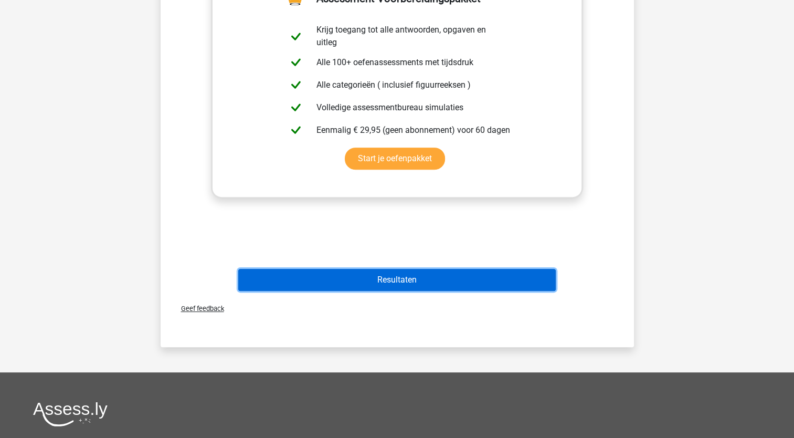
click at [396, 280] on button "Resultaten" at bounding box center [397, 280] width 318 height 22
